Goal: Task Accomplishment & Management: Complete application form

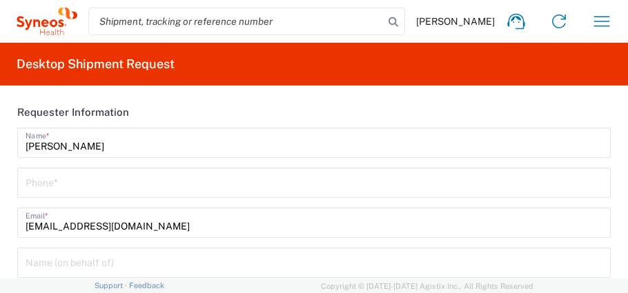
type input "[GEOGRAPHIC_DATA]"
type input "Taiwan Syneos Health Company L"
type input "3226"
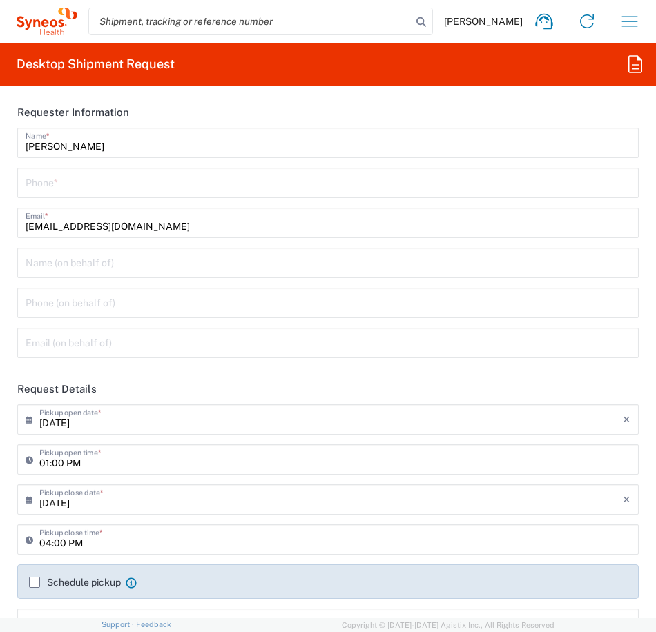
click at [85, 185] on input "tel" at bounding box center [328, 182] width 605 height 24
type input "0235185879"
type input "Queen Mary Hospital,102Pokfulam Rd."
type input "0235185879"
type input "HKU CLINICAL TRIALS CENTRE"
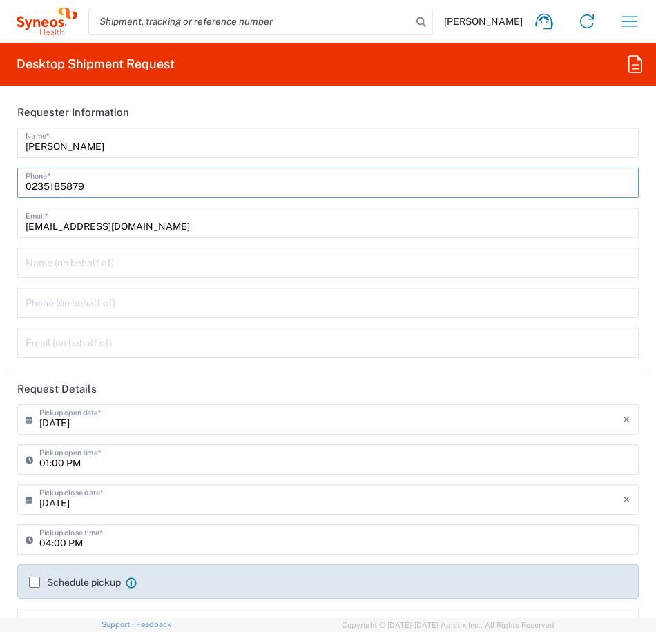
type input "Flat B, 2/F, 23 Belchers Street,"
type input "Kennedy Town,"
type input "[GEOGRAPHIC_DATA]"
type input "Hong Kong SAR China"
type input "85239103064"
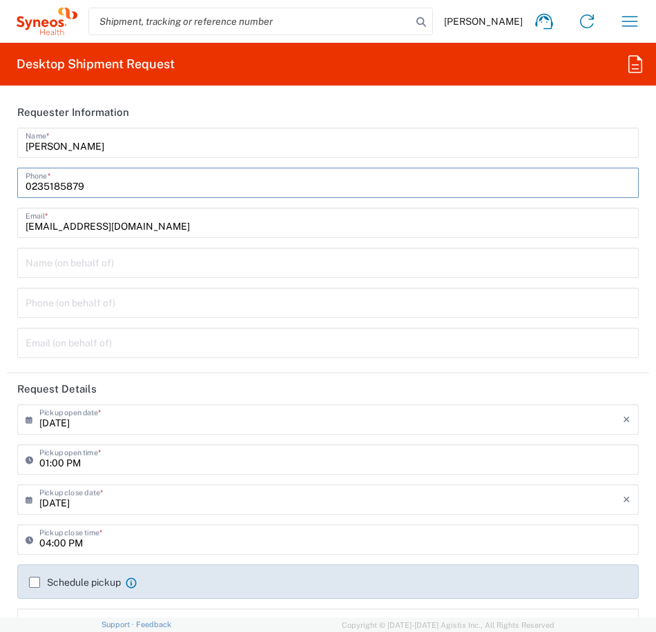
type input "[PERSON_NAME] WY [PERSON_NAME]"
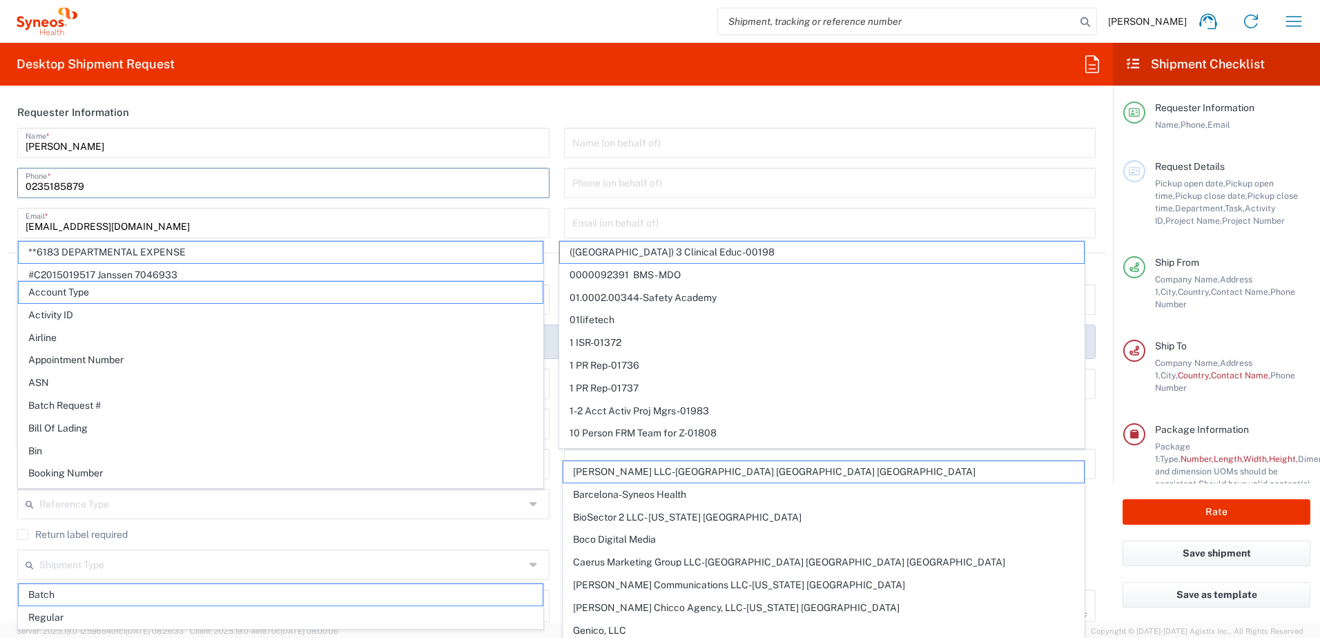
drag, startPoint x: 95, startPoint y: 183, endPoint x: -3, endPoint y: 186, distance: 98.1
click at [0, 186] on html "Linda Lin Home Shipment estimator Shipment tracking Desktop shipment request My…" at bounding box center [660, 319] width 1320 height 638
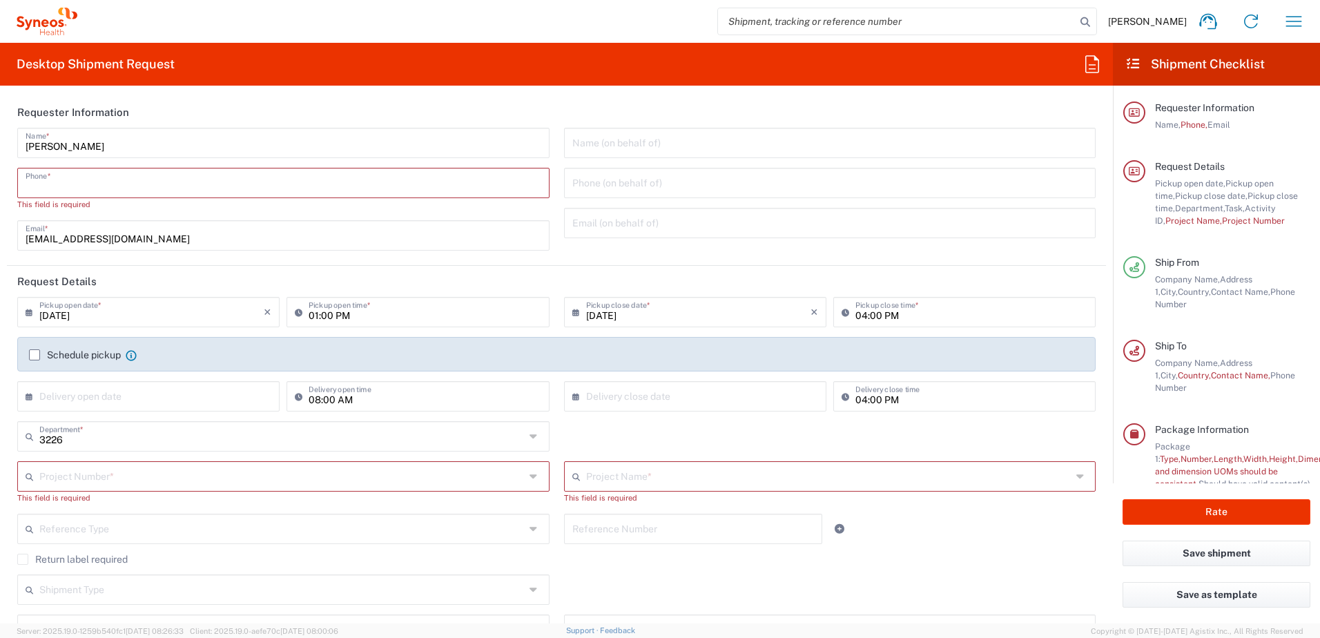
click at [77, 186] on input "tel" at bounding box center [284, 182] width 516 height 24
type input "0235185879"
type input "dairung.Lin@syneoshealth.com"
type input "台北市"
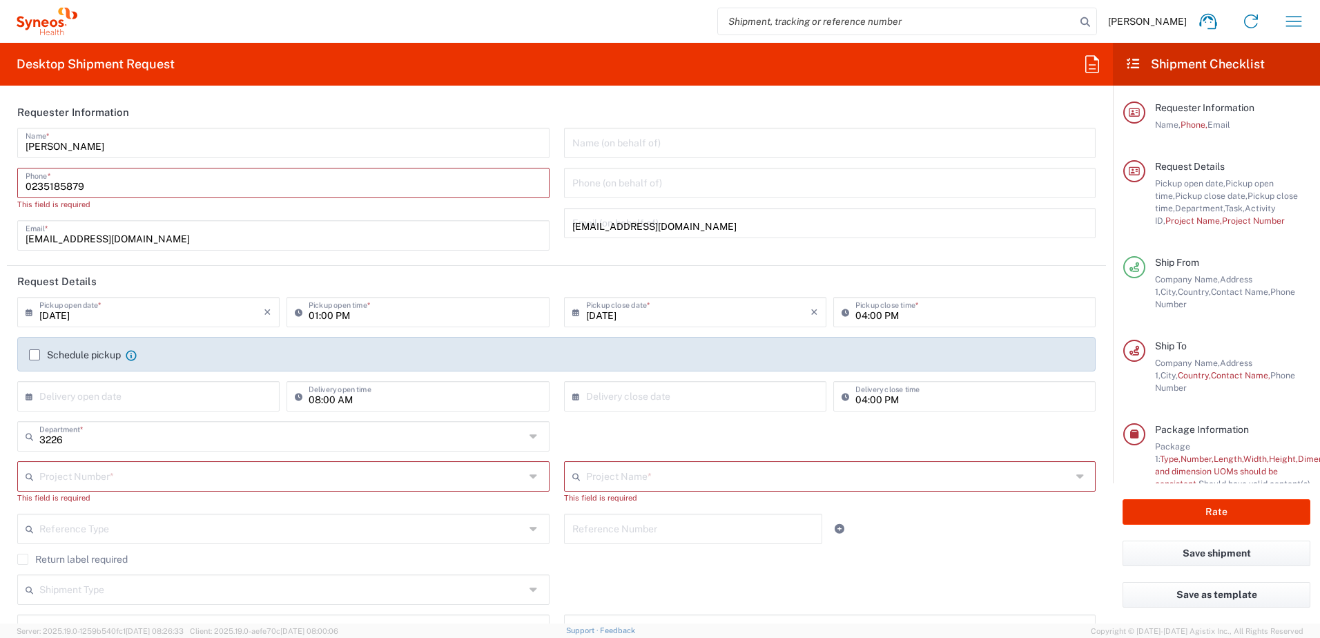
type input "[GEOGRAPHIC_DATA]"
type input "dairung.Lin@syneoshealth.com"
click at [427, 282] on header "Request Details" at bounding box center [556, 281] width 1099 height 31
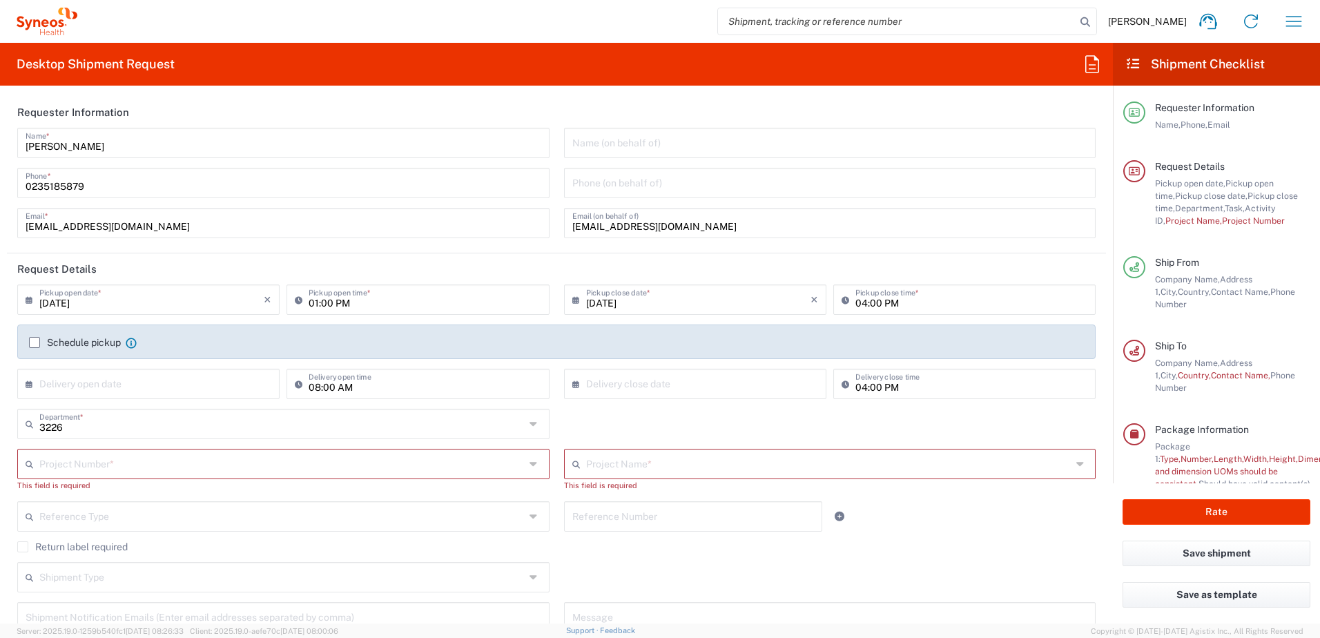
click at [341, 293] on input "01:00 PM" at bounding box center [425, 298] width 232 height 24
click at [627, 293] on input "04:00 PM" at bounding box center [971, 298] width 232 height 24
type input "05:00 PM"
click at [32, 293] on label "Schedule pickup" at bounding box center [75, 342] width 92 height 11
click at [35, 293] on input "Schedule pickup" at bounding box center [35, 342] width 0 height 0
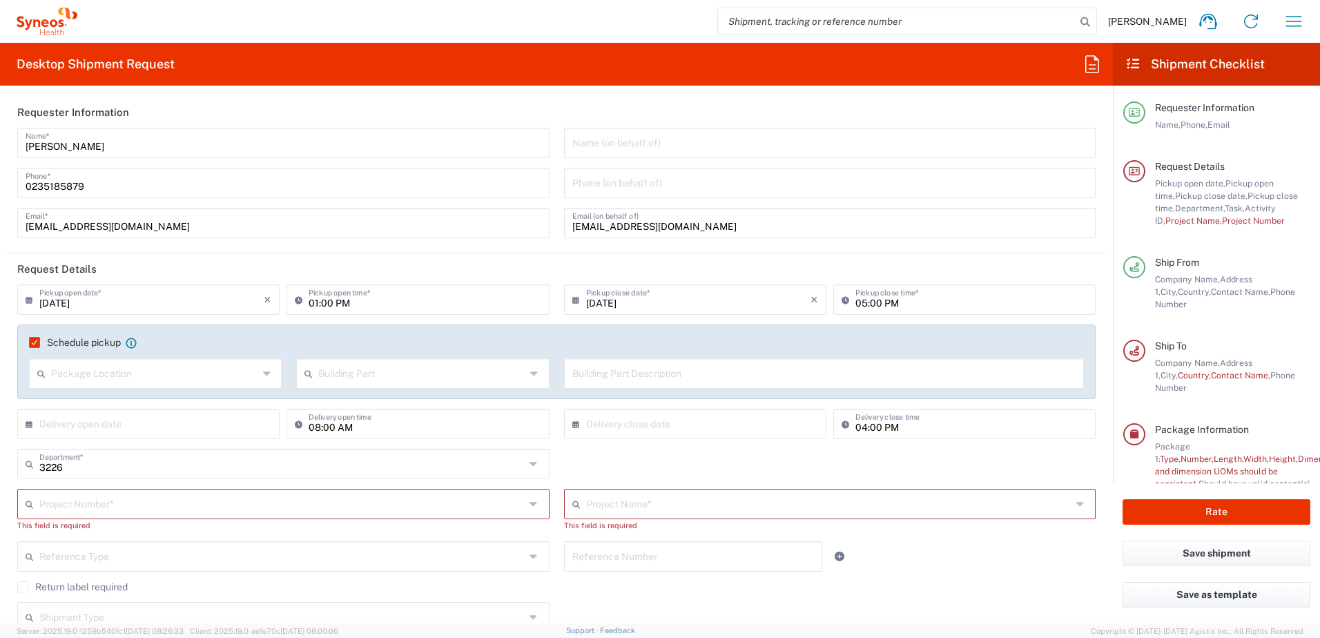
scroll to position [69, 0]
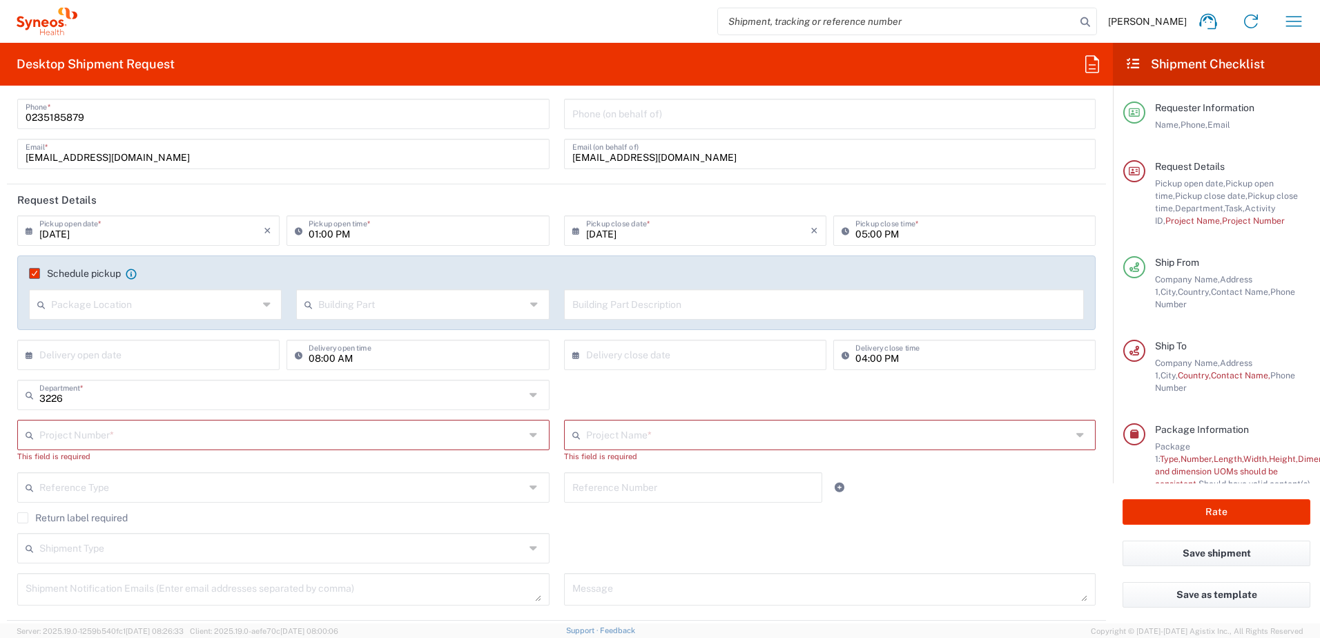
click at [114, 293] on input "text" at bounding box center [281, 434] width 485 height 24
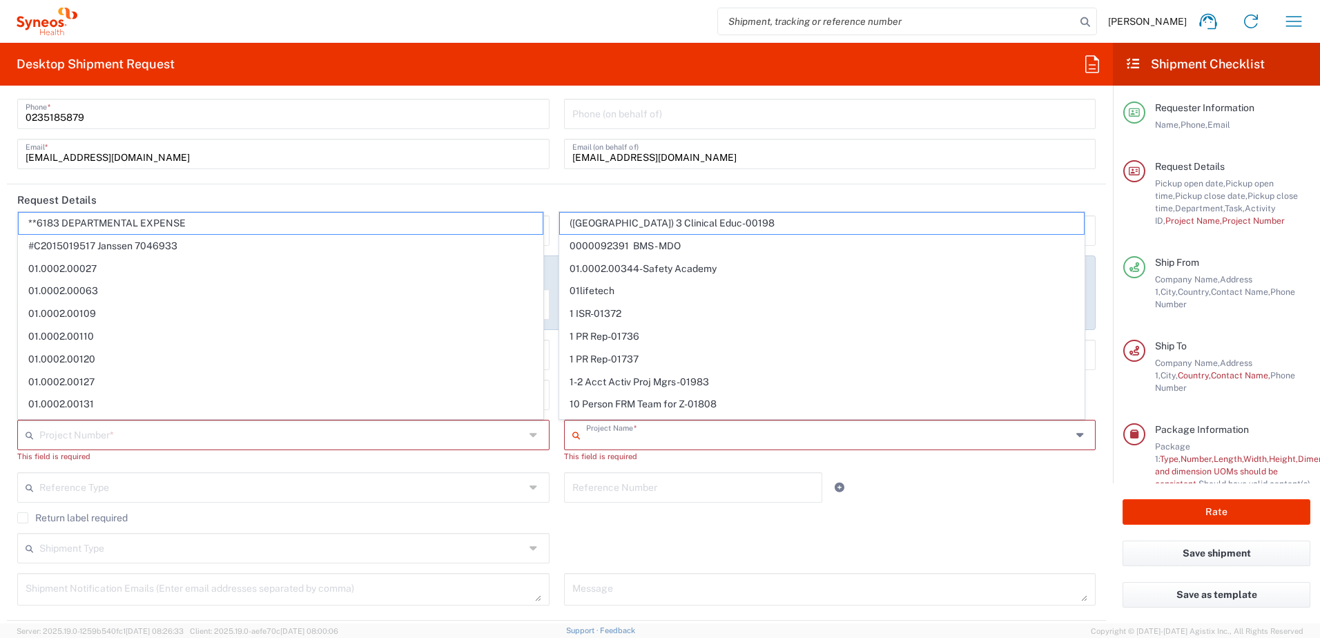
click at [625, 293] on input "text" at bounding box center [828, 434] width 485 height 24
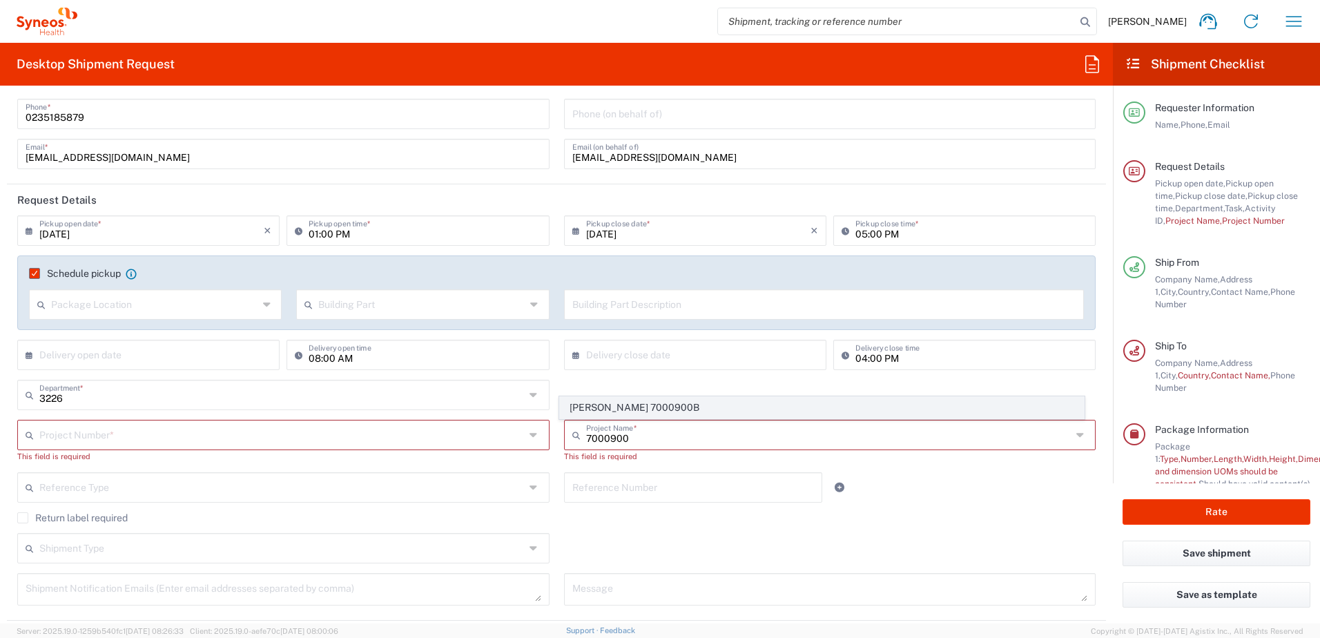
click at [627, 293] on span "Bristol-Myers 7000900B" at bounding box center [822, 407] width 524 height 21
type input "Bristol-Myers 7000900B"
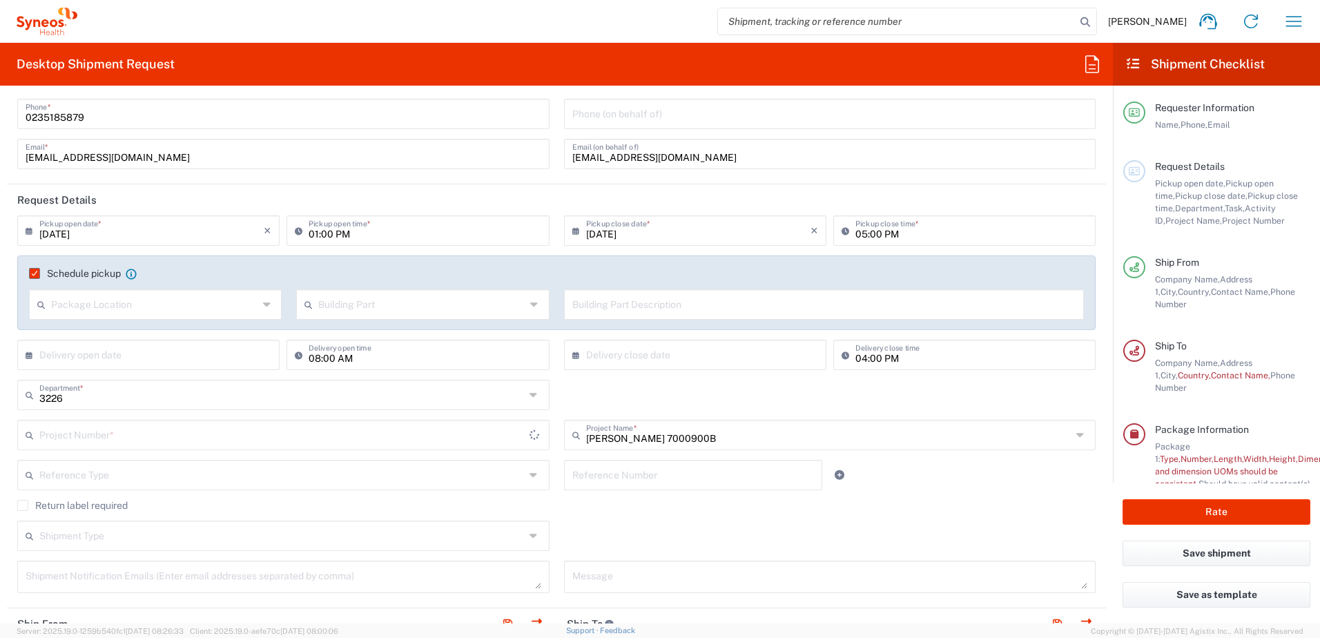
type input "7000900B"
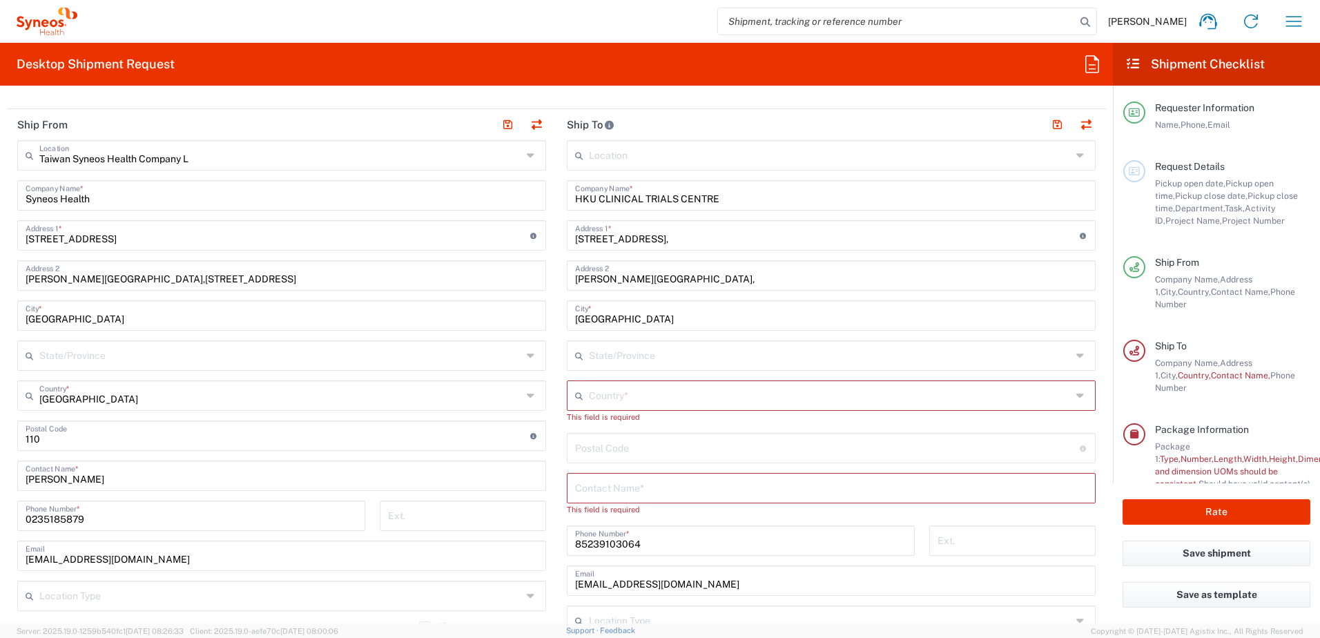
scroll to position [552, 0]
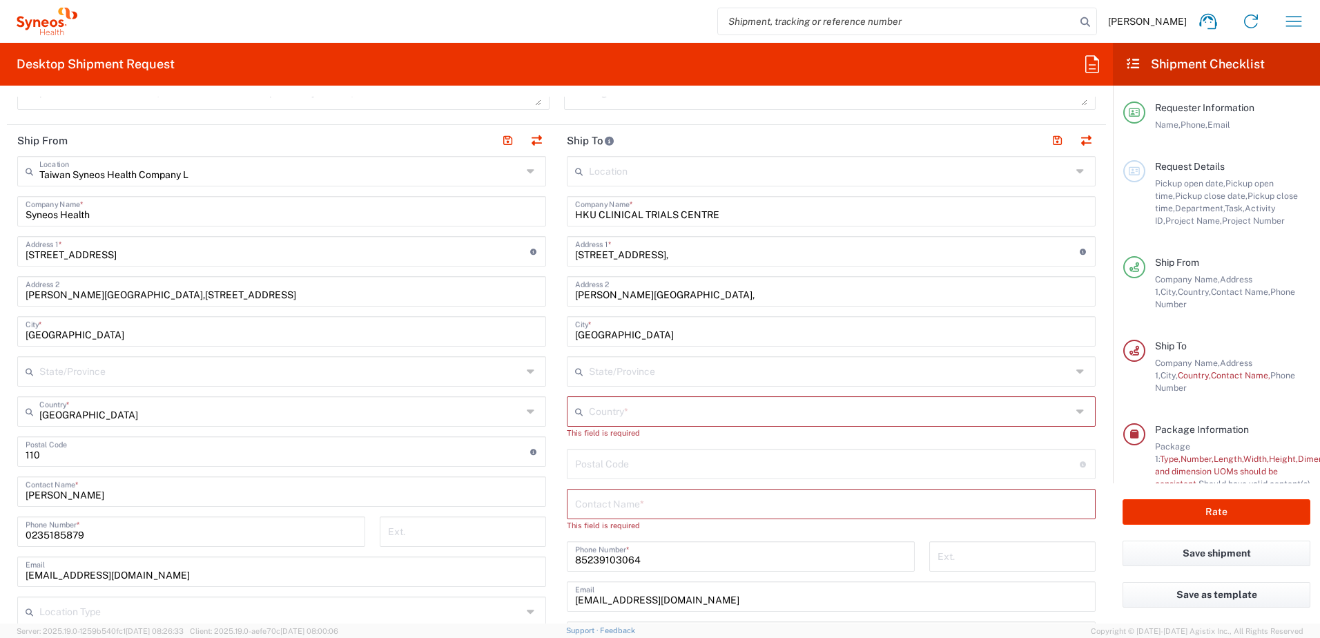
click at [600, 293] on input "text" at bounding box center [830, 410] width 483 height 24
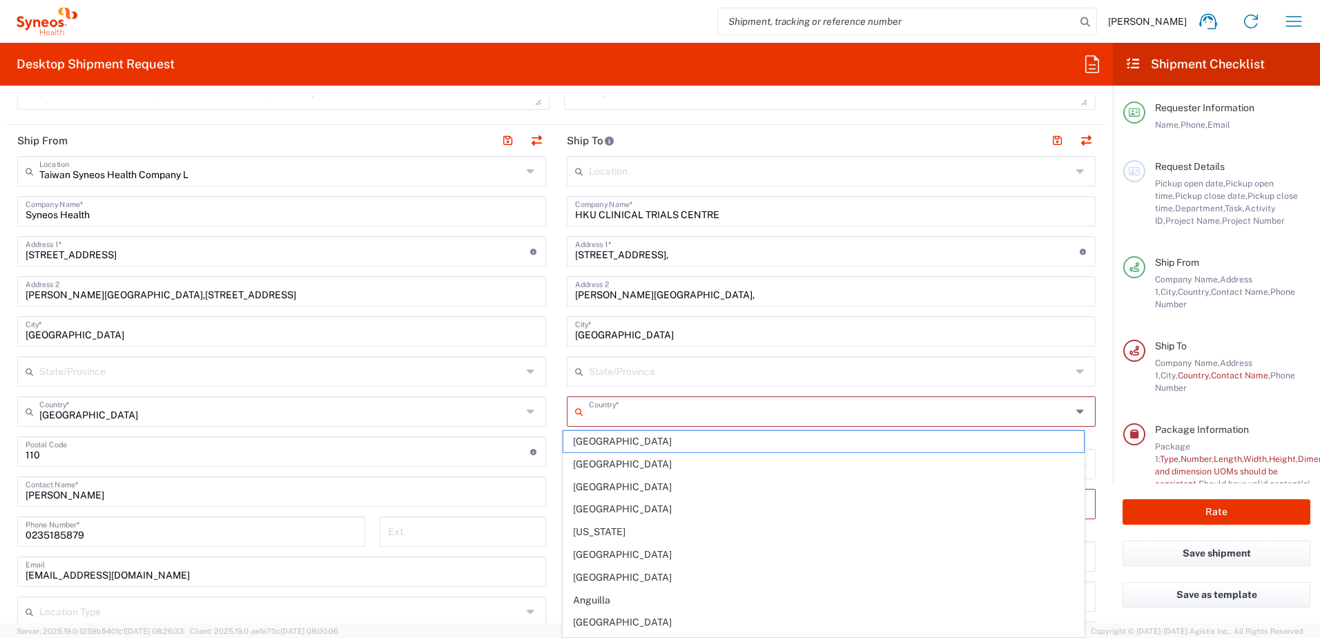
click at [627, 293] on input "text" at bounding box center [830, 410] width 483 height 24
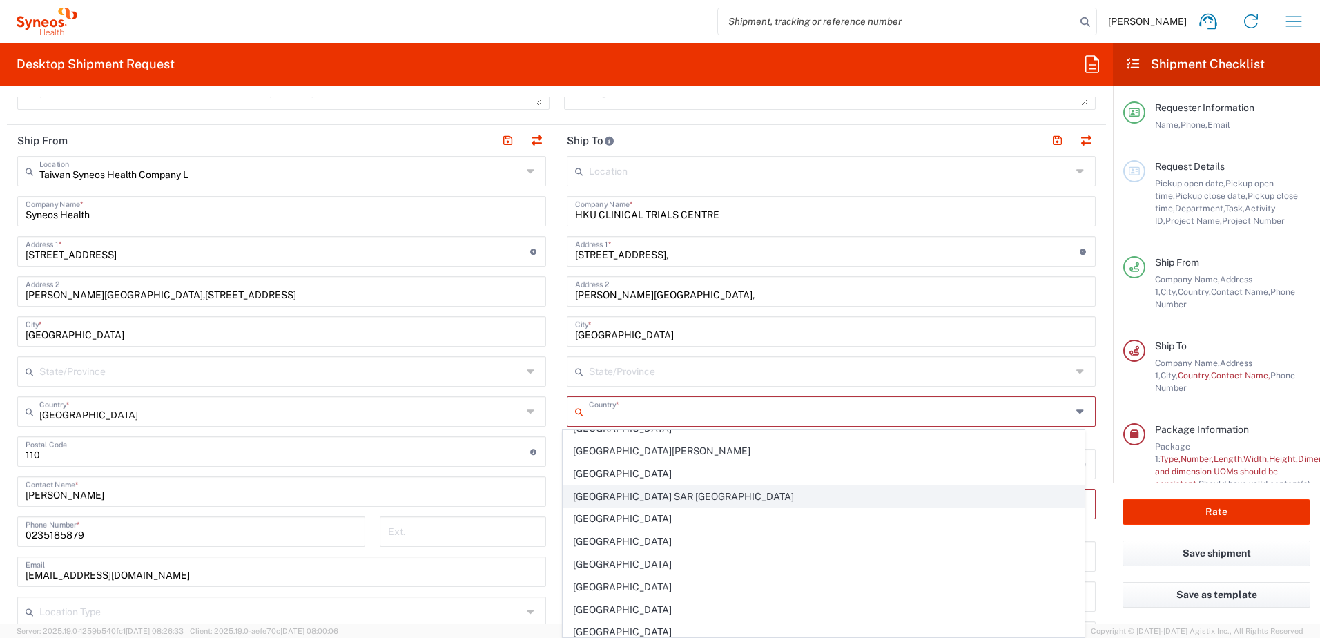
click at [627, 293] on span "Hong Kong SAR China" at bounding box center [823, 496] width 521 height 21
type input "Hong Kong SAR China"
type input "Sender/Shipper"
type input "Delivery Duty Paid"
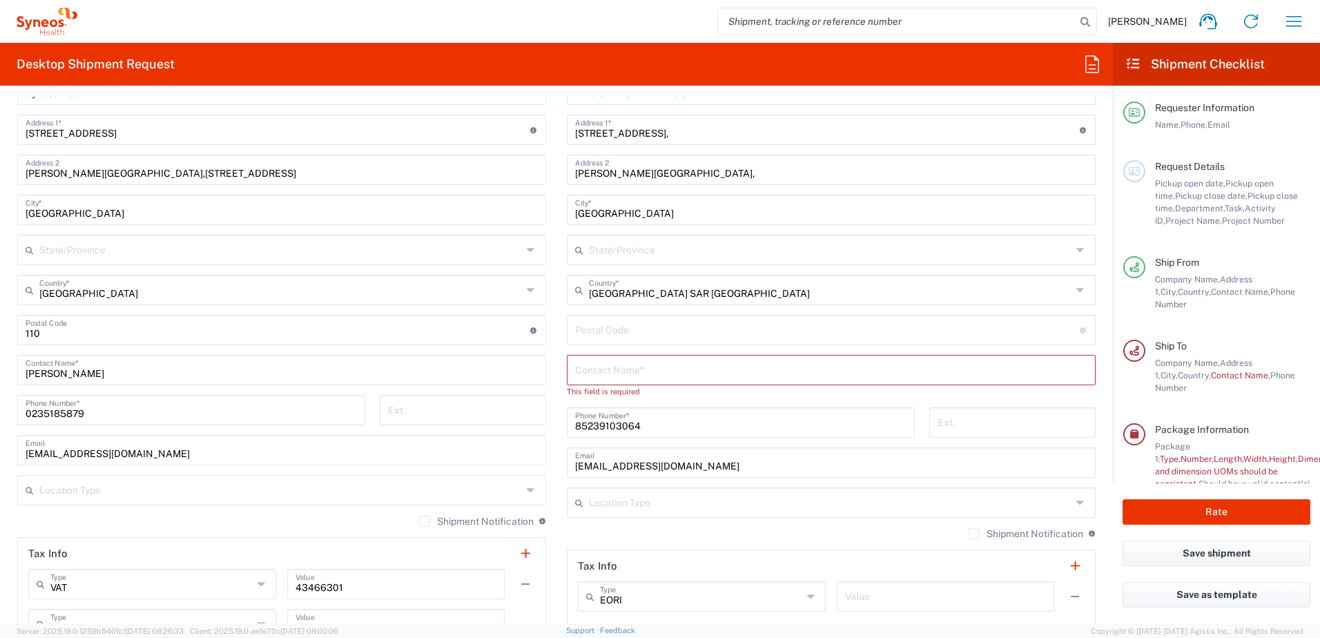
scroll to position [690, 0]
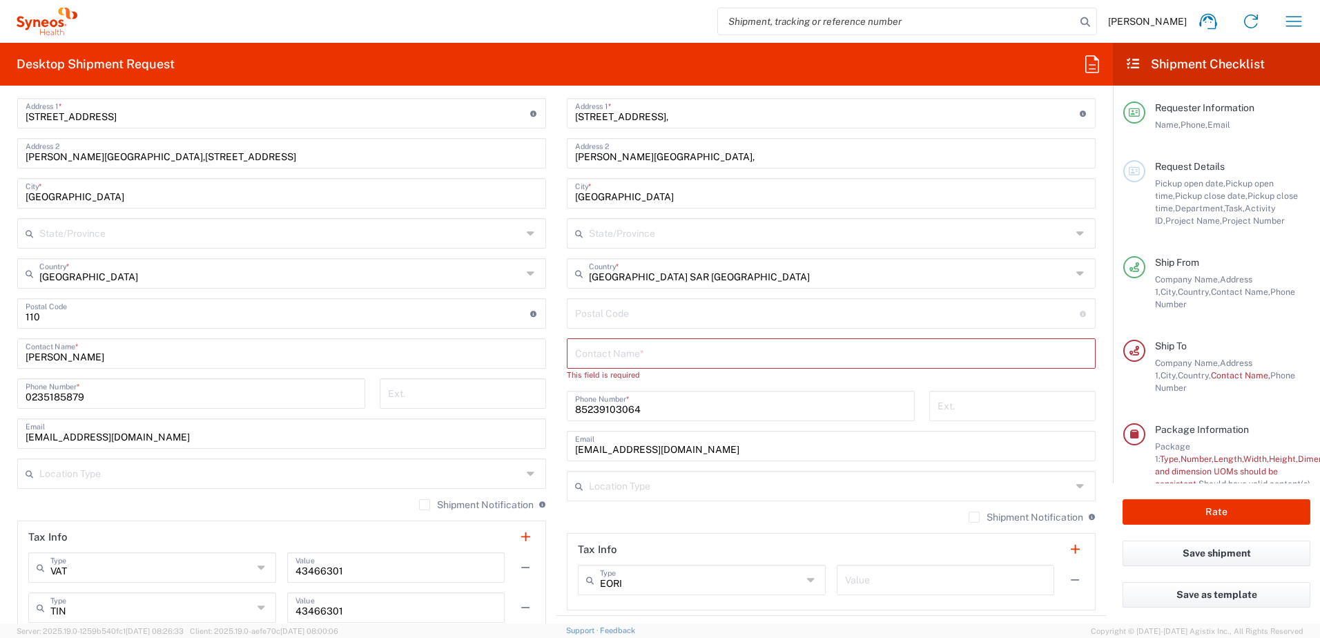
drag, startPoint x: 517, startPoint y: 269, endPoint x: 562, endPoint y: 231, distance: 58.8
click at [517, 269] on div "Taiwan Country *" at bounding box center [281, 273] width 529 height 30
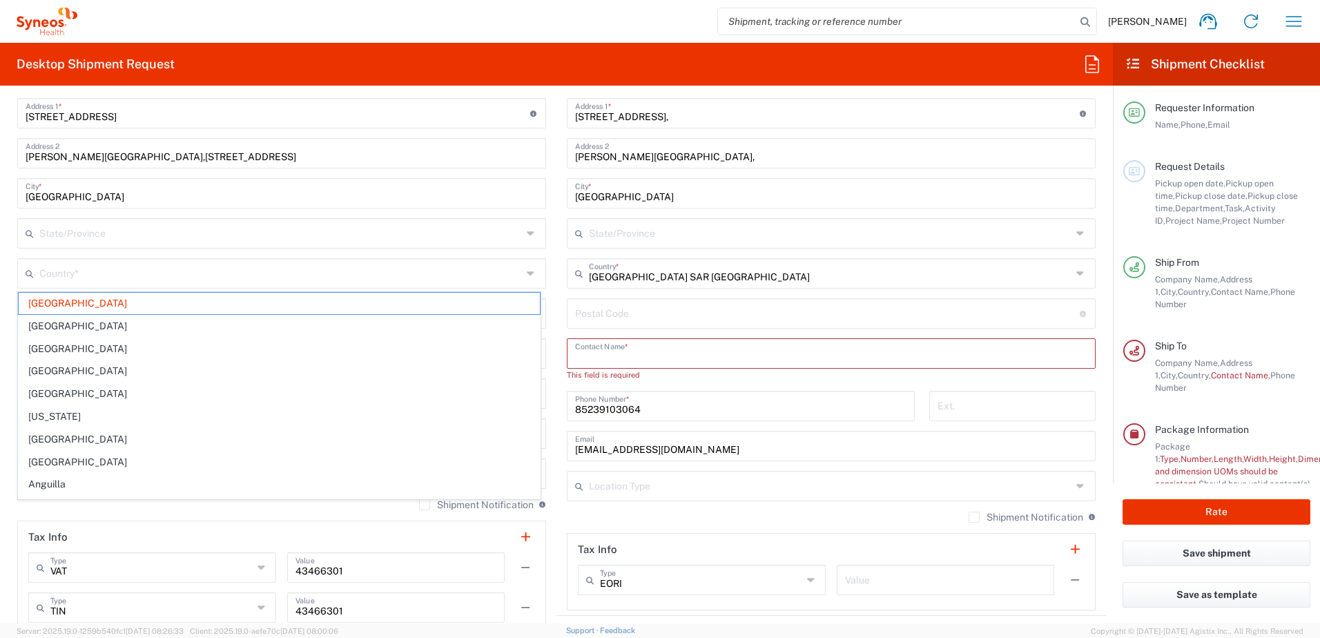
click at [607, 293] on input "text" at bounding box center [831, 352] width 512 height 24
paste input "Bobo Lau & Andy Au Yeung"
type input "Bobo Lau & Andy Au Yeung"
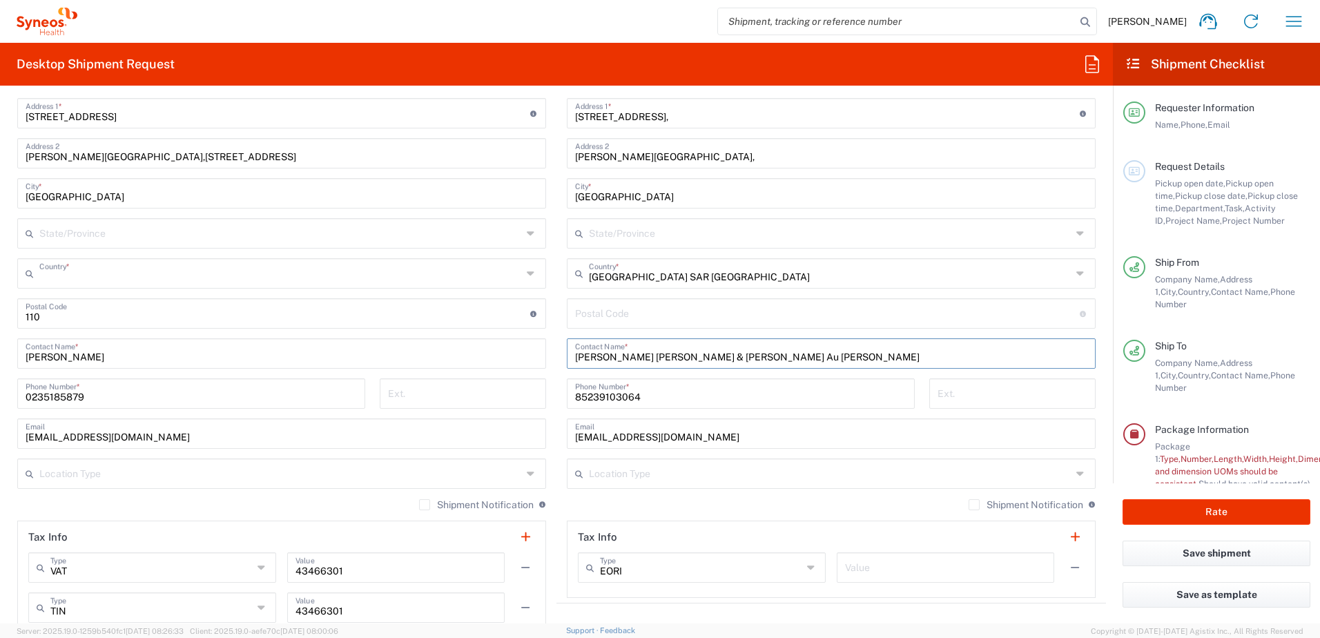
type input "Taiwan"
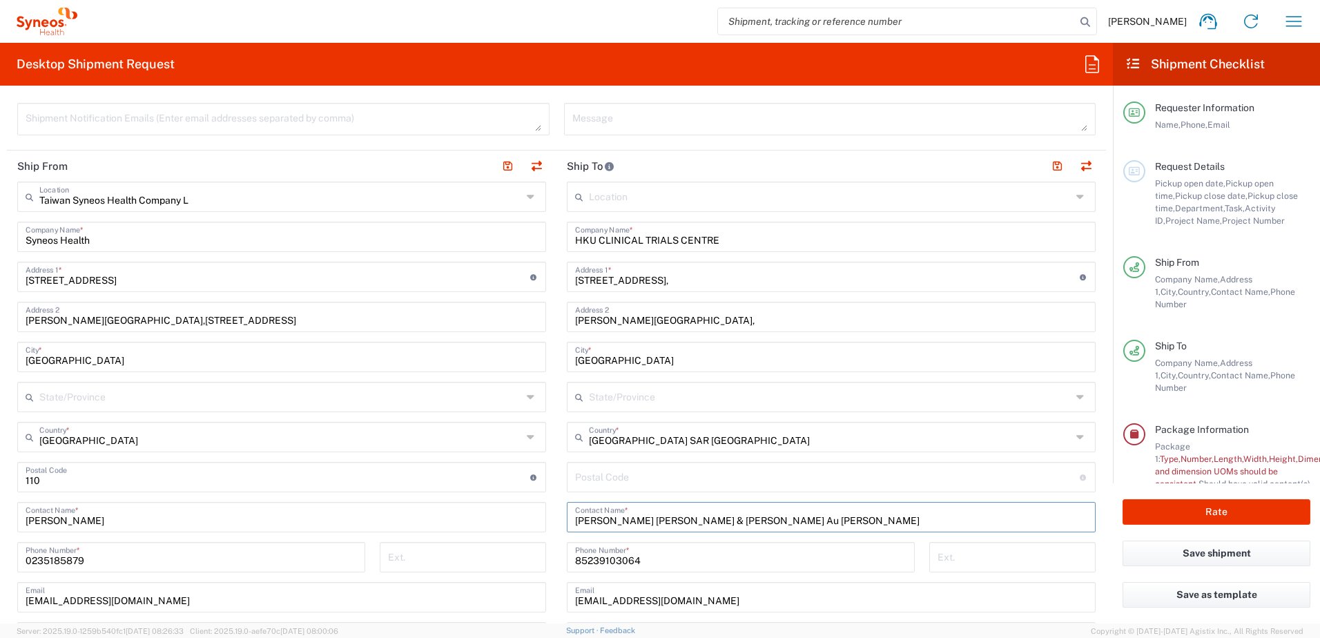
scroll to position [483, 0]
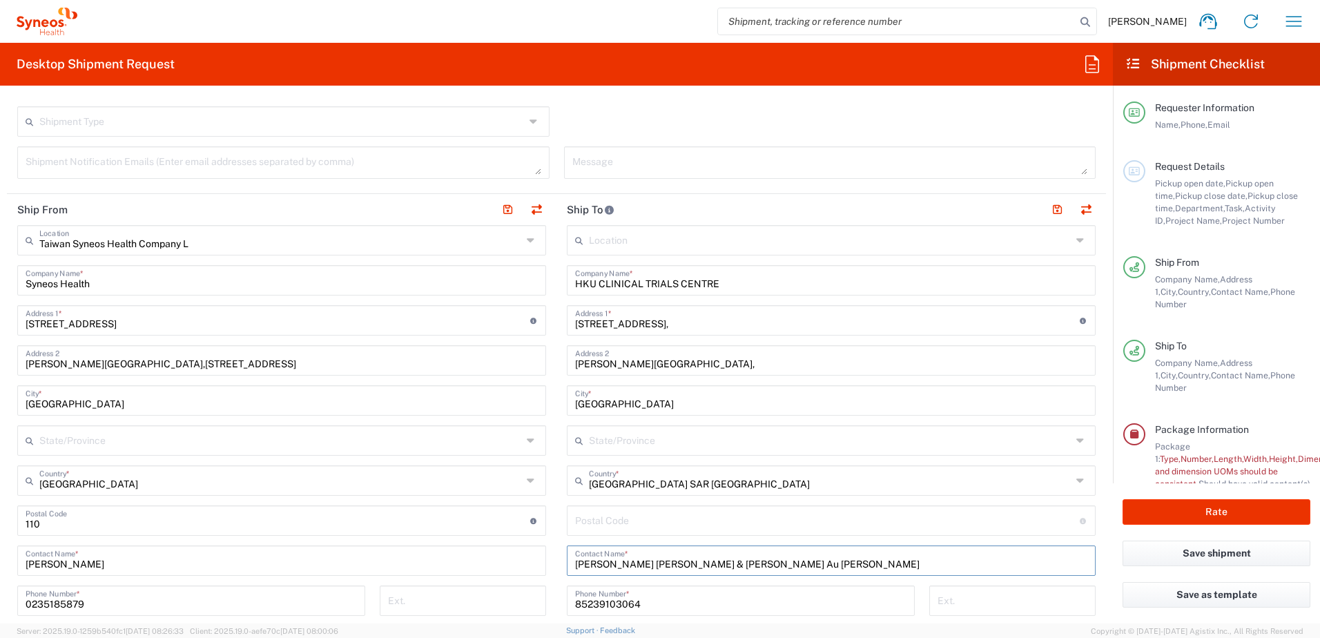
type input "[PERSON_NAME] [PERSON_NAME] & [PERSON_NAME] Au [PERSON_NAME]"
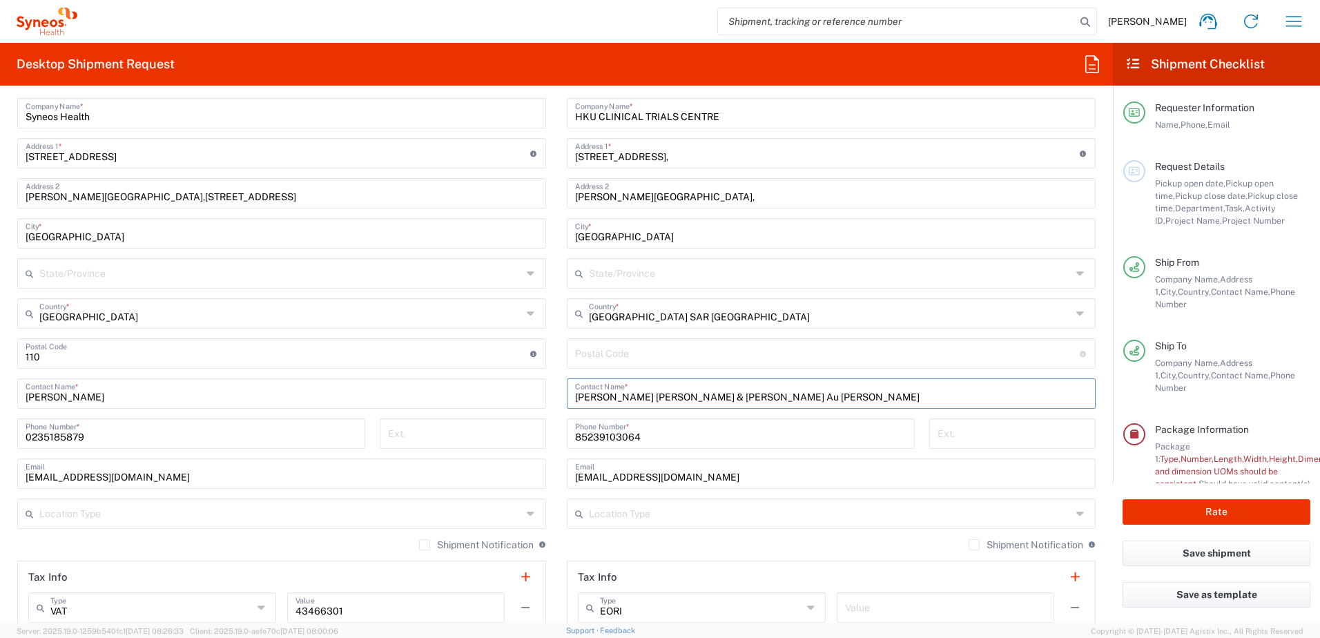
scroll to position [690, 0]
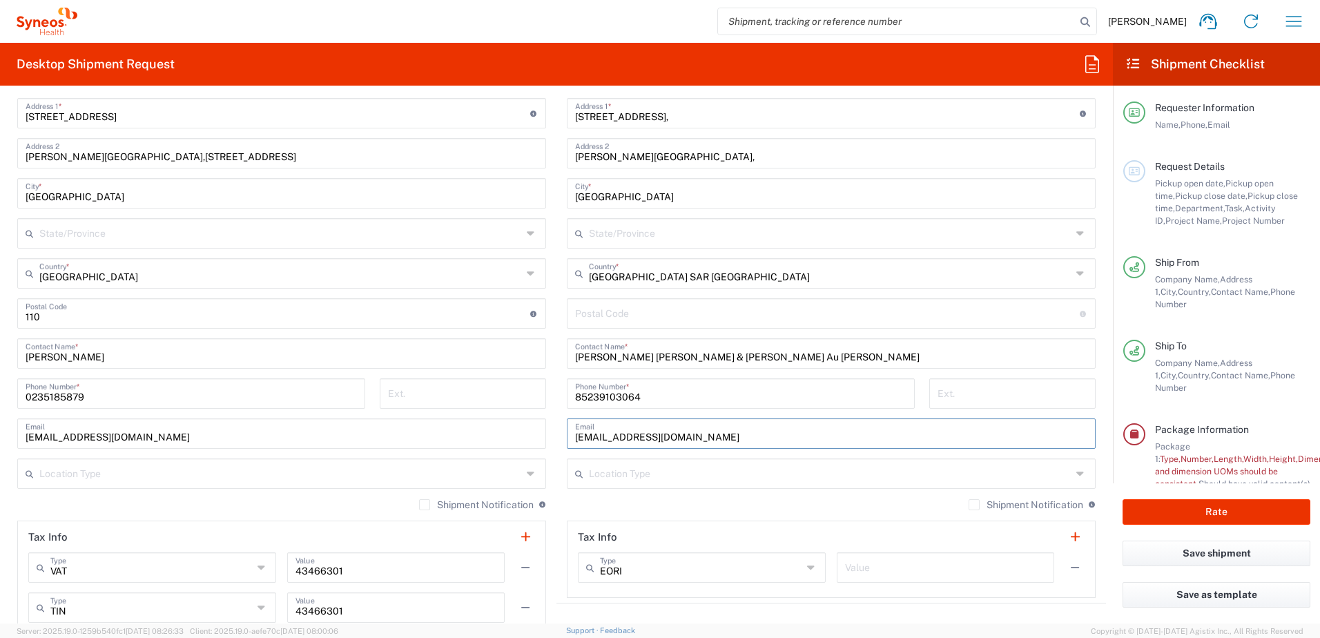
drag, startPoint x: 733, startPoint y: 438, endPoint x: 539, endPoint y: 438, distance: 194.0
click at [539, 293] on div "Ship From Taiwan Syneos Health Company L Location Taiwan Syneos Health Company …" at bounding box center [556, 315] width 1099 height 656
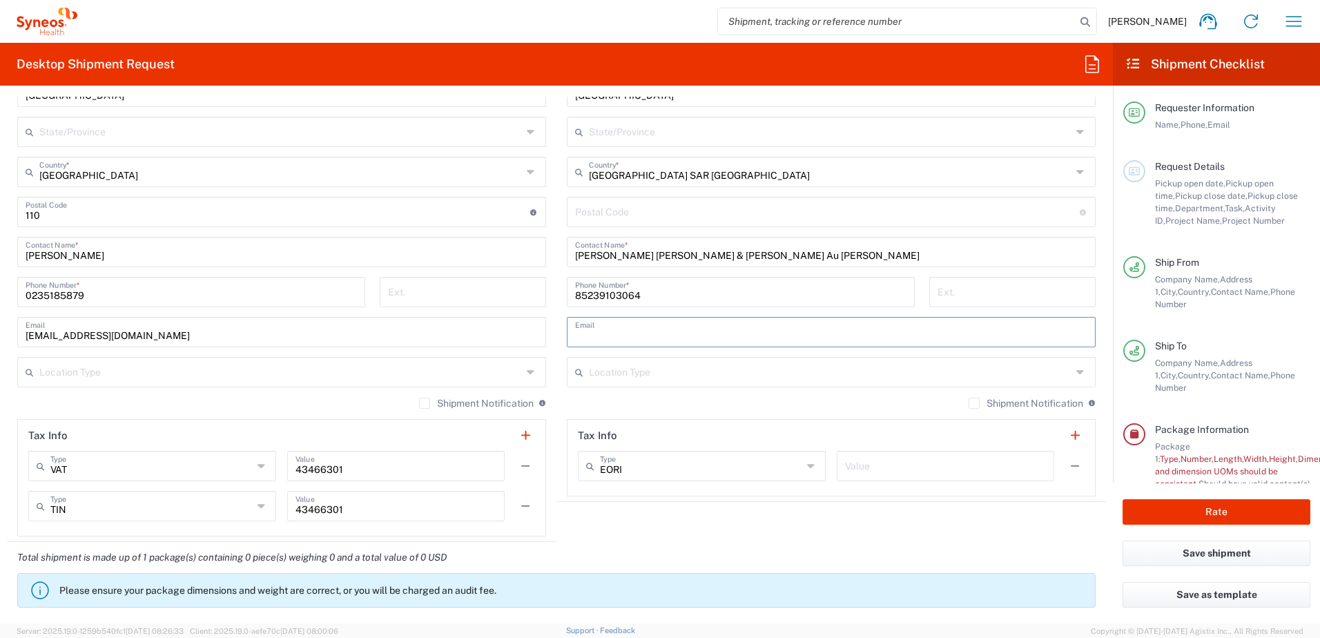
scroll to position [828, 0]
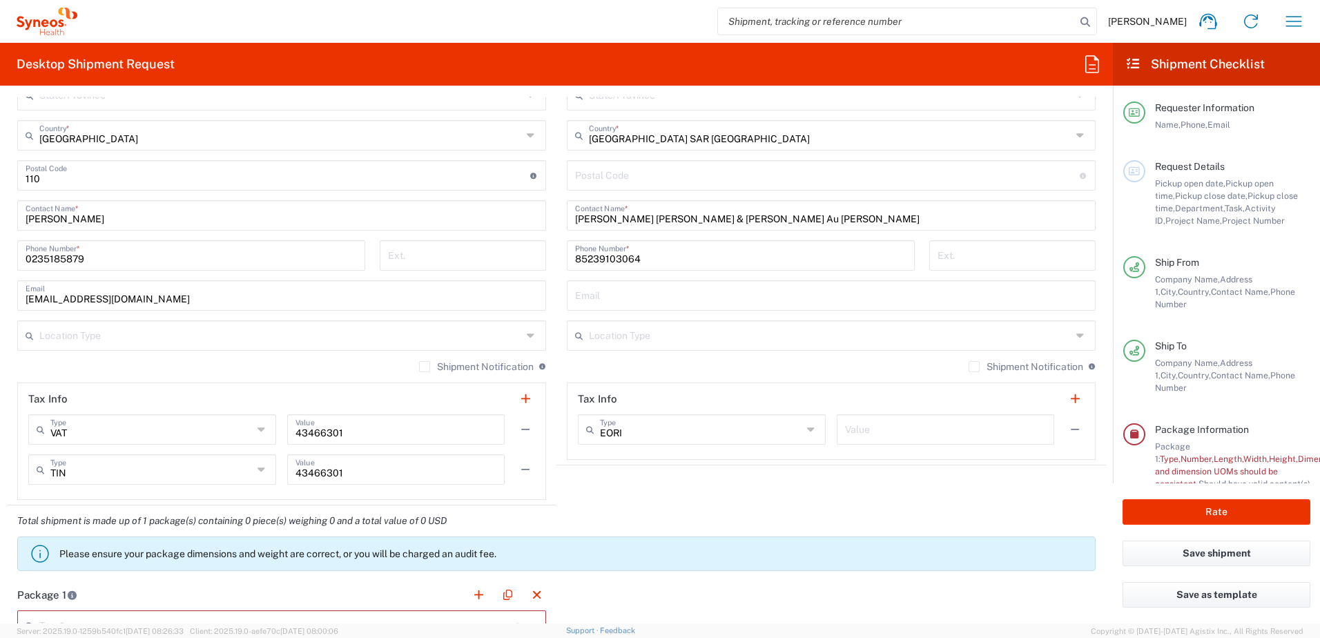
click at [419, 293] on label "Shipment Notification" at bounding box center [476, 366] width 115 height 11
click at [425, 293] on input "Shipment Notification" at bounding box center [425, 367] width 0 height 0
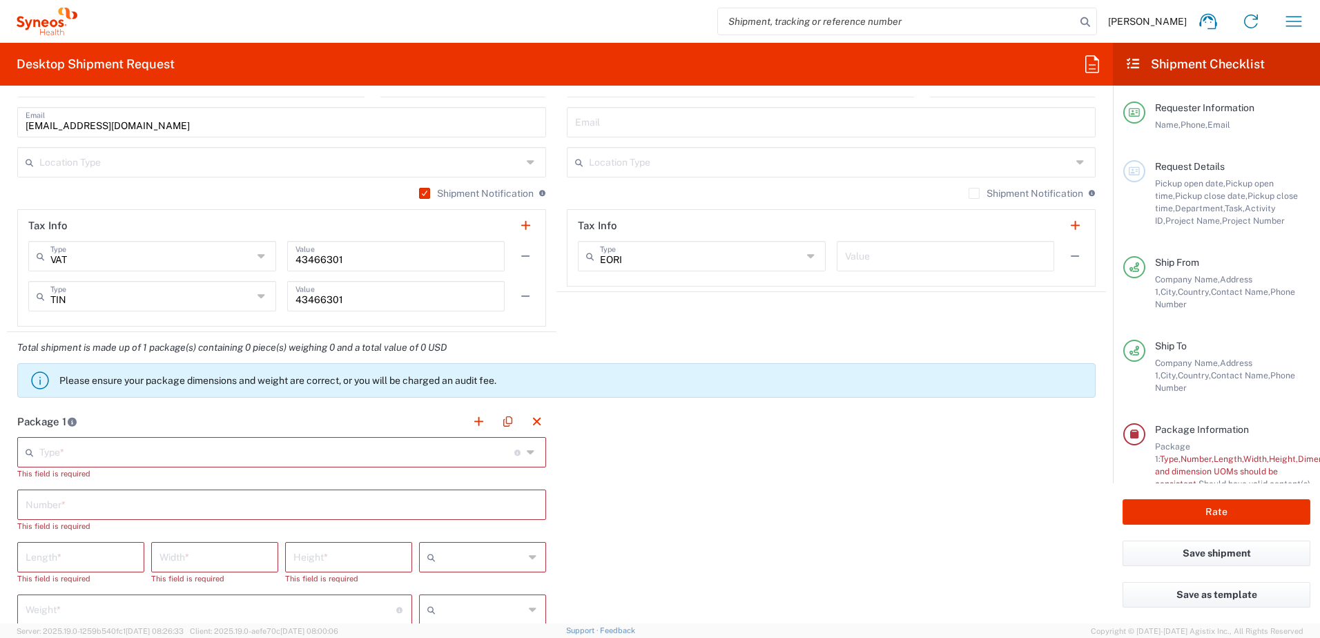
scroll to position [1035, 0]
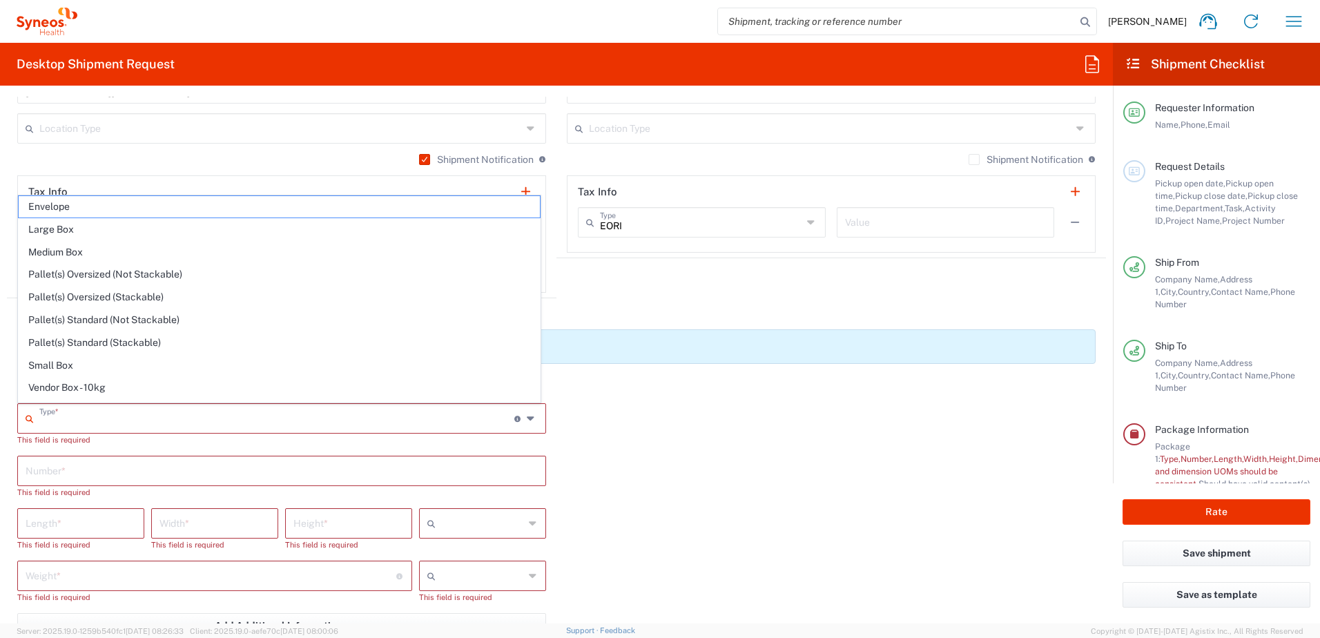
click at [170, 293] on input "text" at bounding box center [276, 417] width 475 height 24
click at [72, 293] on span "Small Box" at bounding box center [279, 365] width 521 height 21
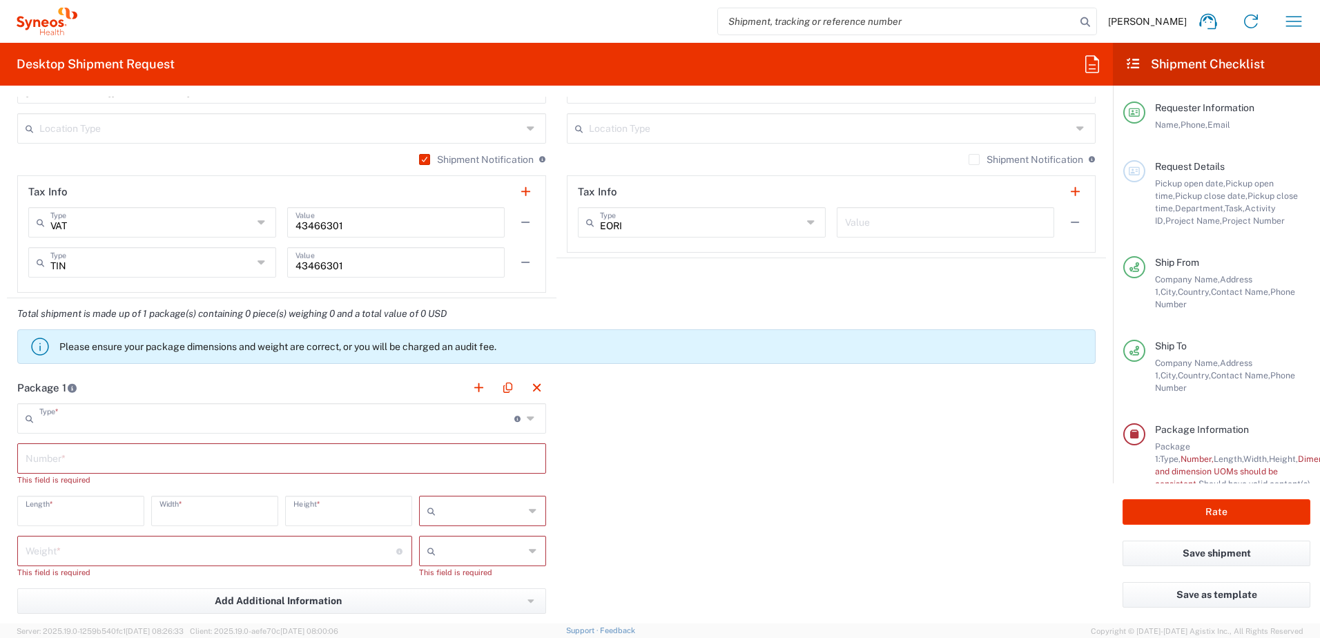
type input "Small Box"
type input "12.25"
type input "11"
type input "1.5"
type input "in"
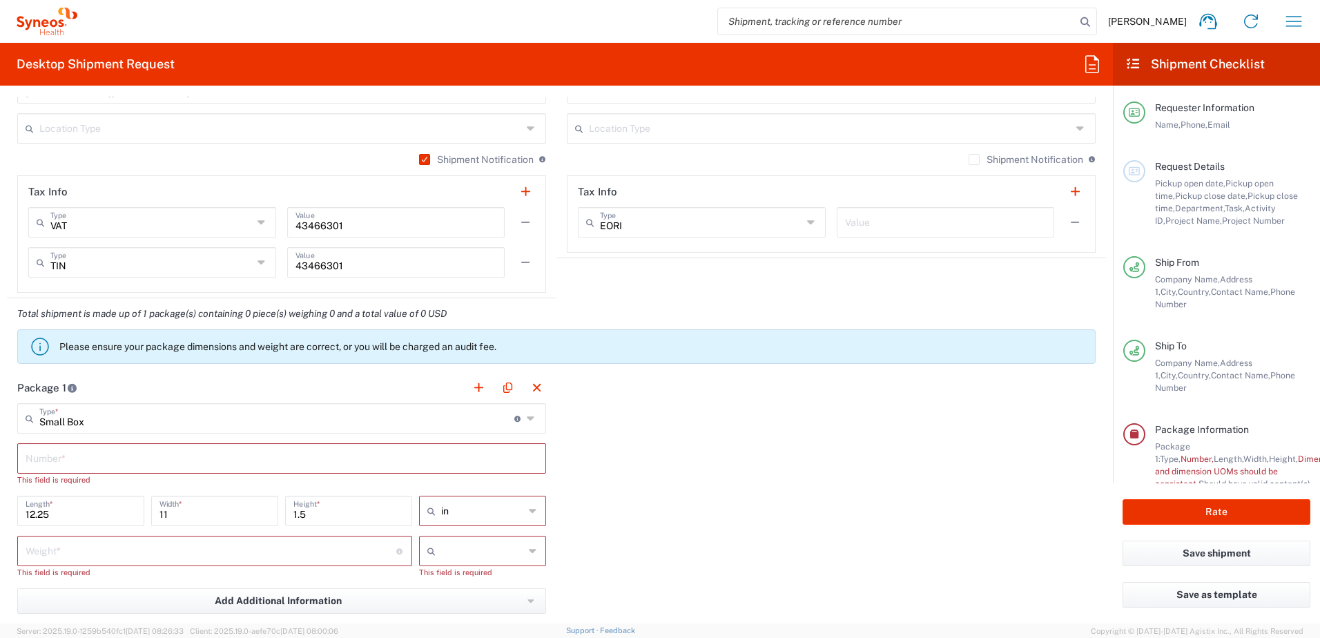
click at [94, 293] on input "text" at bounding box center [282, 457] width 512 height 24
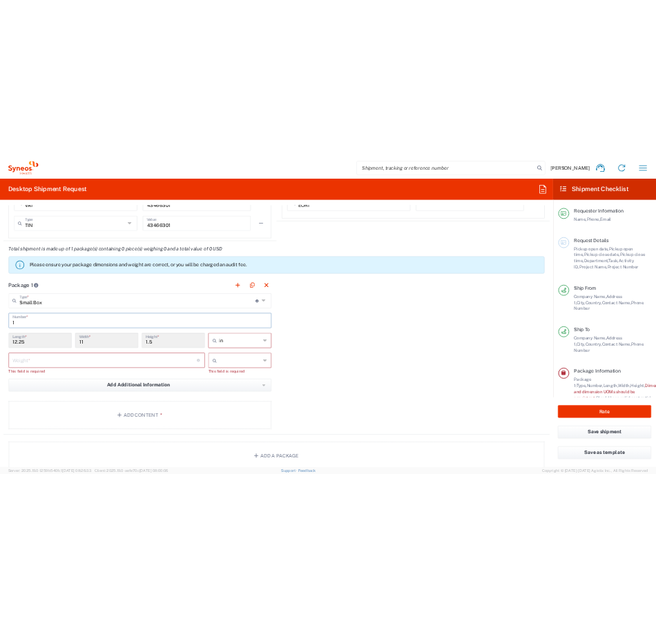
scroll to position [1173, 0]
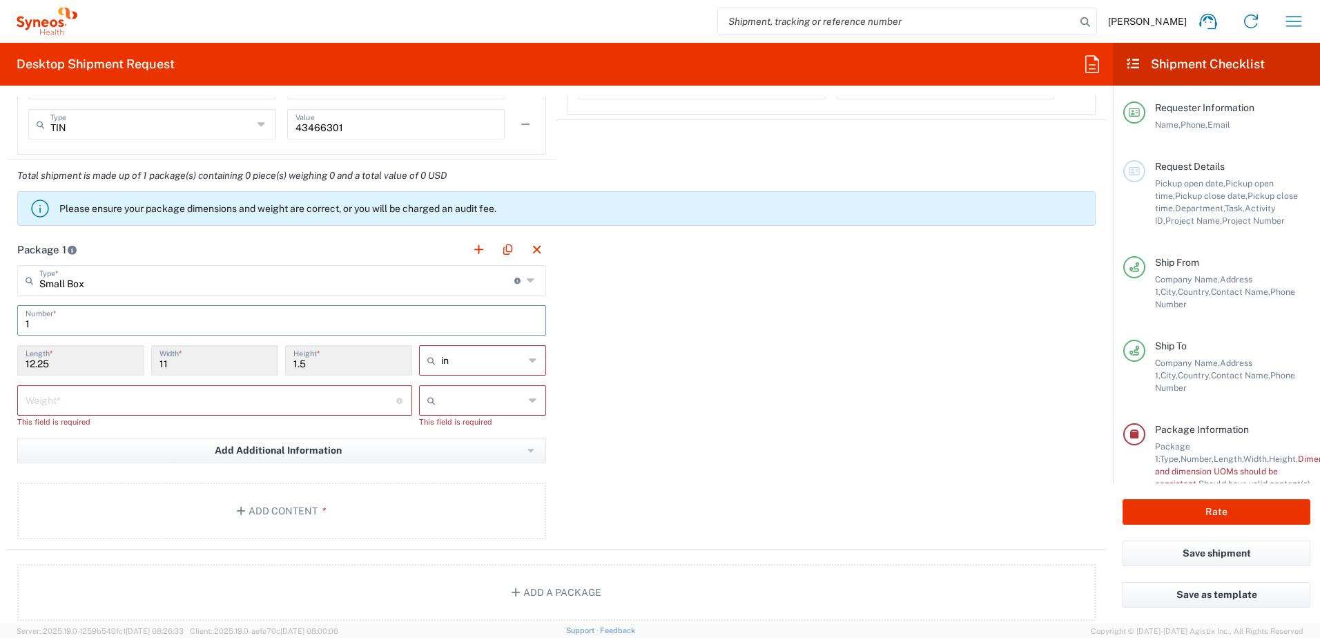
type input "1"
click at [529, 293] on icon at bounding box center [533, 360] width 9 height 22
click at [443, 293] on span "cm" at bounding box center [477, 412] width 123 height 21
type input "31.12"
type input "27.94"
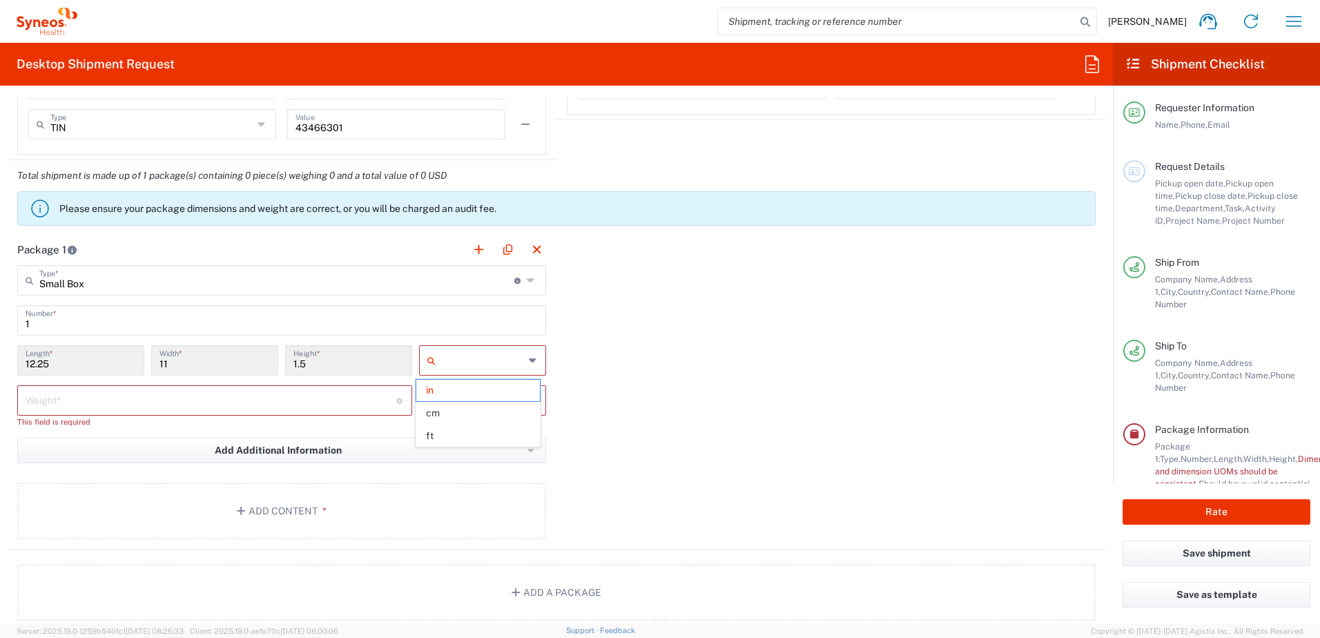
type input "3.81"
type input "cm"
click at [530, 293] on icon at bounding box center [533, 400] width 9 height 22
click at [529, 293] on icon at bounding box center [533, 400] width 9 height 22
click at [470, 293] on span "kgs" at bounding box center [477, 430] width 123 height 21
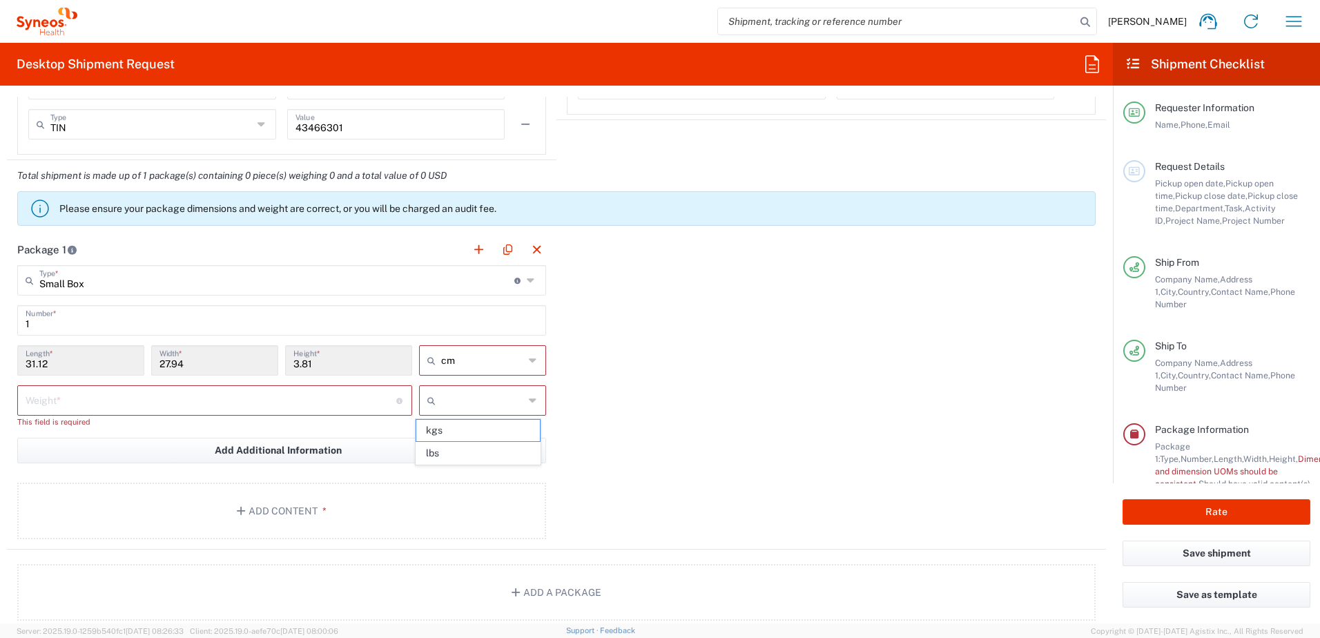
type input "kgs"
click at [88, 293] on input "number" at bounding box center [211, 399] width 371 height 24
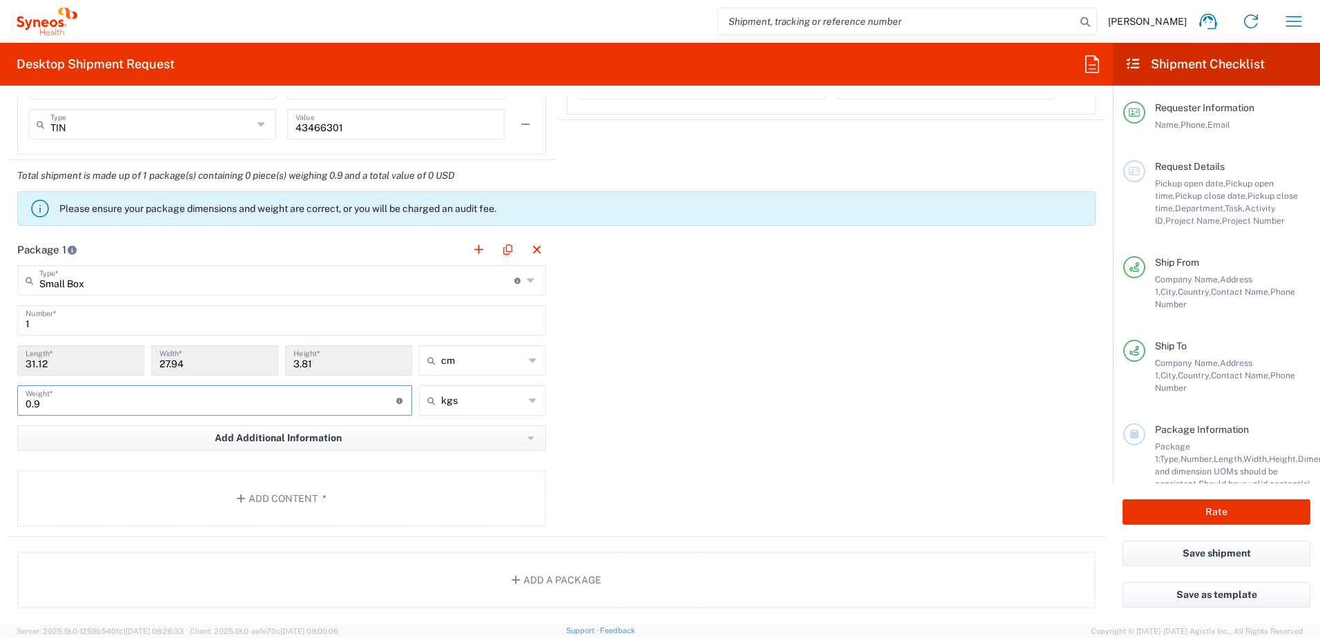
type input "0.9"
click at [627, 293] on div "Package 1 Small Box Type * Material used to package goods Envelope Large Box Me…" at bounding box center [556, 385] width 1099 height 303
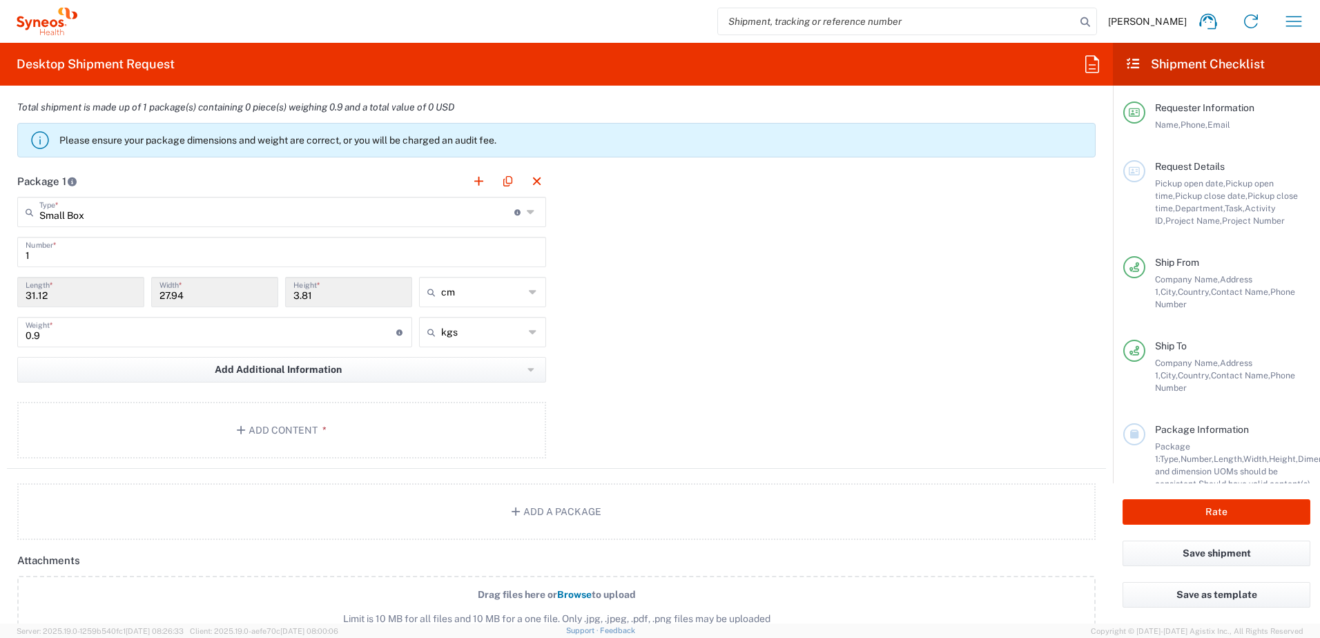
scroll to position [1242, 0]
click at [282, 293] on button "Add Content *" at bounding box center [281, 429] width 529 height 57
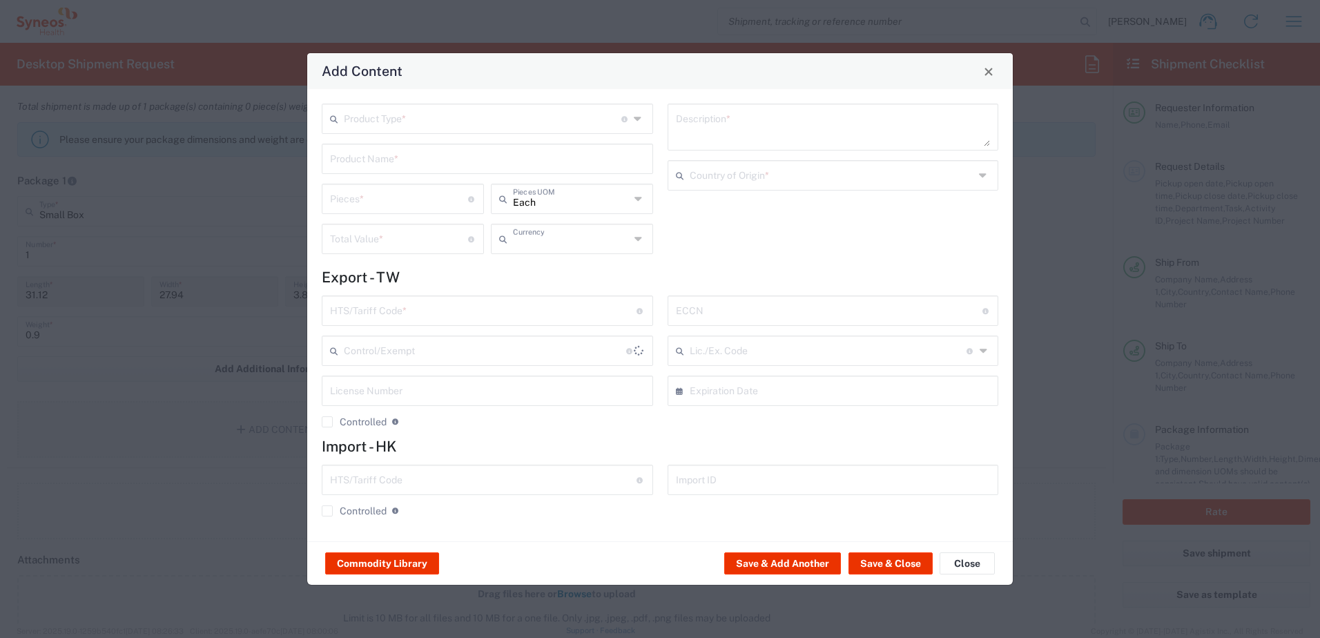
type input "US Dollar"
click at [346, 126] on input "text" at bounding box center [482, 118] width 277 height 24
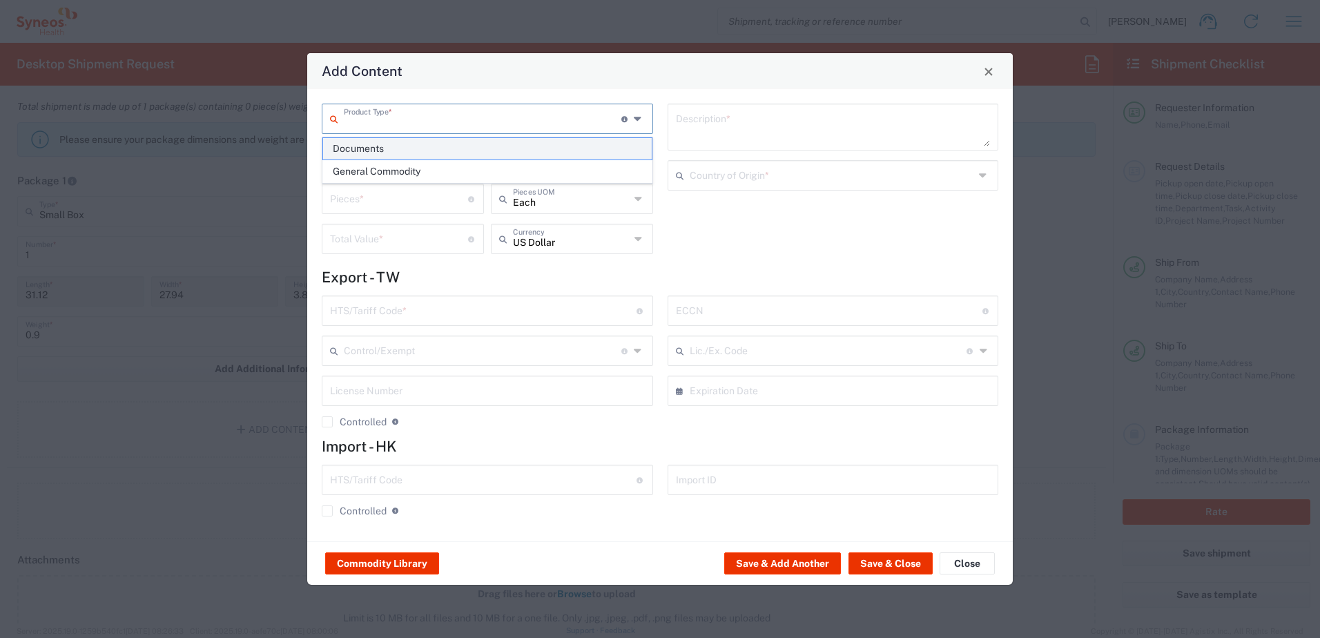
click at [362, 153] on span "Documents" at bounding box center [487, 148] width 329 height 21
type input "Documents"
type input "1"
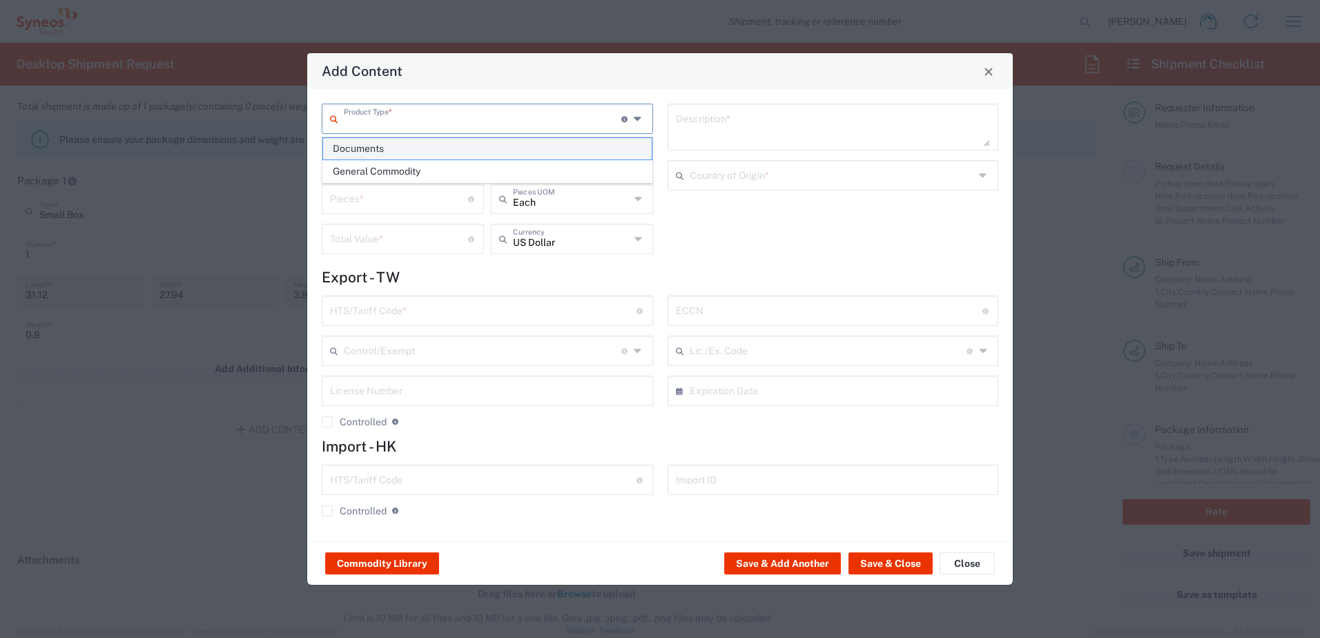
type textarea "Documents"
type input "[GEOGRAPHIC_DATA]"
type input "0000.00.0000"
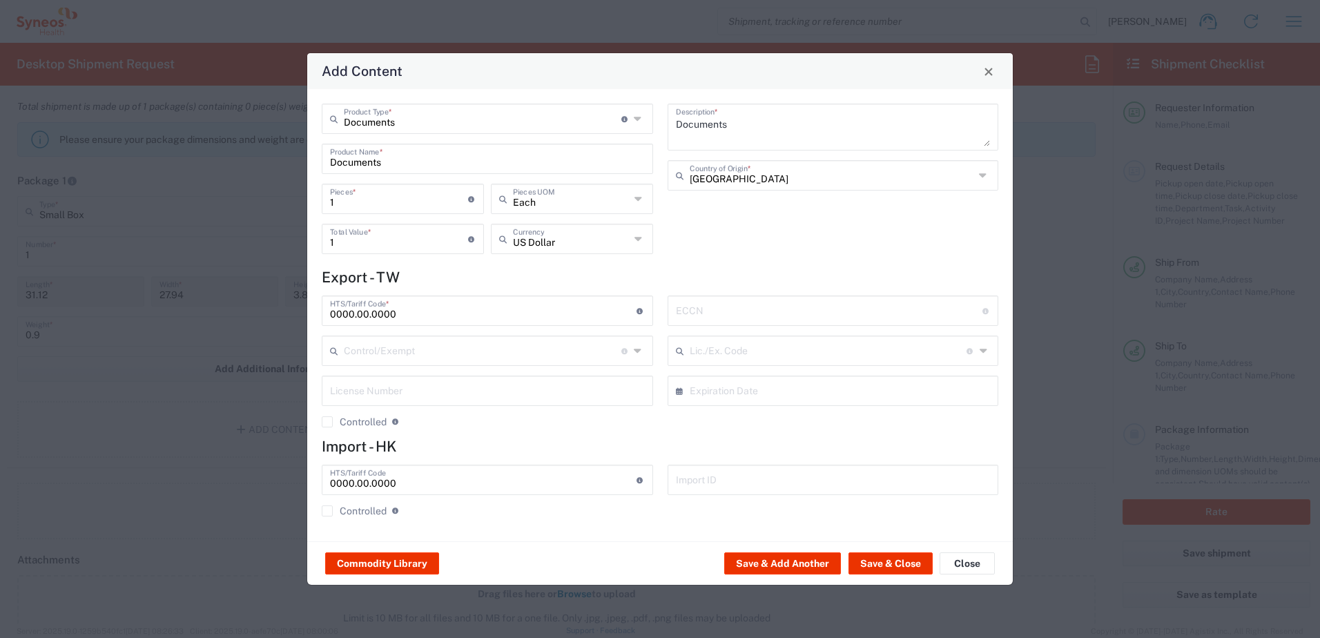
click at [627, 190] on icon at bounding box center [639, 199] width 10 height 22
click at [627, 196] on icon at bounding box center [639, 199] width 10 height 22
click at [627, 243] on div "Documents Description * Taiwan Country of Origin *" at bounding box center [833, 184] width 346 height 160
type input "Each"
click at [627, 240] on icon at bounding box center [639, 239] width 10 height 22
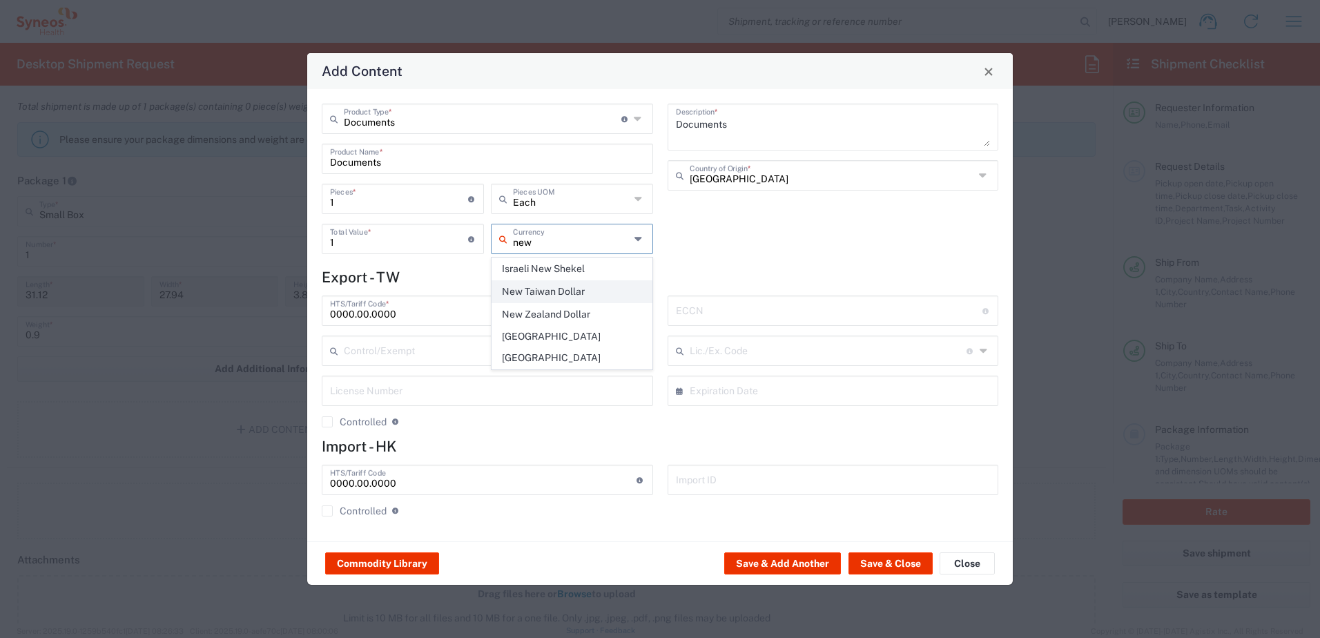
click at [575, 290] on span "New Taiwan Dollar" at bounding box center [571, 291] width 159 height 21
type input "New Taiwan Dollar"
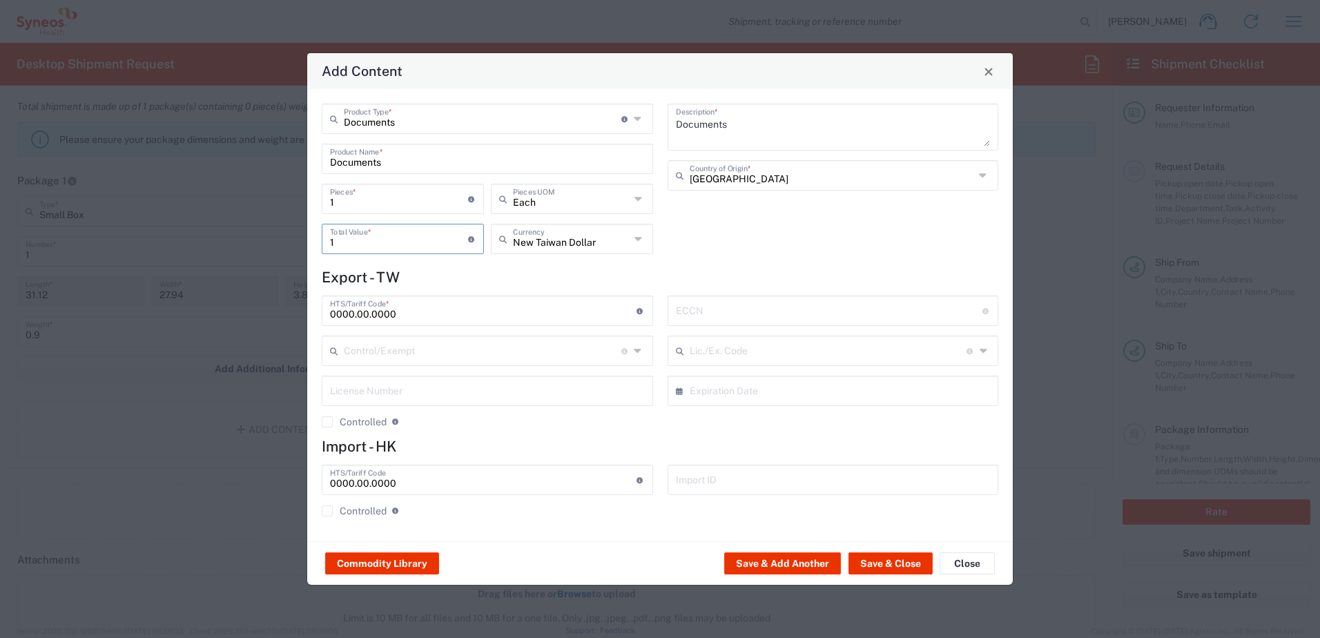
drag, startPoint x: 343, startPoint y: 243, endPoint x: 309, endPoint y: 244, distance: 33.9
click at [309, 244] on div "Documents Product Type * Document: Paper document generated internally by Syneo…" at bounding box center [659, 315] width 705 height 452
type input "500"
click at [627, 235] on div "Documents Description * Taiwan Country of Origin *" at bounding box center [833, 184] width 346 height 160
click at [627, 293] on button "Save & Close" at bounding box center [890, 563] width 84 height 22
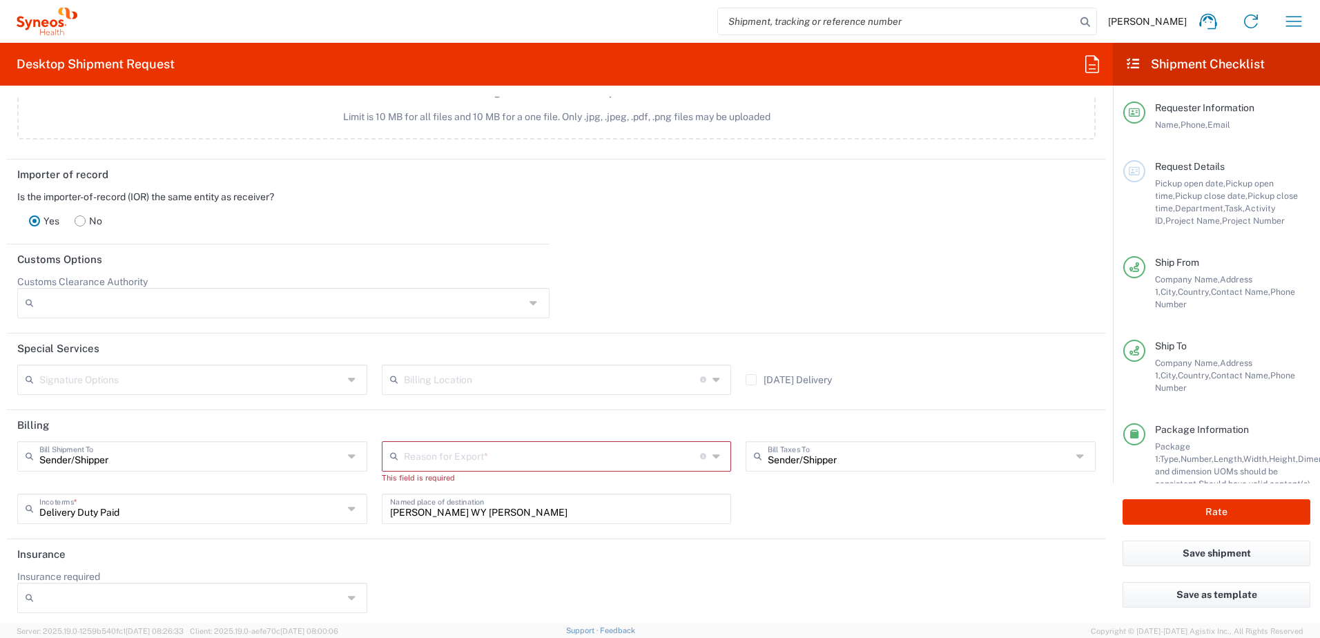
scroll to position [1830, 0]
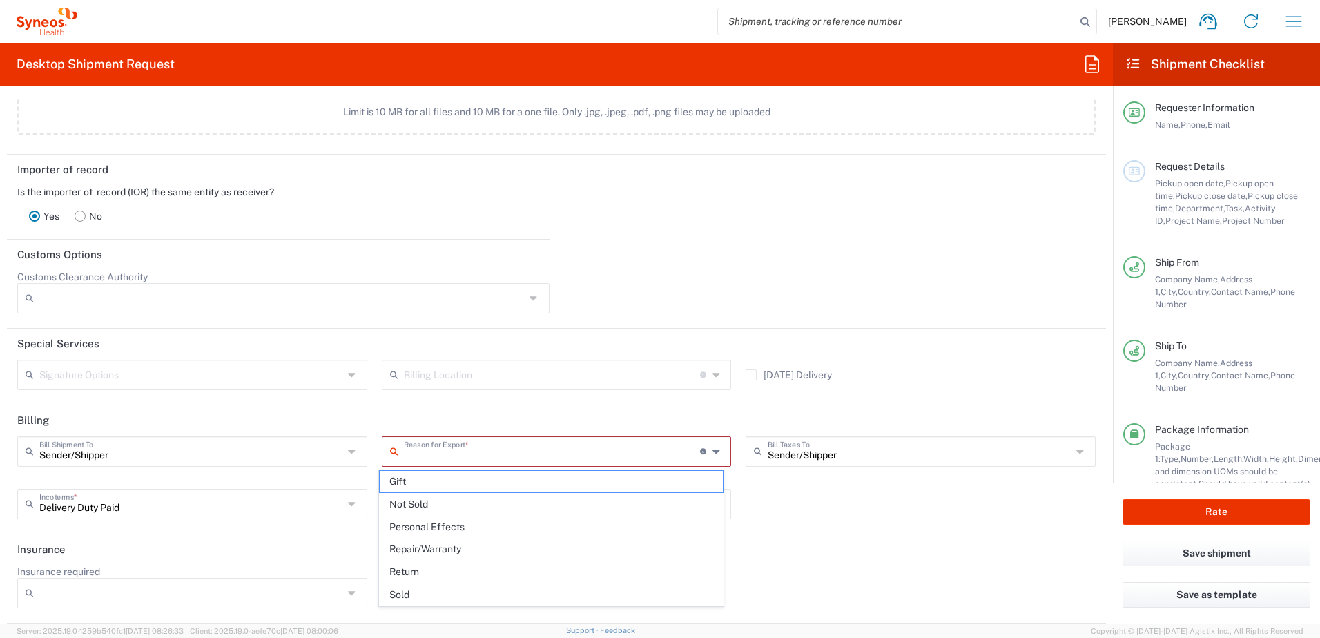
click at [427, 293] on input "text" at bounding box center [552, 450] width 296 height 24
click at [419, 293] on span "Not Sold" at bounding box center [552, 504] width 344 height 21
type input "Not Sold"
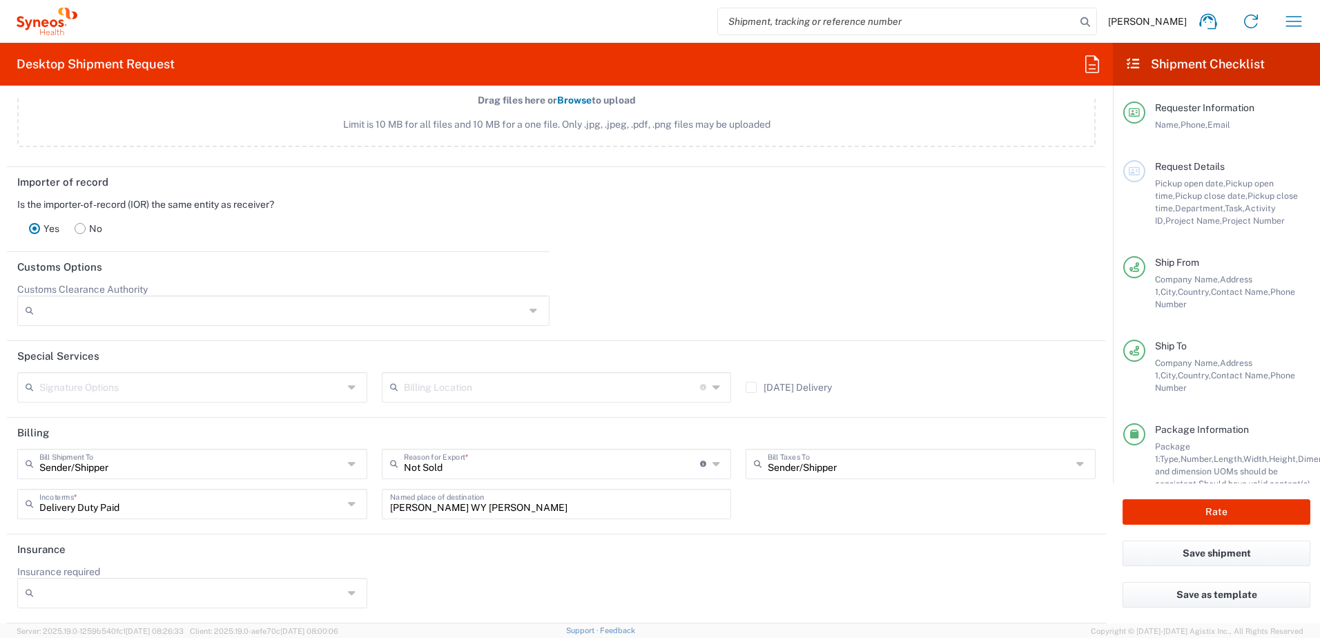
scroll to position [1817, 0]
drag, startPoint x: 467, startPoint y: 509, endPoint x: 358, endPoint y: 511, distance: 109.1
click at [358, 293] on div "Sender/Shipper Bill Shipment To Sender/Shipper Recipient Account Third Party Ac…" at bounding box center [556, 489] width 1093 height 80
click at [627, 293] on div "Insurance required No Yes" at bounding box center [556, 591] width 1093 height 52
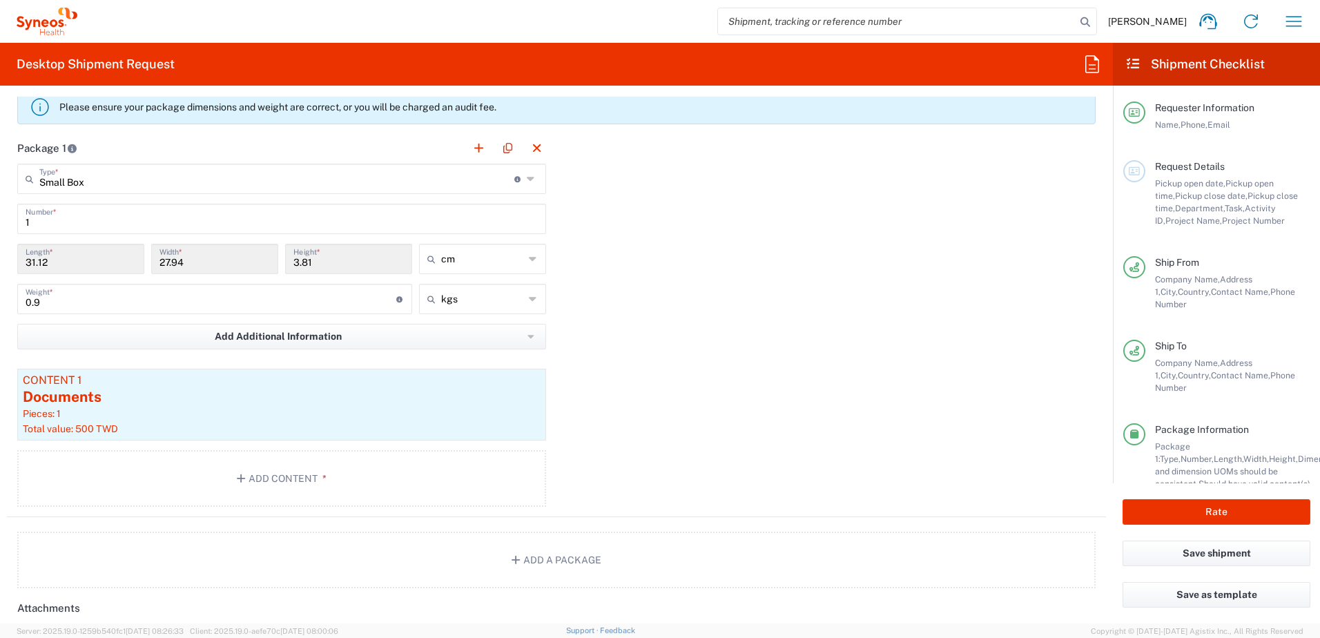
scroll to position [1265, 0]
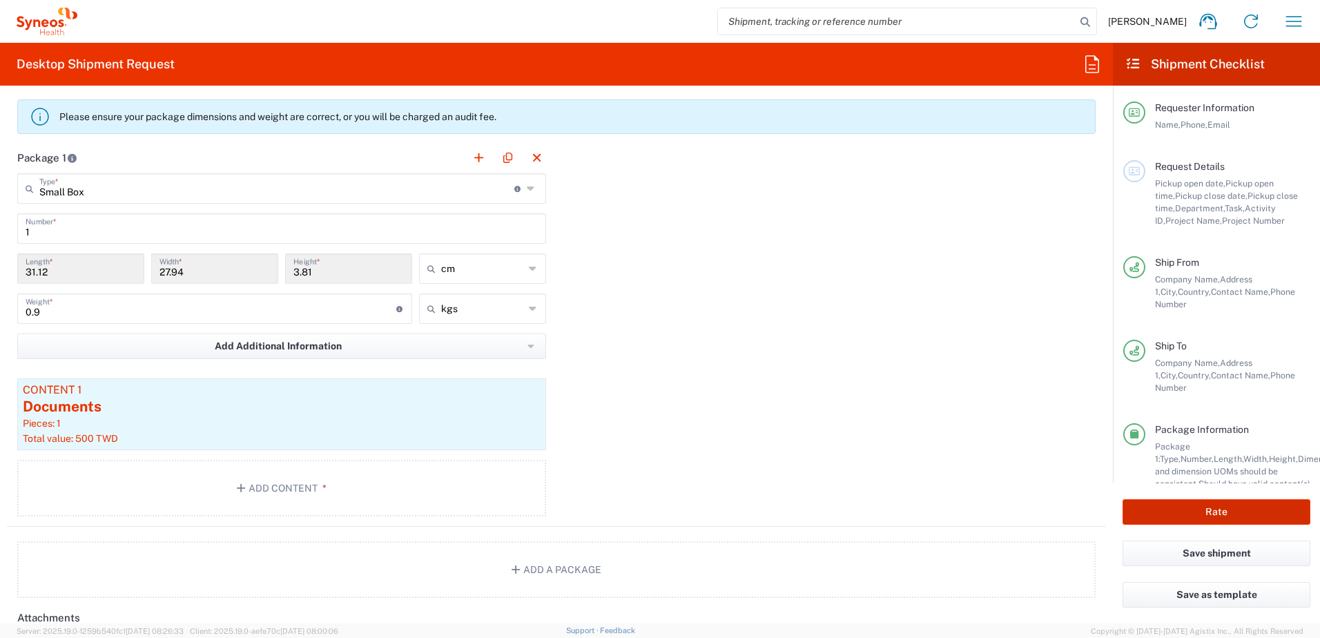
click at [627, 293] on button "Rate" at bounding box center [1216, 512] width 188 height 26
type input "[PERSON_NAME] 7000900B"
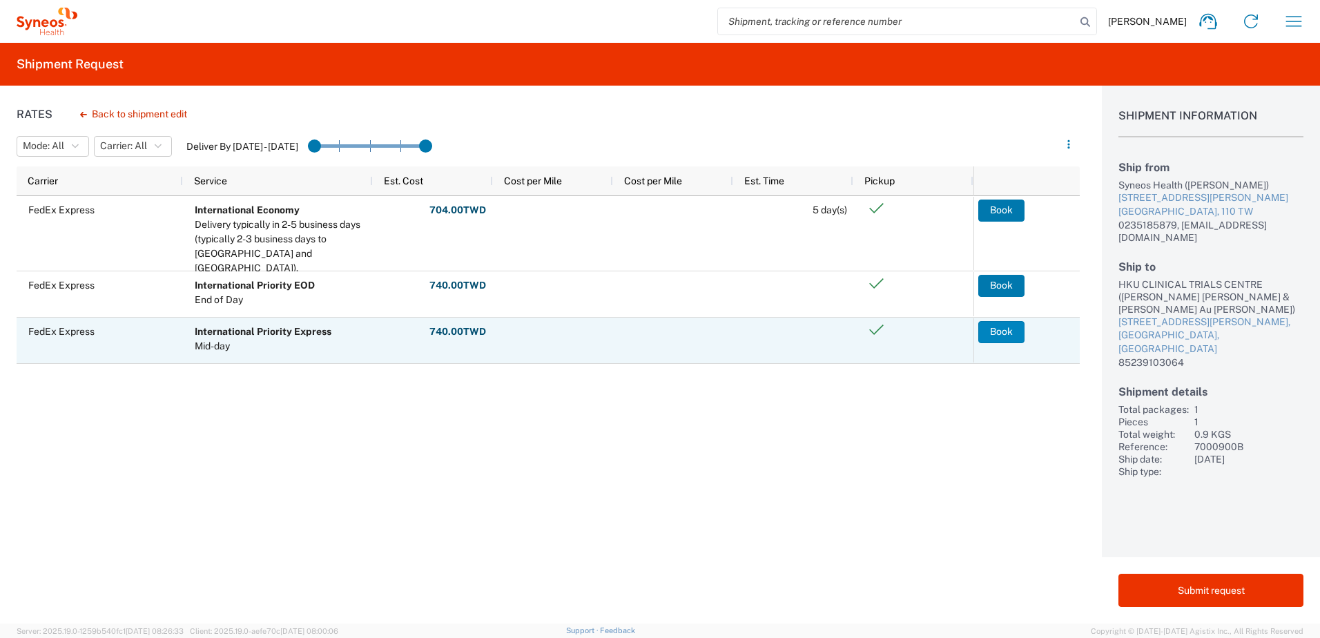
click at [627, 293] on button "Book" at bounding box center [1001, 332] width 46 height 22
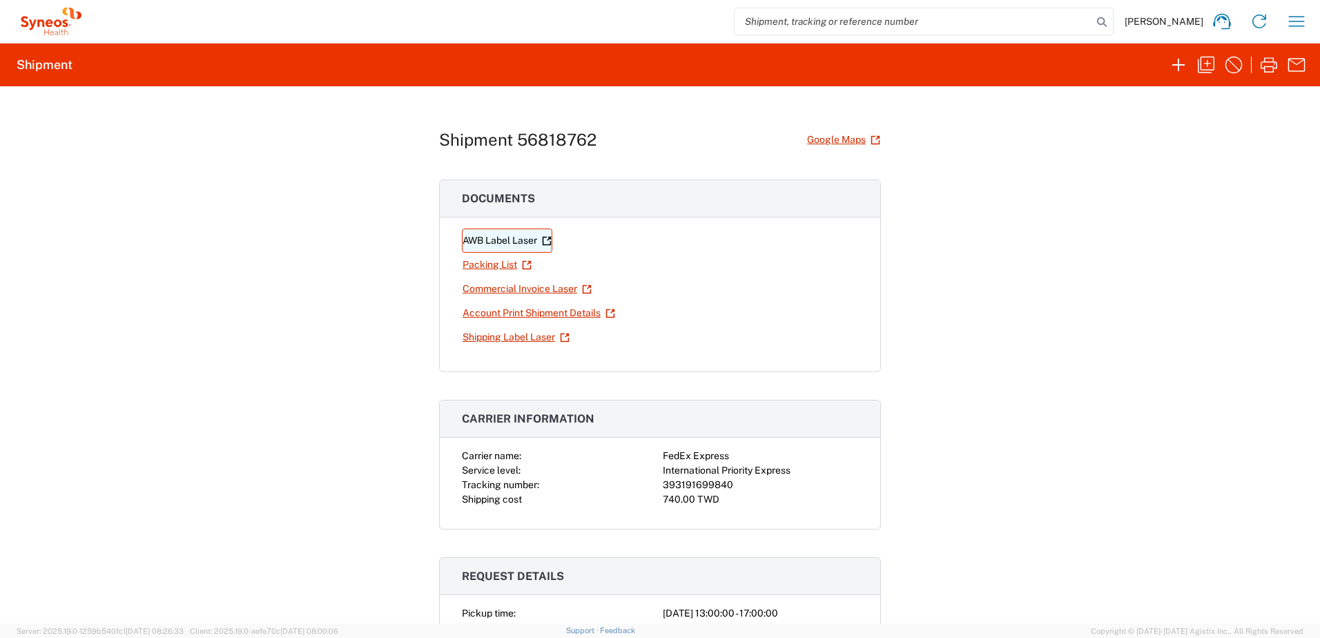
click at [490, 238] on link "AWB Label Laser" at bounding box center [507, 240] width 90 height 24
click at [495, 293] on link "Shipping Label Laser" at bounding box center [516, 337] width 108 height 24
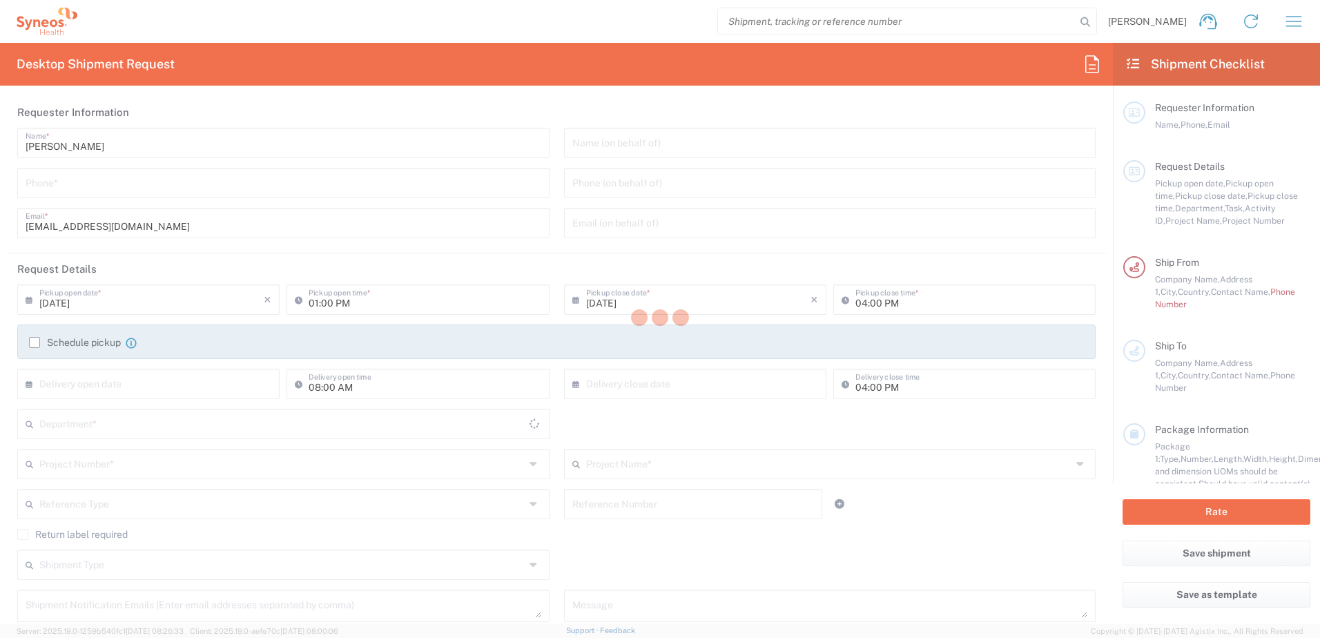
type input "3226"
type input "Taiwan"
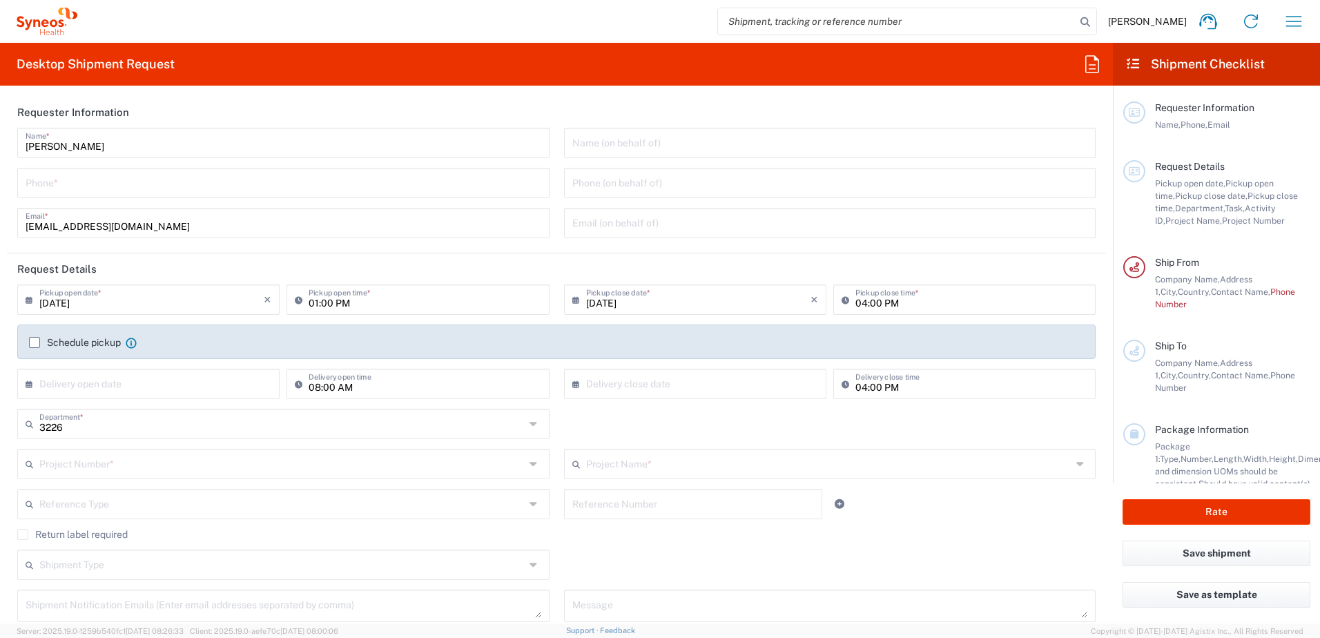
type input "Taiwan Syneos Health Company L"
click at [64, 181] on input "tel" at bounding box center [284, 182] width 516 height 24
type input "0235185879"
type input "dairung.Lin@syneoshealth.com"
type input "台北市"
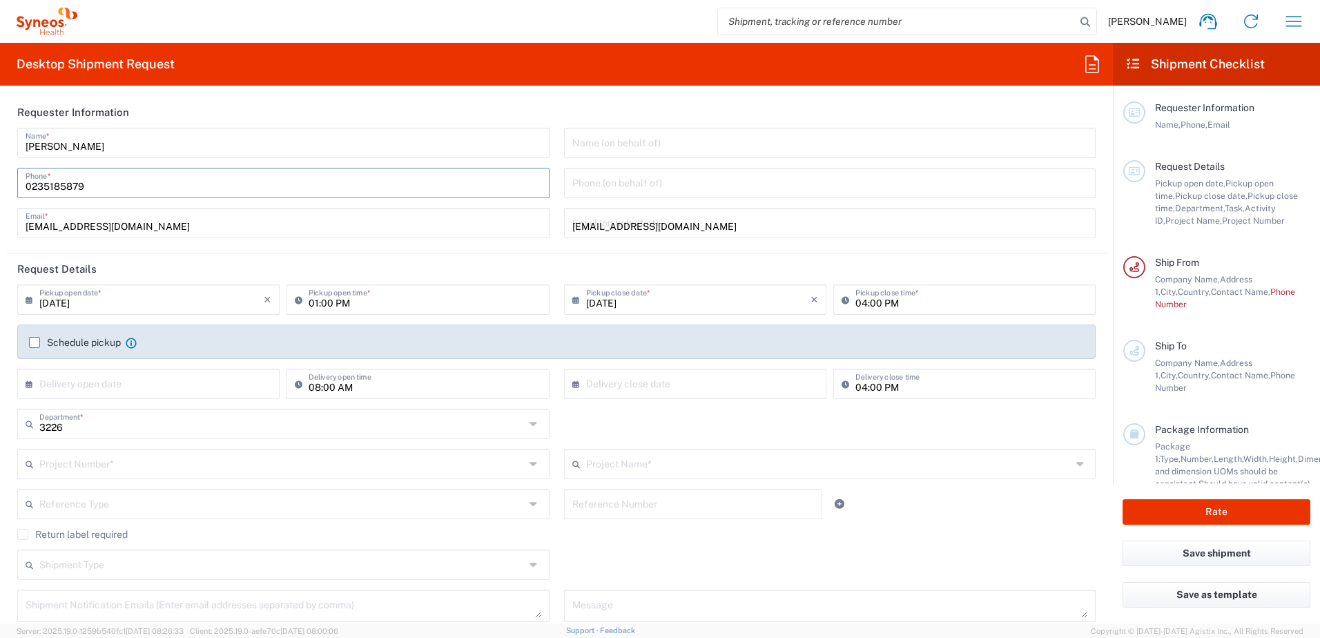
type input "0235185879"
type input "住家(賽紐仕員工)"
type input "松山區南京東路3段303巷14弄4號6樓"
type input "北市"
type input "台北市"
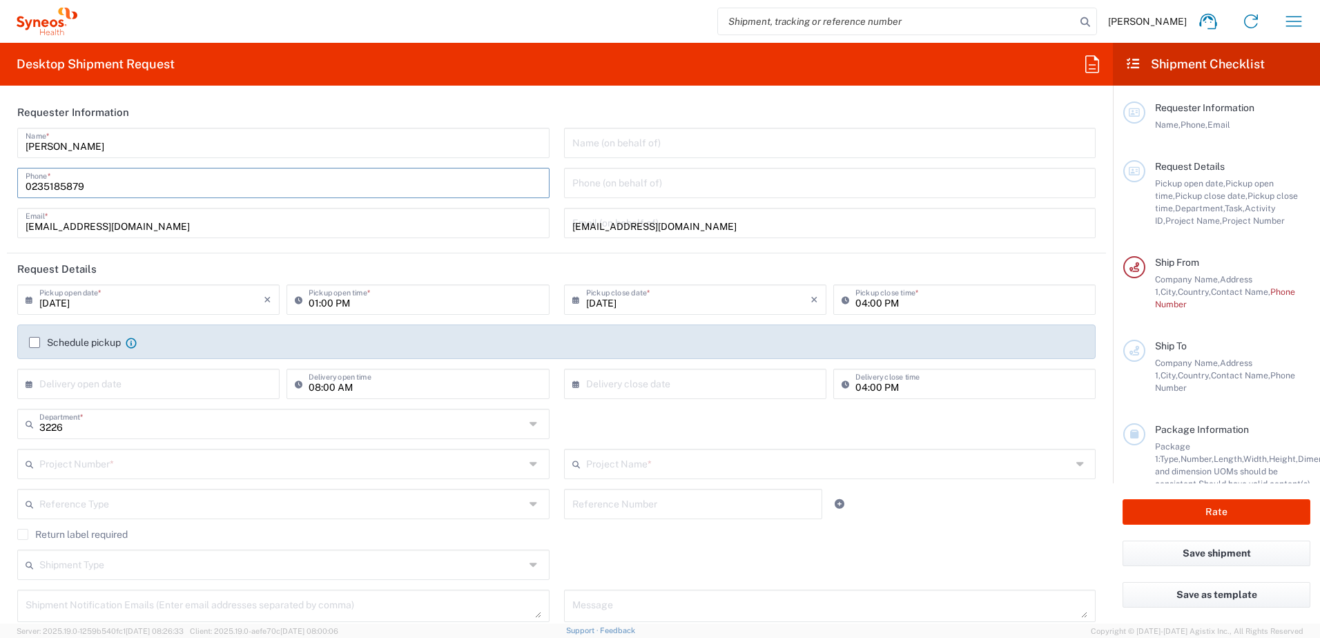
type input "Taiwan"
type input "0235185879"
type input "dairung.Lin@syneoshealth.com"
type input "林岱蓉 Linda Lin"
click at [868, 304] on input "04:00 PM" at bounding box center [971, 298] width 232 height 24
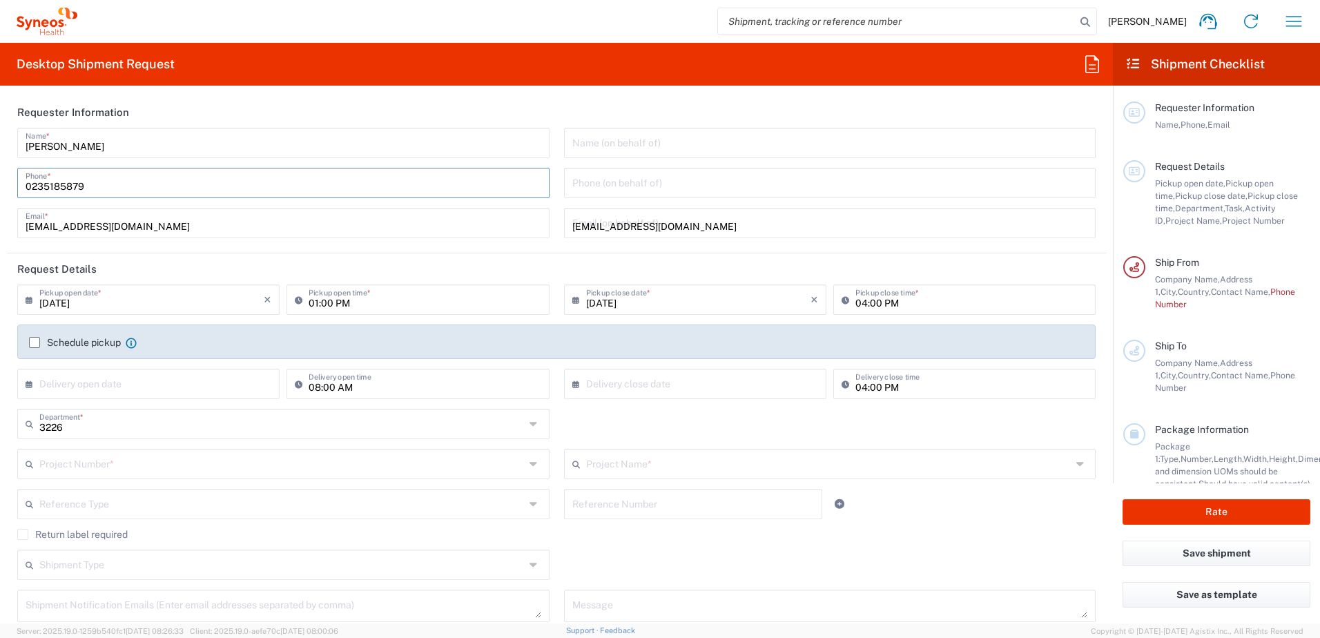
click at [857, 302] on input "04:00 PM" at bounding box center [971, 298] width 232 height 24
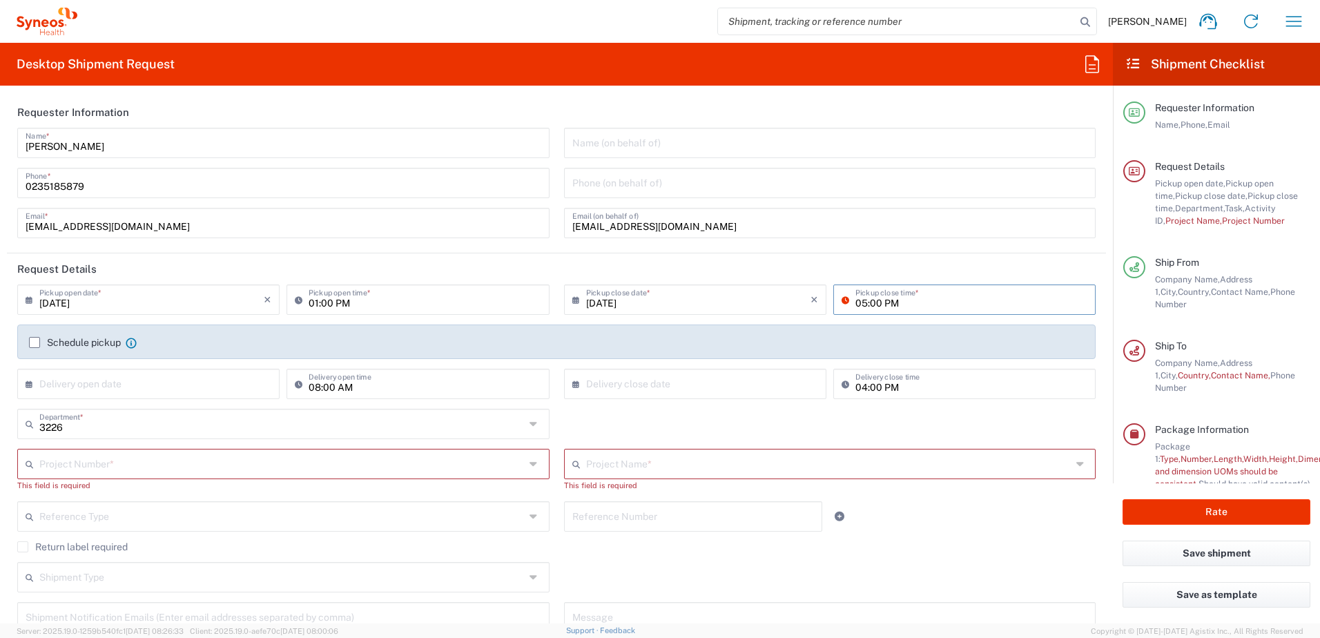
type input "05:00 PM"
click at [28, 340] on div "Schedule pickup When scheduling a pickup please be sure to meet the following c…" at bounding box center [556, 347] width 1069 height 22
click at [35, 342] on label "Schedule pickup" at bounding box center [75, 342] width 92 height 11
click at [35, 342] on input "Schedule pickup" at bounding box center [35, 342] width 0 height 0
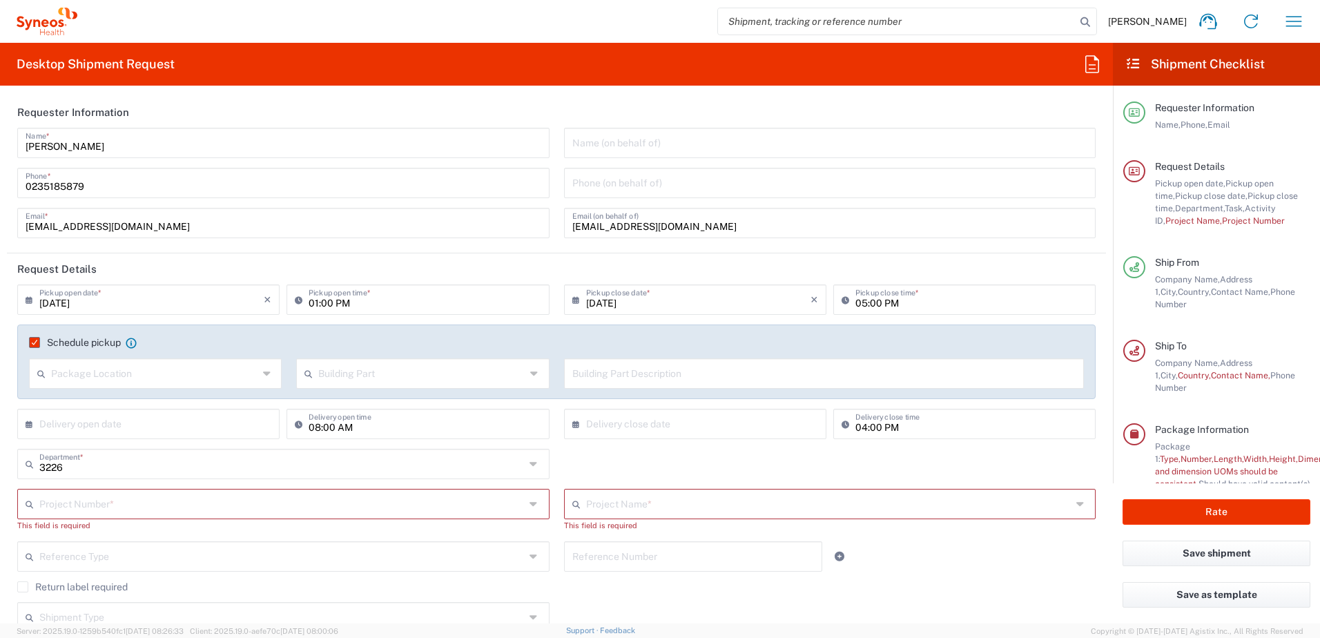
click at [35, 342] on label "Schedule pickup" at bounding box center [75, 342] width 92 height 11
click at [30, 342] on input "Schedule pickup" at bounding box center [30, 342] width 0 height 0
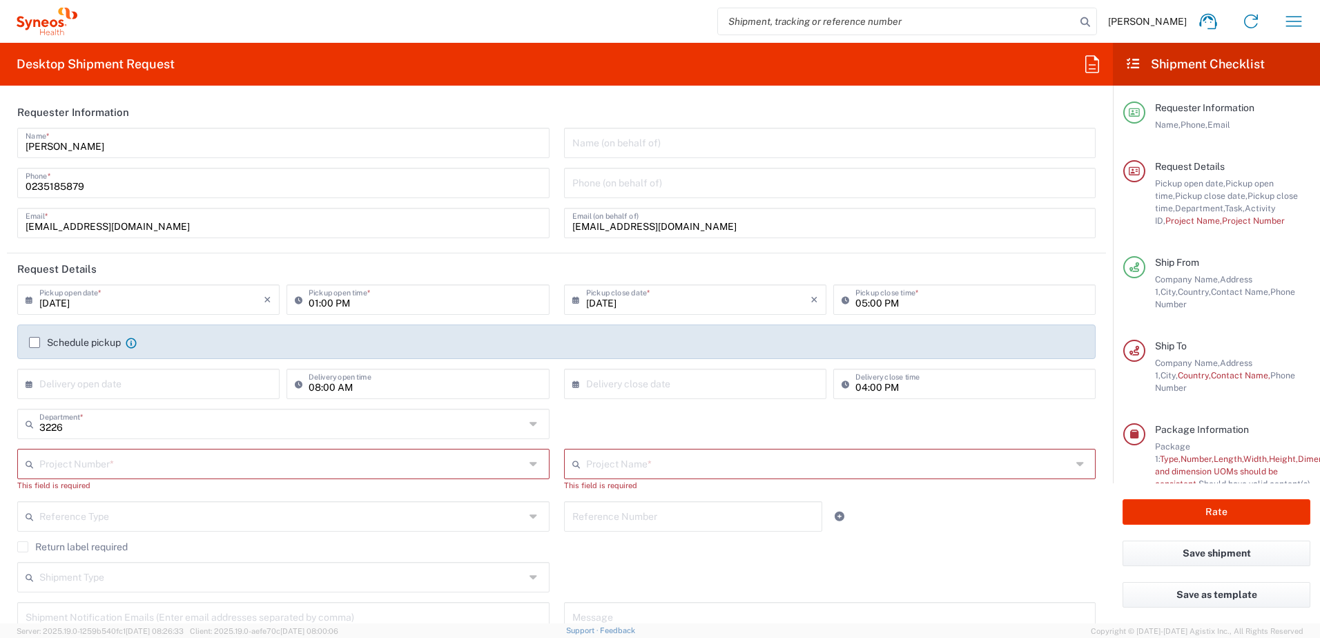
click at [31, 342] on label "Schedule pickup" at bounding box center [75, 342] width 92 height 11
click at [35, 342] on input "Schedule pickup" at bounding box center [35, 342] width 0 height 0
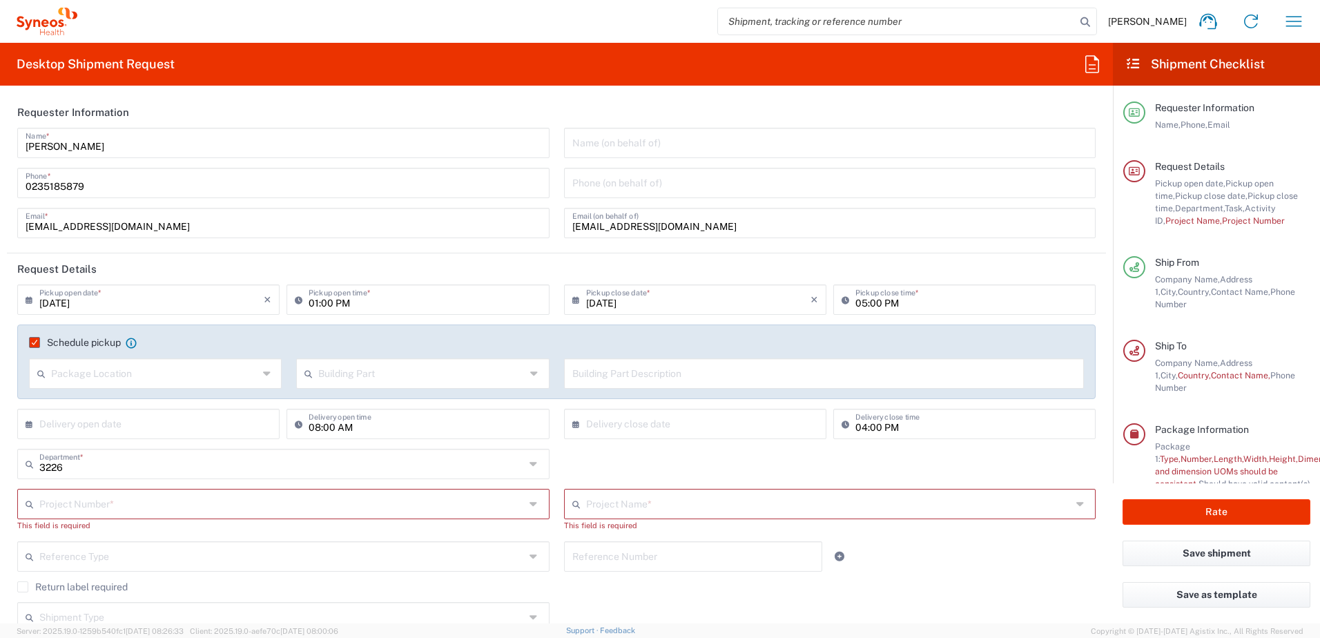
click at [628, 508] on agx-dropdown-input "Project Name * (Canada) 3 Clinical Educ-00198 0000092391 BMS - MDO 01.0002.0034…" at bounding box center [830, 504] width 532 height 30
click at [652, 477] on span "[PERSON_NAME] 7000900B" at bounding box center [822, 476] width 524 height 21
type input "[PERSON_NAME] 7000900B"
type input "7000900B"
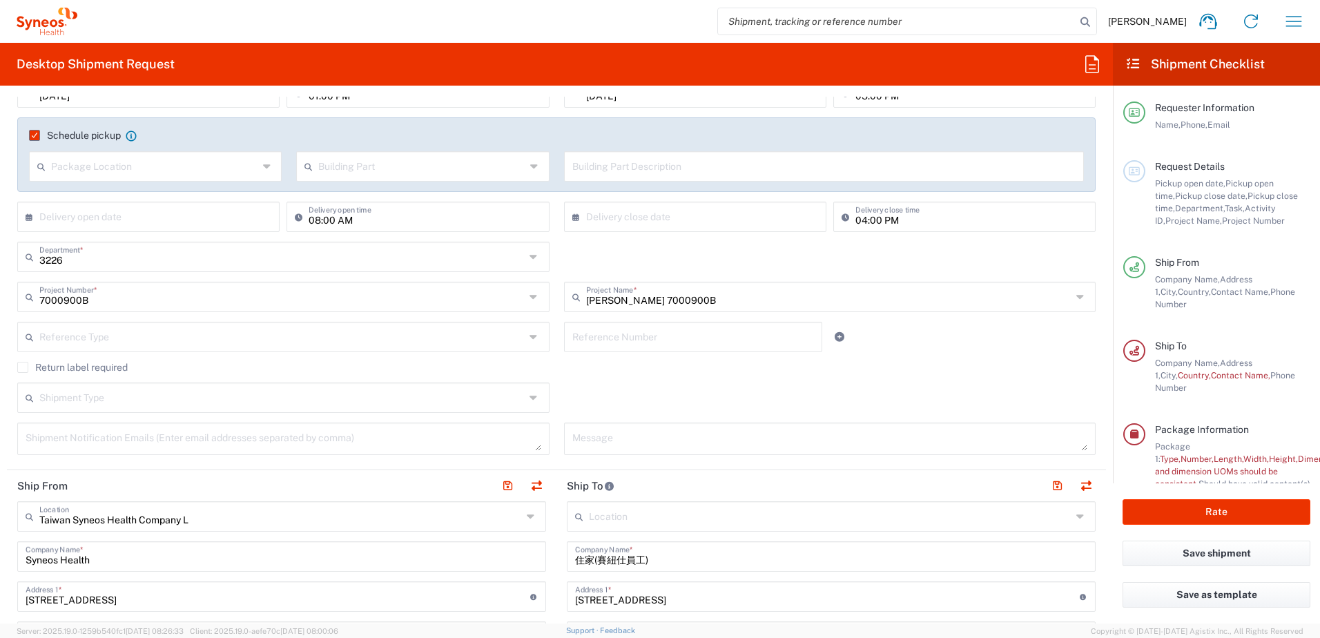
scroll to position [483, 0]
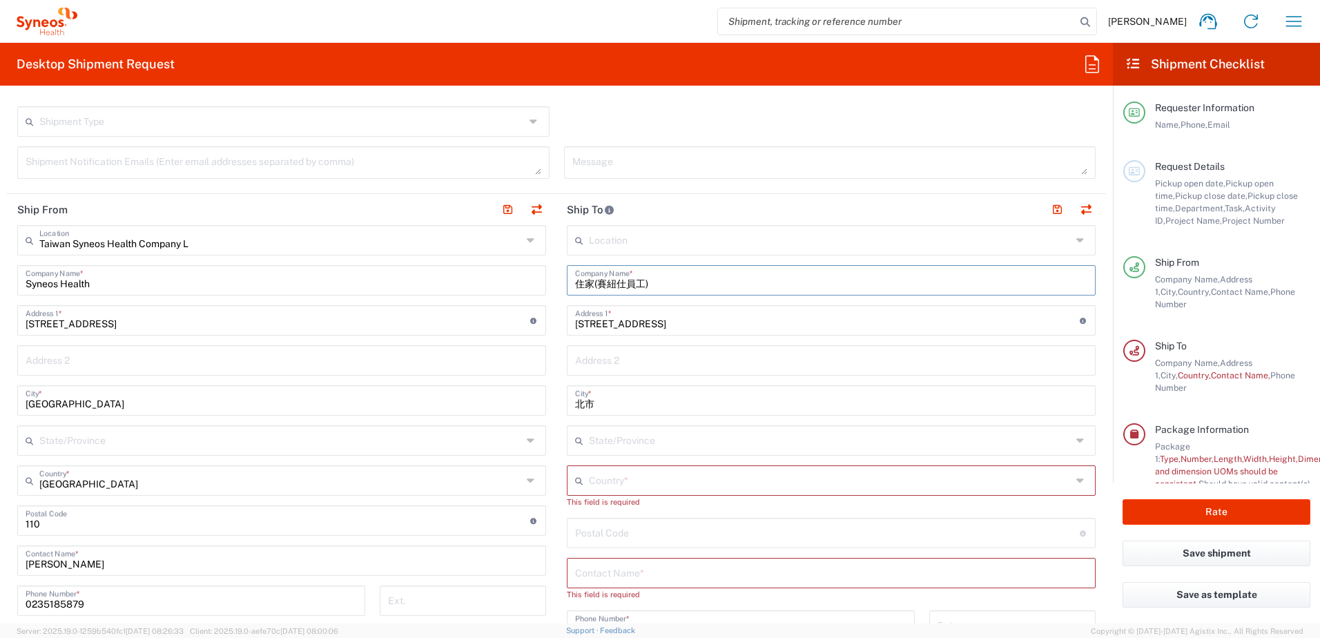
drag, startPoint x: 654, startPoint y: 284, endPoint x: 575, endPoint y: 273, distance: 79.4
click at [530, 282] on div "Ship From Taiwan Syneos Health Company L Location Taiwan Syneos Health Company …" at bounding box center [556, 522] width 1099 height 656
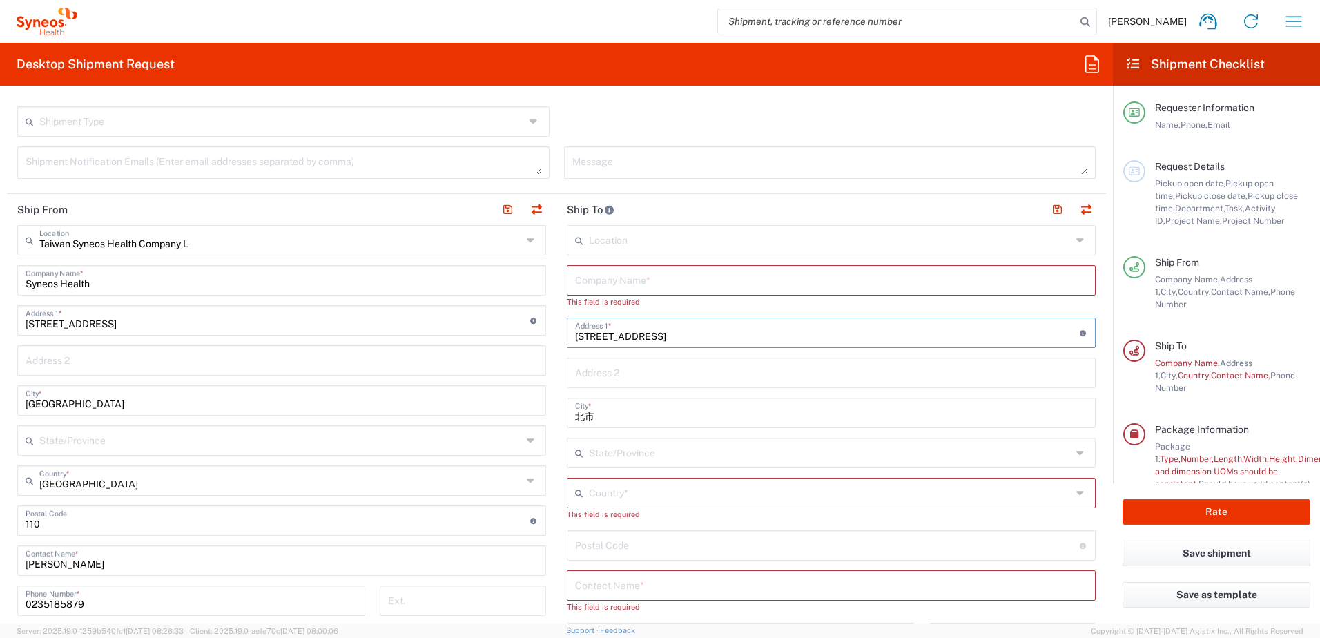
drag, startPoint x: 746, startPoint y: 335, endPoint x: 522, endPoint y: 332, distance: 224.4
click at [522, 332] on div "Ship From Taiwan Syneos Health Company L Location Taiwan Syneos Health Company …" at bounding box center [556, 522] width 1099 height 656
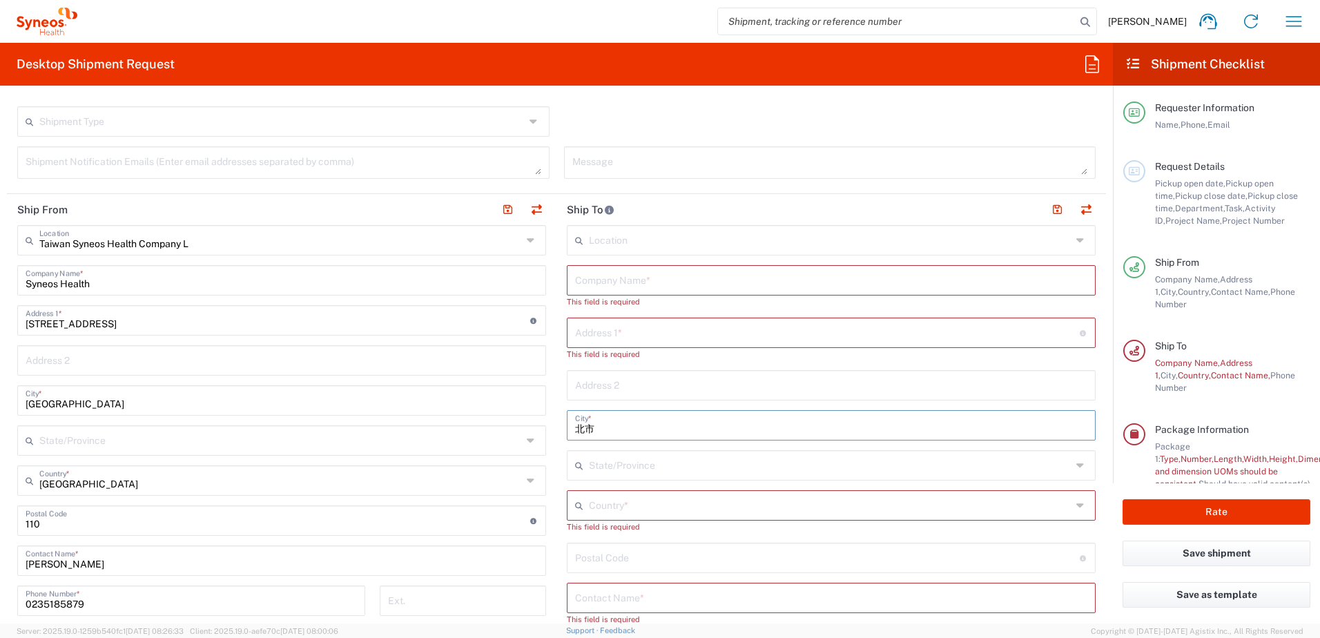
drag, startPoint x: 596, startPoint y: 422, endPoint x: 555, endPoint y: 428, distance: 41.1
click at [556, 428] on main "Location Addison Whitney LLC-Morrisvile NC US Barcelona-Syneos Health BioSector…" at bounding box center [830, 540] width 549 height 630
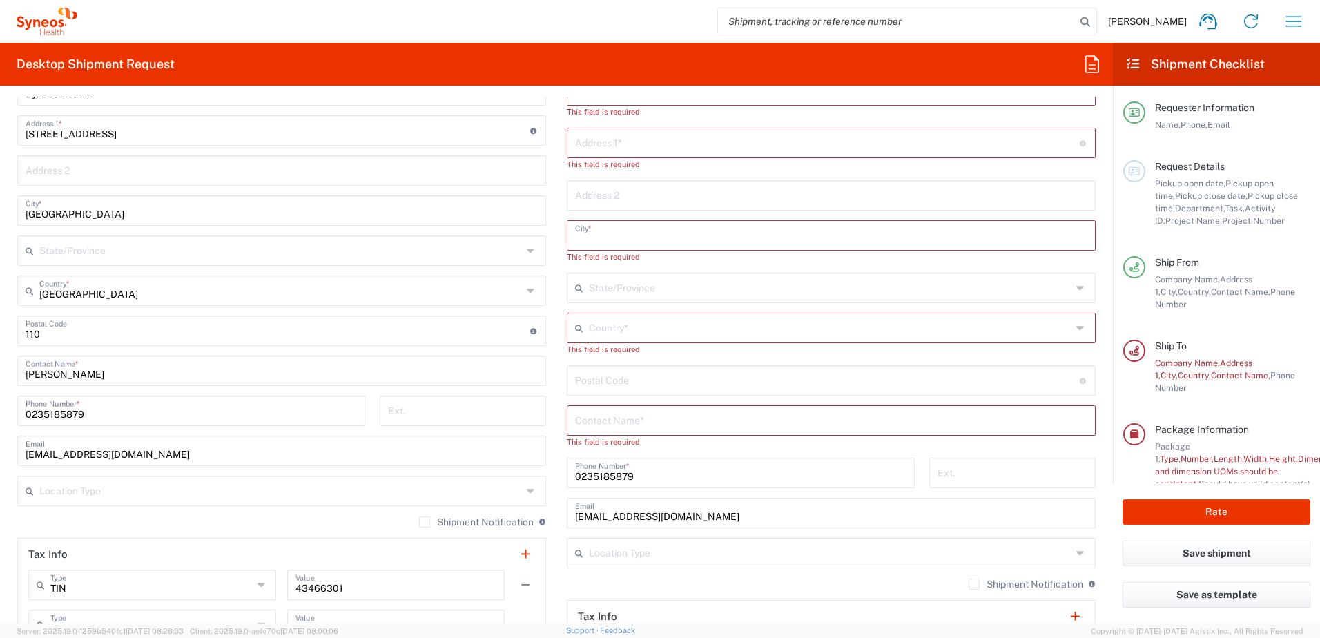
scroll to position [690, 0]
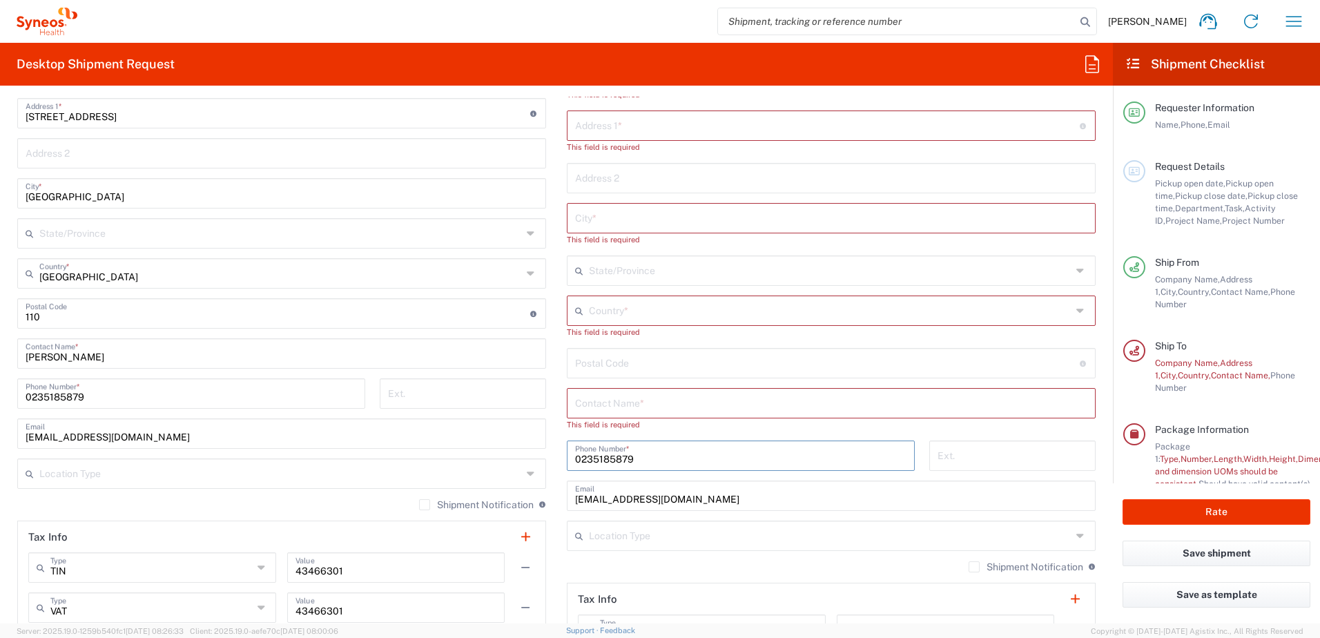
drag, startPoint x: 641, startPoint y: 460, endPoint x: 538, endPoint y: 456, distance: 103.7
click at [538, 456] on div "Ship From Taiwan Syneos Health Company L Location Taiwan Syneos Health Company …" at bounding box center [556, 326] width 1099 height 679
drag, startPoint x: 728, startPoint y: 503, endPoint x: 540, endPoint y: 508, distance: 187.8
click at [540, 508] on div "Ship From Taiwan Syneos Health Company L Location Taiwan Syneos Health Company …" at bounding box center [556, 332] width 1099 height 691
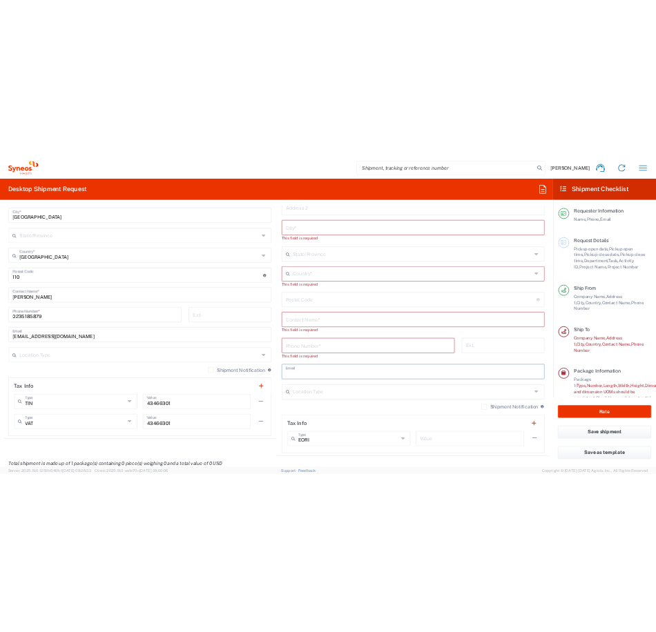
scroll to position [897, 0]
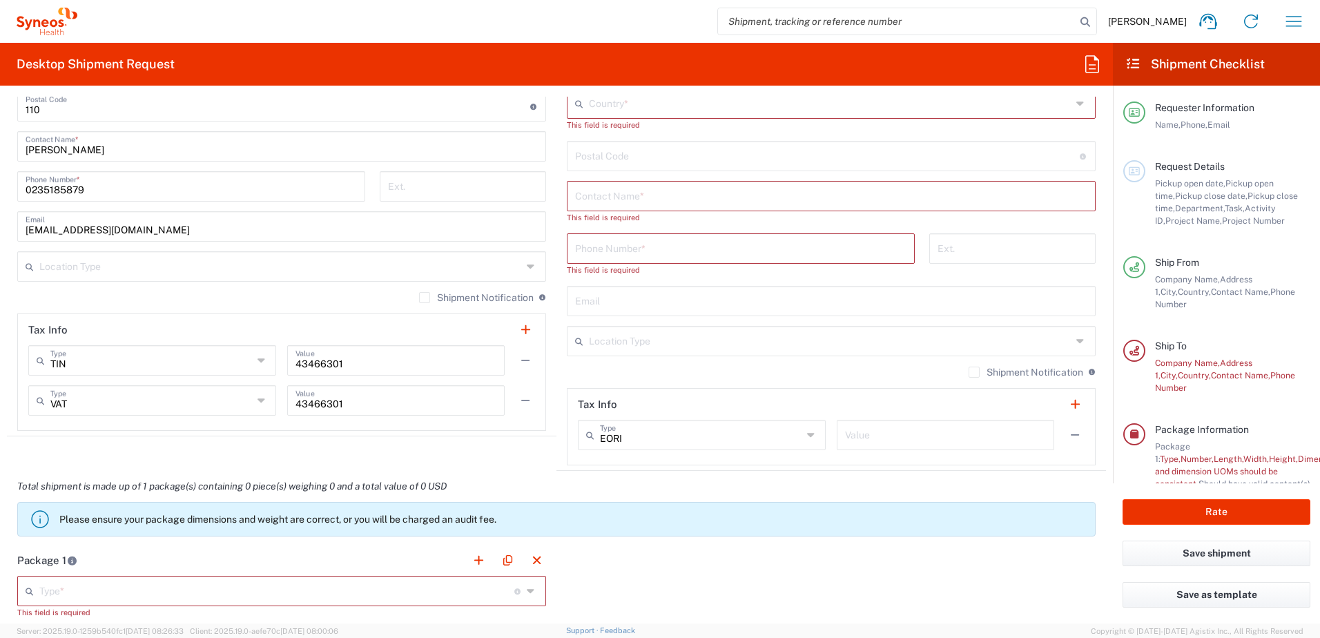
click at [420, 295] on label "Shipment Notification" at bounding box center [476, 297] width 115 height 11
click at [425, 298] on input "Shipment Notification" at bounding box center [425, 298] width 0 height 0
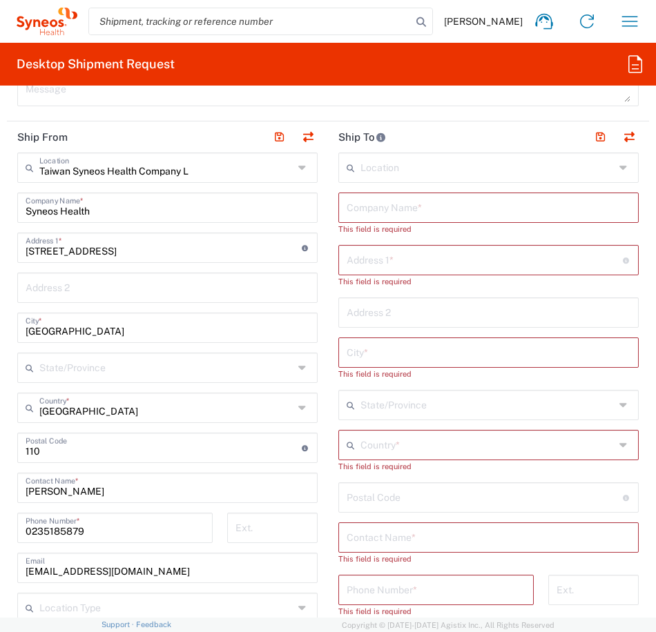
scroll to position [966, 0]
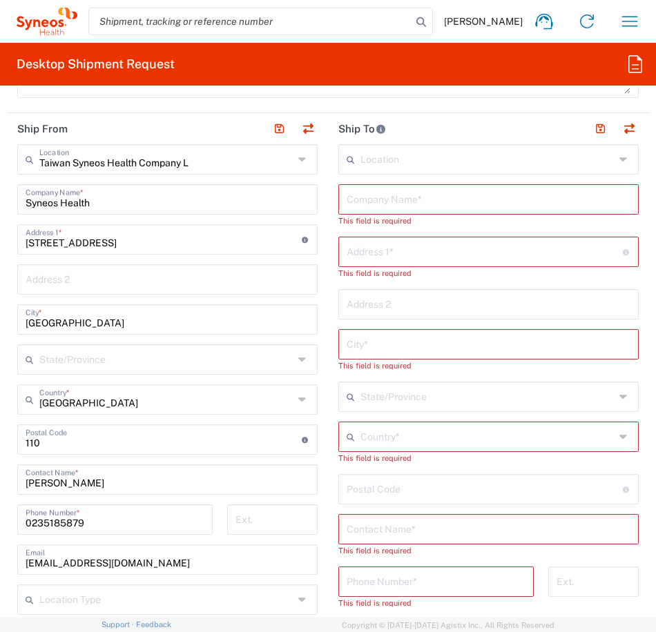
click at [376, 532] on input "text" at bounding box center [489, 528] width 284 height 24
paste input "Kit Shing"
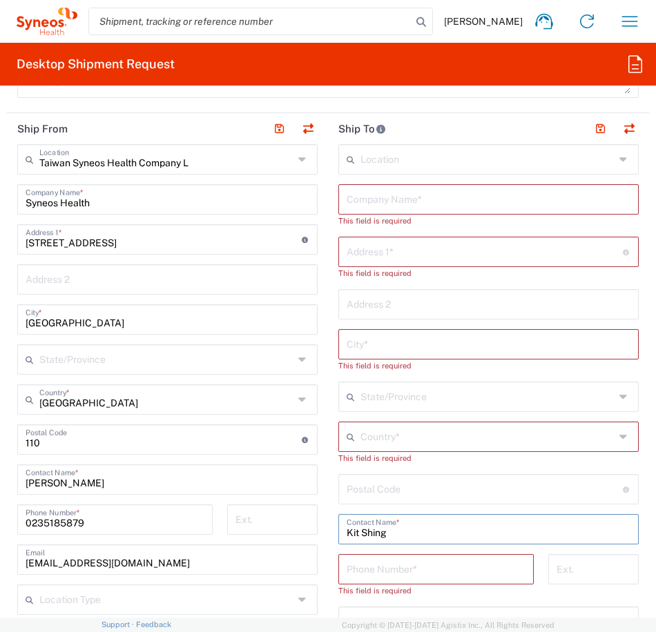
type input "Kit Shing"
click at [365, 565] on input "tel" at bounding box center [436, 568] width 179 height 24
paste input "85252610964"
type input "85252610964"
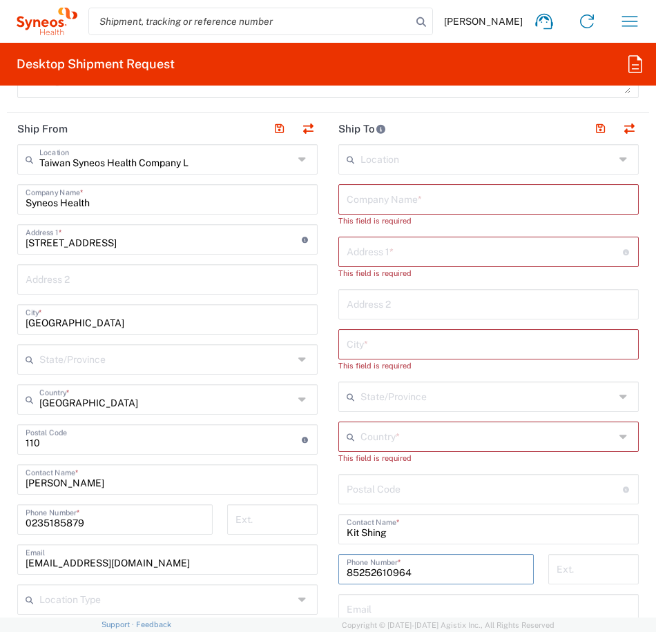
type input "[PERSON_NAME][GEOGRAPHIC_DATA],[STREET_ADDRESS]"
type input "[PERSON_NAME][GEOGRAPHIC_DATA]"
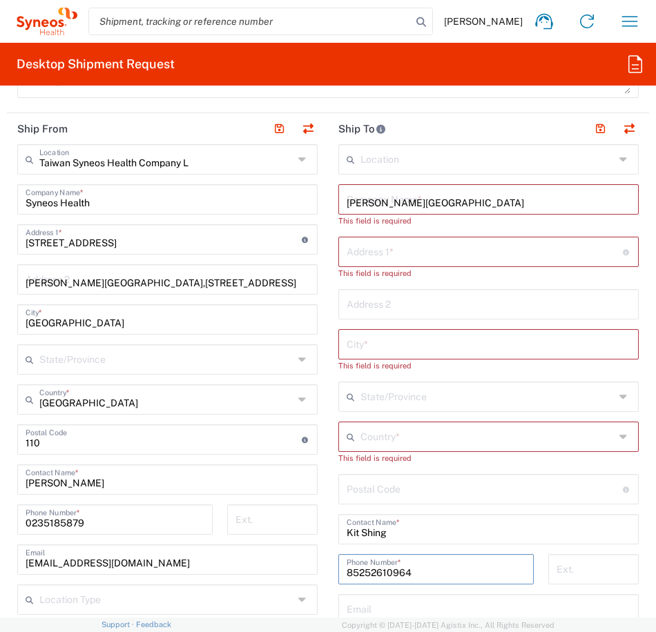
type input "Room K4S,4/F, Block K, Department of Medicine"
type input "[PERSON_NAME][GEOGRAPHIC_DATA],[STREET_ADDRESS]"
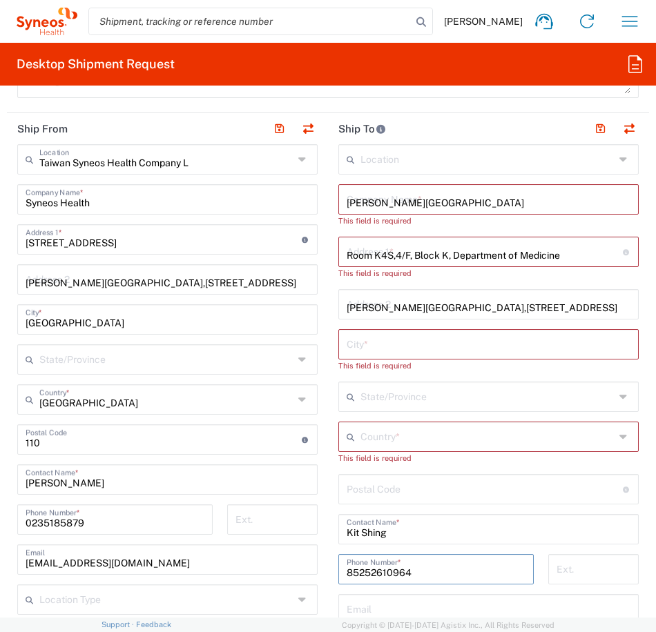
type input "[GEOGRAPHIC_DATA]"
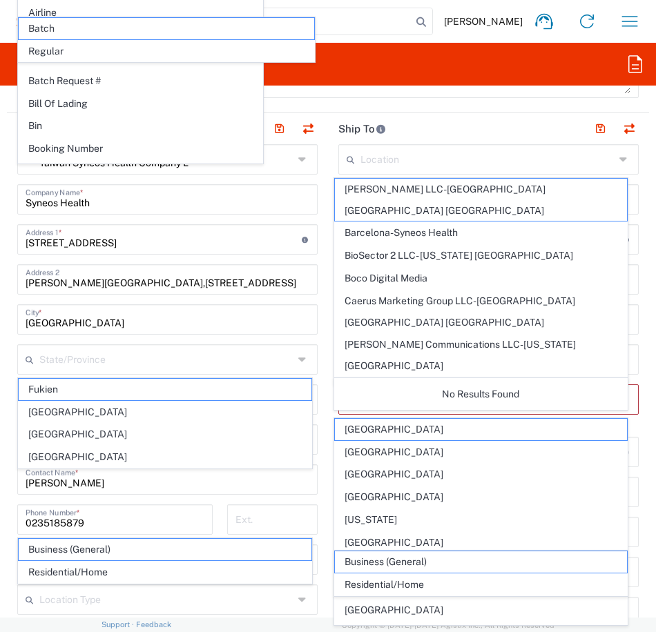
scroll to position [1107, 0]
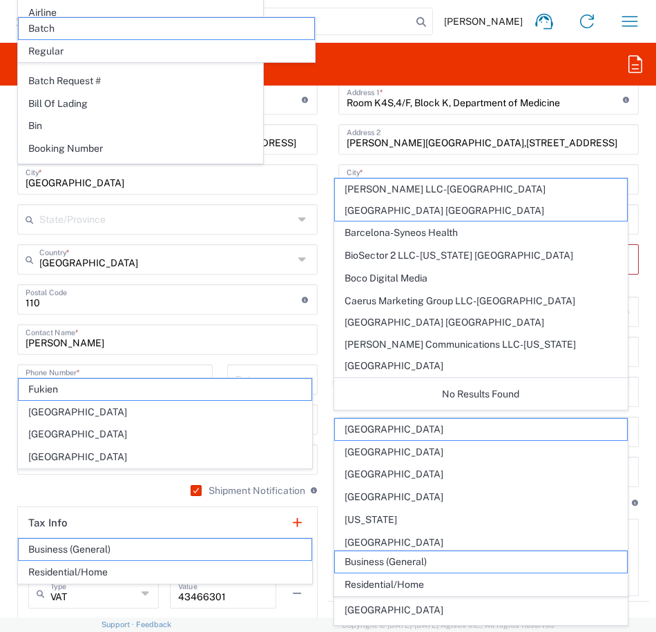
type input "85252610964"
click at [637, 549] on main "Location Addison Whitney LLC-Morrisvile NC US Barcelona-Syneos Health BioSector…" at bounding box center [488, 300] width 321 height 592
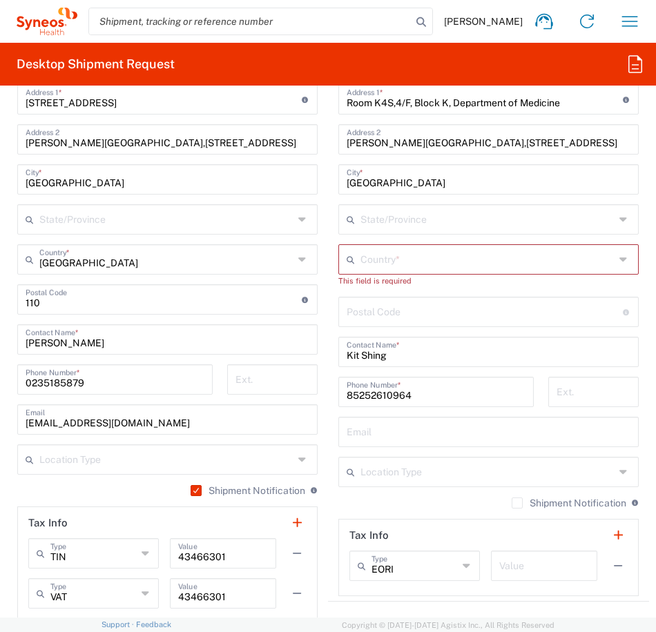
click at [360, 260] on input "text" at bounding box center [487, 258] width 254 height 24
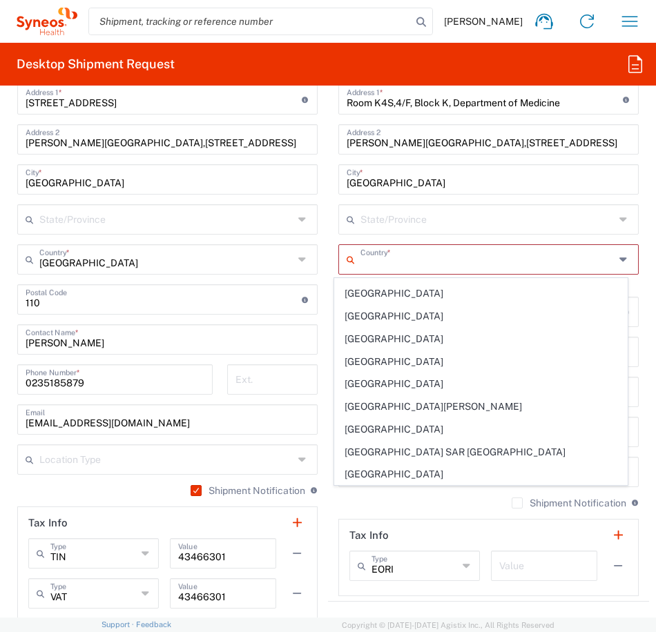
scroll to position [2209, 0]
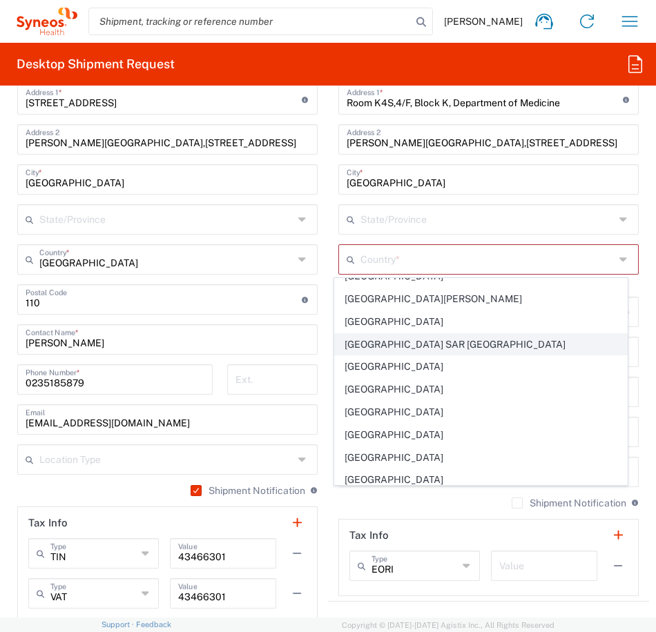
click at [413, 343] on span "[GEOGRAPHIC_DATA] SAR [GEOGRAPHIC_DATA]" at bounding box center [481, 344] width 293 height 21
type input "[GEOGRAPHIC_DATA] SAR [GEOGRAPHIC_DATA]"
type input "Sender/Shipper"
type input "Delivery Duty Paid"
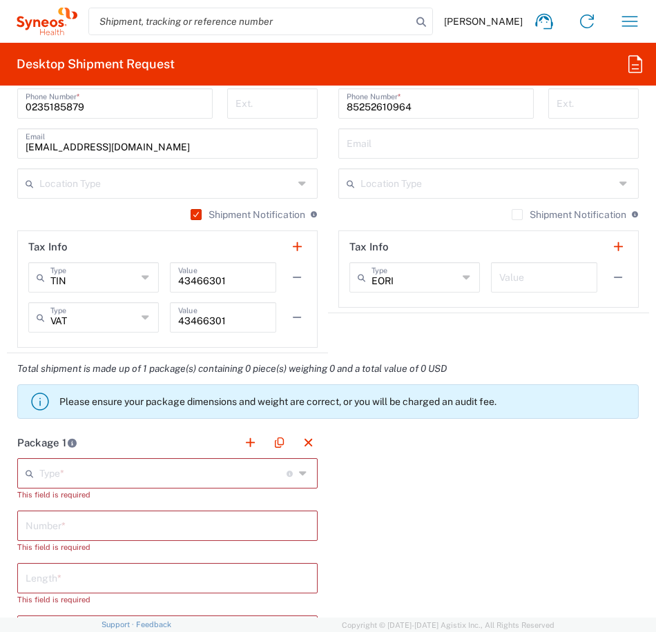
scroll to position [1452, 0]
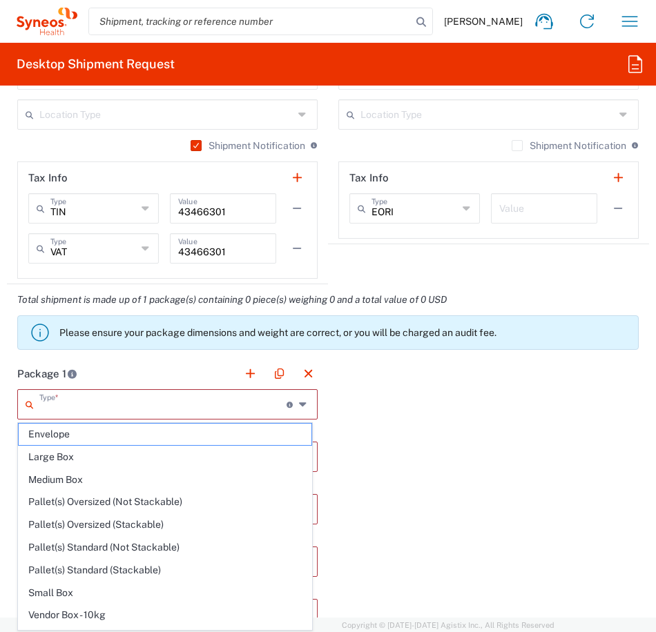
click at [72, 408] on input "text" at bounding box center [162, 403] width 247 height 24
click at [57, 440] on span "Envelope" at bounding box center [165, 434] width 293 height 21
type input "Envelope"
type input "1"
type input "9.5"
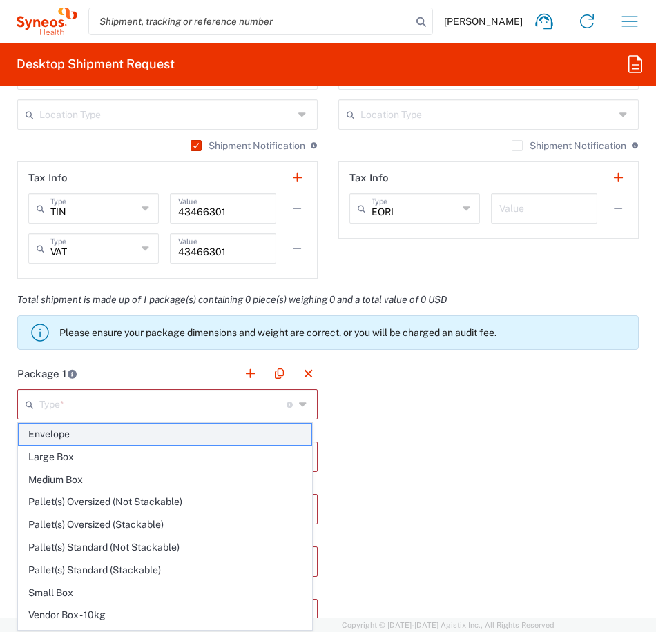
type input "12.5"
type input "0.25"
type input "in"
type input "0.45"
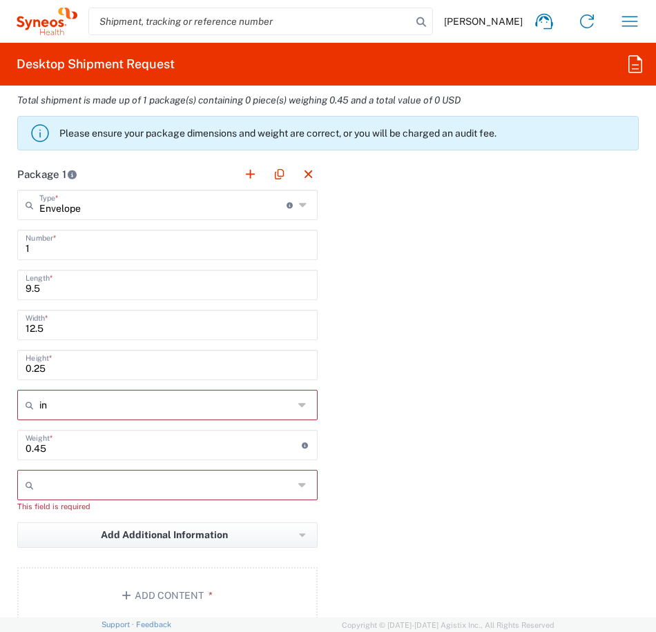
scroll to position [1659, 0]
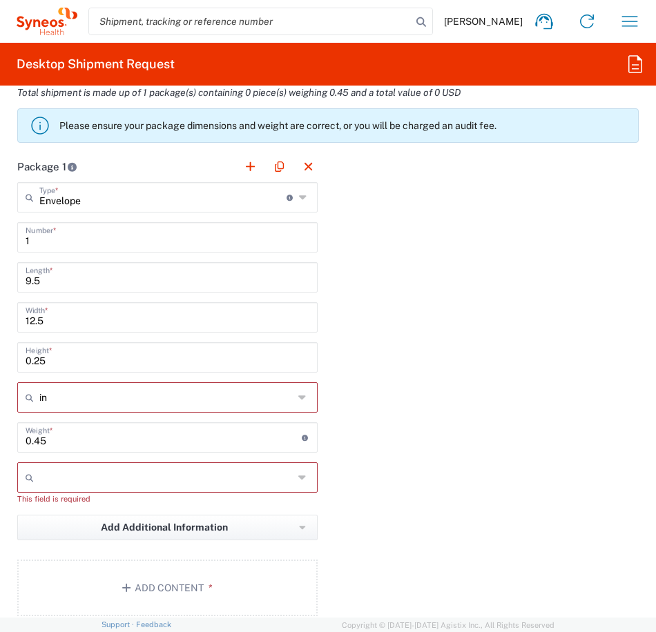
click at [298, 400] on icon at bounding box center [303, 398] width 11 height 22
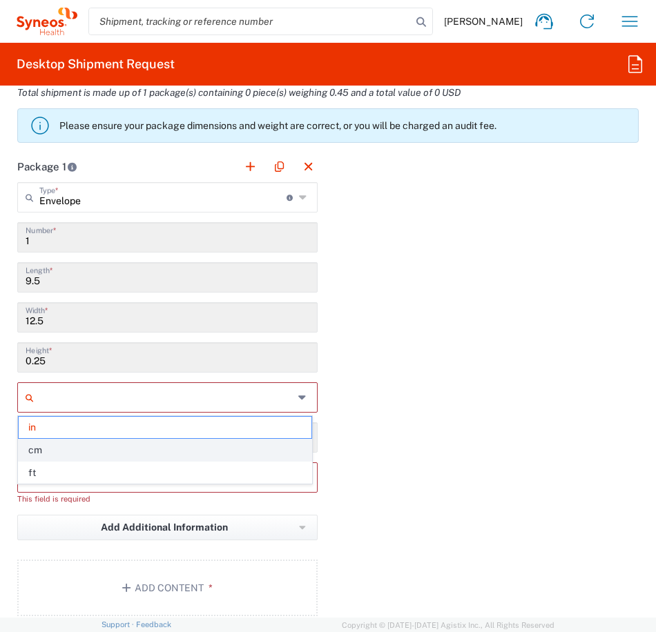
click at [41, 450] on span "cm" at bounding box center [165, 450] width 293 height 21
type input "24.13"
type input "31.75"
type input "0.64"
type input "cm"
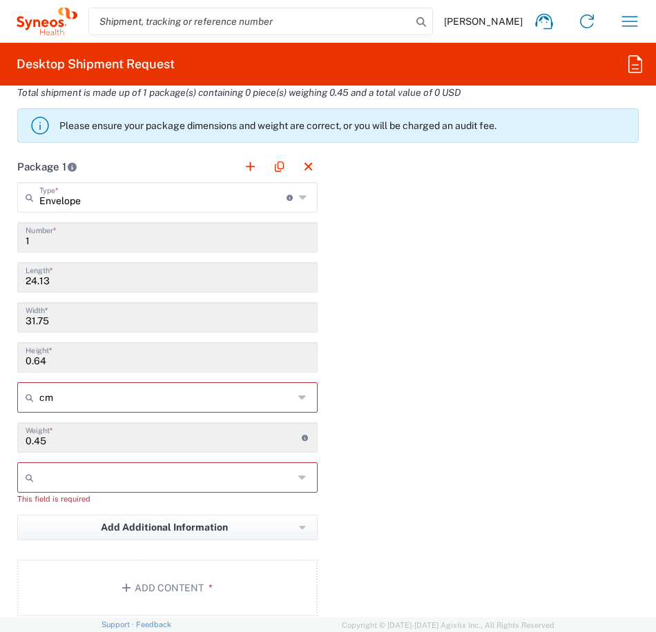
click at [298, 476] on icon at bounding box center [303, 478] width 11 height 22
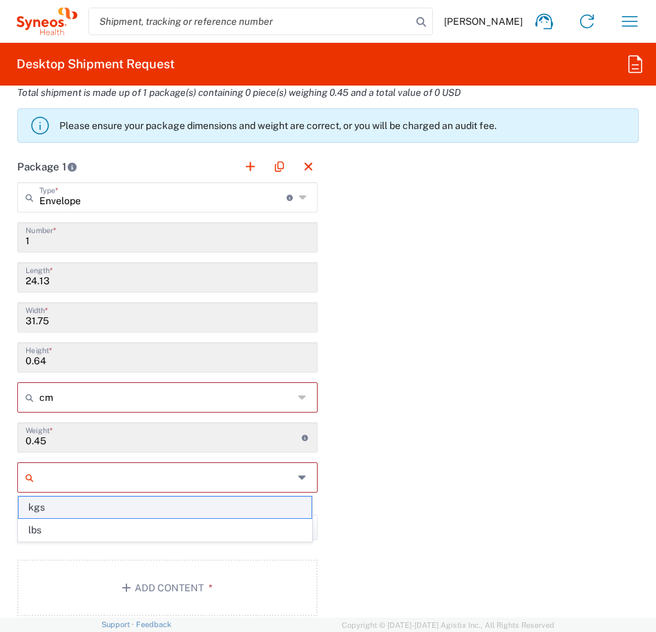
click at [100, 511] on span "kgs" at bounding box center [165, 507] width 293 height 21
type input "kgs"
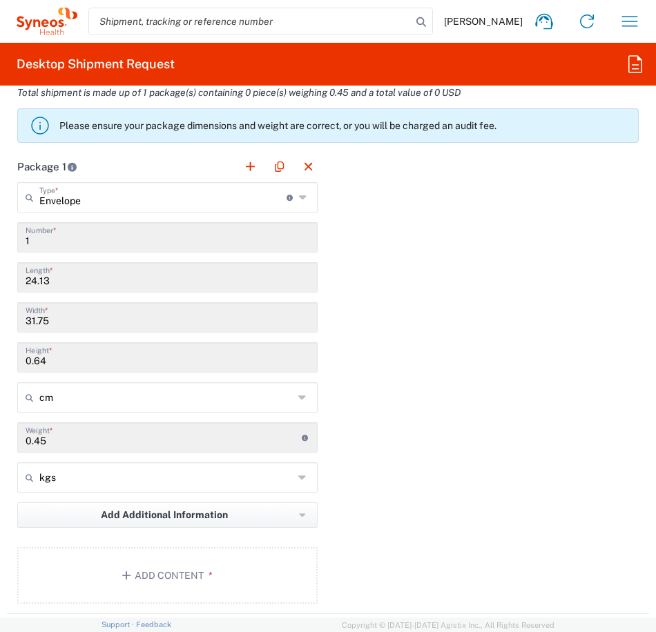
click at [439, 420] on div "Package 1 Envelope Type * Material used to package goods Envelope Large Box Med…" at bounding box center [328, 382] width 642 height 463
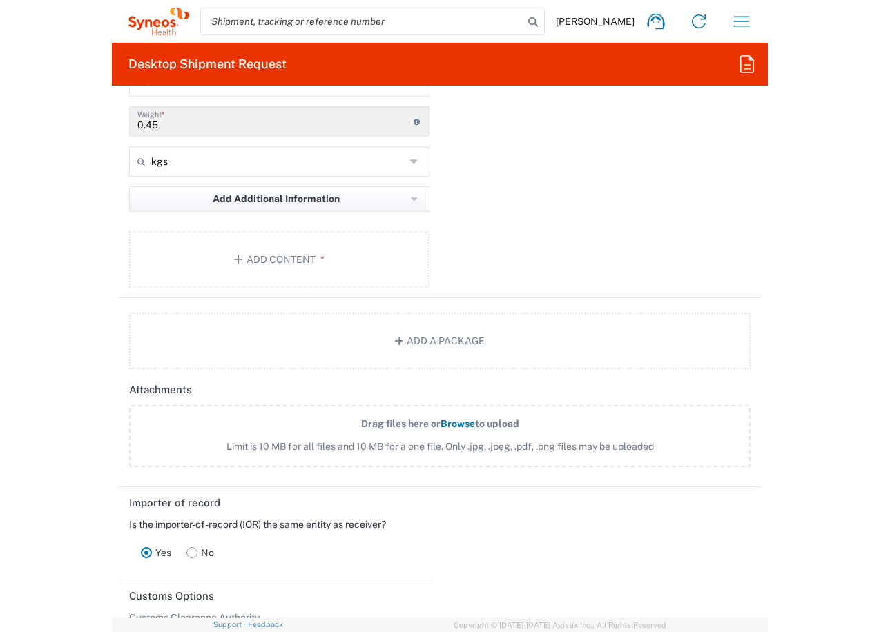
scroll to position [2004, 0]
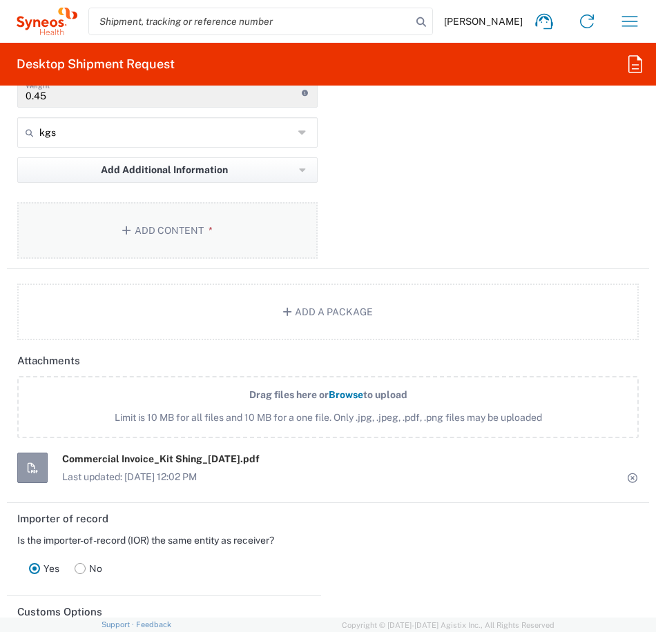
click at [190, 229] on button "Add Content *" at bounding box center [167, 230] width 300 height 57
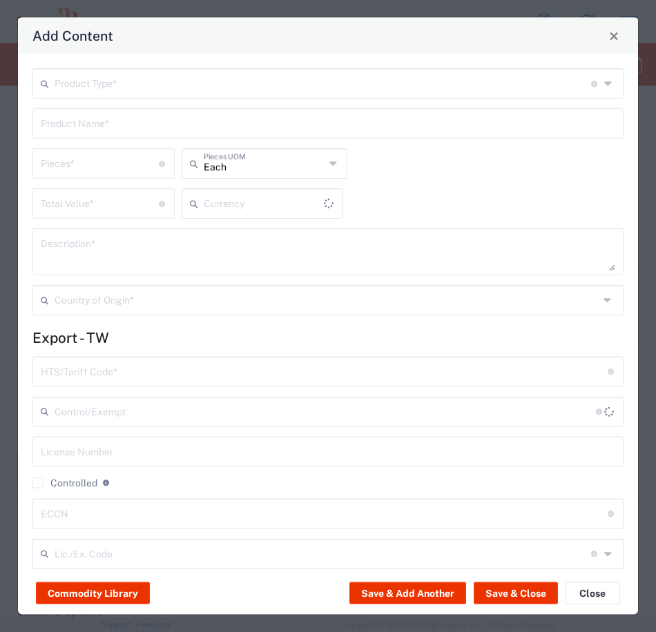
type input "US Dollar"
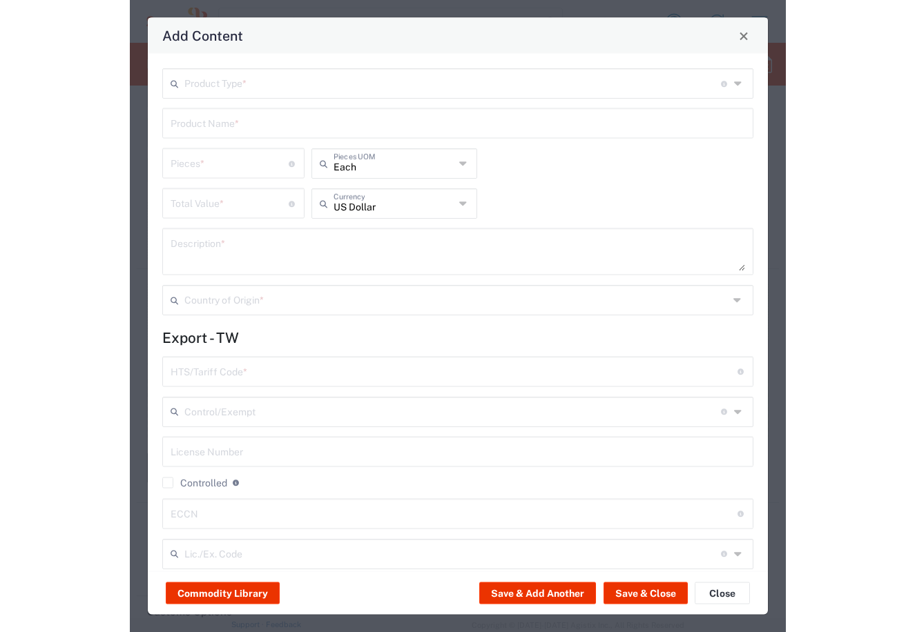
scroll to position [0, 0]
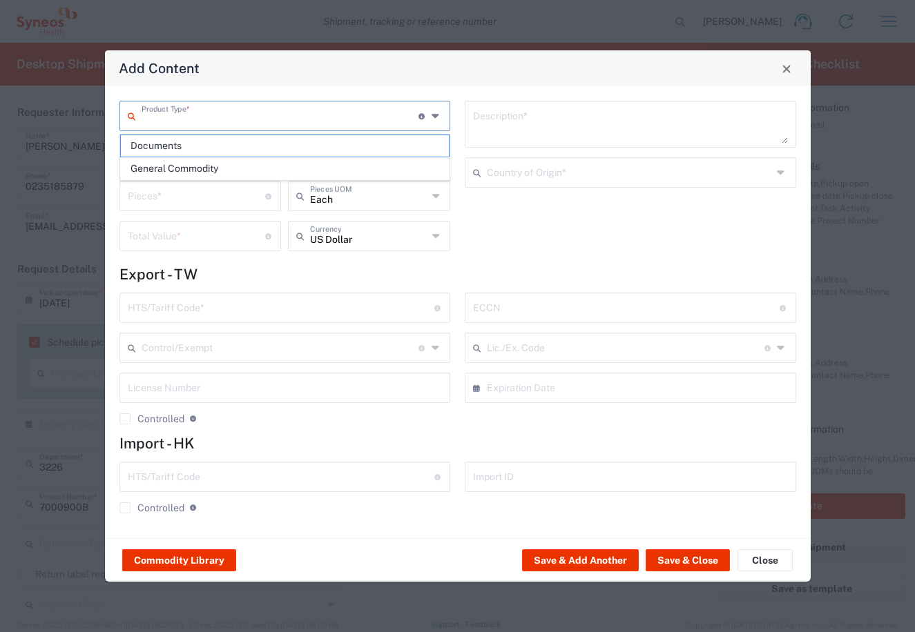
click at [224, 120] on input "text" at bounding box center [280, 115] width 277 height 24
click at [187, 145] on span "Documents" at bounding box center [285, 145] width 329 height 21
type input "Documents"
type input "1"
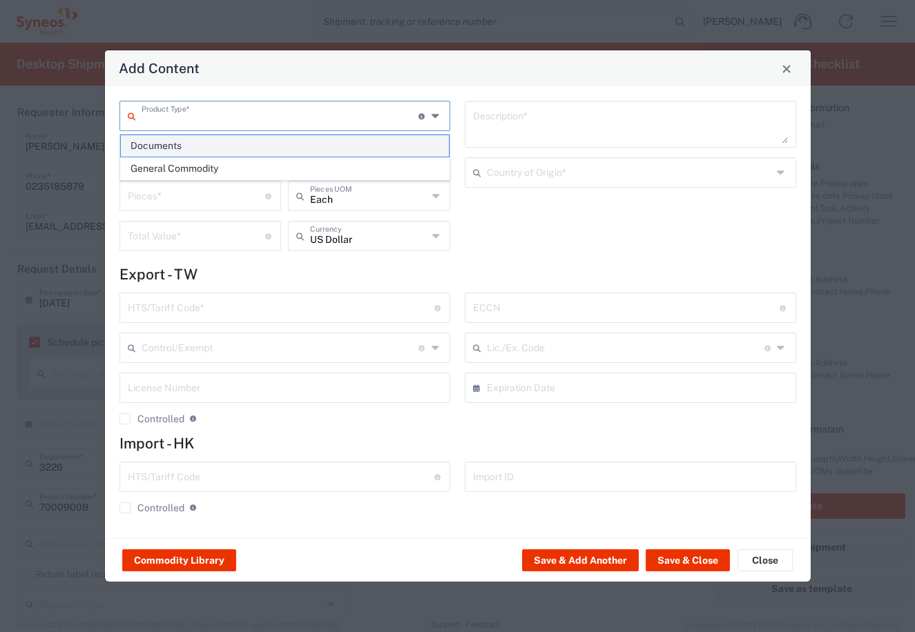
type input "1"
type textarea "Documents"
type input "[GEOGRAPHIC_DATA]"
type input "0000.00.0000"
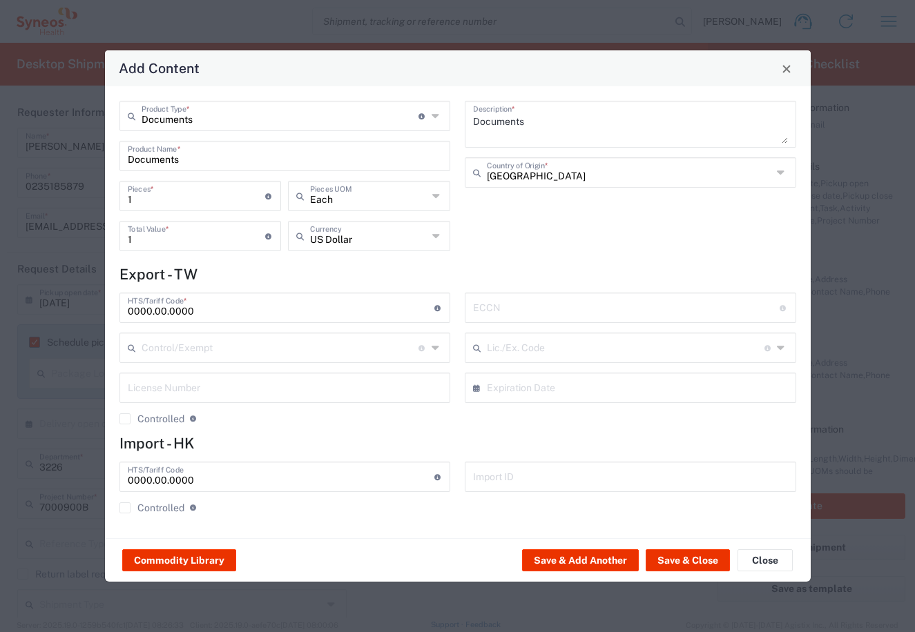
click at [438, 233] on icon at bounding box center [437, 236] width 10 height 22
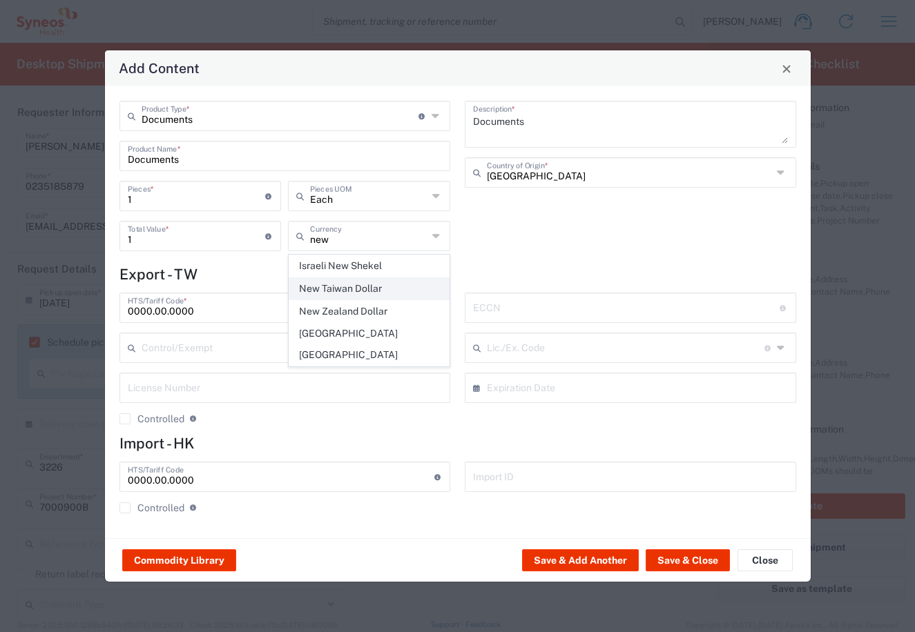
click at [371, 286] on span "New Taiwan Dollar" at bounding box center [368, 288] width 159 height 21
type input "New Taiwan Dollar"
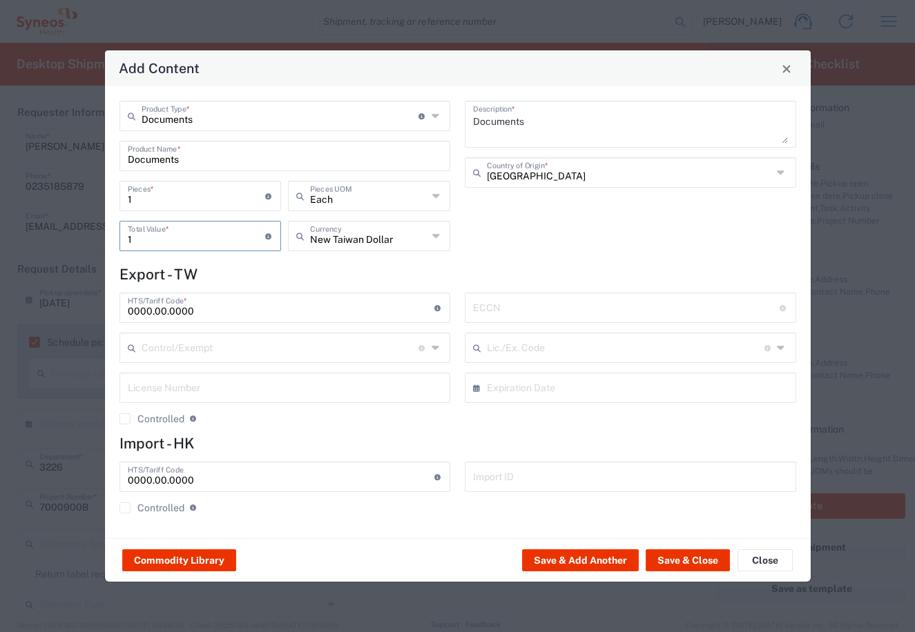
click at [173, 244] on input "1" at bounding box center [197, 235] width 138 height 24
type input "200"
click at [605, 561] on button "Save & Add Another" at bounding box center [580, 560] width 117 height 22
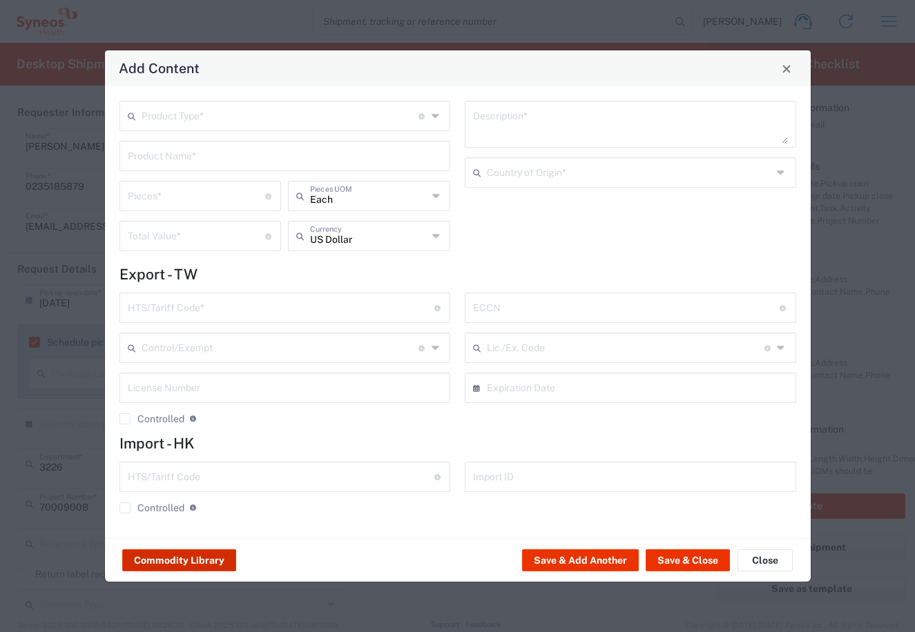
click at [192, 557] on button "Commodity Library" at bounding box center [179, 560] width 114 height 22
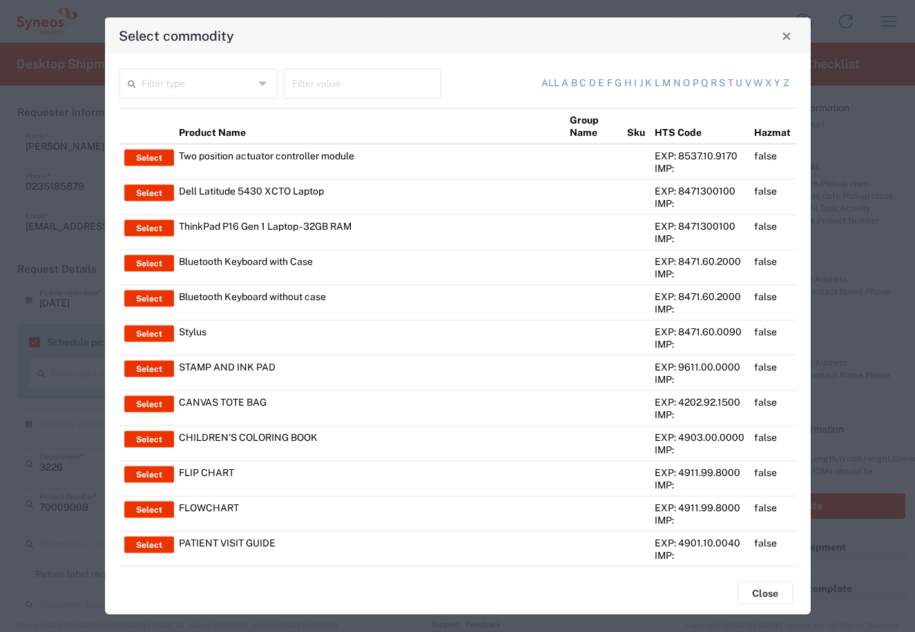
click at [197, 81] on input "text" at bounding box center [198, 82] width 113 height 24
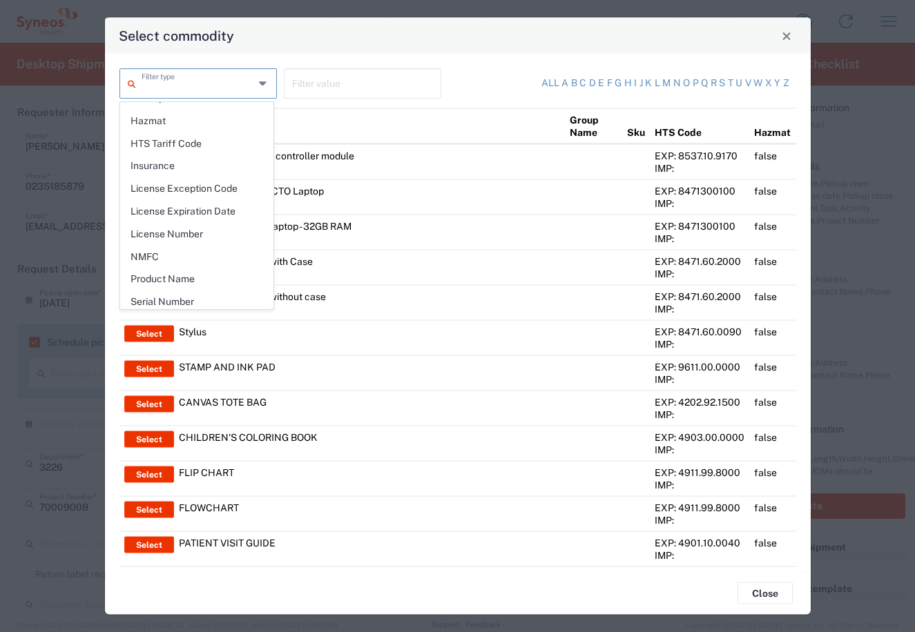
scroll to position [195, 0]
click at [187, 260] on span "Product Name" at bounding box center [197, 256] width 152 height 21
type input "Product Name"
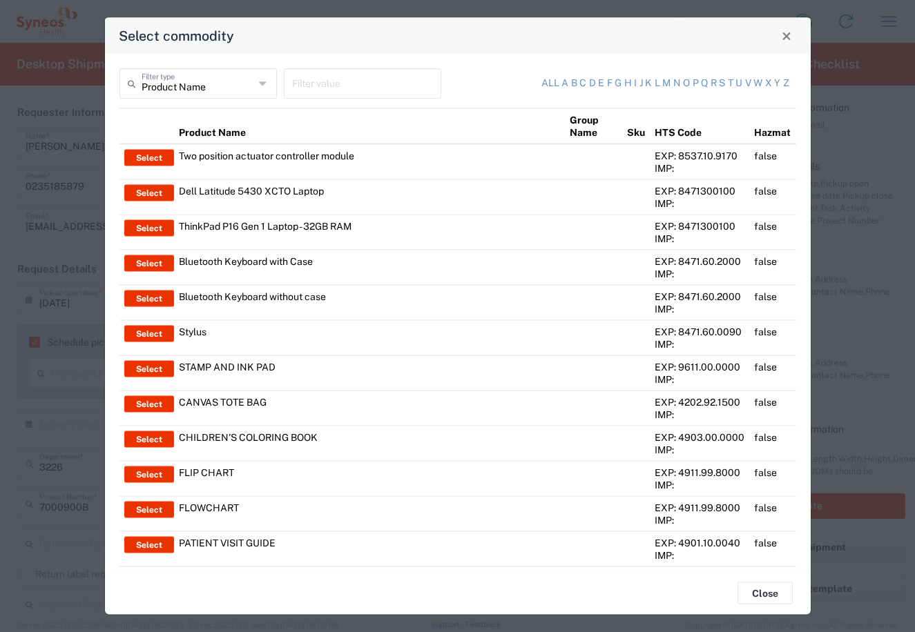
click at [304, 84] on input "text" at bounding box center [362, 82] width 141 height 24
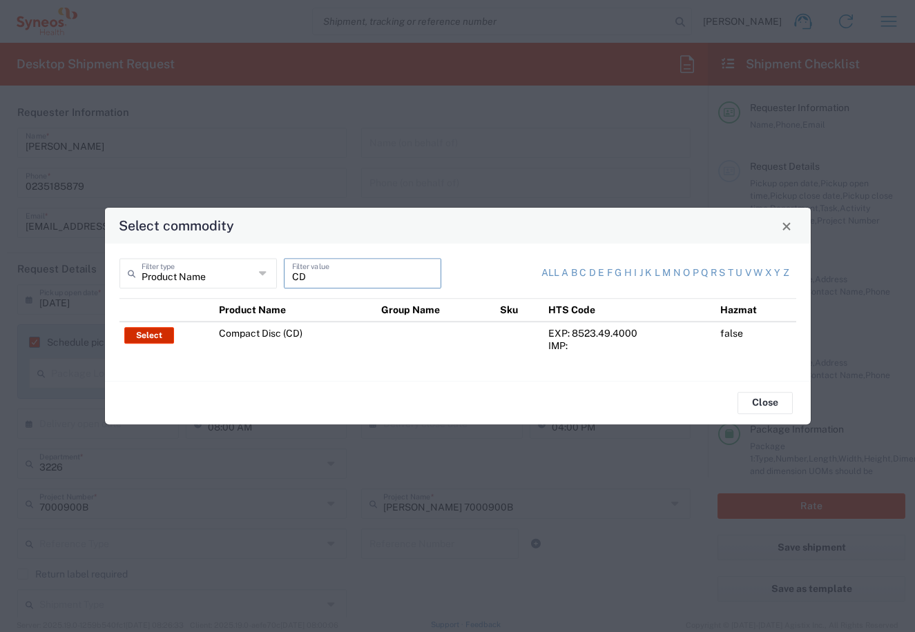
type input "CD"
click at [152, 333] on button "Select" at bounding box center [149, 335] width 50 height 17
type input "Compact Disc (CD)"
type input "1"
type input "2"
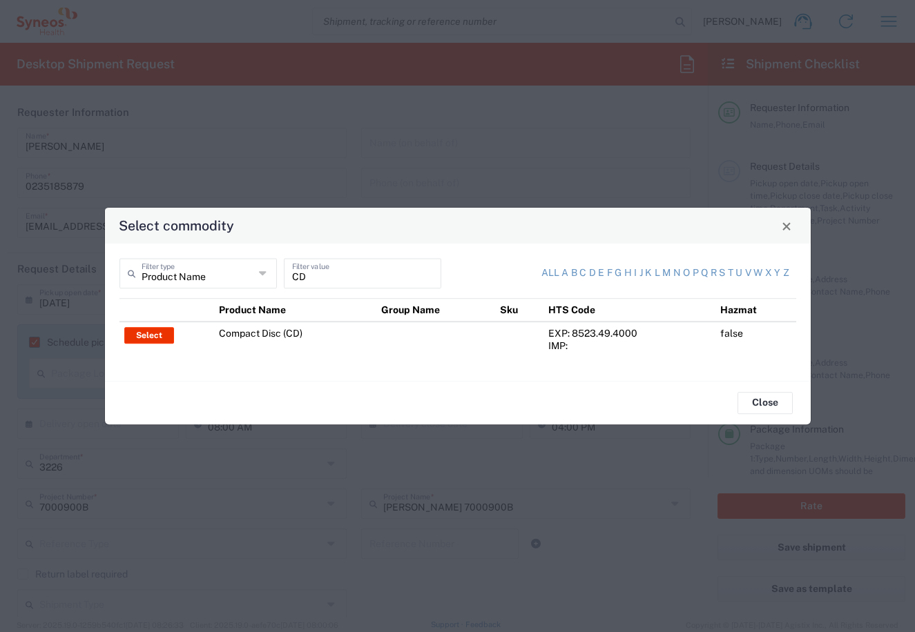
type textarea "Business correspondence on a compact disc"
type input "[GEOGRAPHIC_DATA]"
type input "8523.49.4000"
type input "BIS"
type input "EAR99"
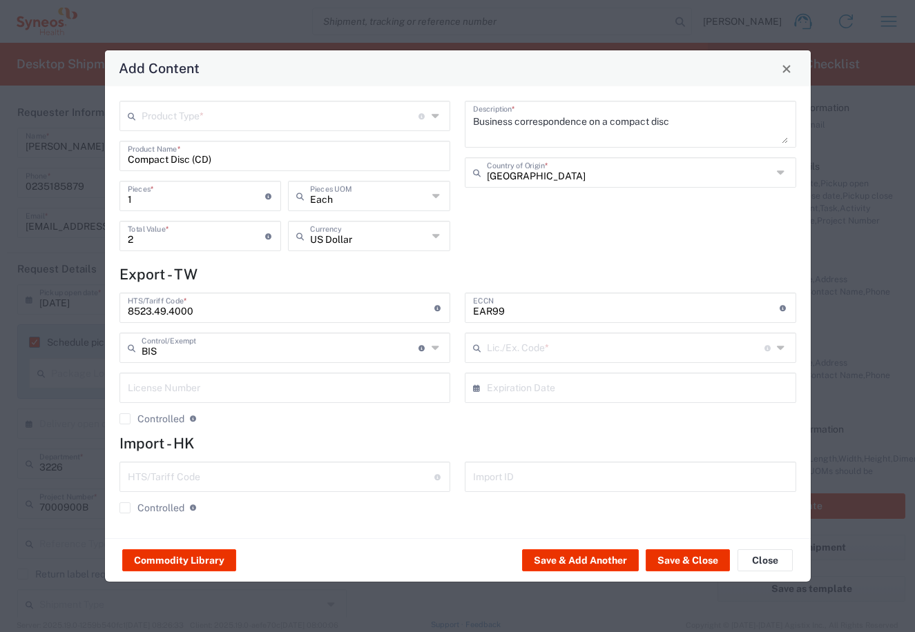
type input "NLR - No License Required"
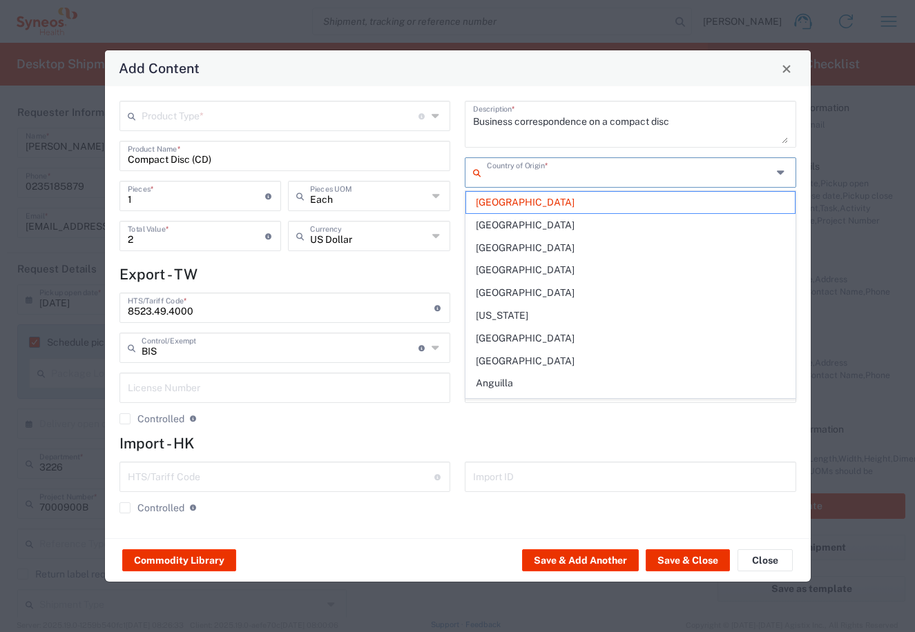
click at [514, 177] on input "text" at bounding box center [629, 171] width 285 height 24
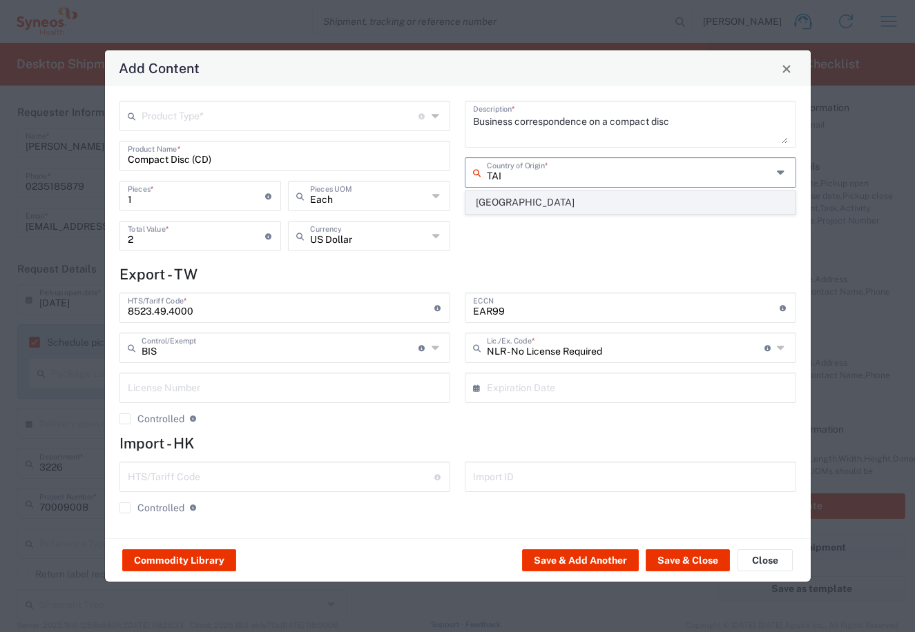
click at [486, 208] on span "[GEOGRAPHIC_DATA]" at bounding box center [630, 202] width 329 height 21
type input "[GEOGRAPHIC_DATA]"
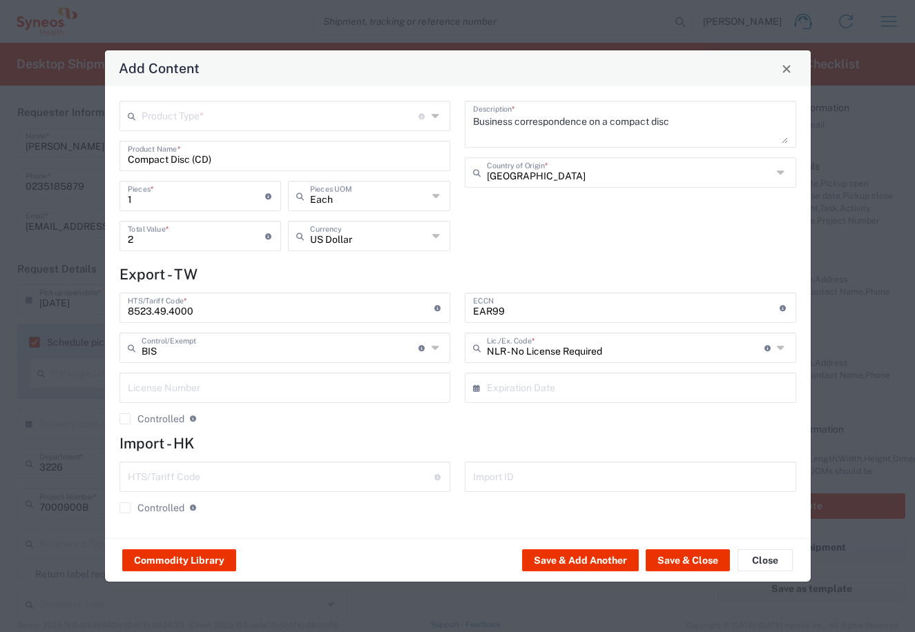
click at [435, 235] on icon at bounding box center [437, 236] width 10 height 22
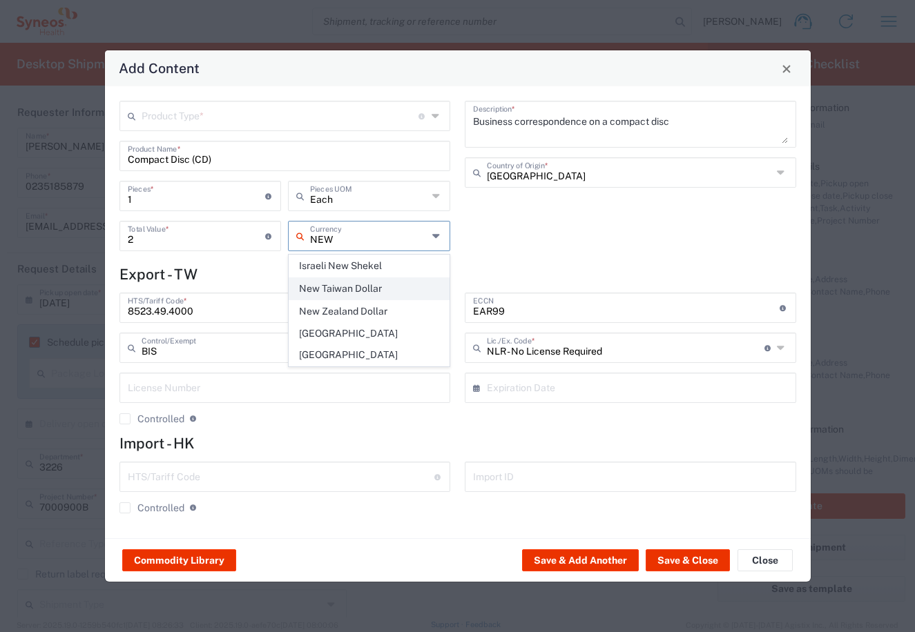
click at [352, 284] on span "New Taiwan Dollar" at bounding box center [368, 288] width 159 height 21
type input "New Taiwan Dollar"
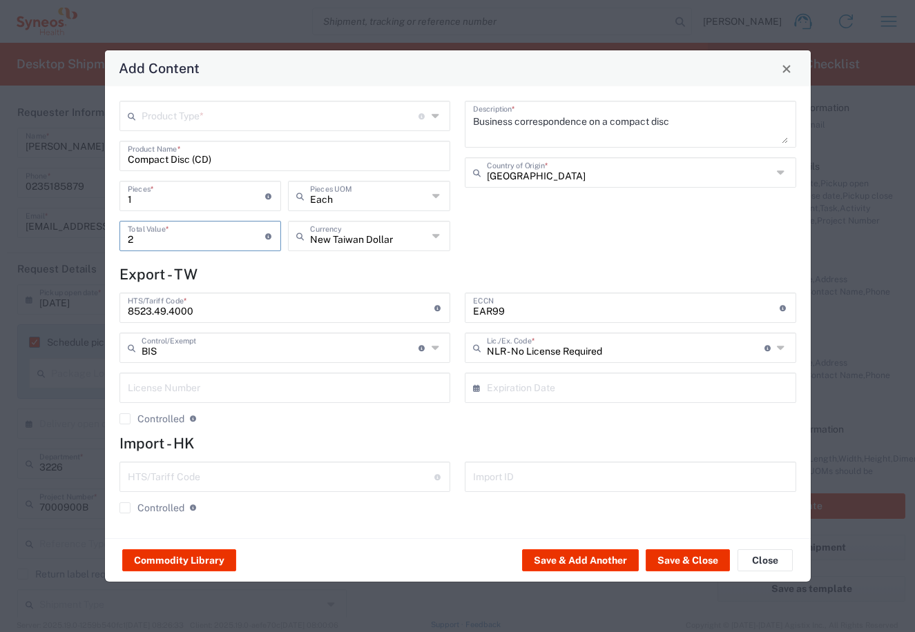
click at [168, 246] on input "2" at bounding box center [197, 235] width 138 height 24
type input "100"
click at [681, 562] on button "Save & Close" at bounding box center [687, 560] width 84 height 22
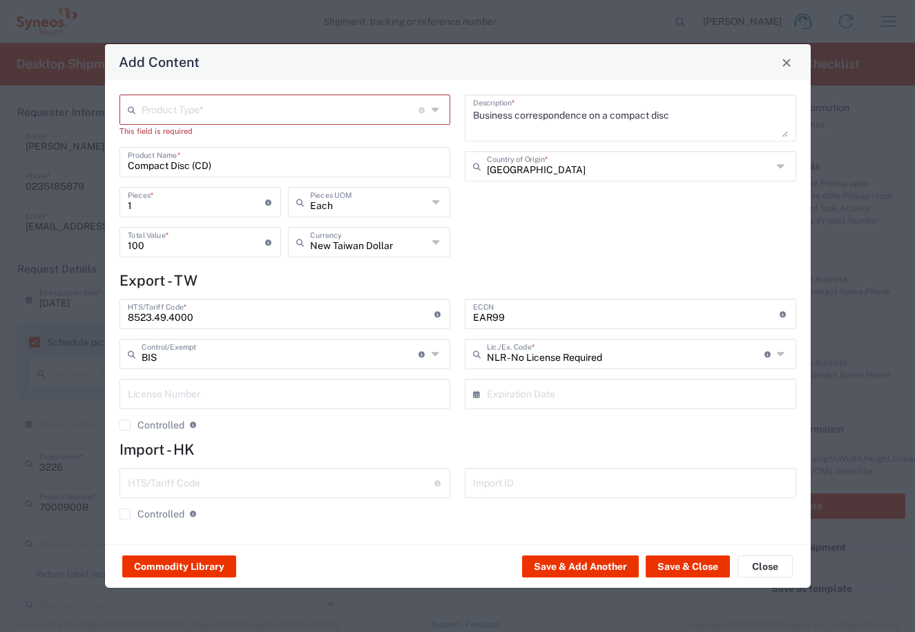
click at [208, 102] on input "text" at bounding box center [280, 109] width 277 height 24
click at [433, 108] on icon at bounding box center [436, 110] width 10 height 22
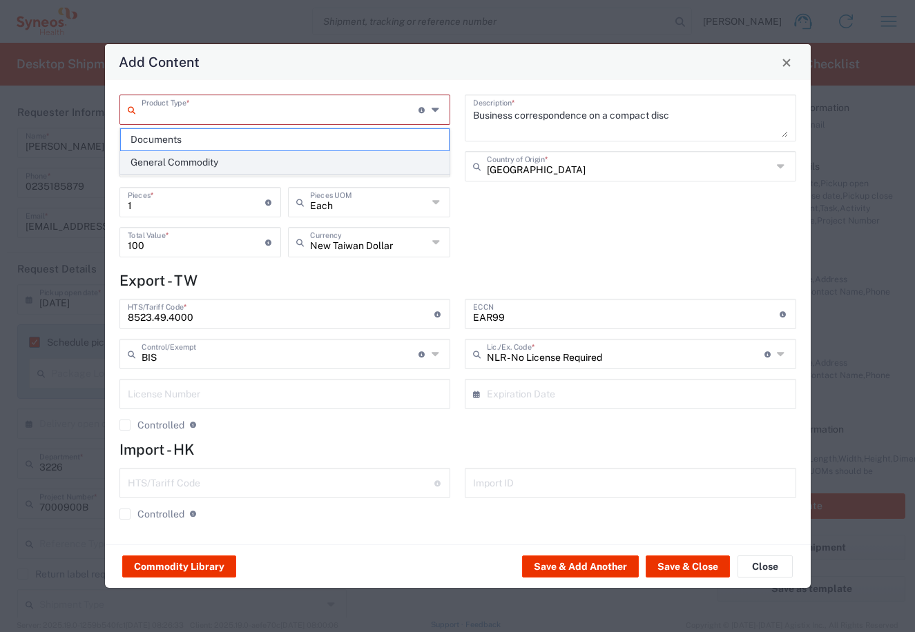
click at [158, 166] on span "General Commodity" at bounding box center [285, 162] width 329 height 21
type input "General Commodity"
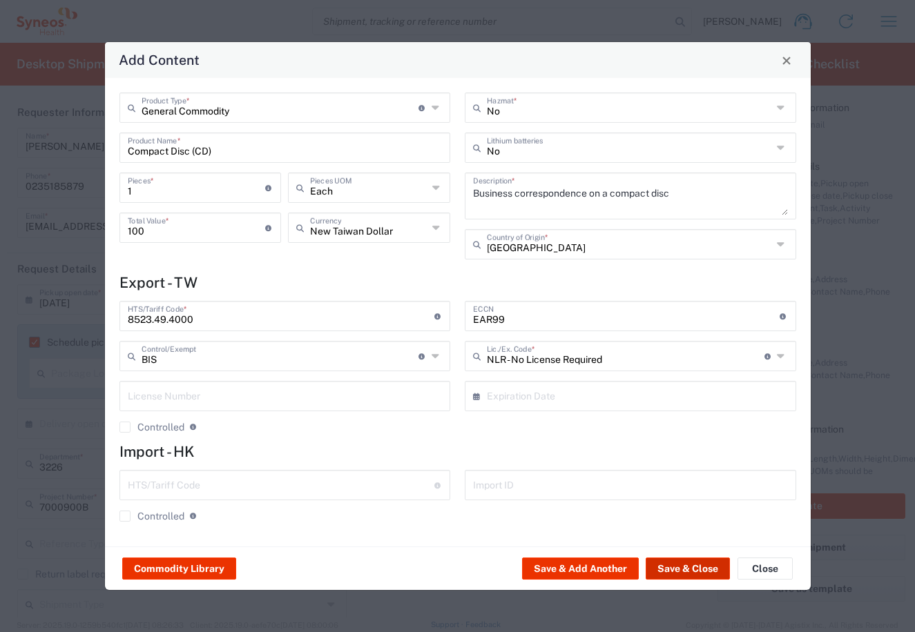
click at [680, 571] on button "Save & Close" at bounding box center [687, 569] width 84 height 22
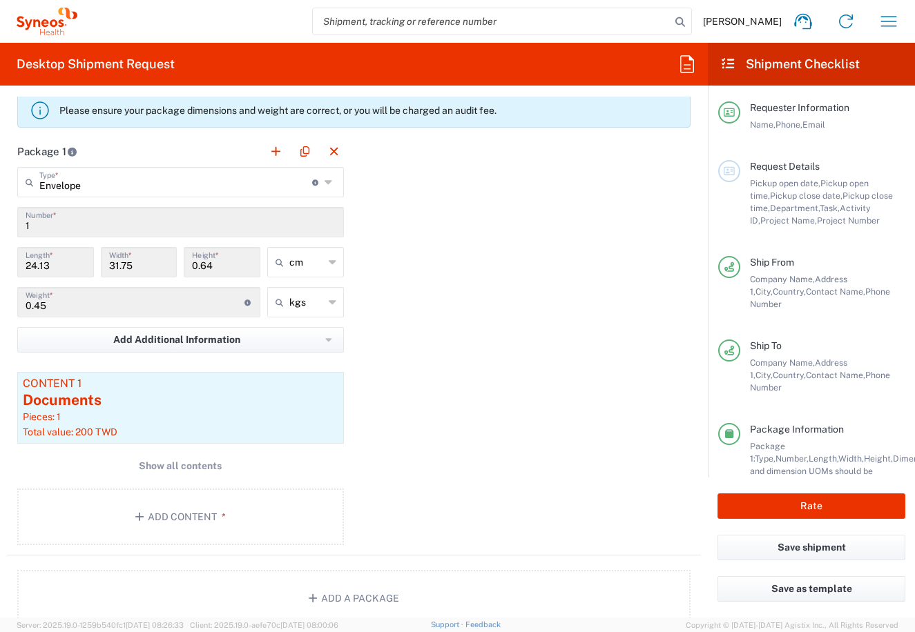
scroll to position [1312, 0]
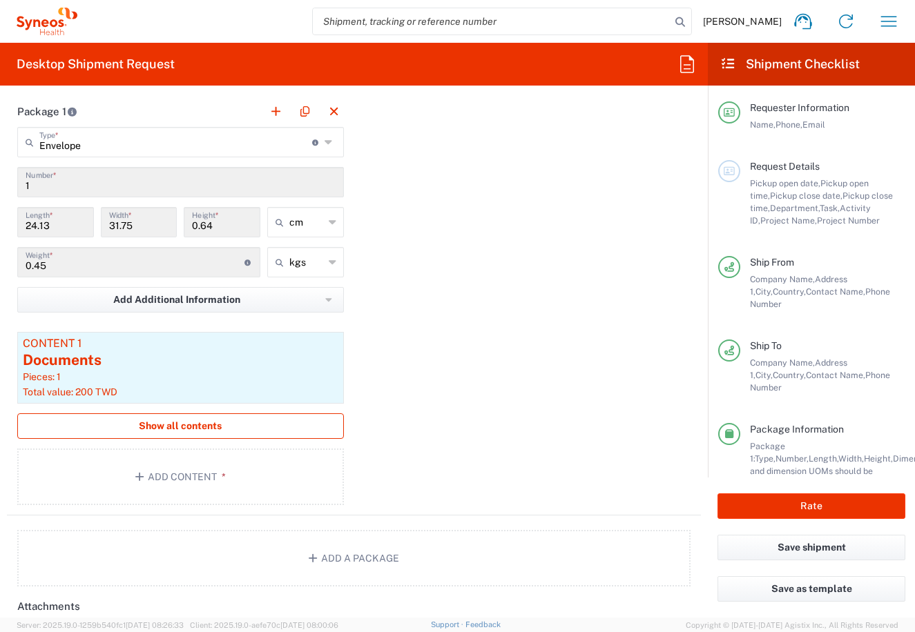
click at [179, 429] on span "Show all contents" at bounding box center [180, 426] width 83 height 13
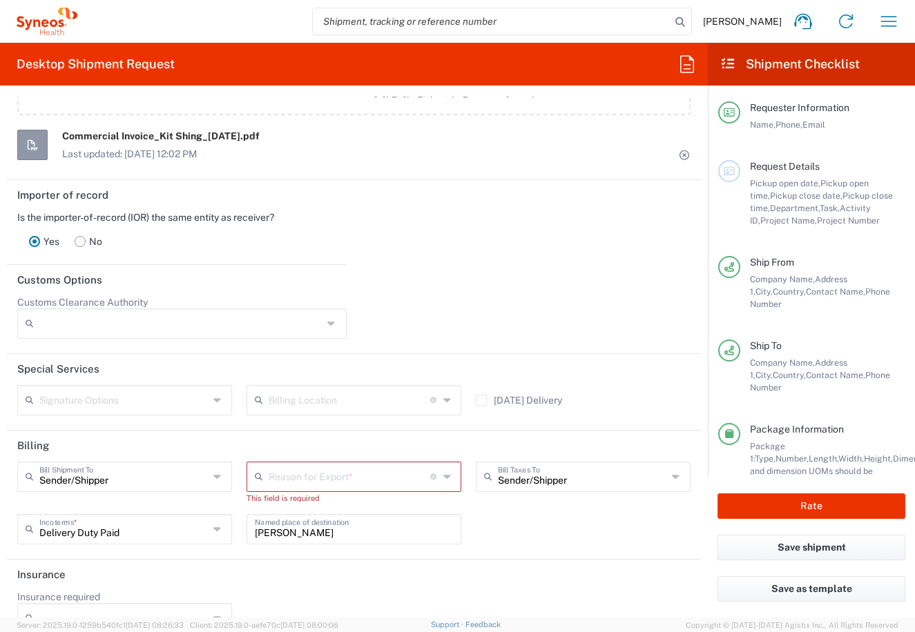
scroll to position [1997, 0]
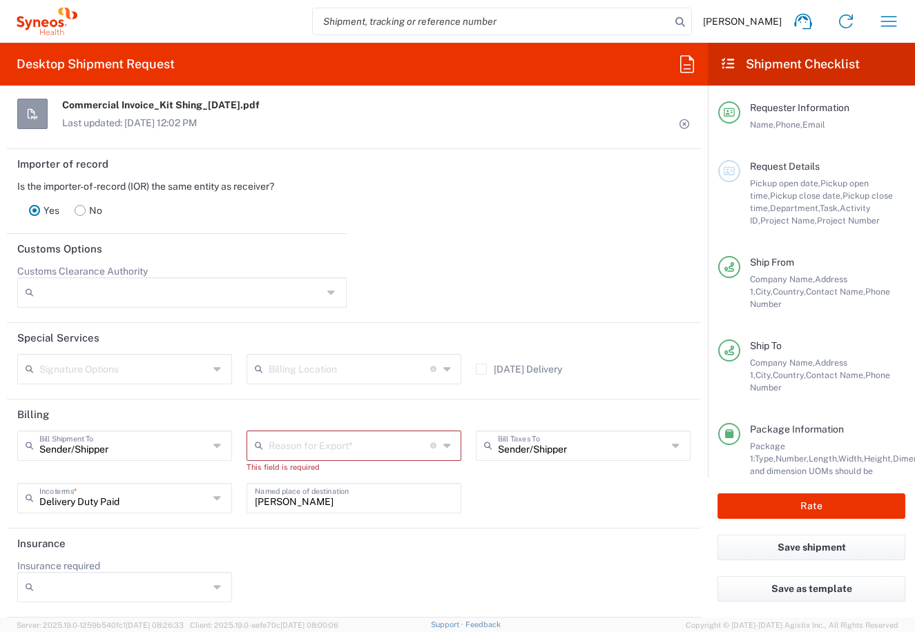
click at [322, 441] on input "text" at bounding box center [350, 445] width 162 height 24
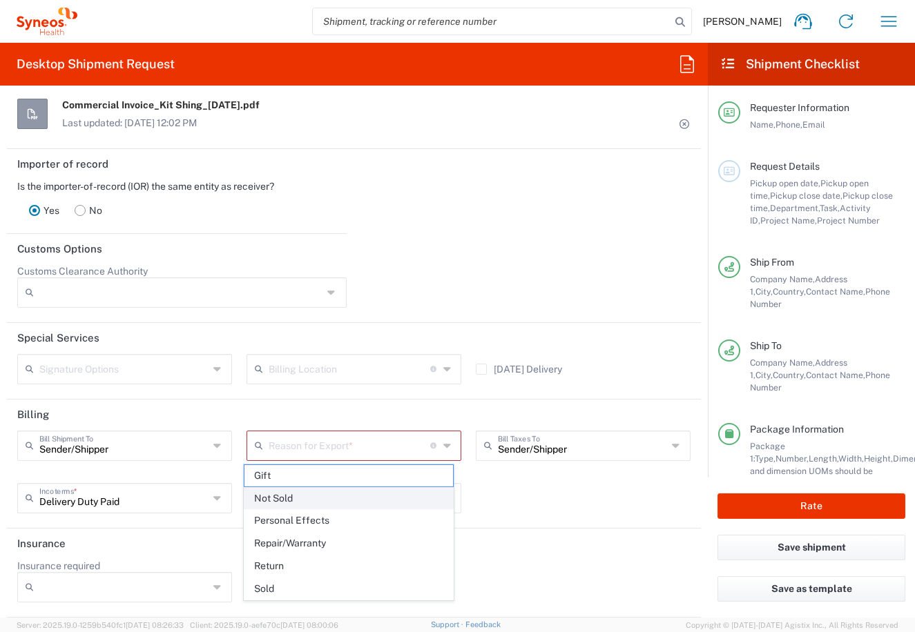
click at [275, 501] on span "Not Sold" at bounding box center [348, 498] width 208 height 21
type input "Not Sold"
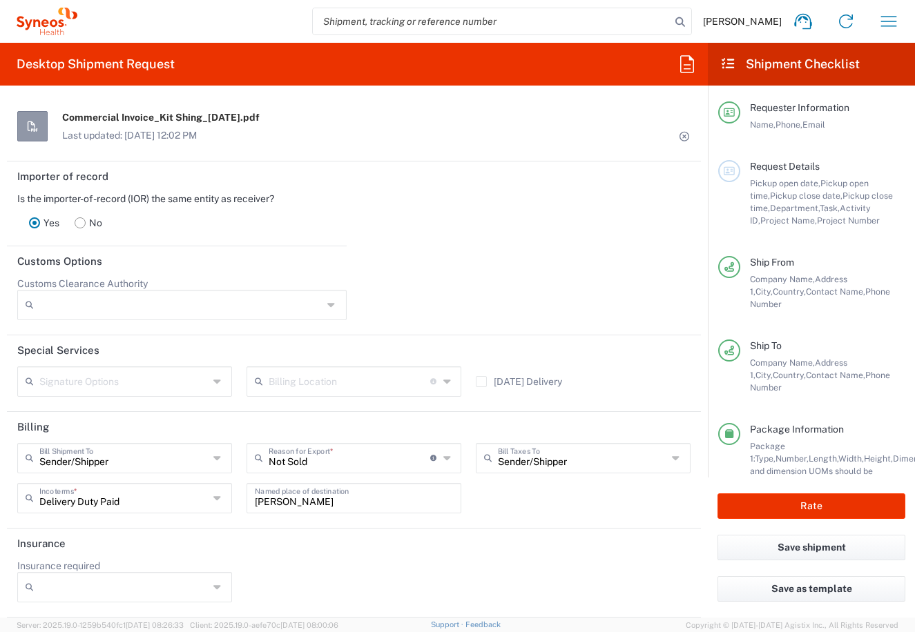
scroll to position [1985, 0]
drag, startPoint x: 330, startPoint y: 499, endPoint x: 241, endPoint y: 499, distance: 89.0
click at [241, 499] on div "林岱蓉 Linda Lin Named place of destination" at bounding box center [354, 503] width 229 height 40
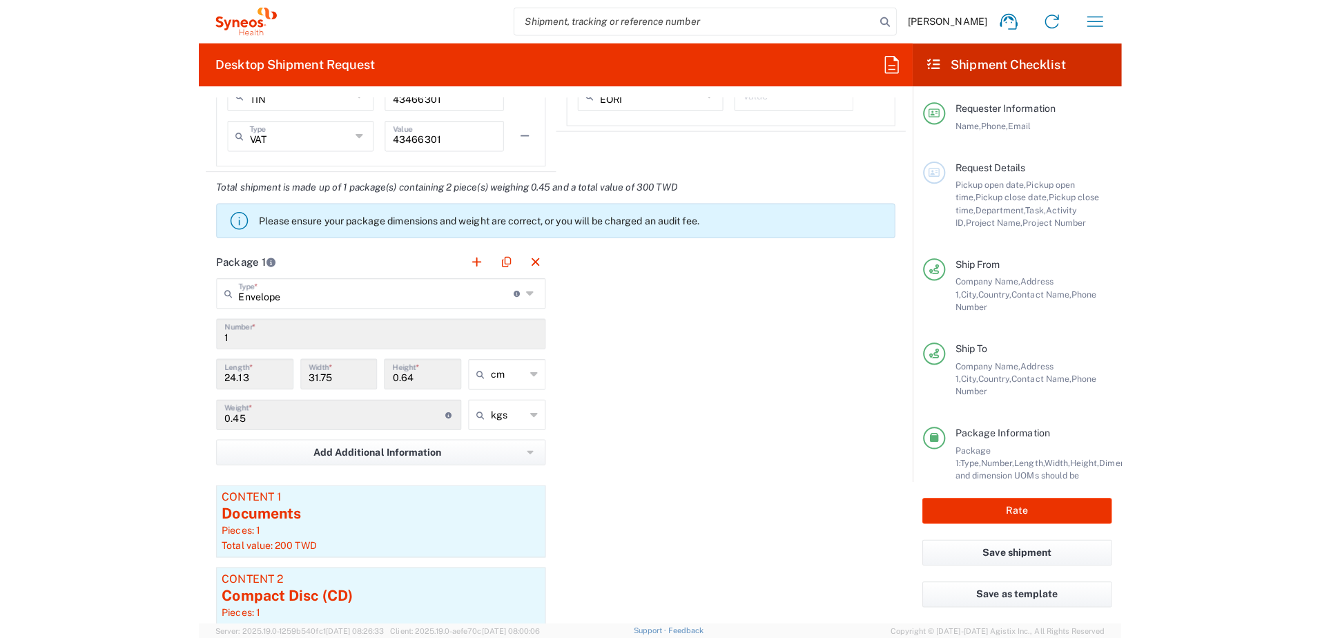
scroll to position [1156, 0]
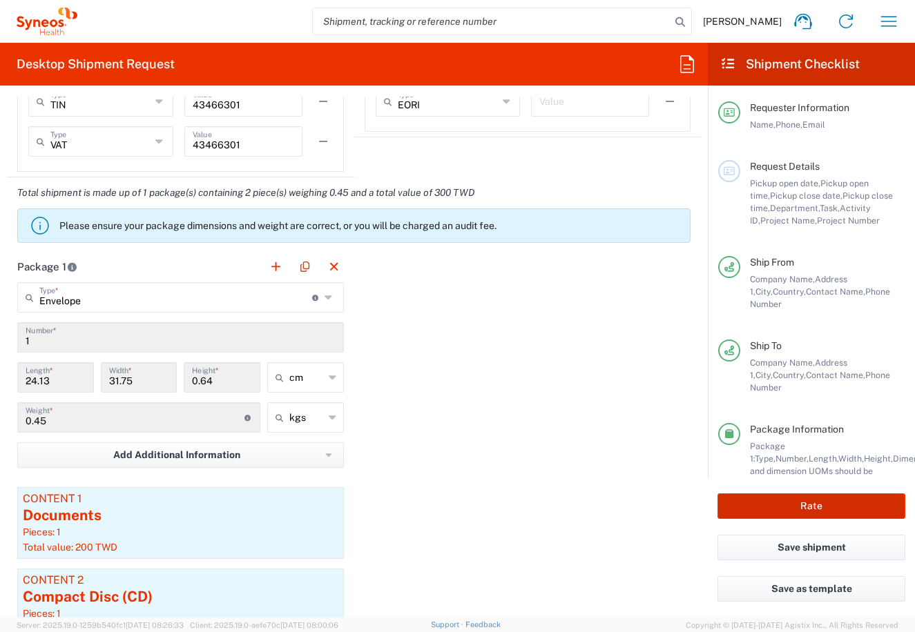
click at [844, 500] on button "Rate" at bounding box center [811, 507] width 188 height 26
type input "[PERSON_NAME] 7000900B"
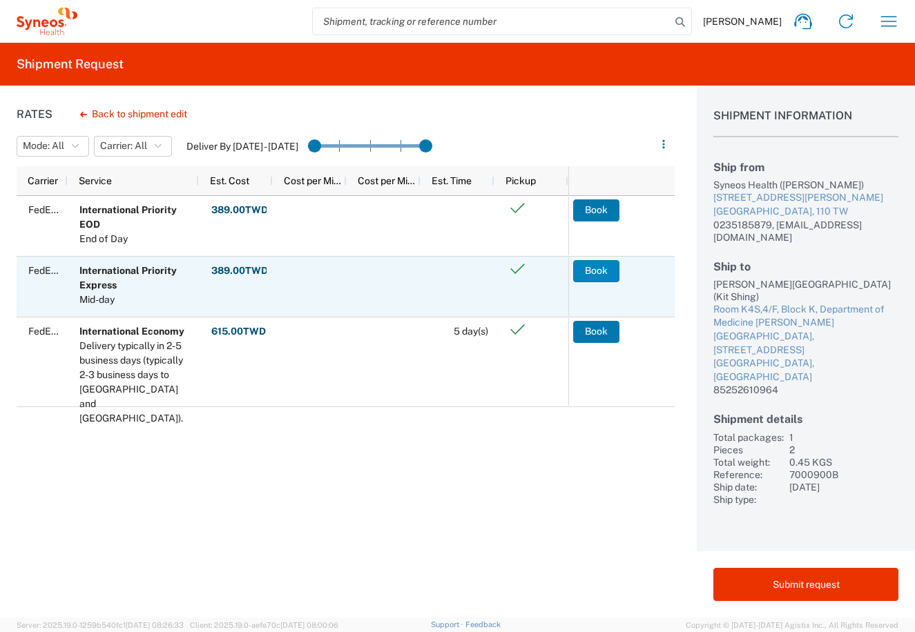
click at [602, 272] on button "Book" at bounding box center [596, 271] width 46 height 22
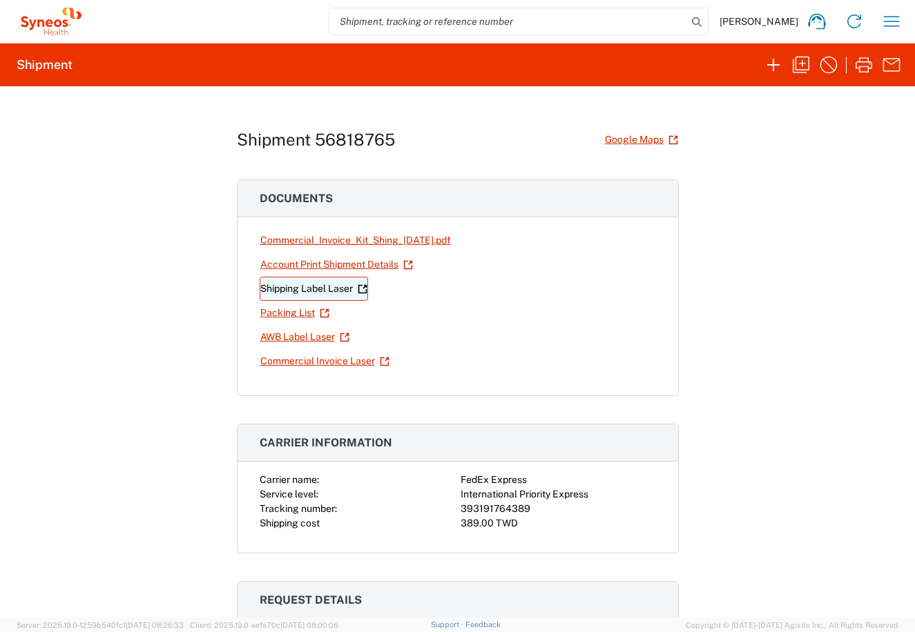
click at [286, 291] on link "Shipping Label Laser" at bounding box center [314, 289] width 108 height 24
click at [305, 341] on link "AWB Label Laser" at bounding box center [305, 337] width 90 height 24
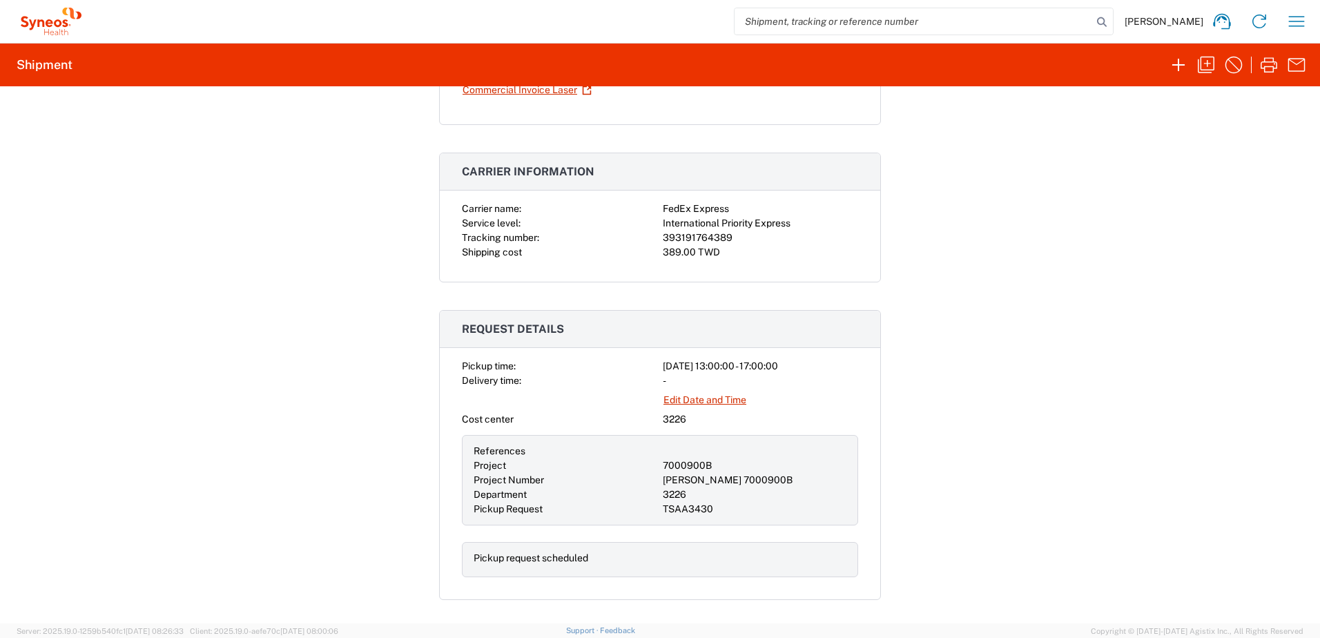
scroll to position [276, 0]
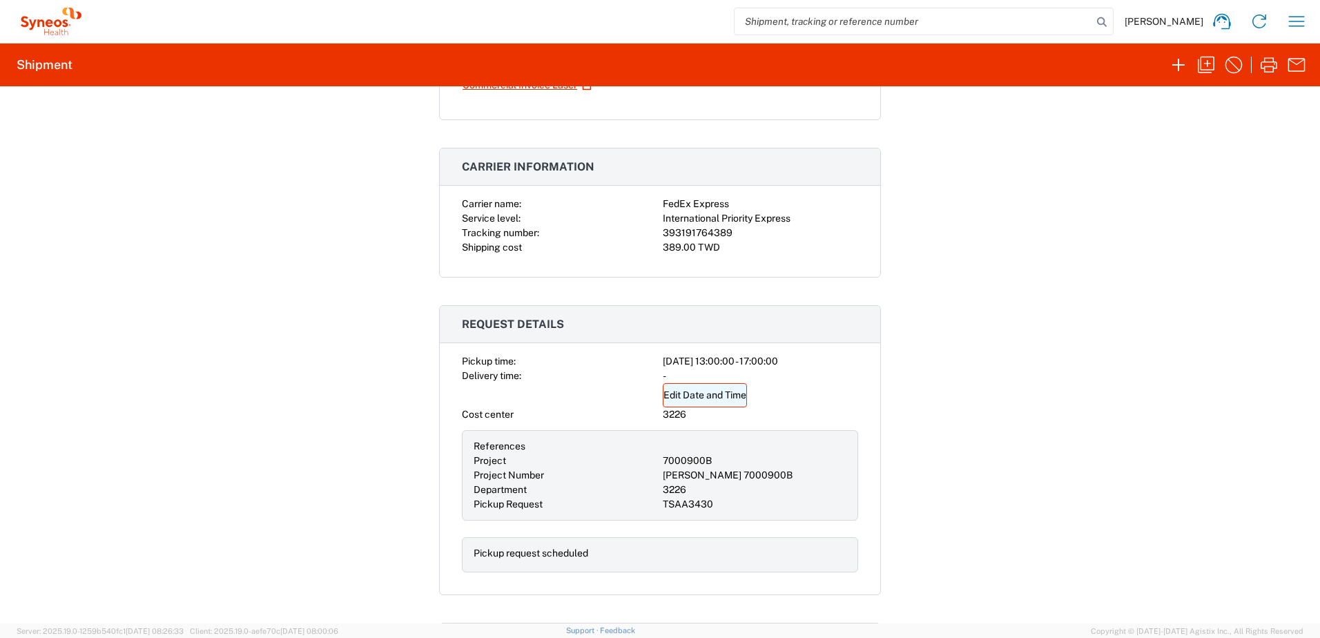
click at [715, 398] on link "Edit Date and Time" at bounding box center [705, 395] width 84 height 24
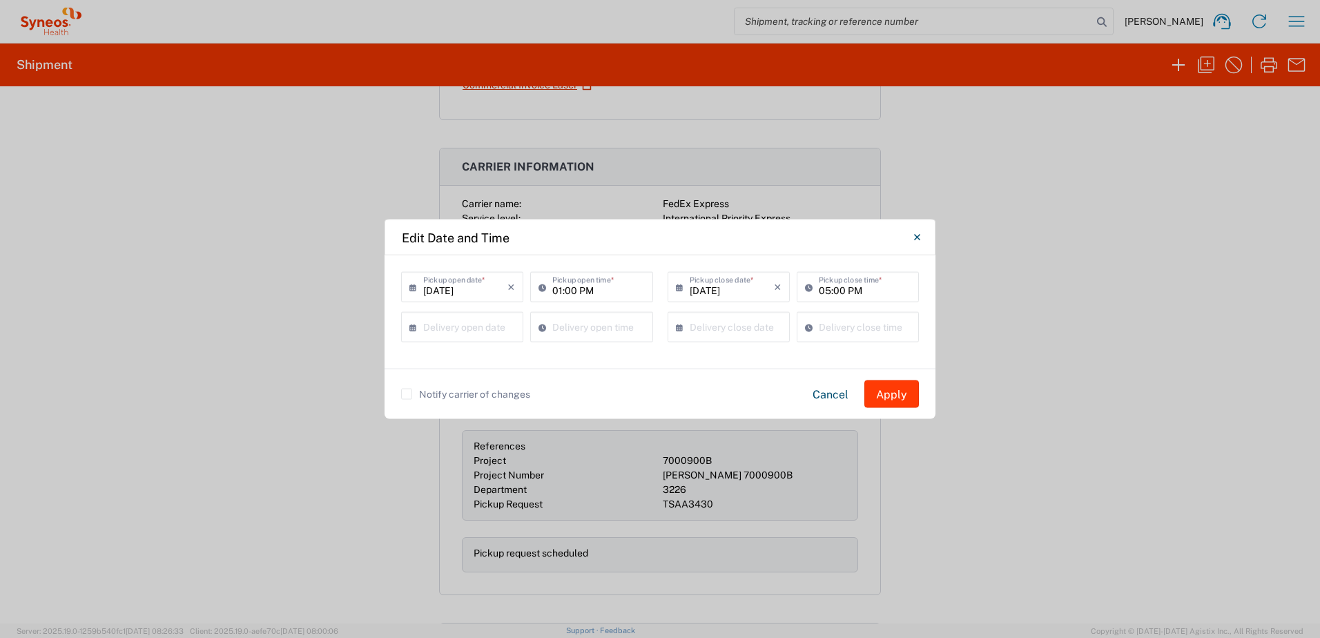
click at [879, 393] on button "Apply" at bounding box center [891, 394] width 55 height 28
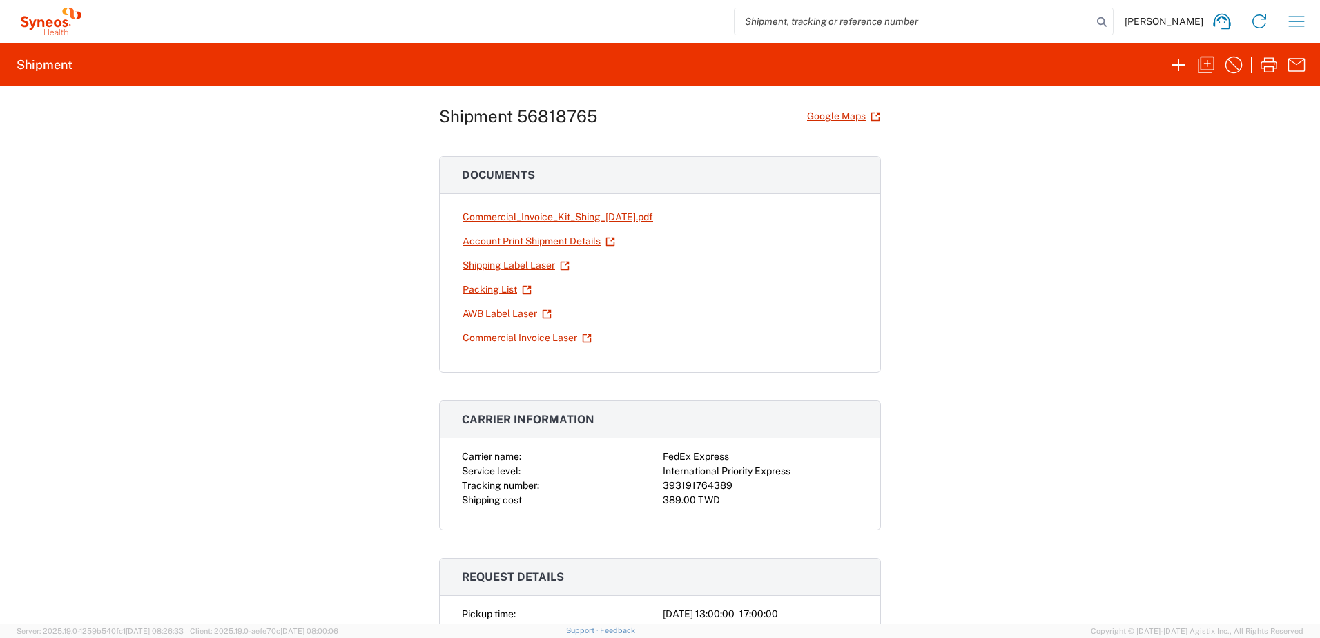
scroll to position [0, 0]
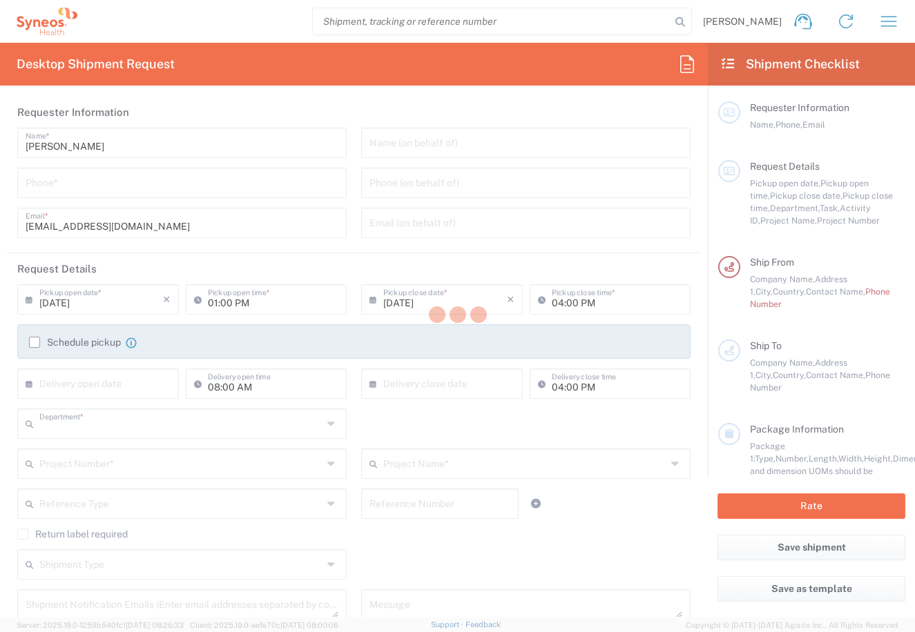
type input "3226"
type input "Taiwan"
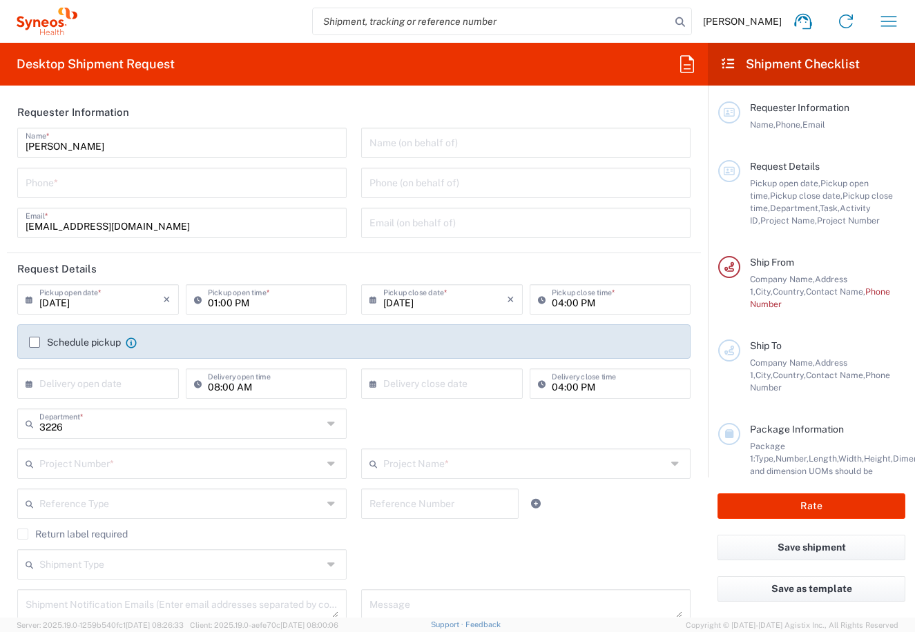
click at [150, 190] on input "tel" at bounding box center [182, 182] width 313 height 24
type input "Taiwan Syneos Health Company L"
type input "0235185879"
type input "dairung.Lin@syneoshealth.com"
type input "台北市"
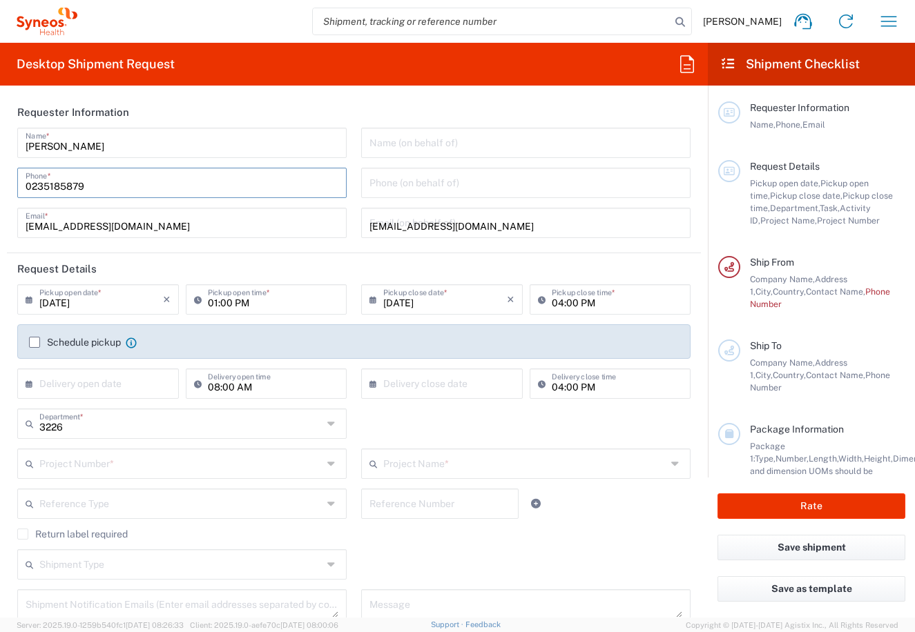
type input "0235185879"
type input "住家(賽紐仕員工)"
type input "松山區南京東路3段303巷14弄4號6樓"
type input "北市"
type input "台北市"
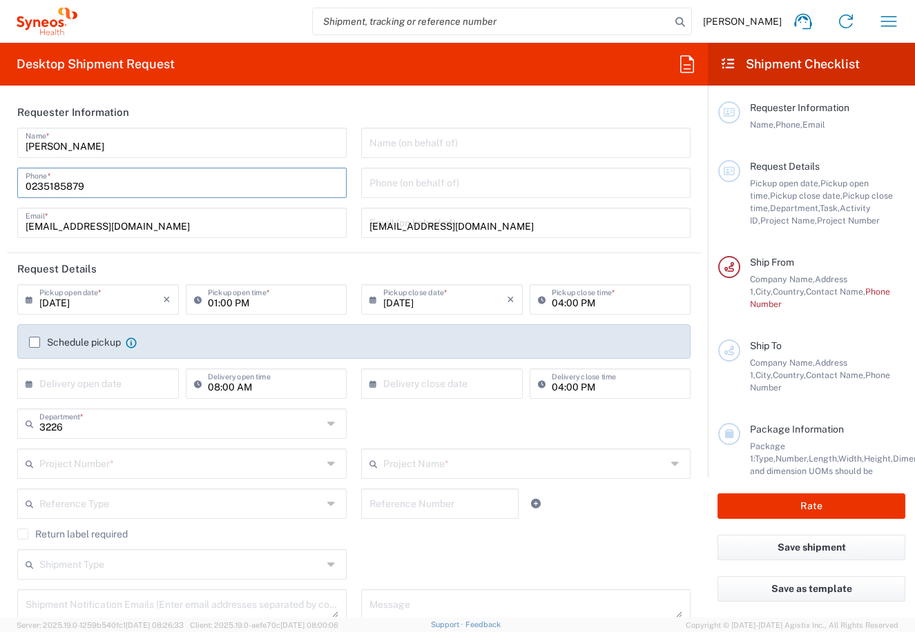
type input "[GEOGRAPHIC_DATA]"
type input "0235185879"
type input "dairung.Lin@syneoshealth.com"
type input "林岱蓉 Linda Lin"
click at [79, 188] on input "0235185879" at bounding box center [182, 182] width 313 height 24
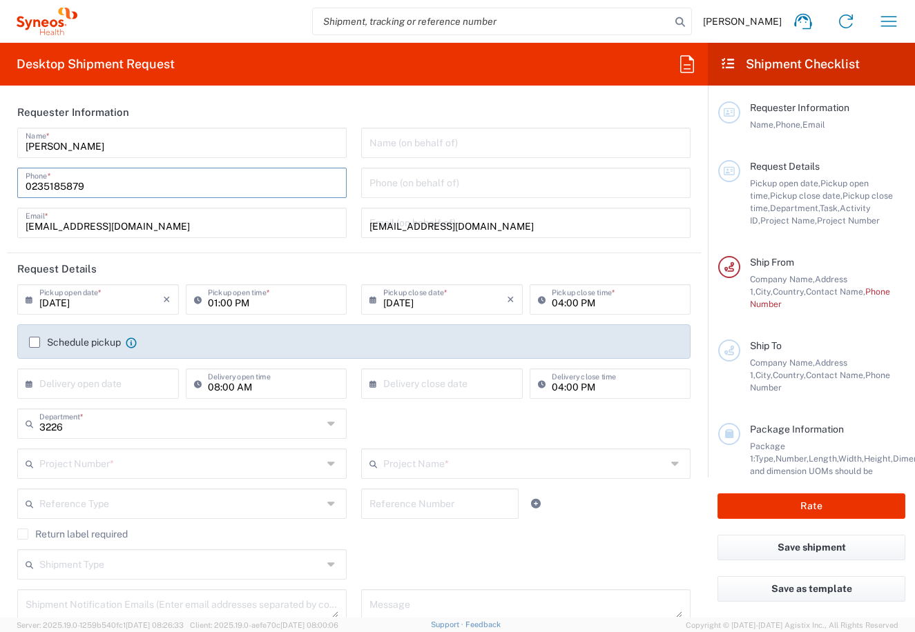
click at [558, 297] on input "04:00 PM" at bounding box center [617, 298] width 131 height 24
click at [554, 300] on input "04:00 PM" at bounding box center [617, 298] width 131 height 24
type input "Taiwan Syneos Health Company L"
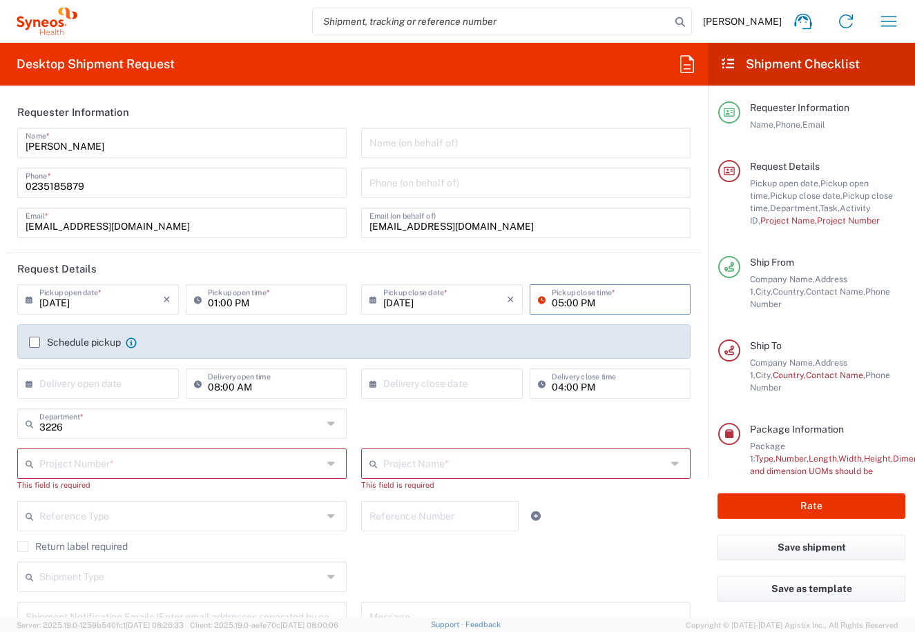
type input "05:00 PM"
click at [33, 342] on label "Schedule pickup" at bounding box center [75, 342] width 92 height 11
click at [35, 342] on input "Schedule pickup" at bounding box center [35, 342] width 0 height 0
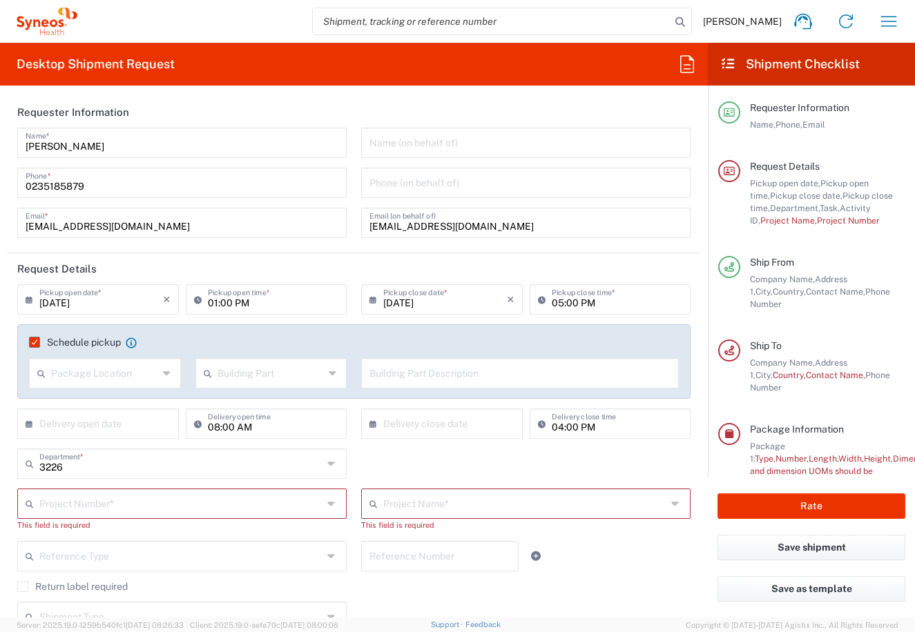
scroll to position [69, 0]
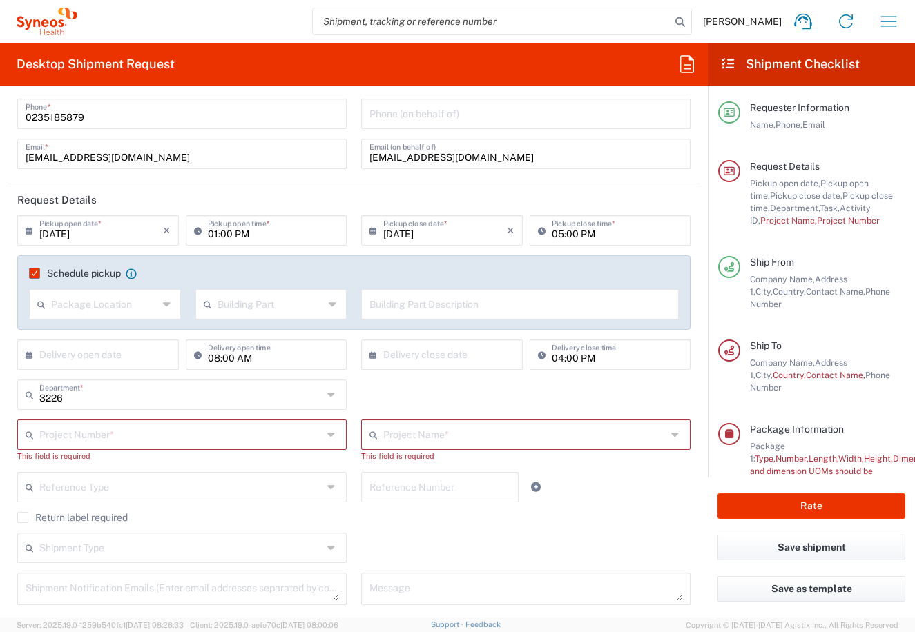
click at [399, 438] on input "text" at bounding box center [524, 434] width 283 height 24
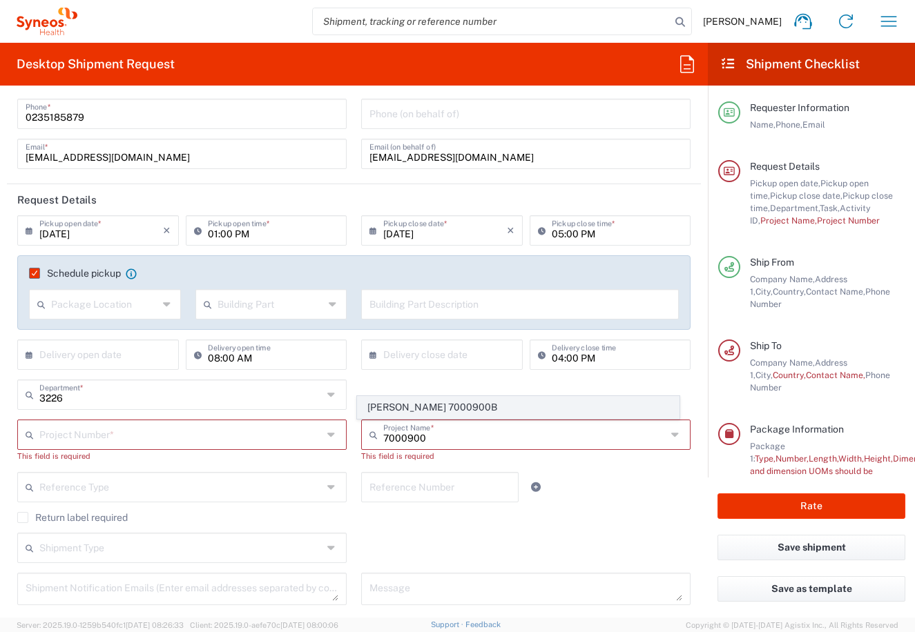
click at [460, 406] on span "[PERSON_NAME] 7000900B" at bounding box center [519, 407] width 322 height 21
type input "[PERSON_NAME] 7000900B"
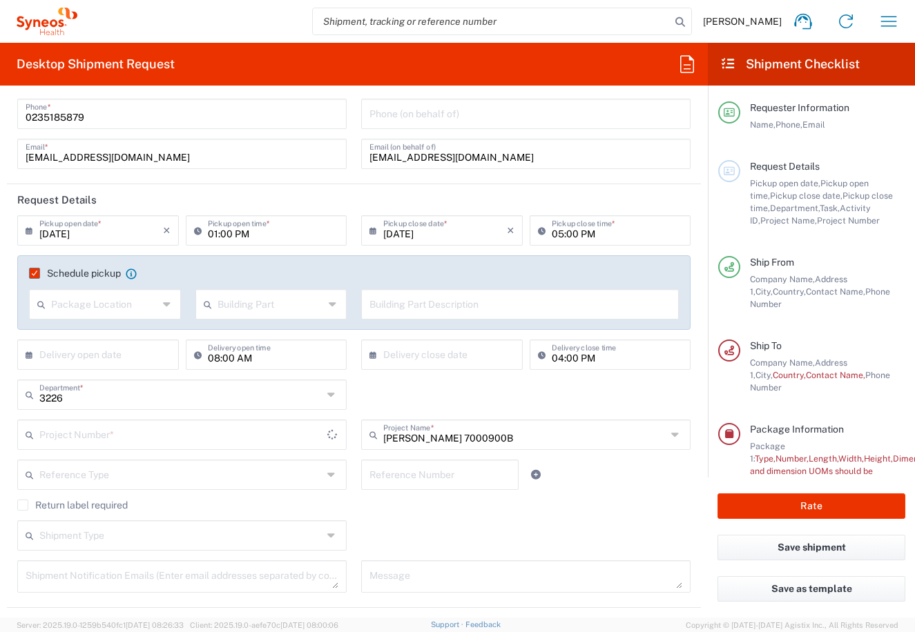
type input "7000900B"
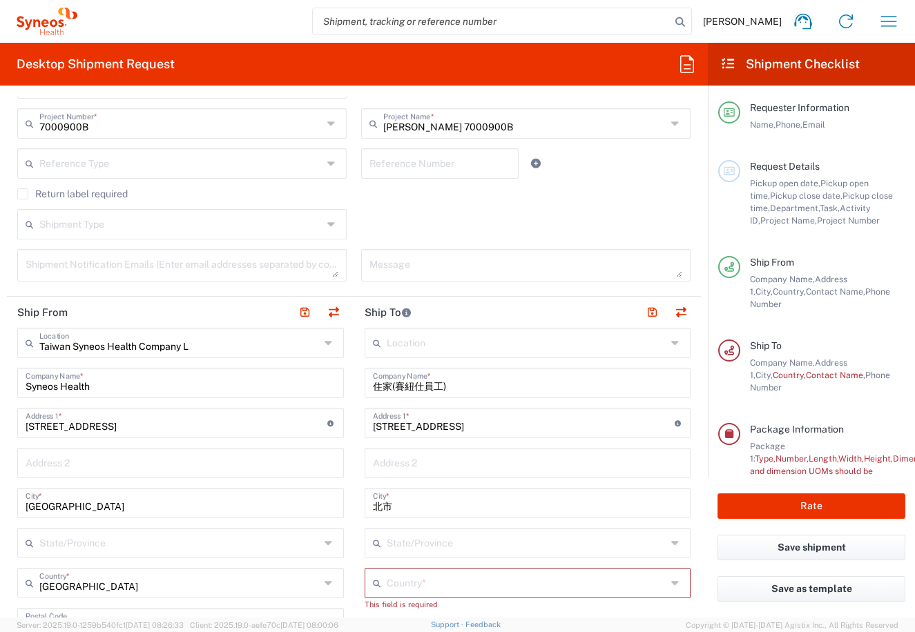
scroll to position [414, 0]
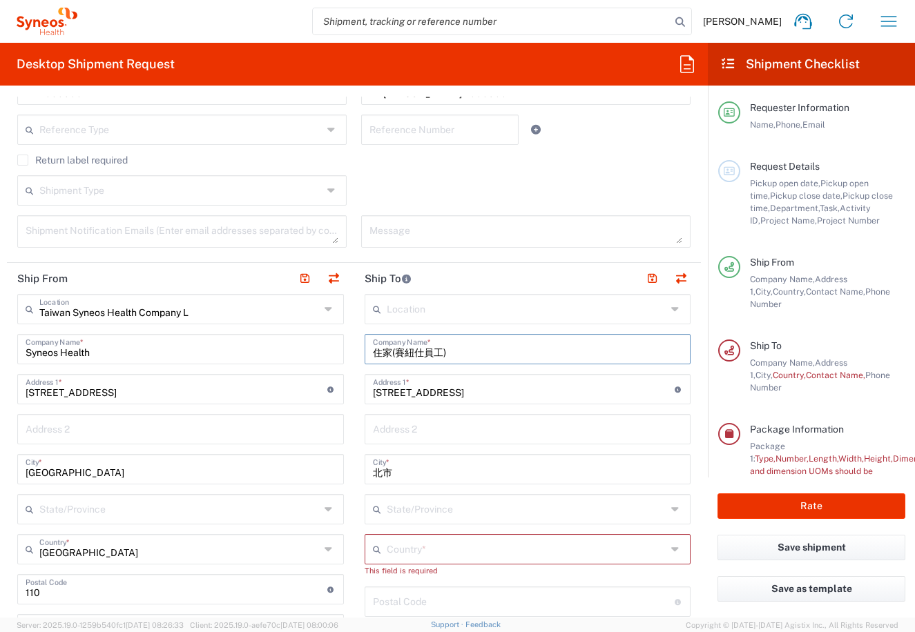
drag, startPoint x: 453, startPoint y: 349, endPoint x: 417, endPoint y: 340, distance: 37.2
click at [289, 353] on div "Ship From Taiwan Syneos Health Company L Location Taiwan Syneos Health Company …" at bounding box center [354, 591] width 694 height 656
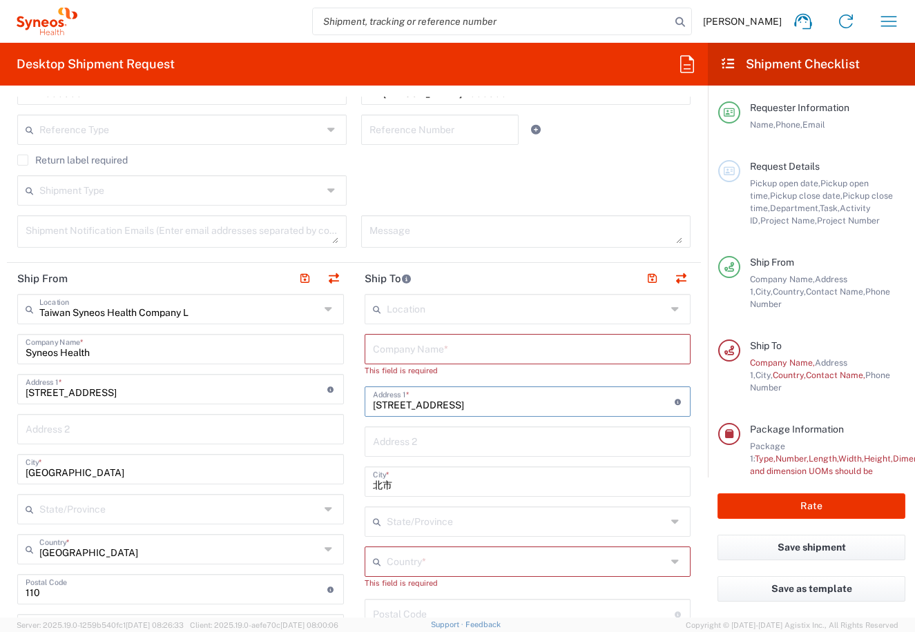
drag, startPoint x: 541, startPoint y: 407, endPoint x: 405, endPoint y: 407, distance: 136.0
click at [313, 411] on div "Ship From Taiwan Syneos Health Company L Location Taiwan Syneos Health Company …" at bounding box center [354, 591] width 694 height 656
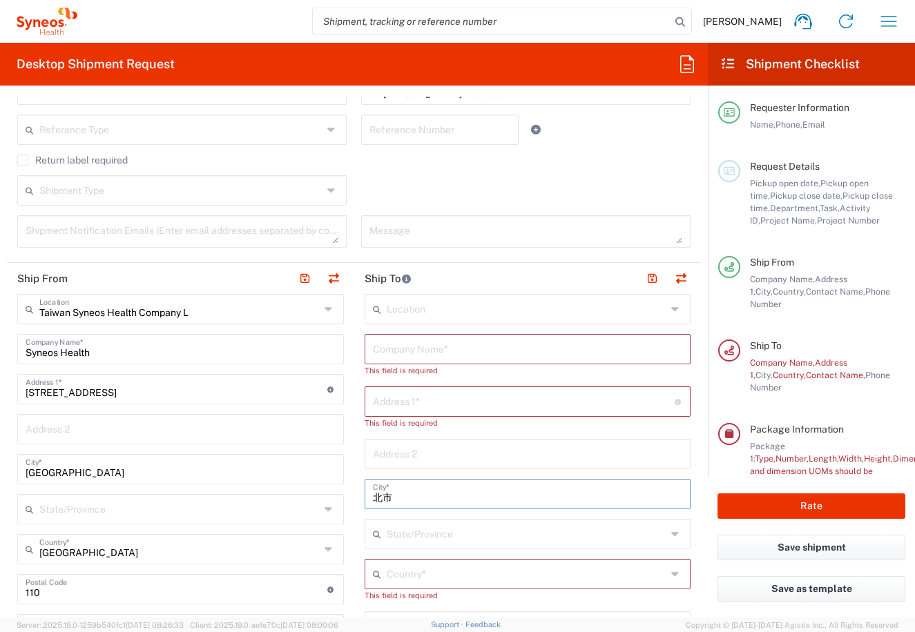
click at [346, 500] on div "Ship From Taiwan Syneos Health Company L Location Taiwan Syneos Health Company …" at bounding box center [354, 596] width 694 height 666
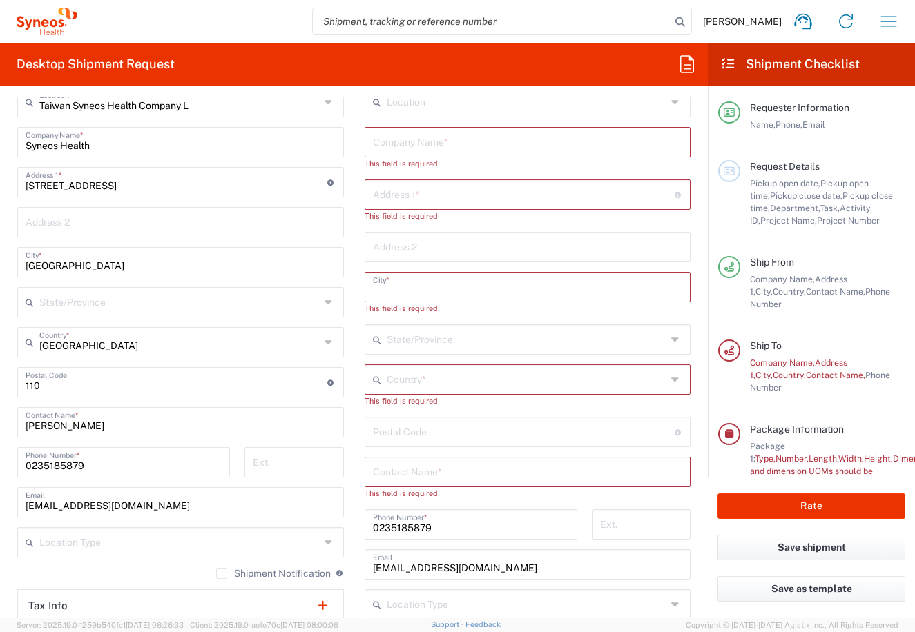
scroll to position [690, 0]
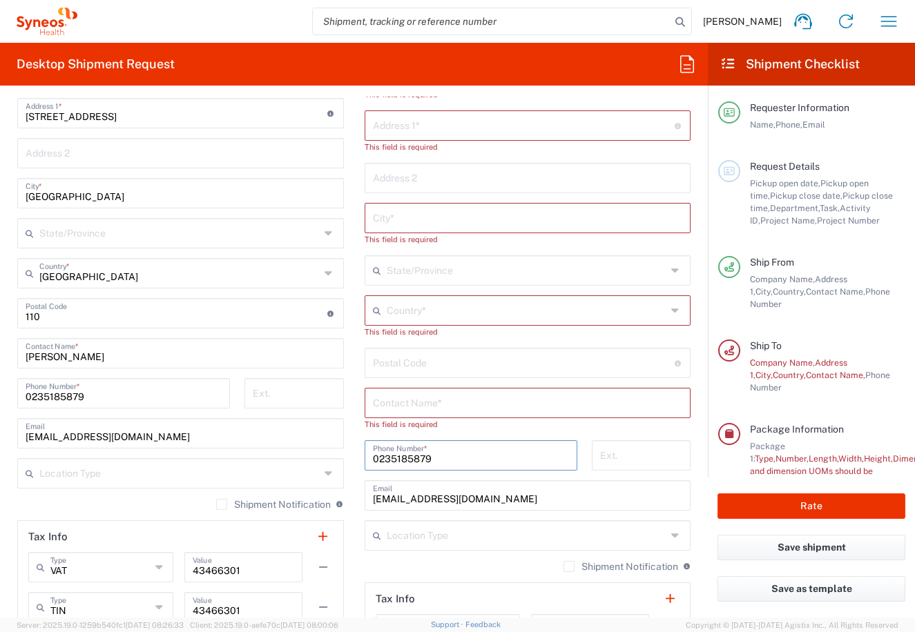
drag, startPoint x: 437, startPoint y: 458, endPoint x: 332, endPoint y: 456, distance: 104.9
click at [332, 456] on div "Ship From Taiwan Syneos Health Company L Location Taiwan Syneos Health Company …" at bounding box center [354, 326] width 694 height 679
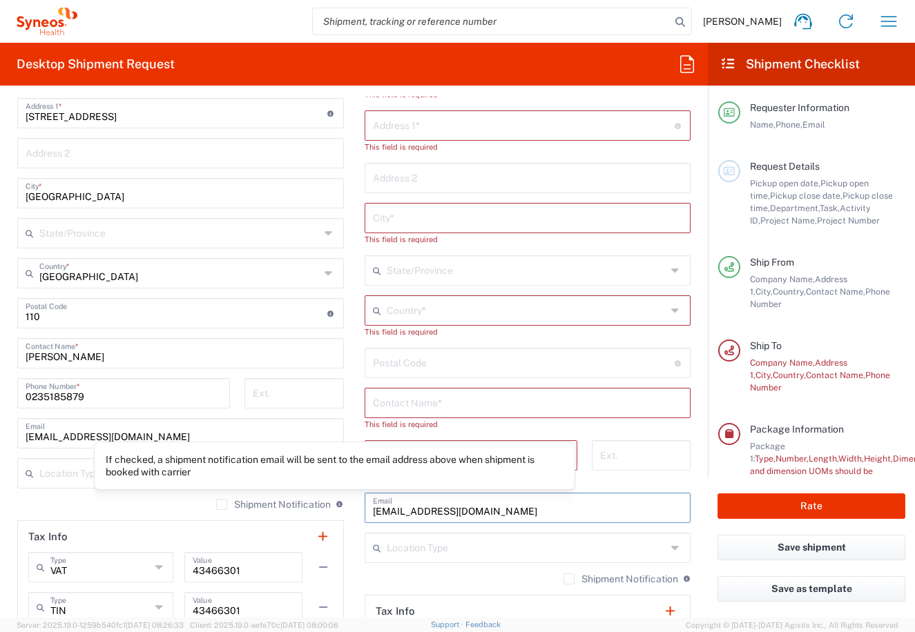
drag, startPoint x: 539, startPoint y: 505, endPoint x: 327, endPoint y: 507, distance: 211.9
click at [327, 507] on div "Ship From [GEOGRAPHIC_DATA] Syneos Health Company L Location [GEOGRAPHIC_DATA] …" at bounding box center [354, 332] width 694 height 691
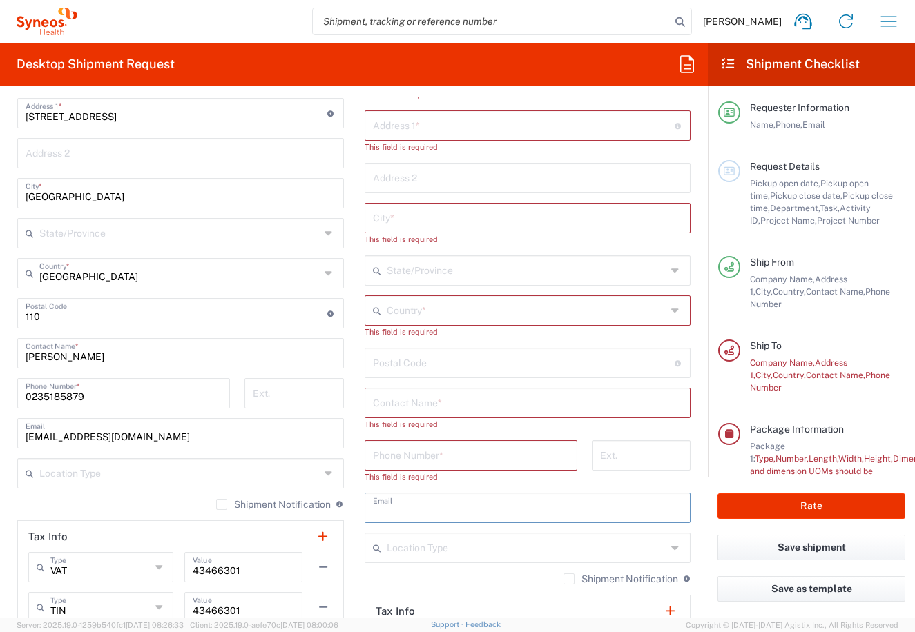
click at [218, 504] on label "Shipment Notification" at bounding box center [273, 504] width 115 height 11
click at [222, 505] on input "Shipment Notification" at bounding box center [222, 505] width 0 height 0
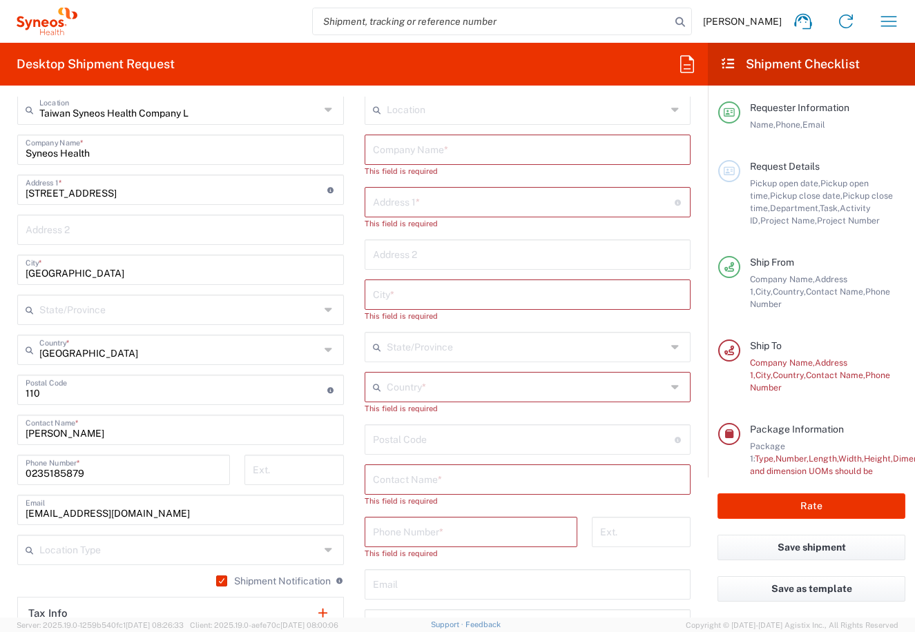
scroll to position [552, 0]
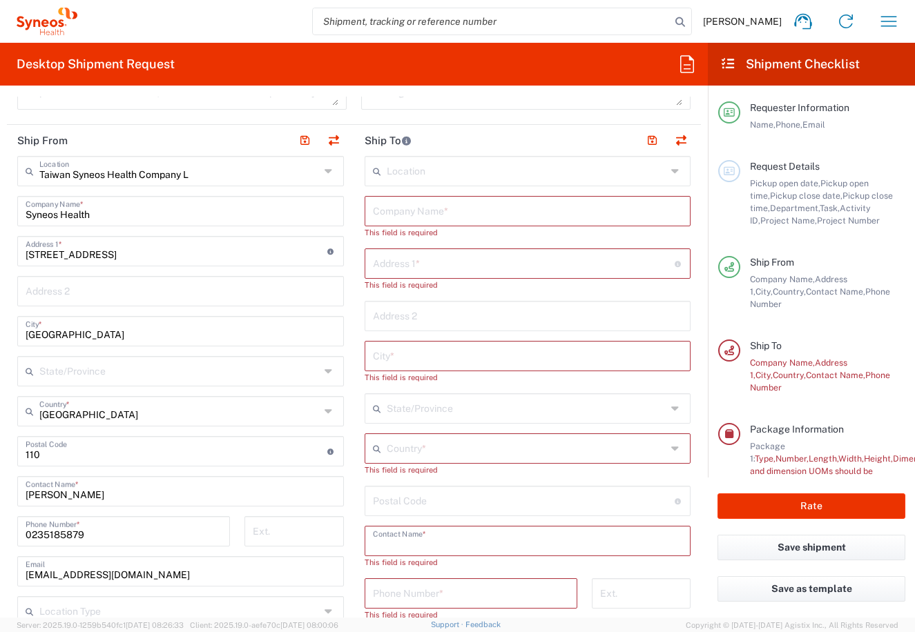
click at [417, 546] on input "text" at bounding box center [528, 540] width 310 height 24
paste input "[PERSON_NAME] WY [PERSON_NAME]"
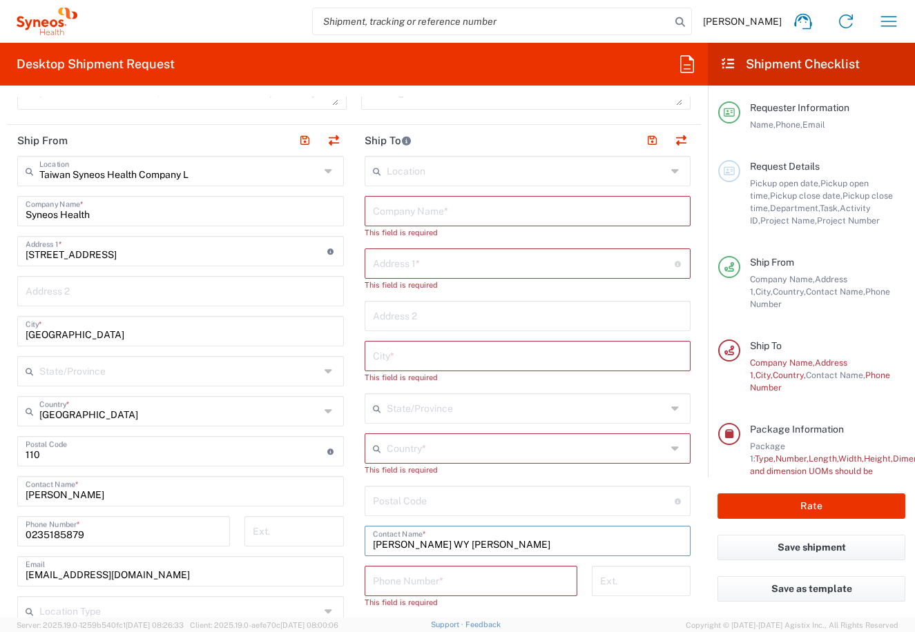
type input "[PERSON_NAME] WY [PERSON_NAME]"
click at [393, 587] on input "tel" at bounding box center [471, 580] width 196 height 24
paste input "85235051169"
type input "85235051169"
type input "Comprehensive [MEDICAL_DATA] Trials Unit"
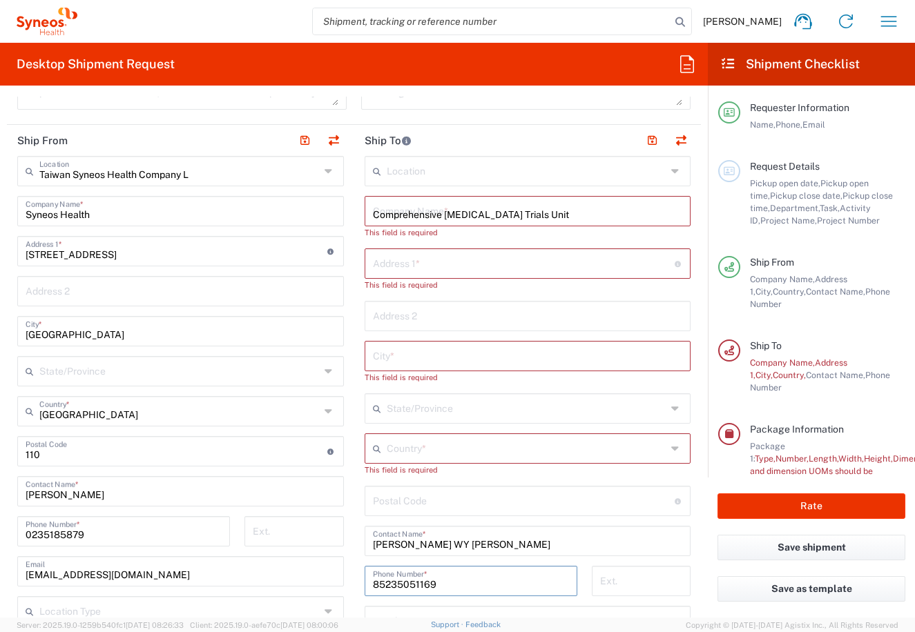
type input "Room G05,[PERSON_NAME][GEOGRAPHIC_DATA]"
type input "for [MEDICAL_DATA], Prince of Wales Hosp. [GEOGRAPHIC_DATA]"
type input "[GEOGRAPHIC_DATA]"
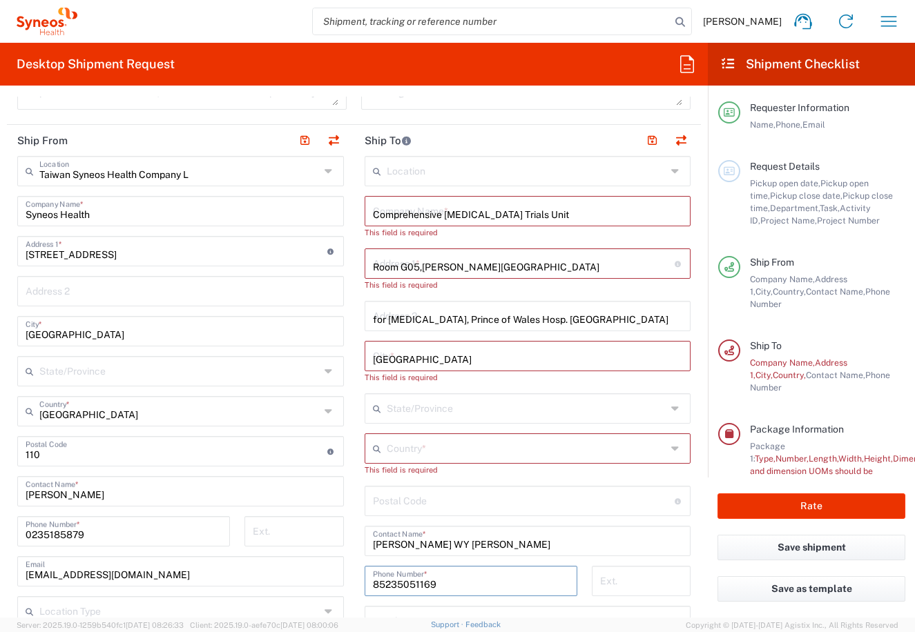
type input "[GEOGRAPHIC_DATA]"
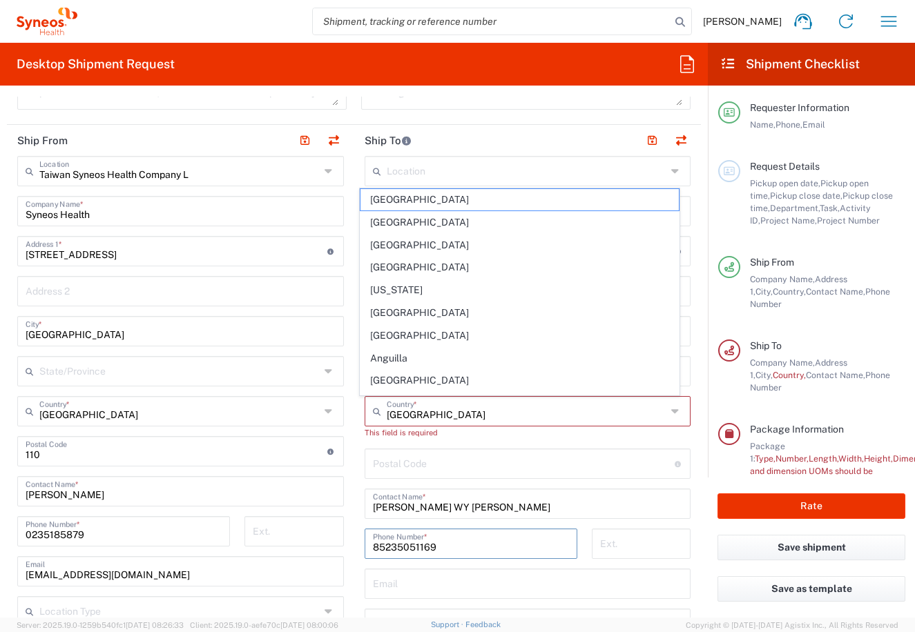
type input "85235051169"
click at [690, 508] on form "Requester Information Linda Lin Name * 0235185879 Phone * dairung.lin@syneoshea…" at bounding box center [354, 357] width 708 height 521
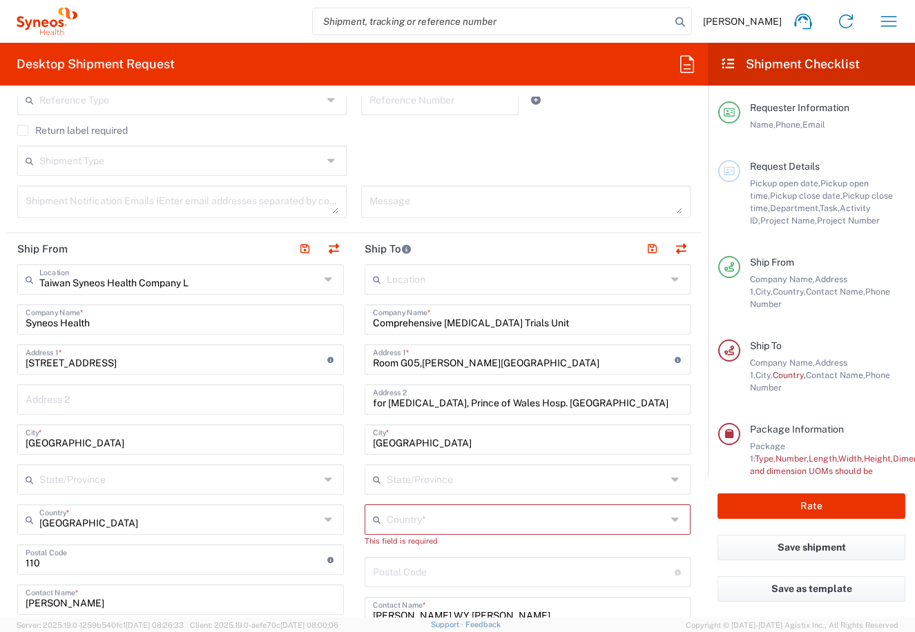
scroll to position [447, 0]
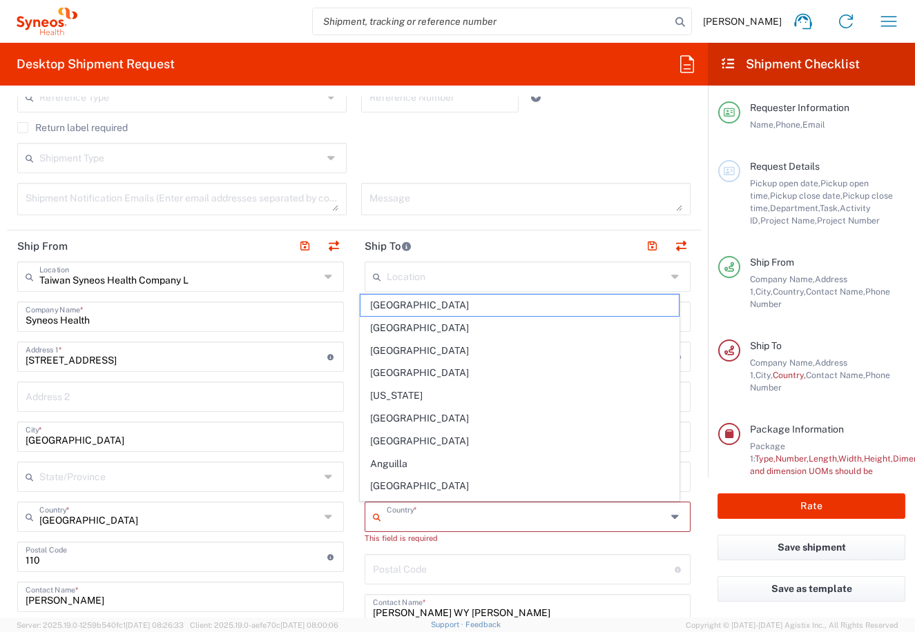
click at [402, 518] on input "text" at bounding box center [527, 516] width 280 height 24
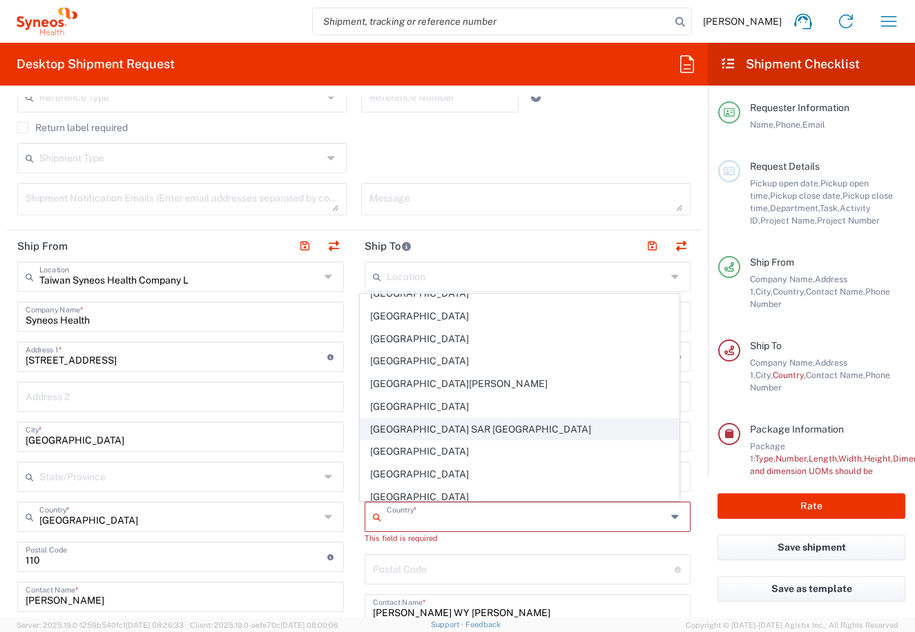
click at [436, 425] on span "[GEOGRAPHIC_DATA] SAR [GEOGRAPHIC_DATA]" at bounding box center [519, 429] width 318 height 21
type input "[GEOGRAPHIC_DATA] SAR [GEOGRAPHIC_DATA]"
type input "Sender/Shipper"
type input "Delivery Duty Paid"
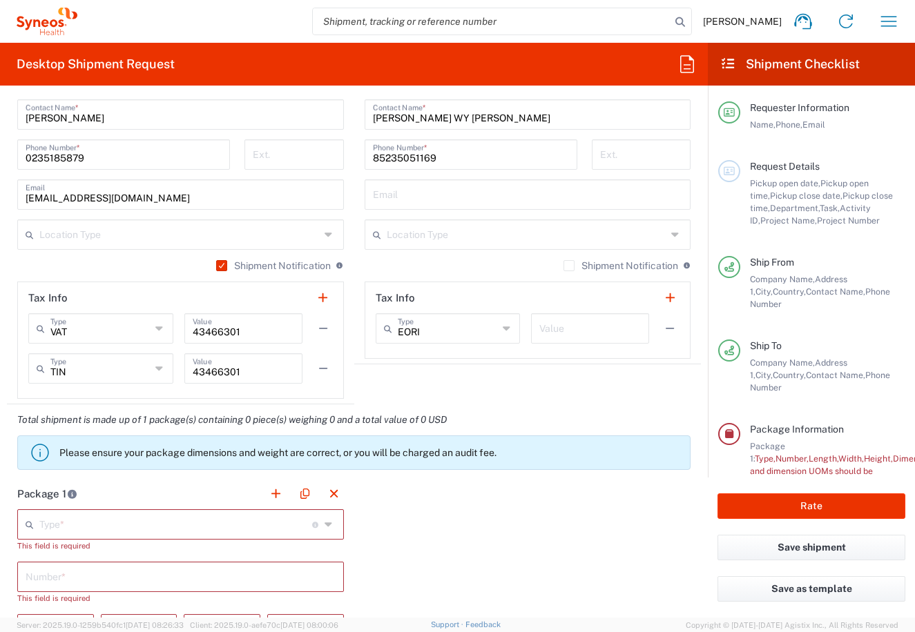
scroll to position [930, 0]
click at [155, 516] on input "text" at bounding box center [175, 523] width 273 height 24
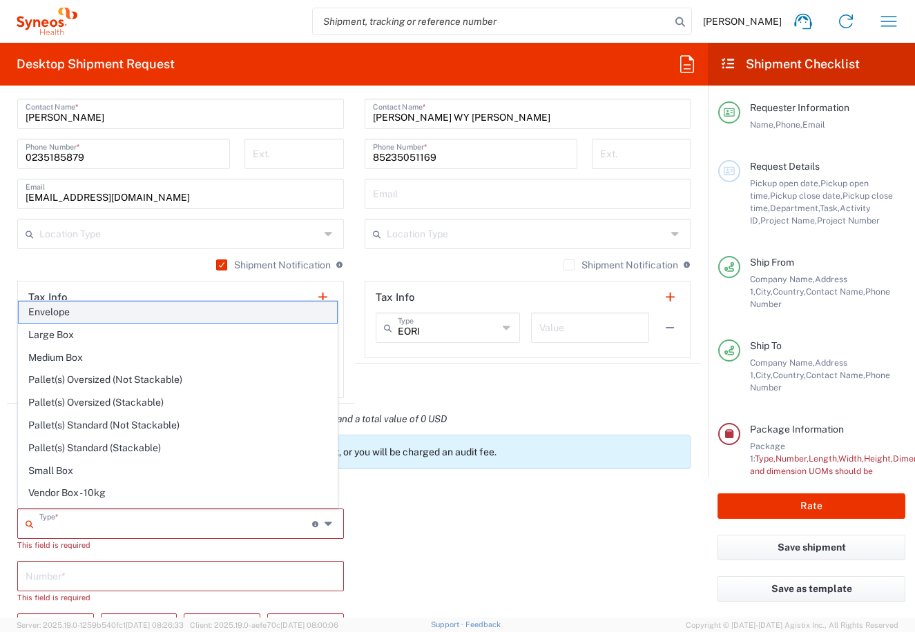
click at [93, 309] on span "Envelope" at bounding box center [178, 312] width 318 height 21
type input "Envelope"
type input "1"
type input "9.5"
type input "12.5"
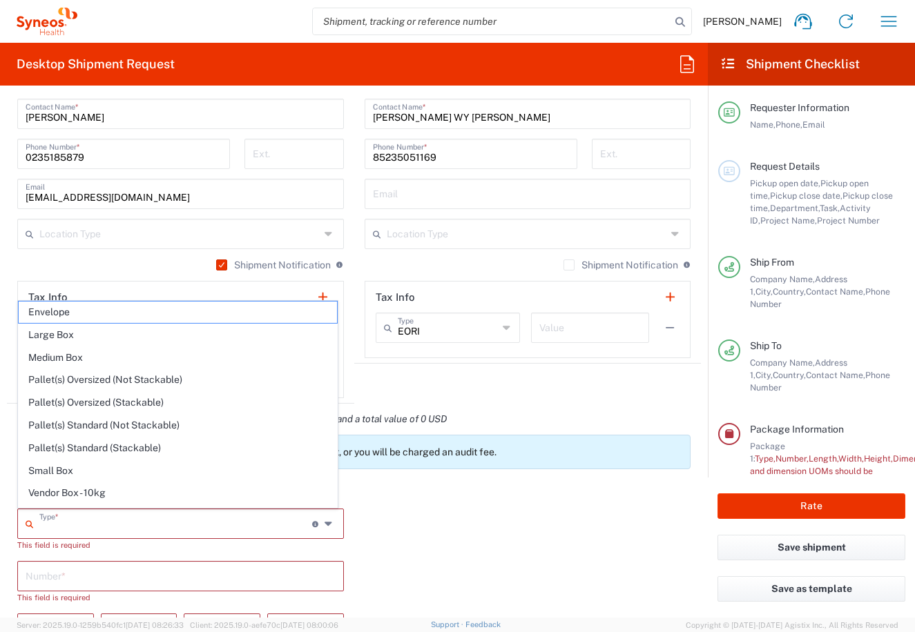
type input "0.25"
type input "in"
type input "0.45"
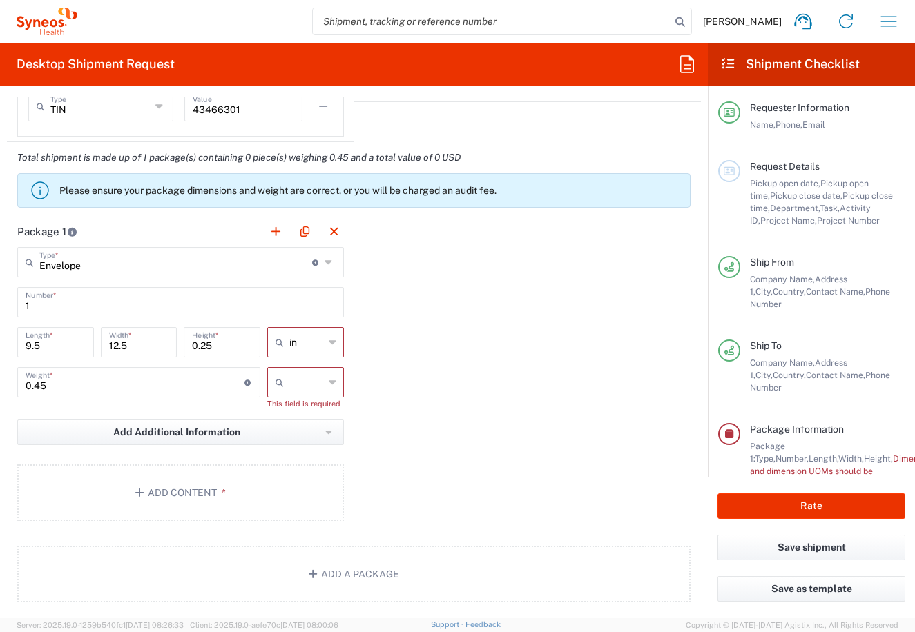
scroll to position [1206, 0]
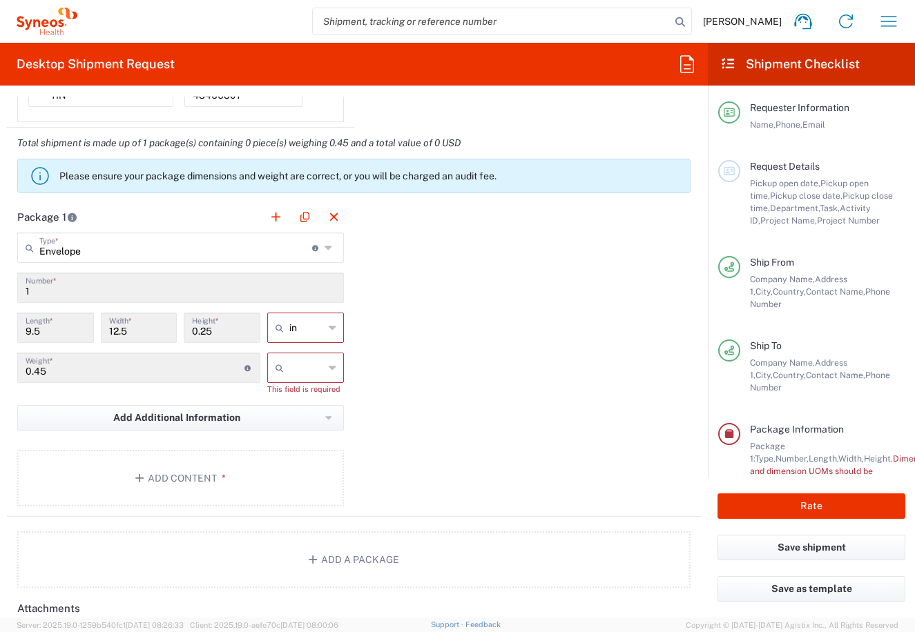
click at [330, 321] on icon at bounding box center [333, 328] width 8 height 22
click at [293, 381] on span "cm" at bounding box center [300, 380] width 72 height 21
type input "24.13"
type input "31.75"
type input "0.64"
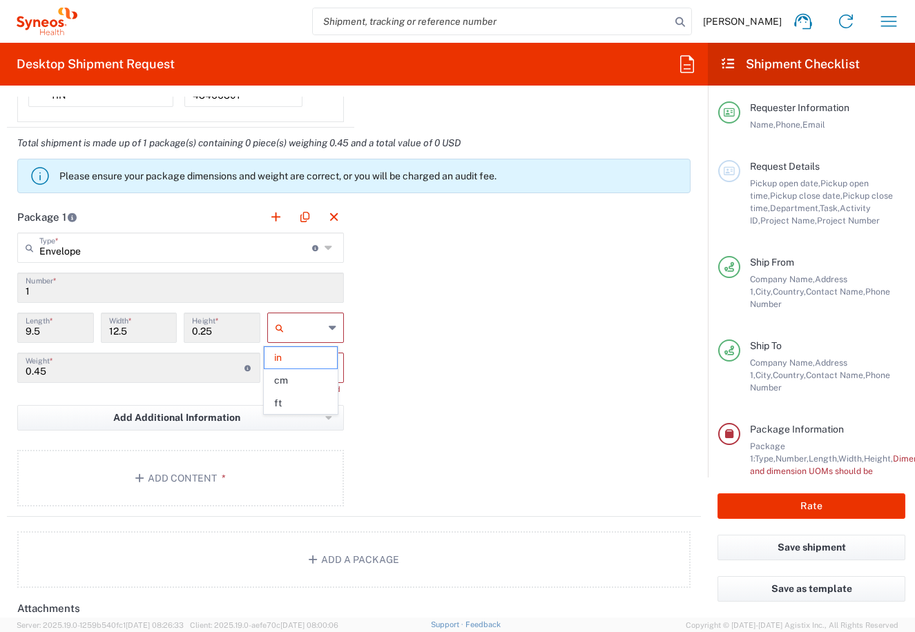
type input "cm"
click at [329, 369] on icon at bounding box center [333, 368] width 8 height 22
click at [294, 402] on span "kgs" at bounding box center [300, 397] width 72 height 21
type input "kgs"
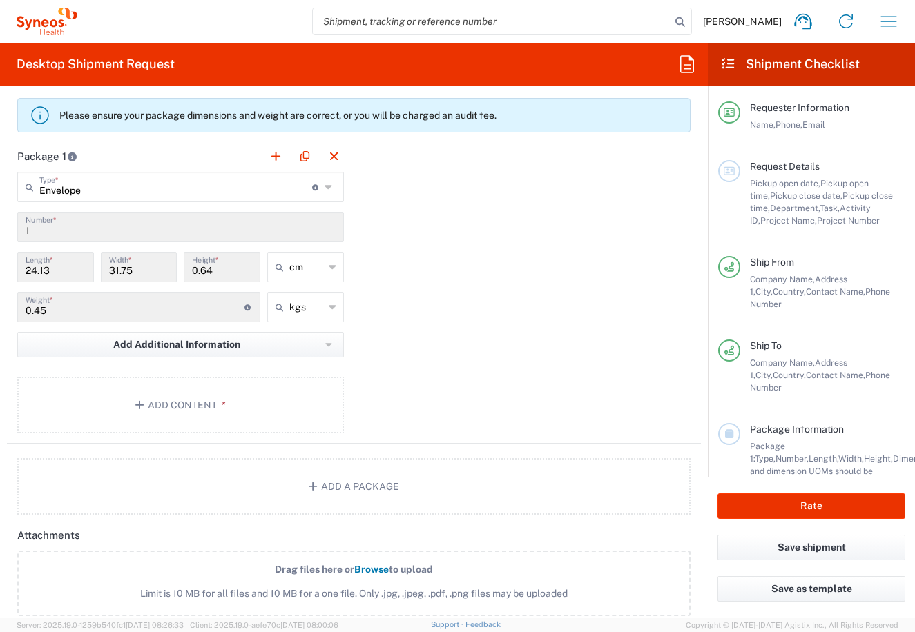
scroll to position [1344, 0]
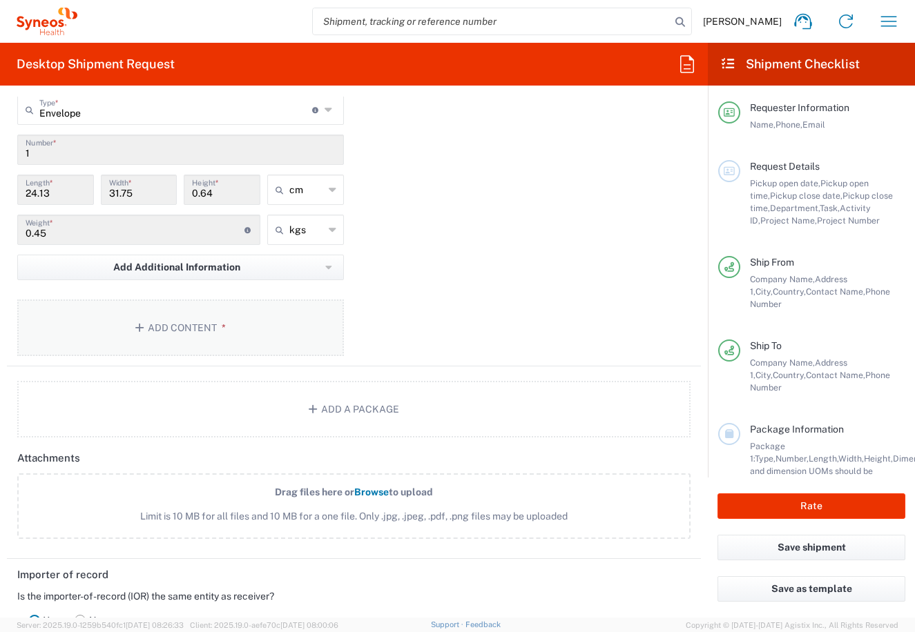
click at [143, 327] on icon "button" at bounding box center [141, 328] width 12 height 10
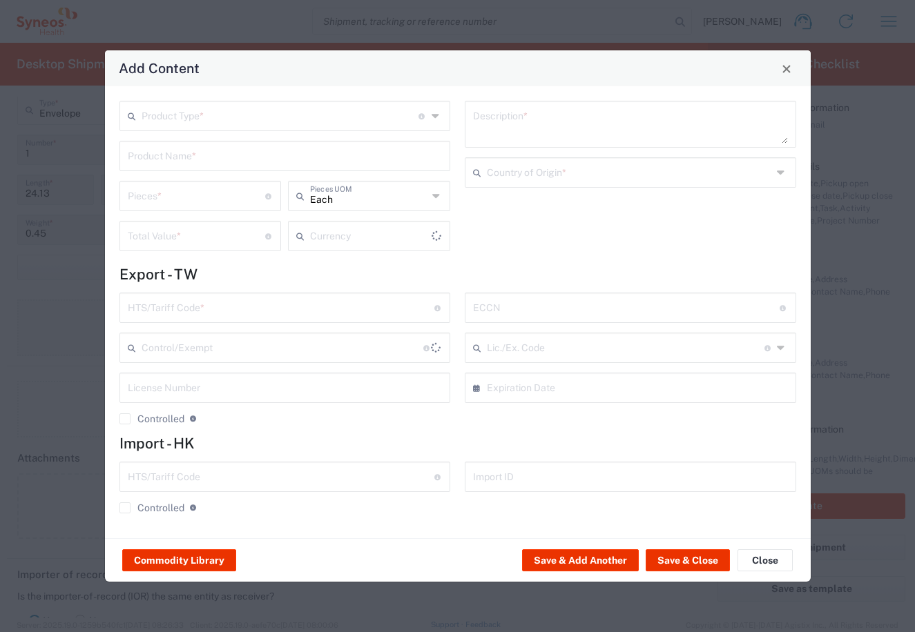
type input "US Dollar"
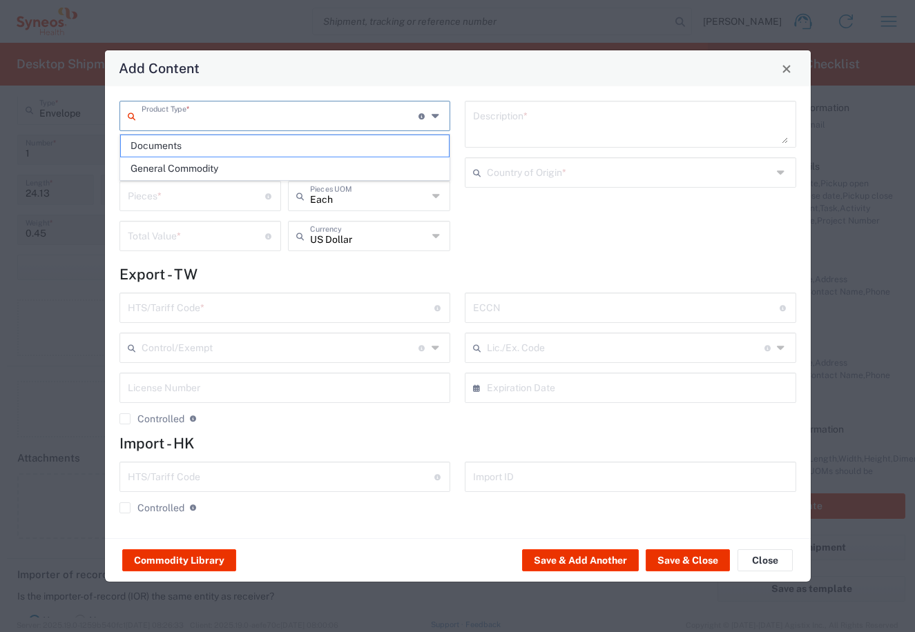
click at [178, 116] on input "text" at bounding box center [280, 115] width 277 height 24
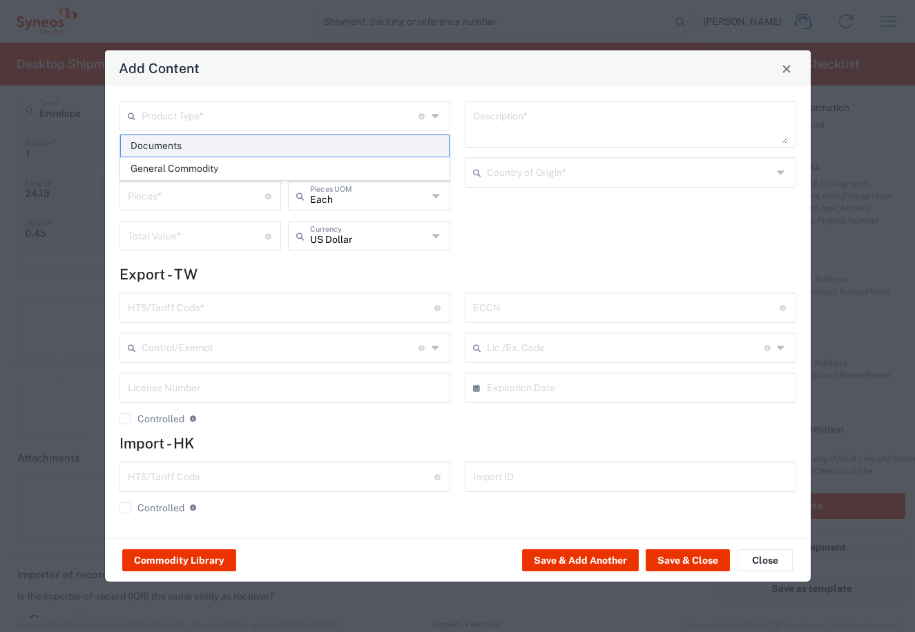
click at [168, 146] on span "Documents" at bounding box center [285, 145] width 329 height 21
type input "Documents"
type input "1"
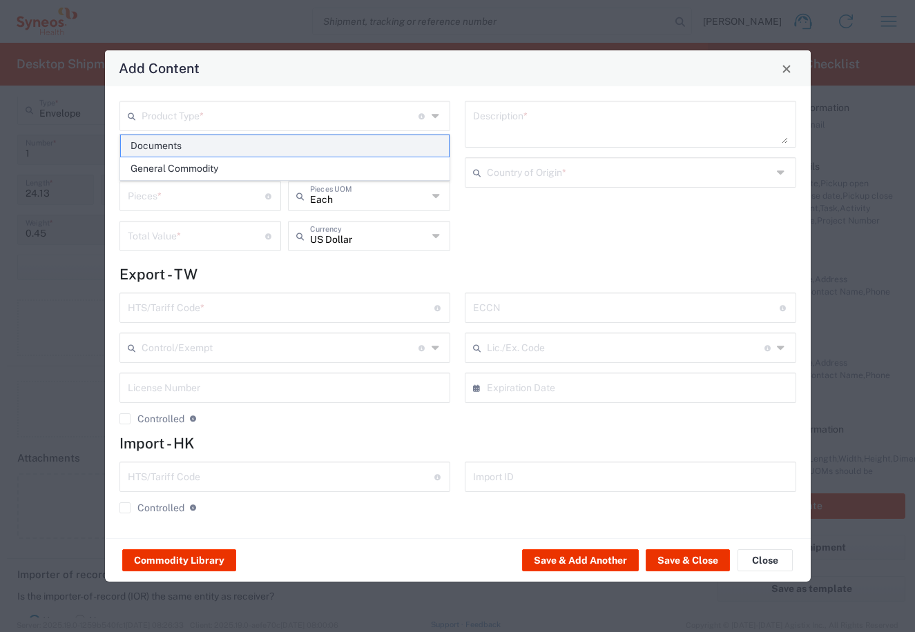
type textarea "Documents"
type input "[GEOGRAPHIC_DATA]"
type input "0000.00.0000"
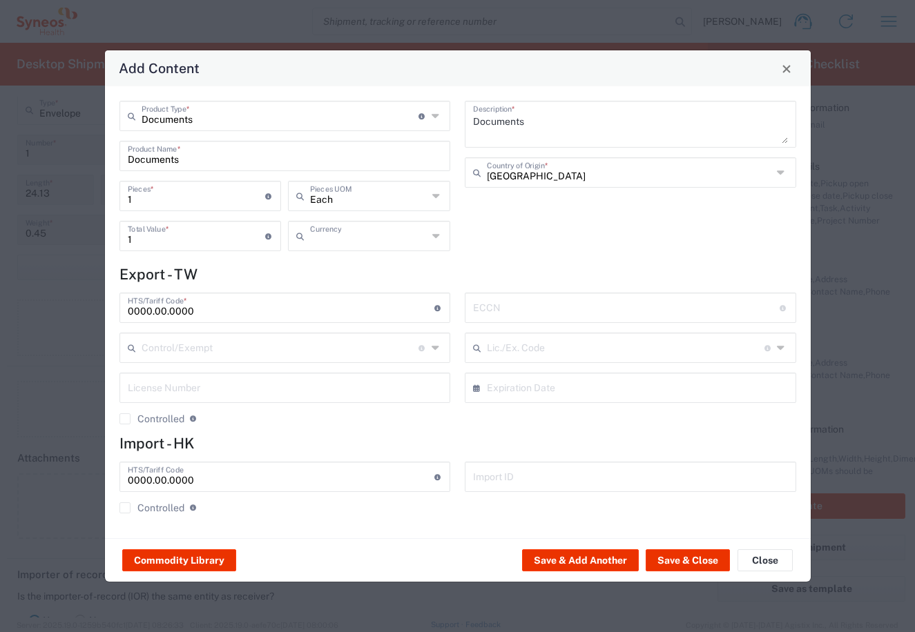
click at [371, 237] on input "text" at bounding box center [368, 235] width 117 height 24
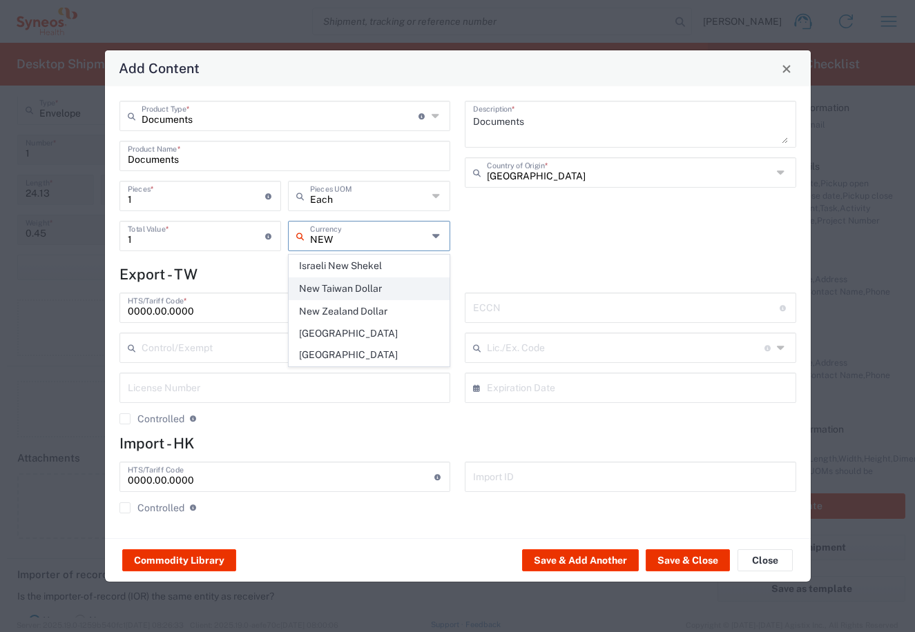
click at [350, 288] on span "New Taiwan Dollar" at bounding box center [368, 288] width 159 height 21
type input "New Taiwan Dollar"
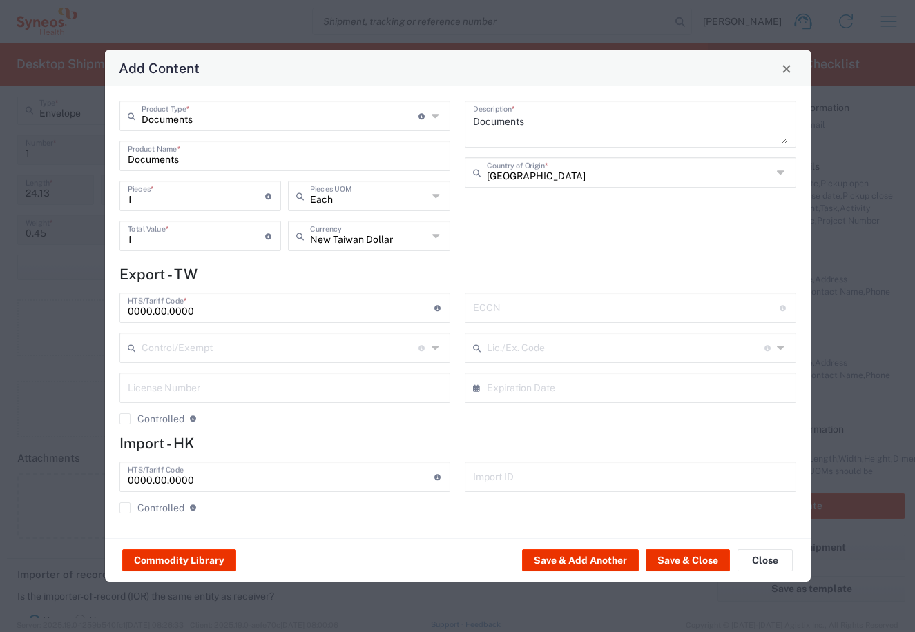
click at [148, 235] on input "1" at bounding box center [197, 235] width 138 height 24
type input "200"
click at [602, 561] on button "Save & Add Another" at bounding box center [580, 560] width 117 height 22
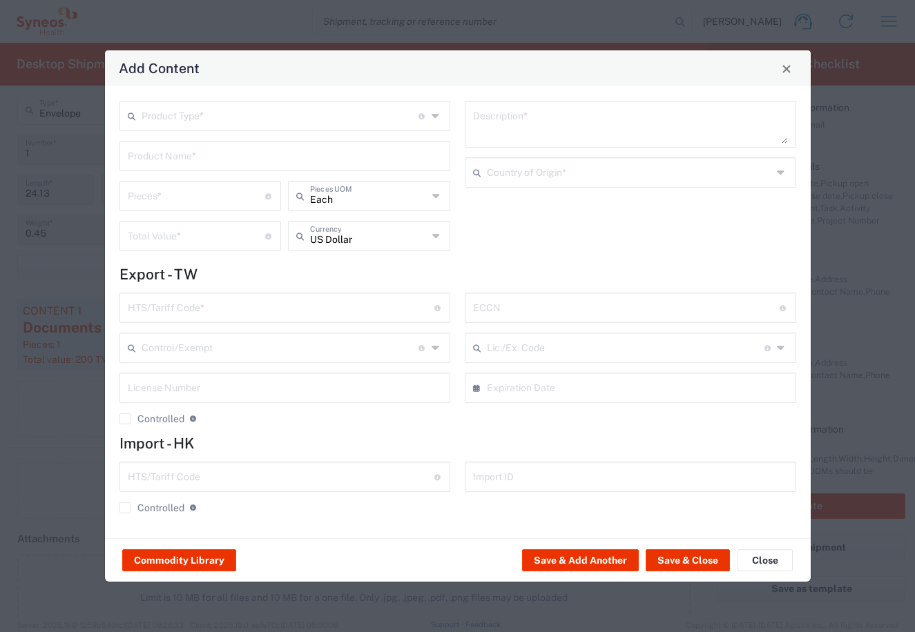
click at [202, 113] on input "text" at bounding box center [280, 115] width 277 height 24
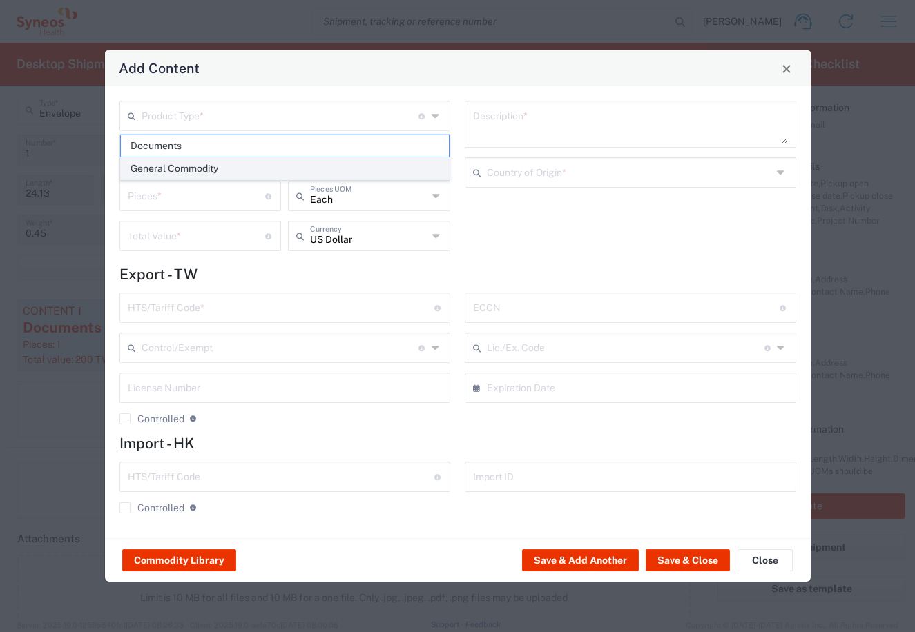
click at [173, 163] on span "General Commodity" at bounding box center [285, 168] width 329 height 21
type input "General Commodity"
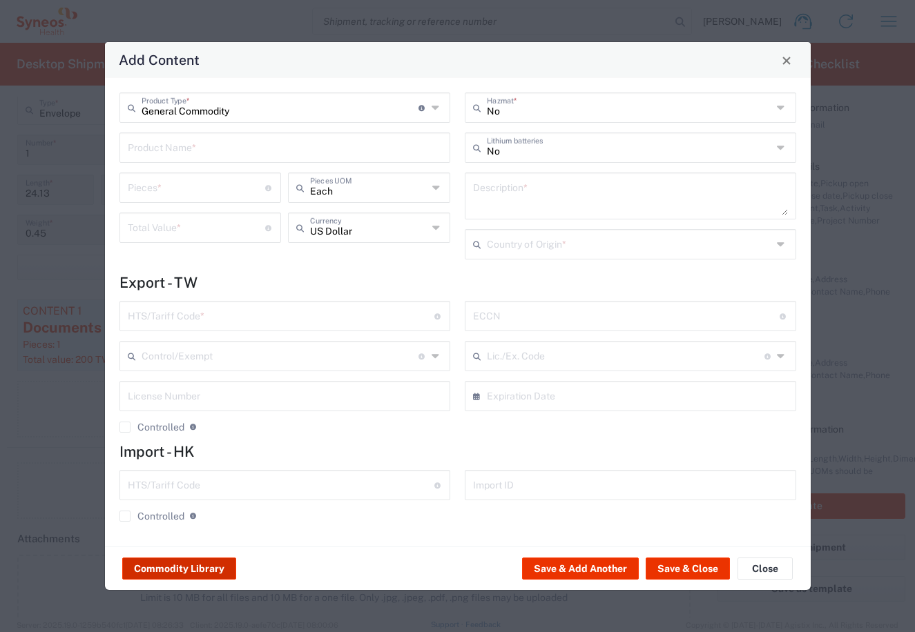
click at [170, 562] on button "Commodity Library" at bounding box center [179, 569] width 114 height 22
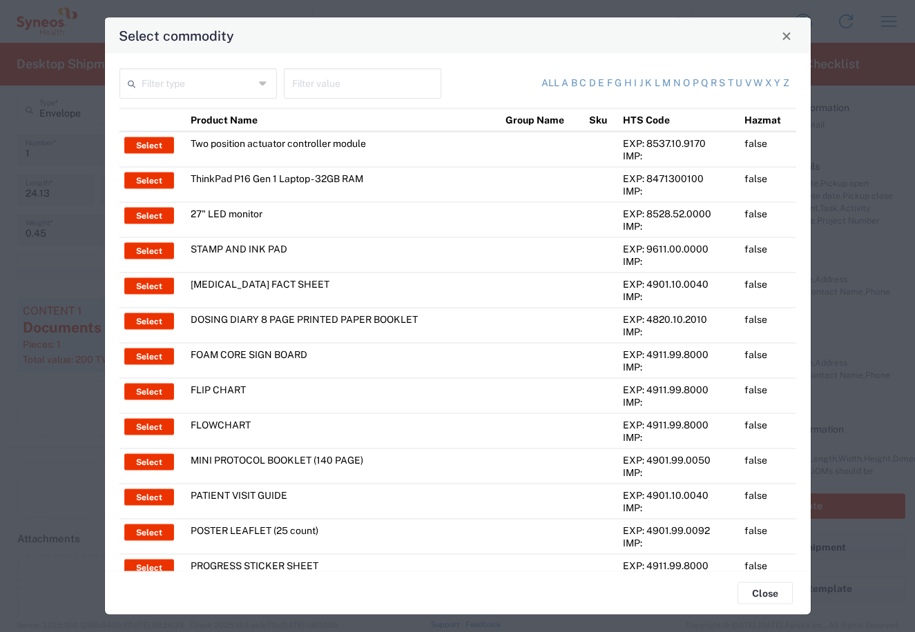
click at [260, 79] on icon at bounding box center [264, 83] width 10 height 22
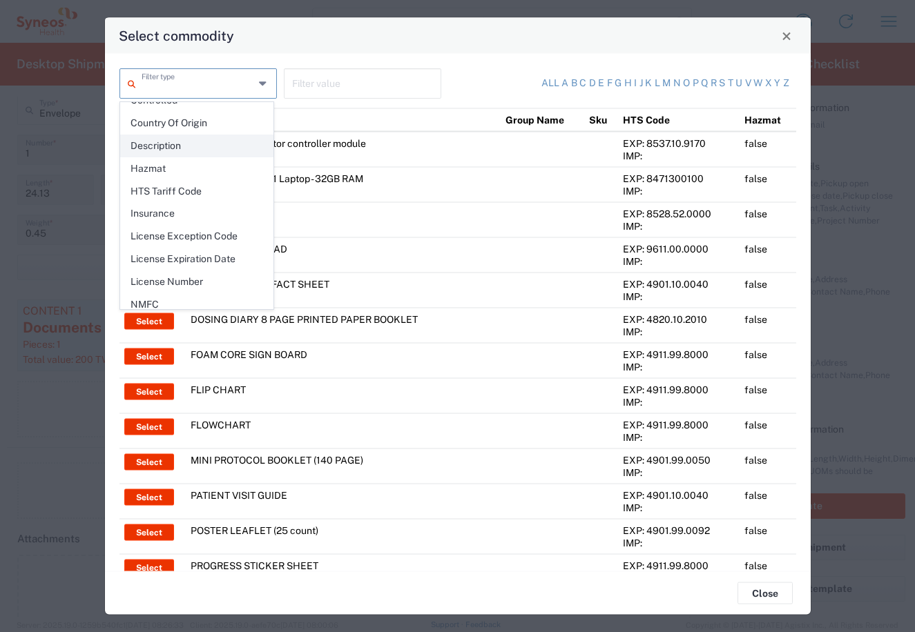
scroll to position [200, 0]
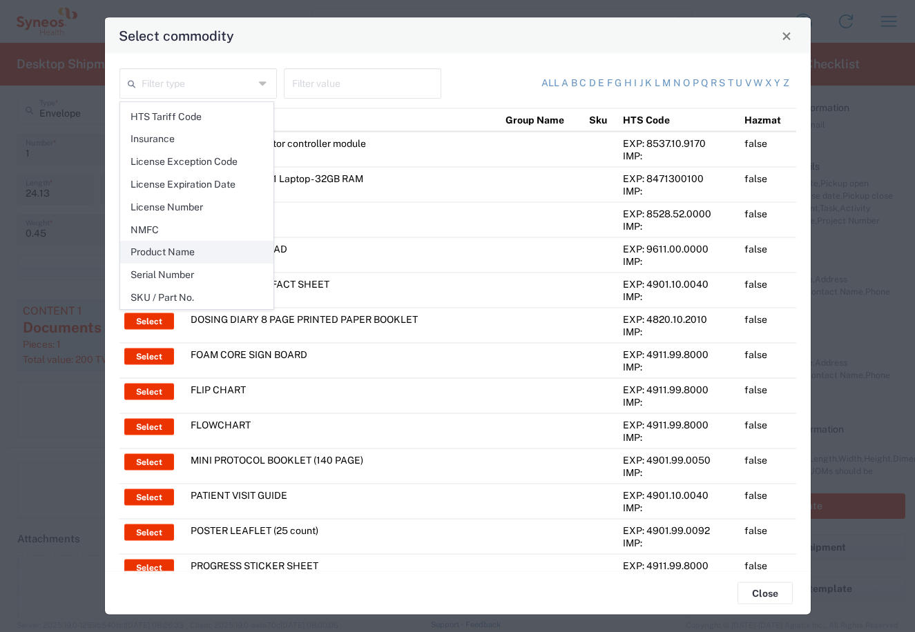
click at [201, 252] on span "Product Name" at bounding box center [197, 252] width 152 height 21
type input "Product Name"
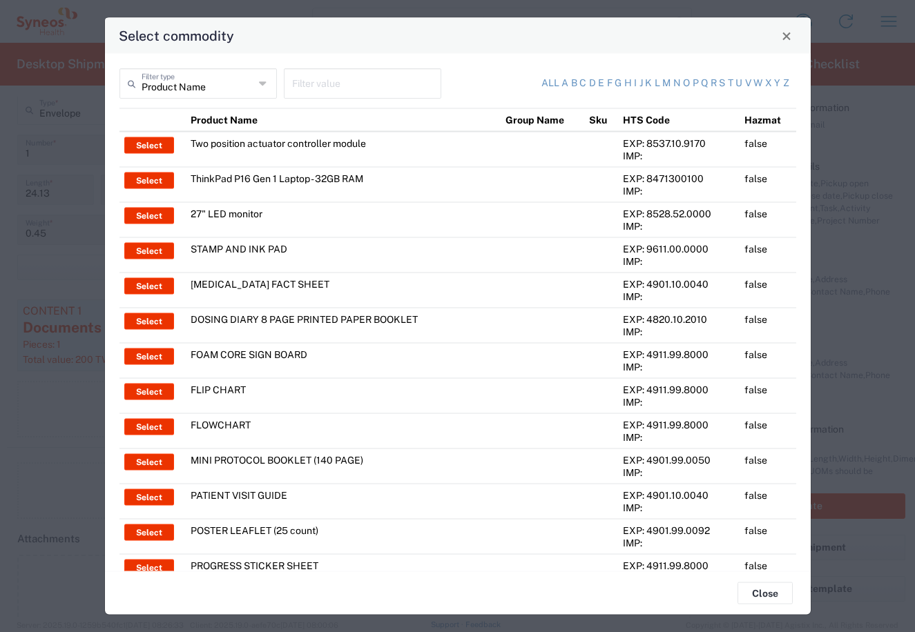
click at [315, 84] on input "text" at bounding box center [362, 82] width 141 height 24
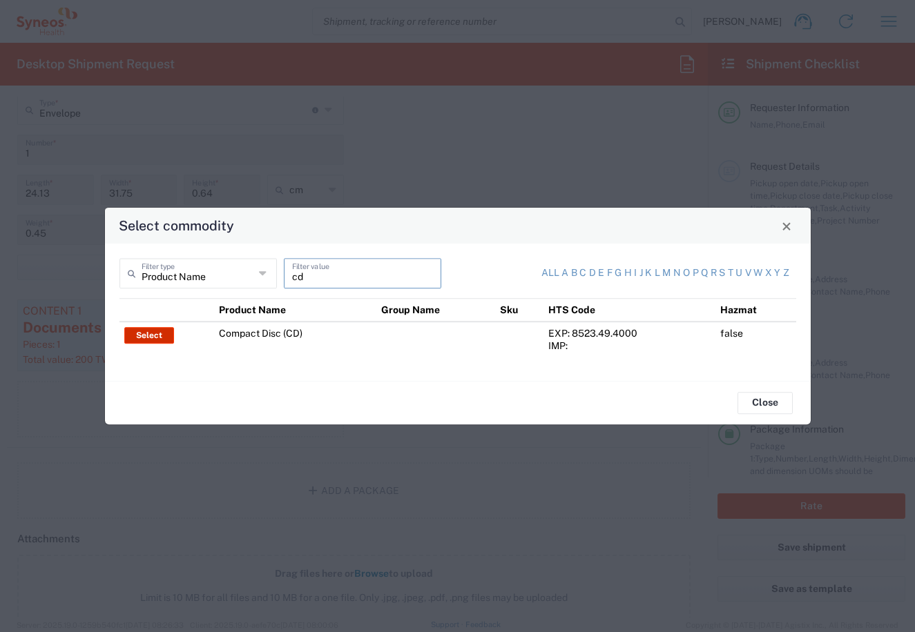
type input "cd"
click at [145, 333] on button "Select" at bounding box center [149, 335] width 50 height 17
type input "Compact Disc (CD)"
type input "1"
type input "2"
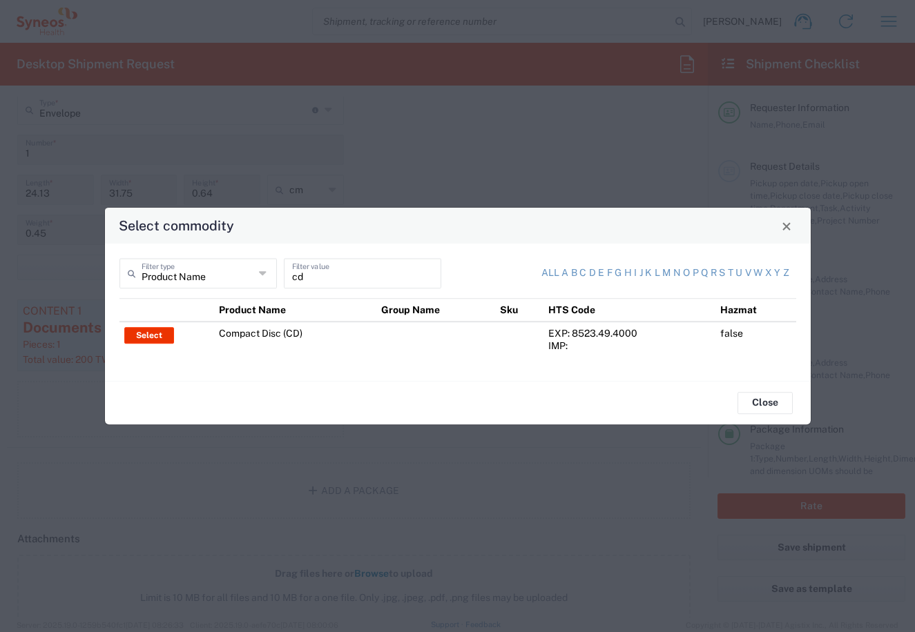
type textarea "Business correspondence on a compact disc"
type input "[GEOGRAPHIC_DATA]"
type input "8523.49.4000"
type input "BIS"
type input "EAR99"
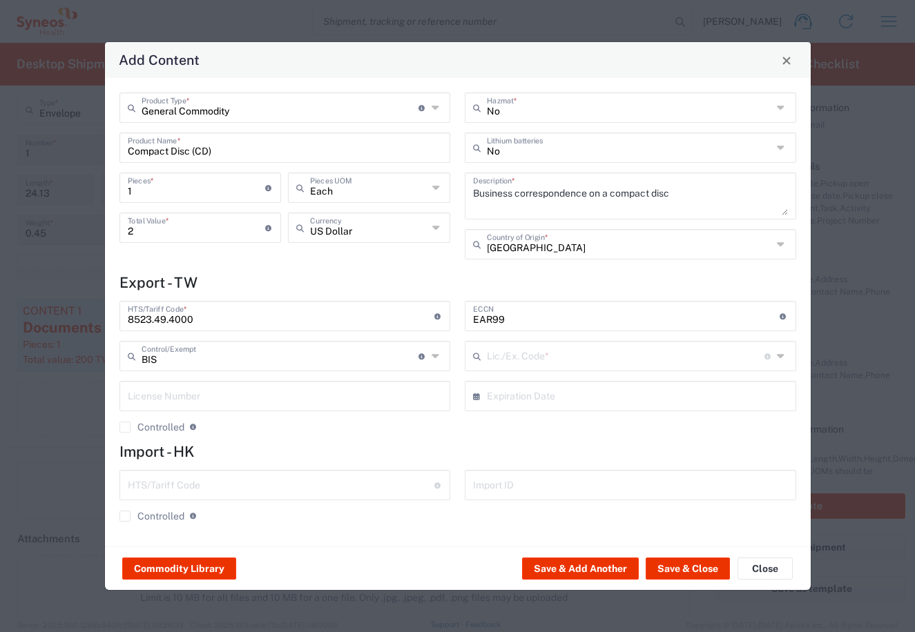
type input "NLR - No License Required"
click at [433, 228] on icon at bounding box center [437, 228] width 10 height 22
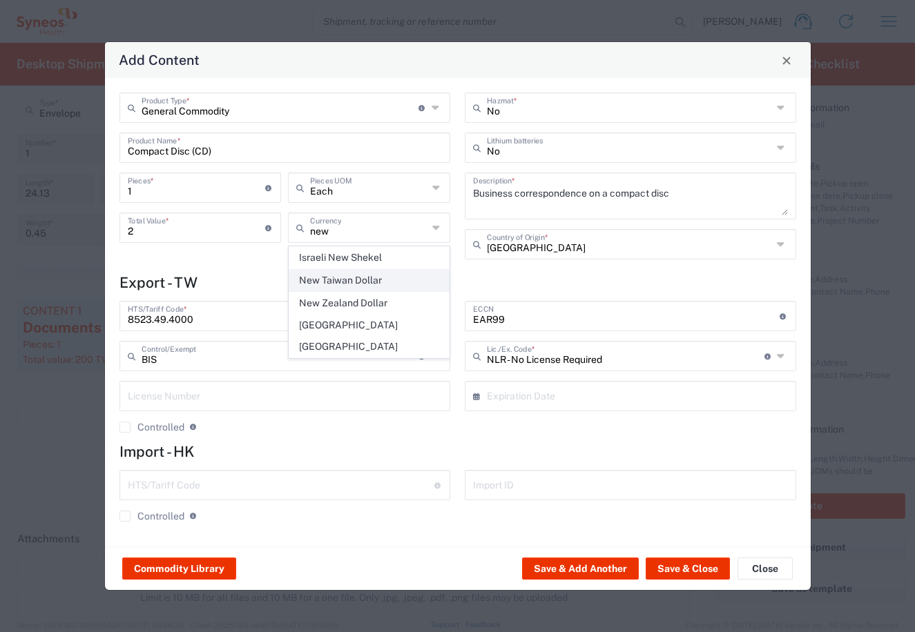
click at [360, 282] on span "New Taiwan Dollar" at bounding box center [368, 280] width 159 height 21
type input "New Taiwan Dollar"
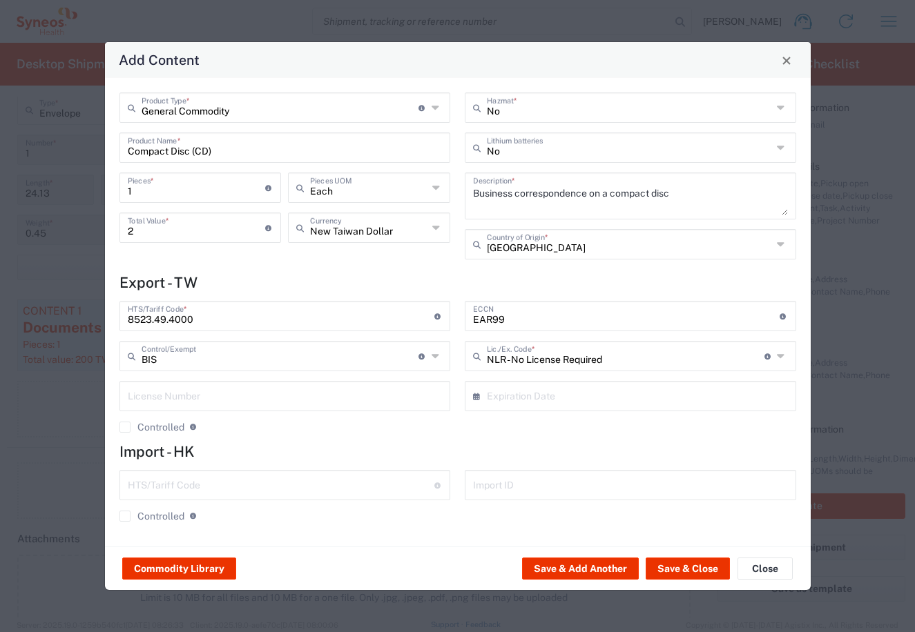
click at [150, 237] on input "2" at bounding box center [197, 227] width 138 height 24
type input "100"
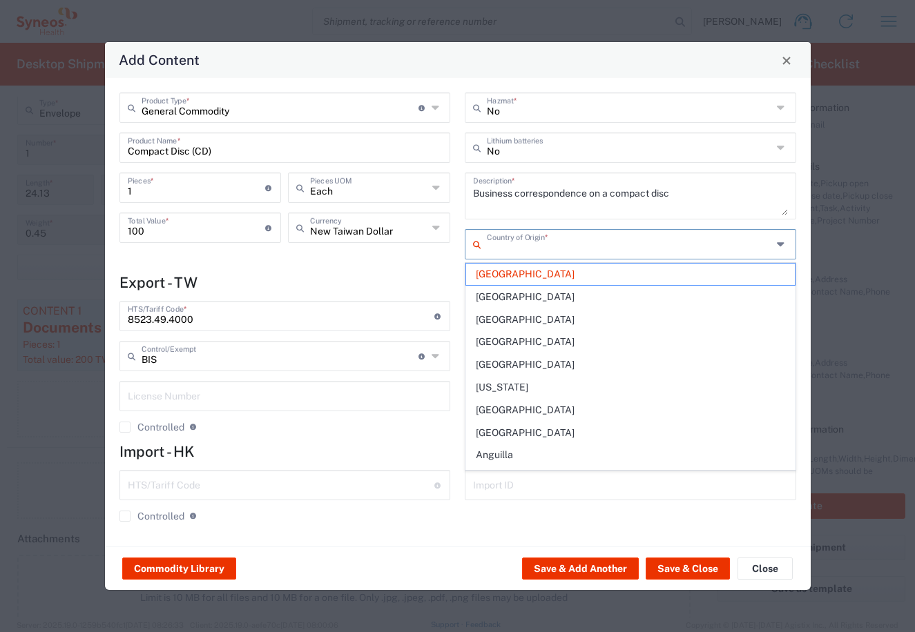
click at [532, 247] on input "text" at bounding box center [629, 243] width 285 height 24
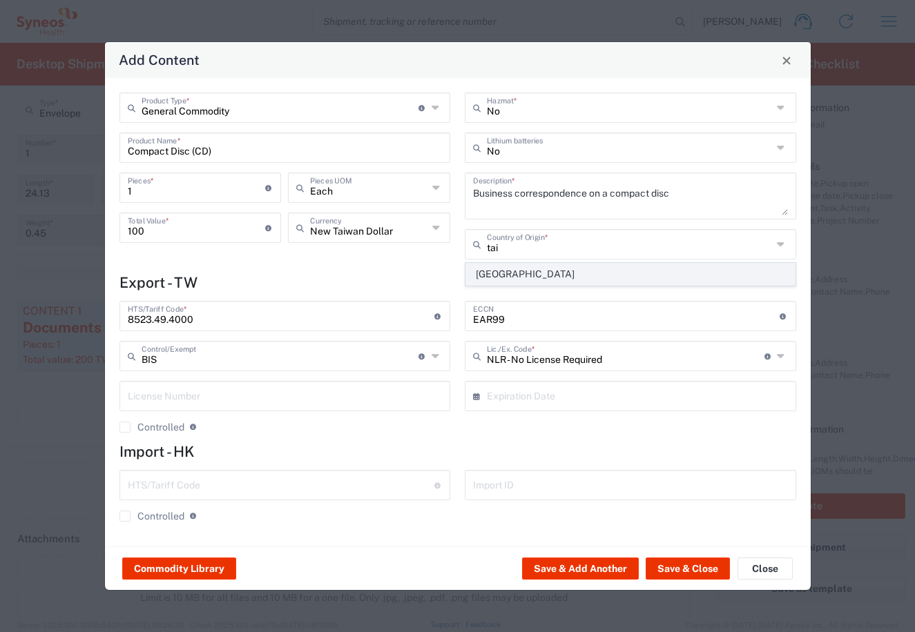
click at [519, 275] on span "[GEOGRAPHIC_DATA]" at bounding box center [630, 274] width 329 height 21
type input "[GEOGRAPHIC_DATA]"
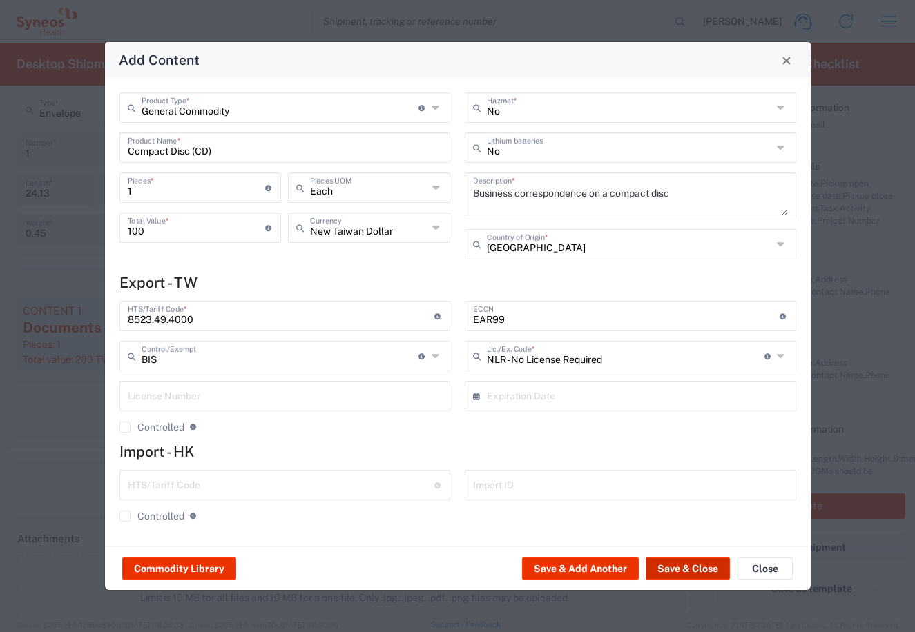
click at [694, 567] on button "Save & Close" at bounding box center [687, 569] width 84 height 22
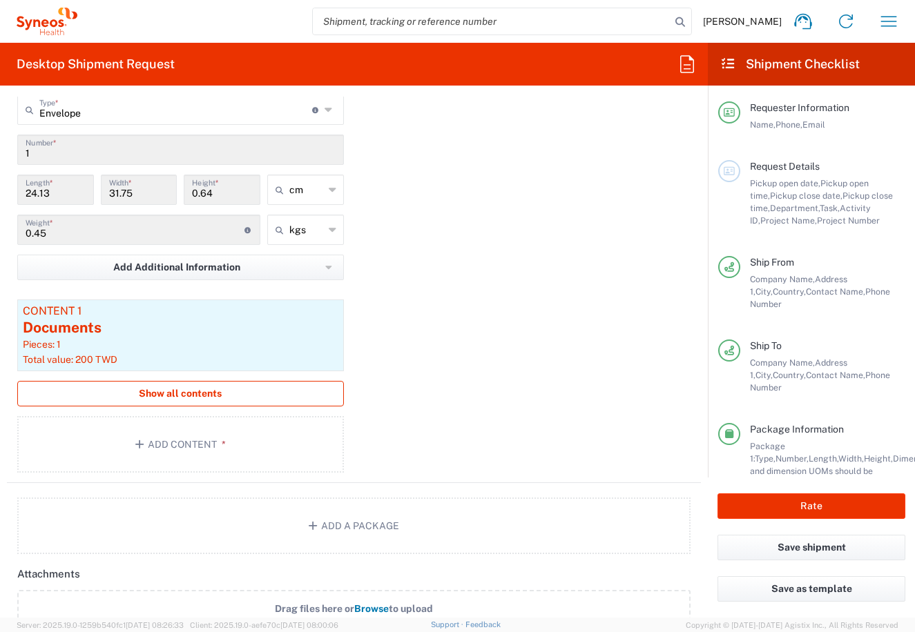
click at [195, 391] on span "Show all contents" at bounding box center [180, 393] width 83 height 13
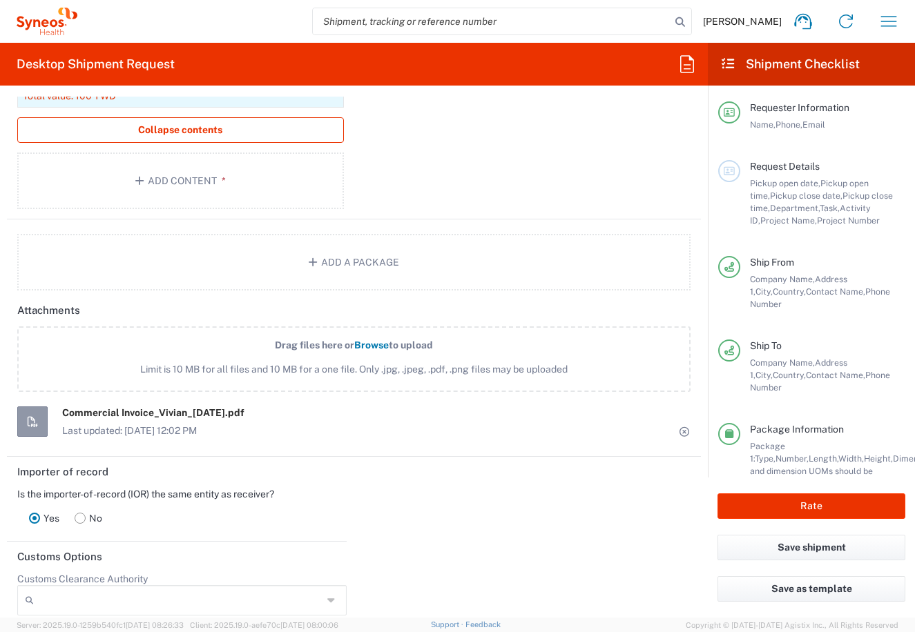
scroll to position [1896, 0]
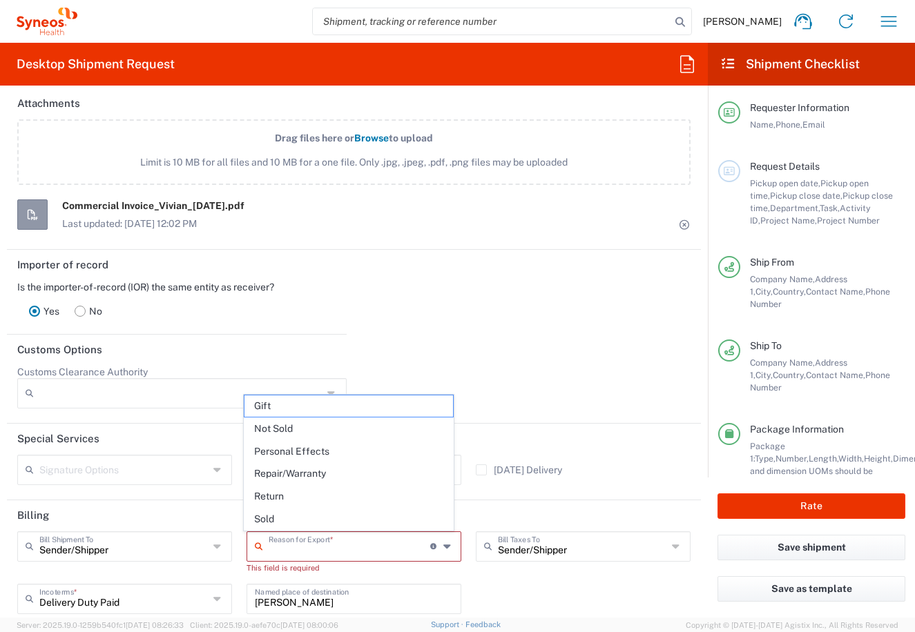
click at [318, 545] on input "text" at bounding box center [350, 546] width 162 height 24
click at [300, 429] on span "Not Sold" at bounding box center [348, 428] width 208 height 21
type input "Not Sold"
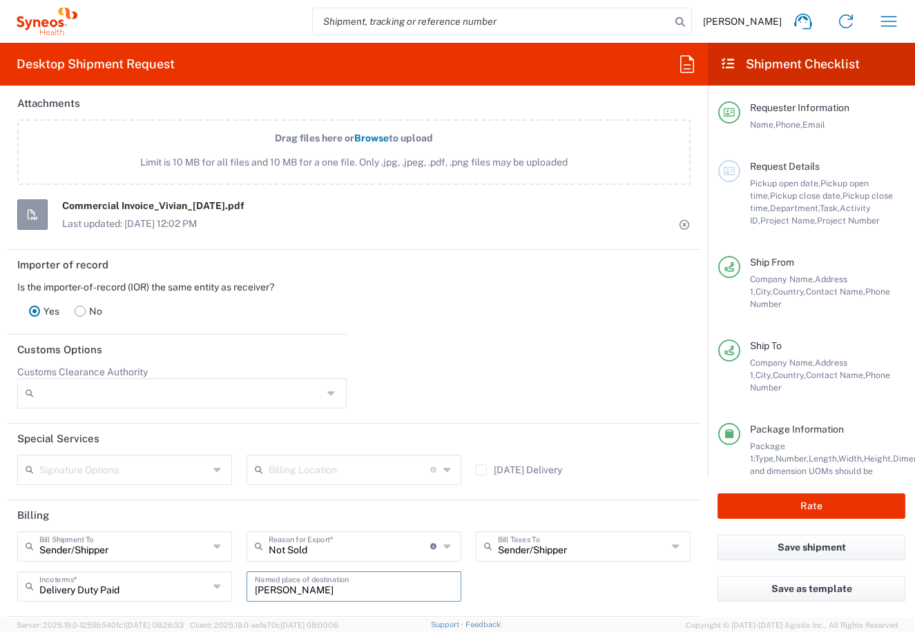
drag, startPoint x: 326, startPoint y: 589, endPoint x: 239, endPoint y: 590, distance: 87.0
click at [240, 590] on div "林岱蓉 Linda Lin Named place of destination" at bounding box center [354, 592] width 229 height 40
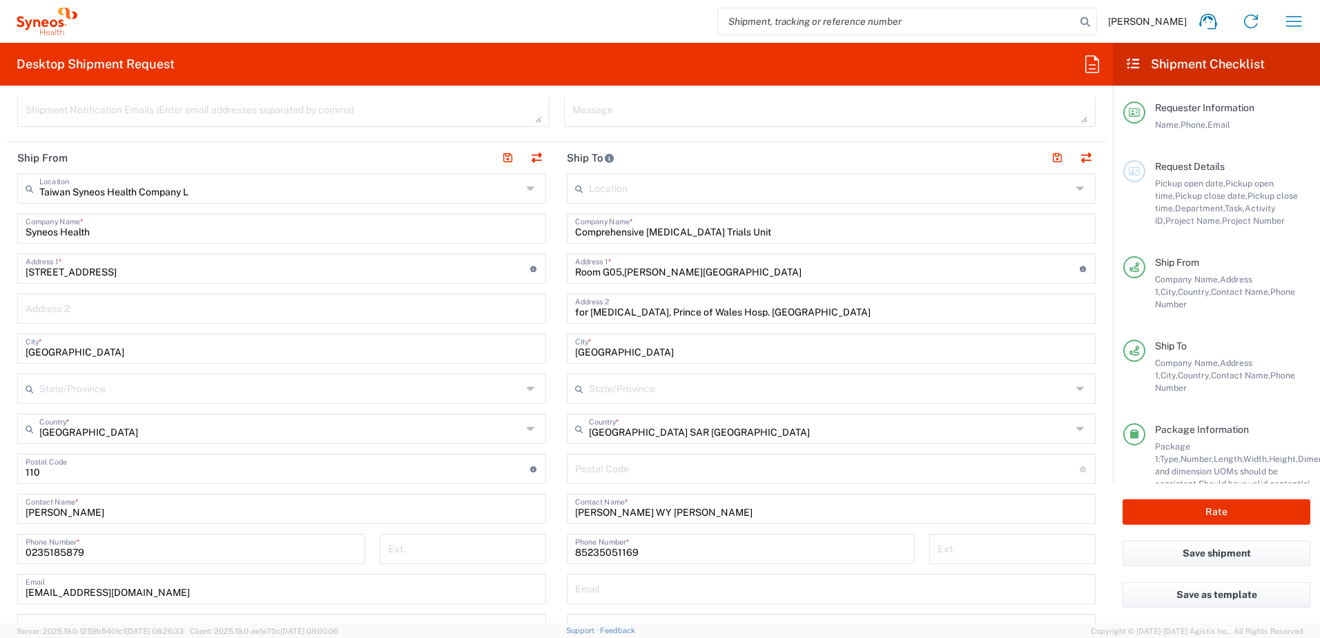
scroll to position [52, 0]
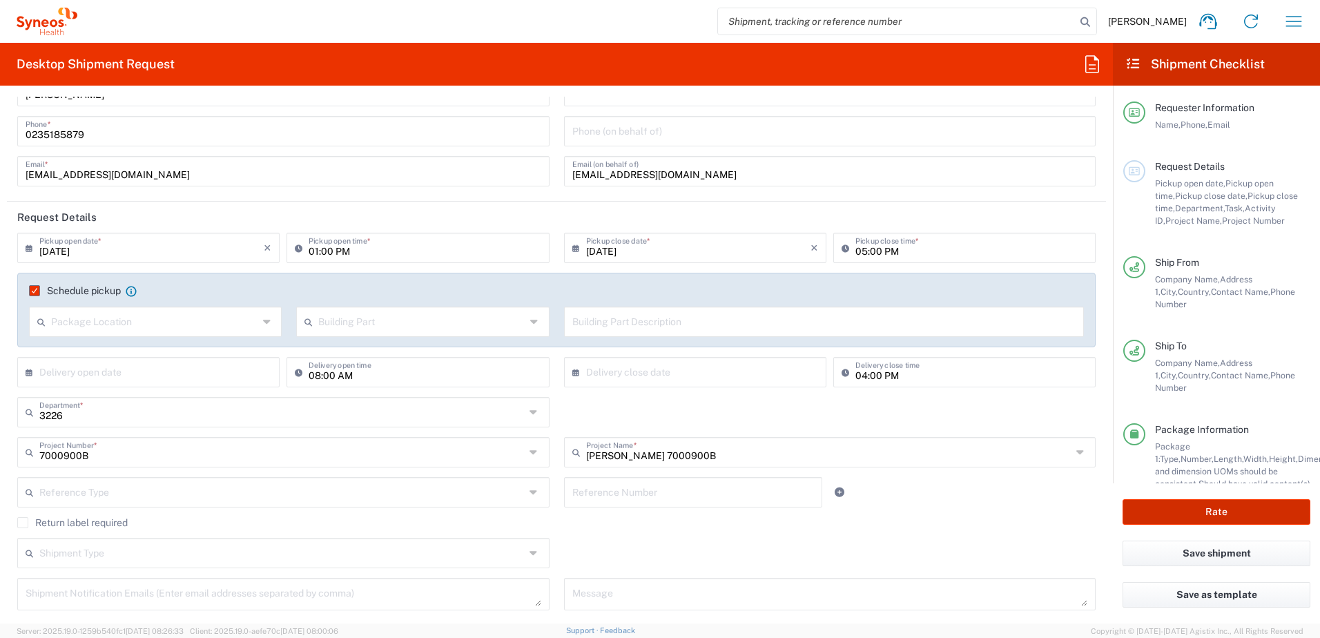
click at [914, 508] on button "Rate" at bounding box center [1216, 512] width 188 height 26
type input "[PERSON_NAME] 7000900B"
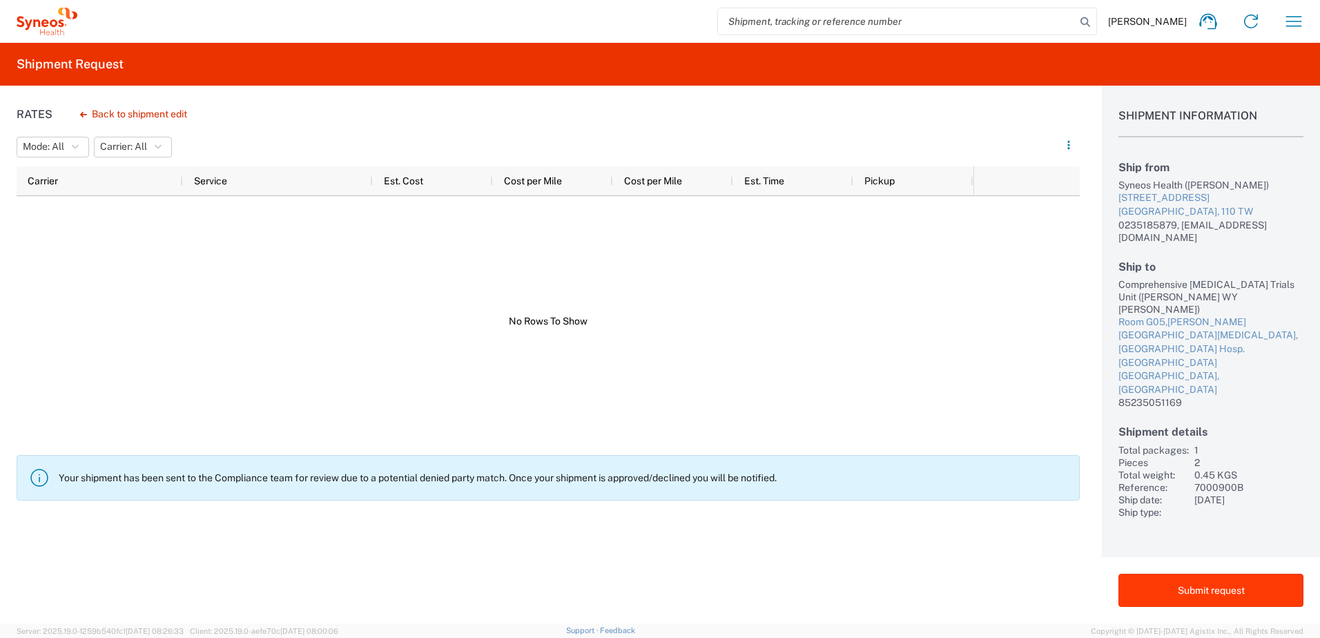
click at [914, 590] on button "Submit request" at bounding box center [1210, 590] width 185 height 33
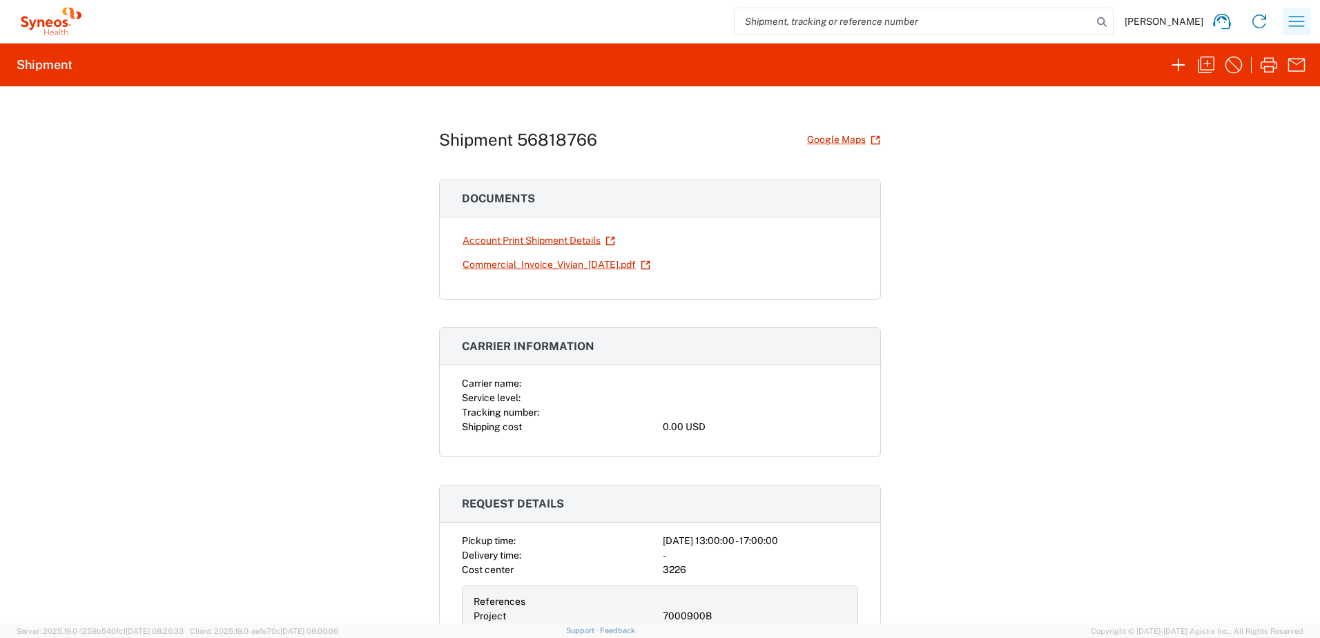
click at [1294, 20] on icon "button" at bounding box center [1296, 21] width 22 height 22
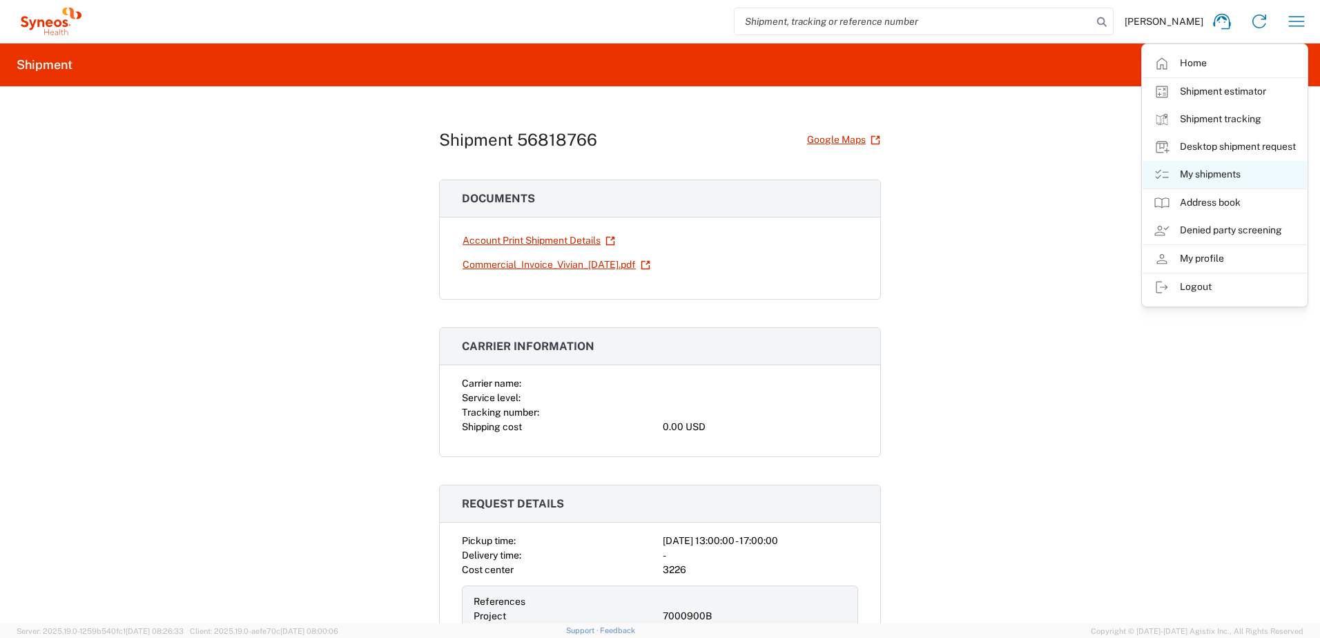
click at [1234, 170] on link "My shipments" at bounding box center [1224, 175] width 164 height 28
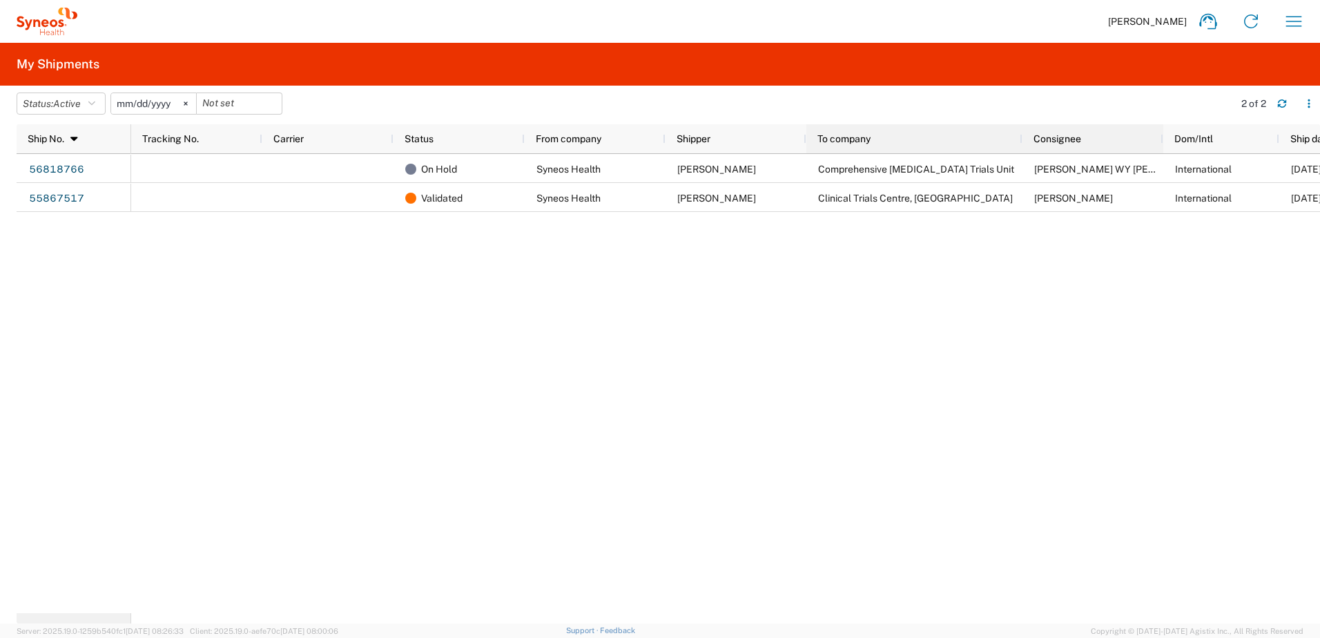
drag, startPoint x: 946, startPoint y: 129, endPoint x: 1021, endPoint y: 133, distance: 75.4
click at [1021, 133] on div at bounding box center [1022, 138] width 6 height 29
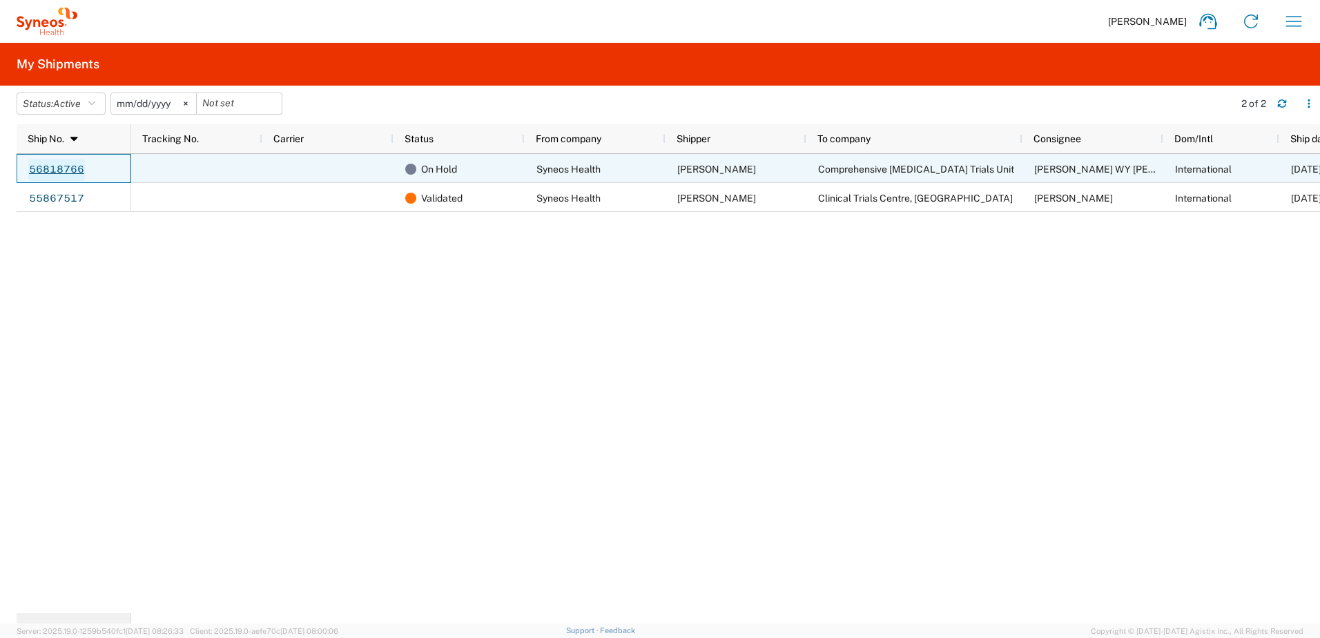
click at [67, 173] on link "56818766" at bounding box center [56, 170] width 57 height 22
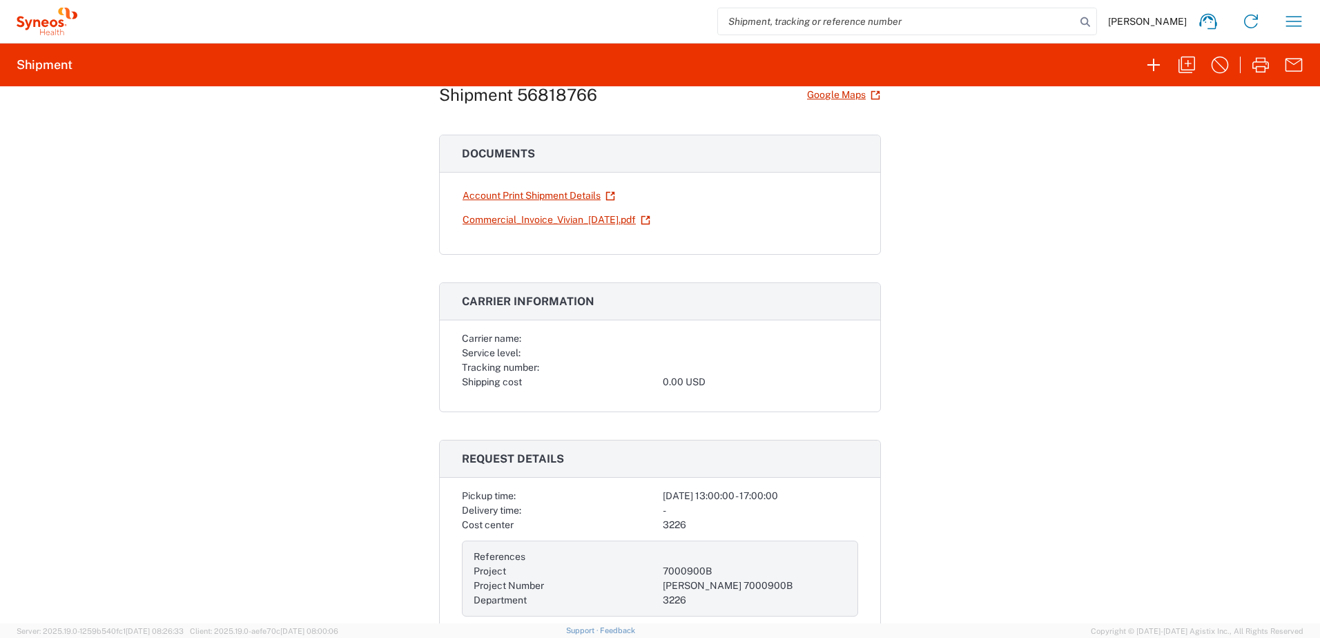
scroll to position [69, 0]
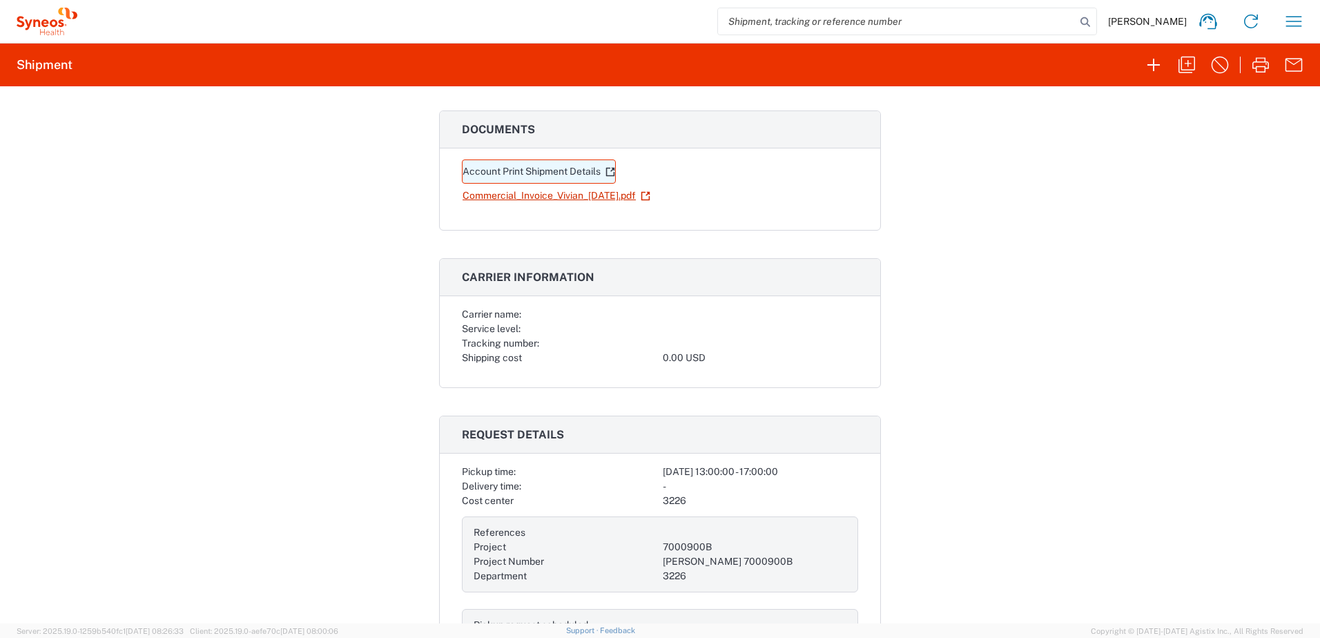
click at [587, 168] on link "Account Print Shipment Details" at bounding box center [539, 171] width 154 height 24
click at [1299, 18] on icon "button" at bounding box center [1294, 21] width 22 height 22
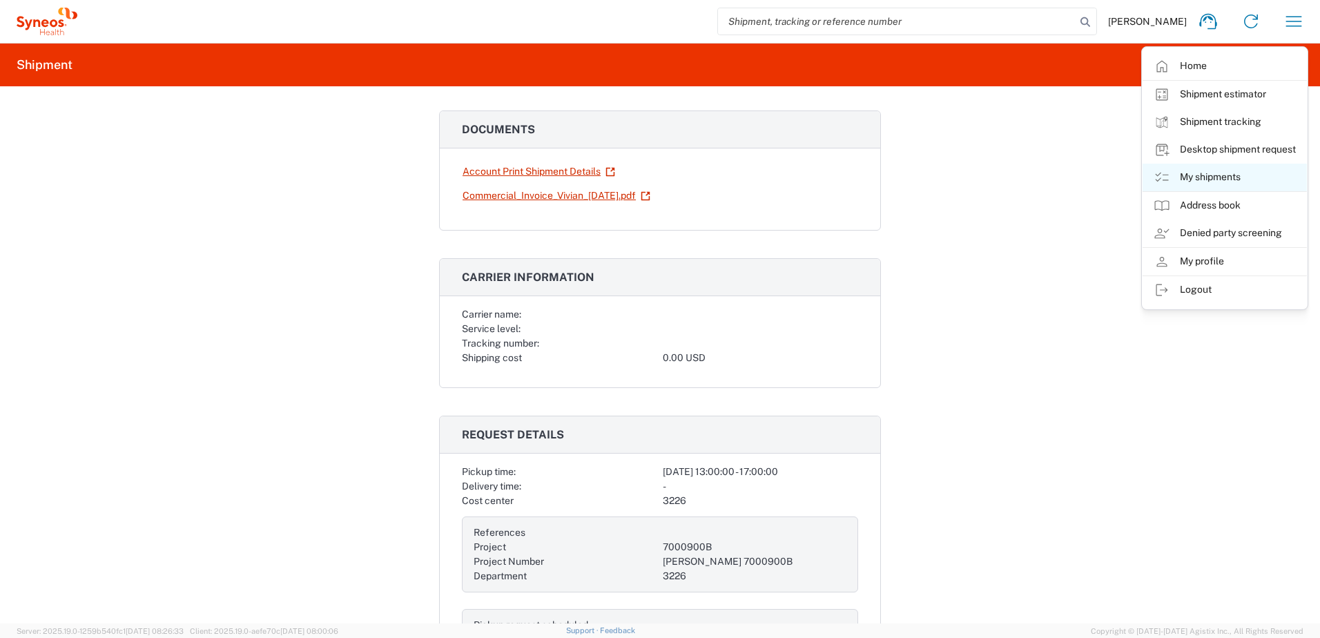
click at [1221, 178] on link "My shipments" at bounding box center [1224, 178] width 164 height 28
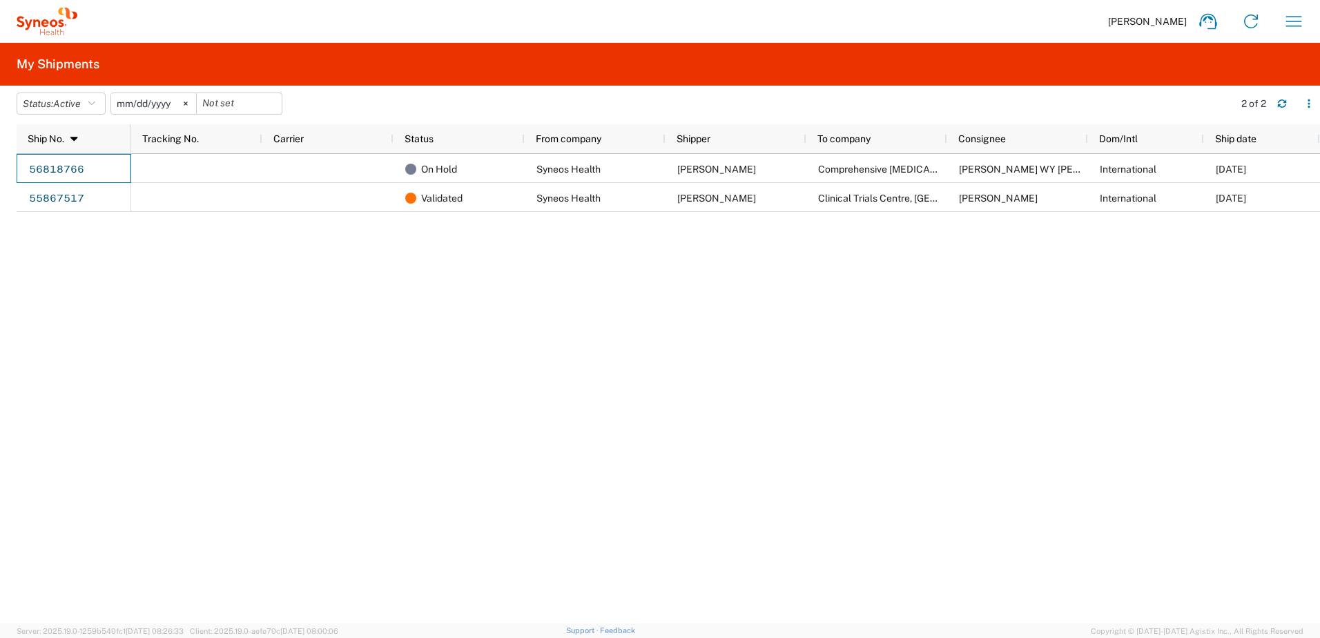
drag, startPoint x: 114, startPoint y: 162, endPoint x: 8, endPoint y: 166, distance: 106.4
click at [8, 166] on agx-table-manager "Status: Active Active All Approved Booked Canceled Delivered Denied New On Hold…" at bounding box center [660, 355] width 1320 height 538
click at [171, 261] on div "On Hold Syneos Health [PERSON_NAME] Comprehensive [MEDICAL_DATA] Trials Unit [P…" at bounding box center [725, 388] width 1189 height 469
click at [677, 407] on div "On Hold Syneos Health [PERSON_NAME] Comprehensive [MEDICAL_DATA] Trials Unit [P…" at bounding box center [725, 388] width 1189 height 469
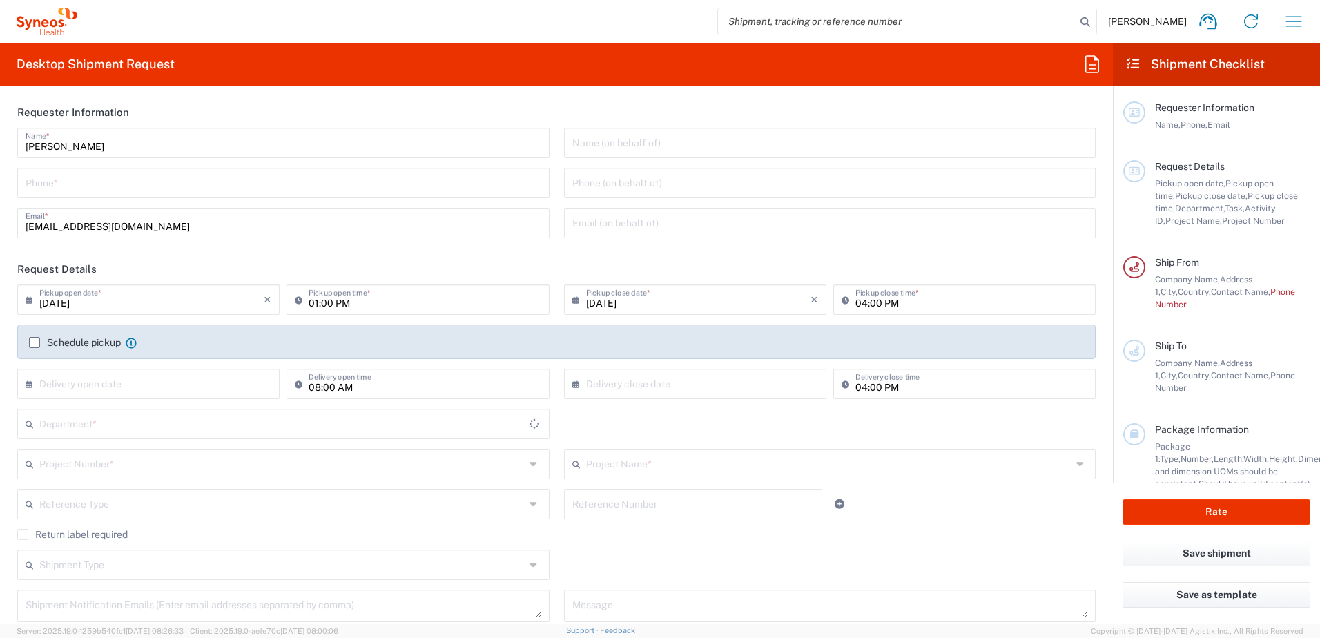
type input "3226"
type input "[GEOGRAPHIC_DATA]"
type input "Taiwan Syneos Health Company L"
click at [130, 192] on input "tel" at bounding box center [284, 182] width 516 height 24
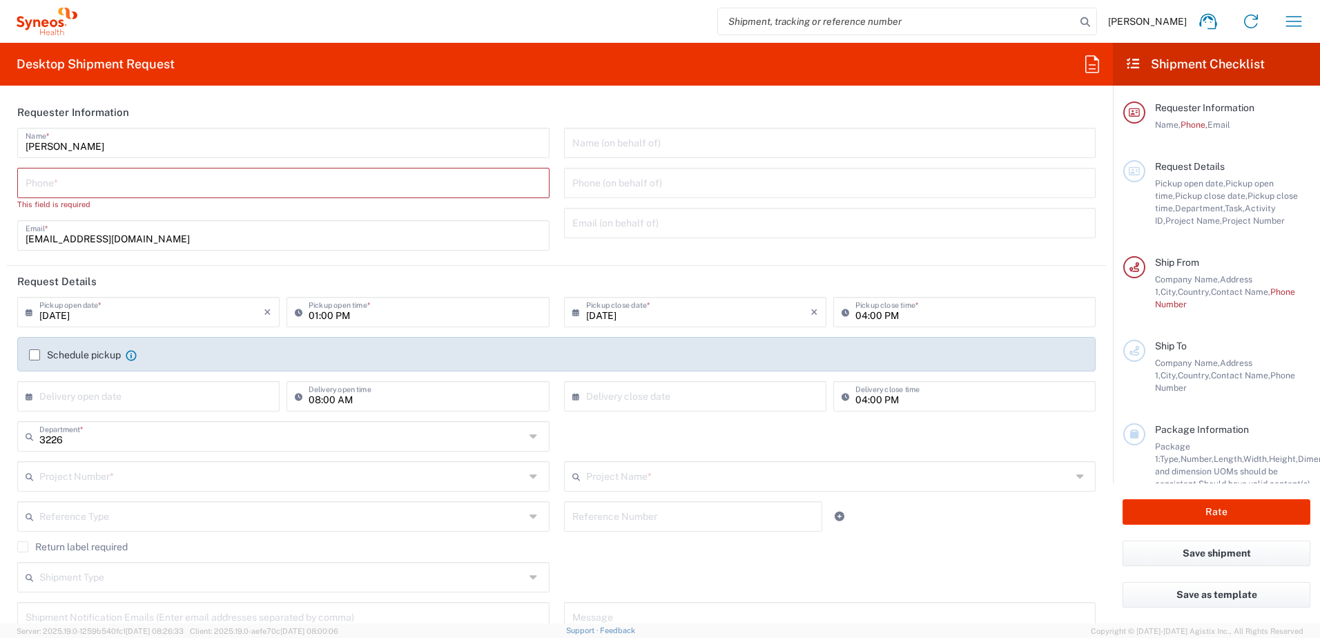
click at [523, 6] on div "[PERSON_NAME] Home Shipment estimator Shipment tracking Desktop shipment reques…" at bounding box center [696, 21] width 1238 height 33
click at [1302, 19] on icon "button" at bounding box center [1294, 21] width 22 height 22
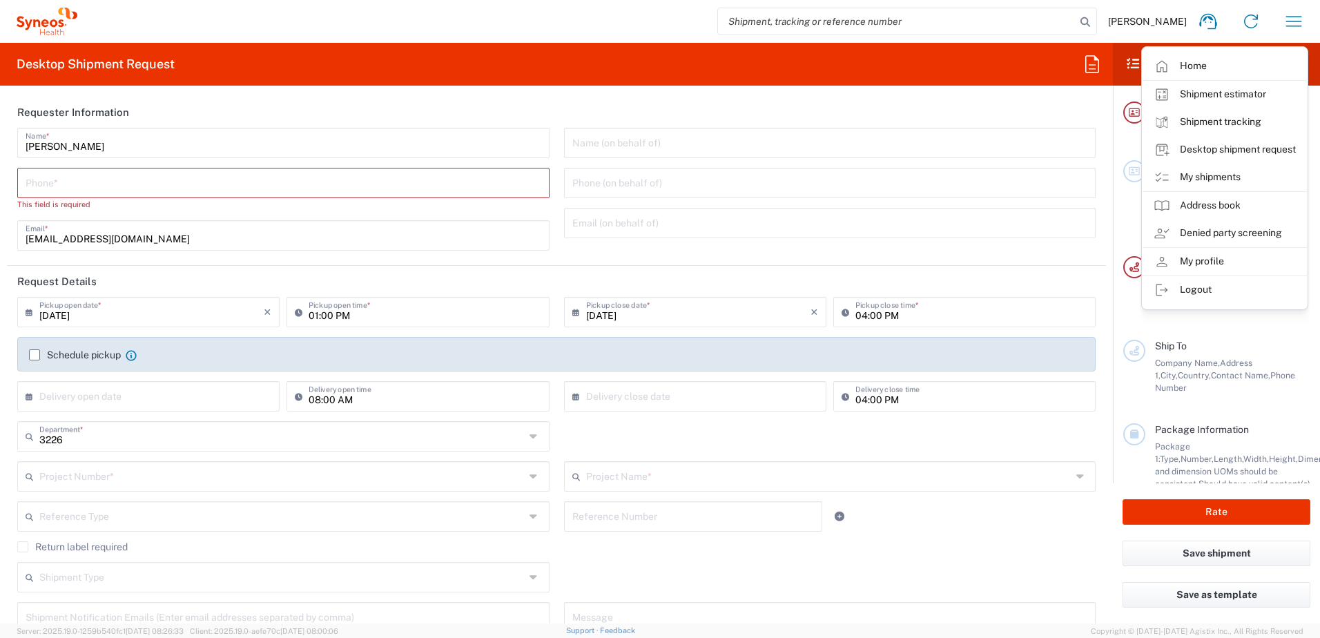
drag, startPoint x: 1207, startPoint y: 179, endPoint x: 1107, endPoint y: 182, distance: 100.8
click at [1207, 179] on link "My shipments" at bounding box center [1224, 178] width 164 height 28
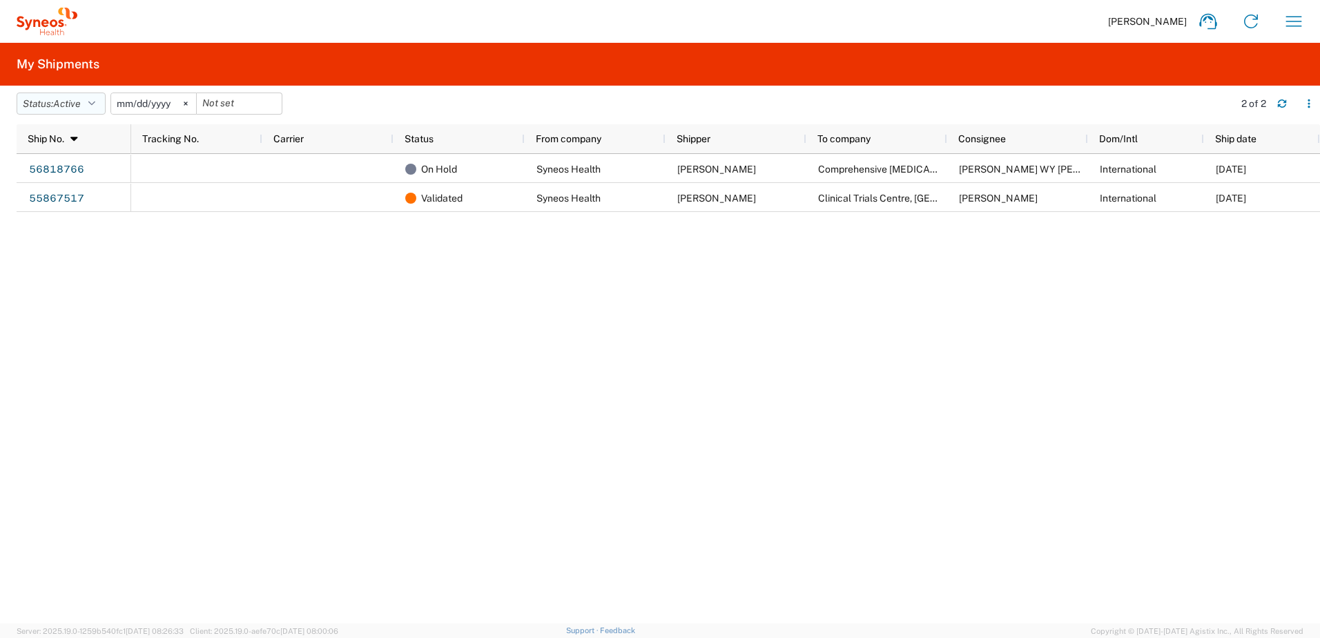
click at [95, 102] on icon "button" at bounding box center [91, 104] width 7 height 10
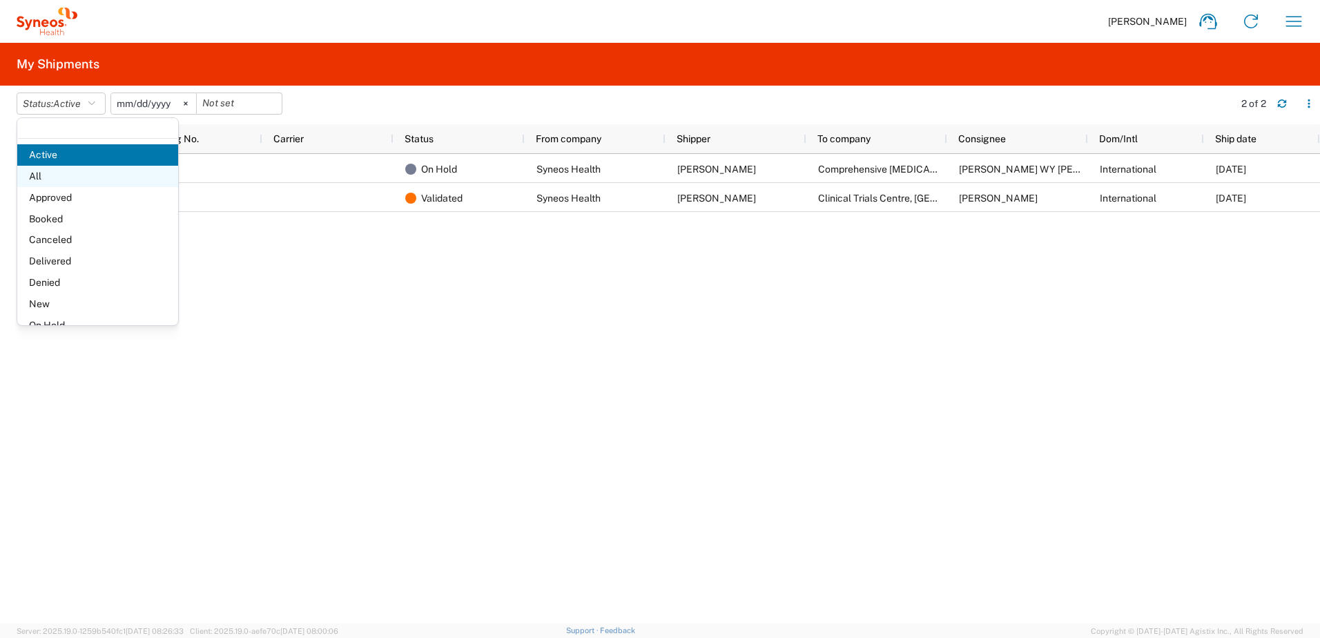
click at [42, 177] on span "All" at bounding box center [97, 176] width 161 height 21
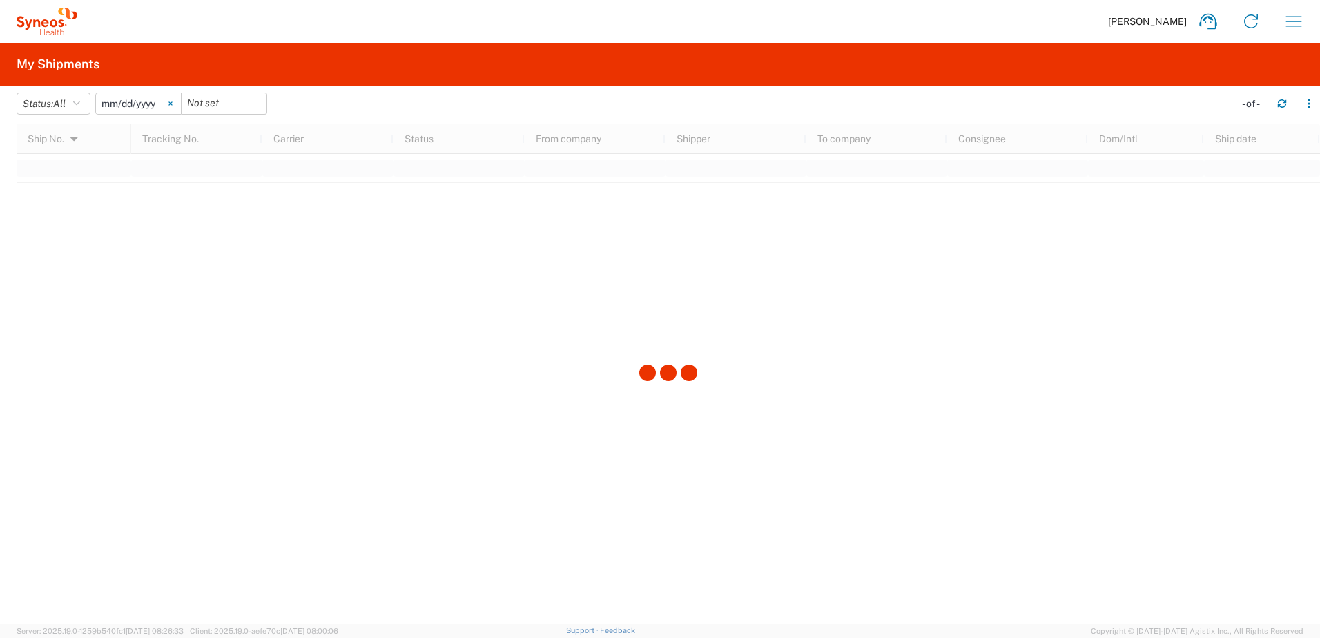
click at [173, 103] on icon at bounding box center [170, 103] width 4 height 4
click at [1292, 19] on icon "button" at bounding box center [1294, 21] width 22 height 22
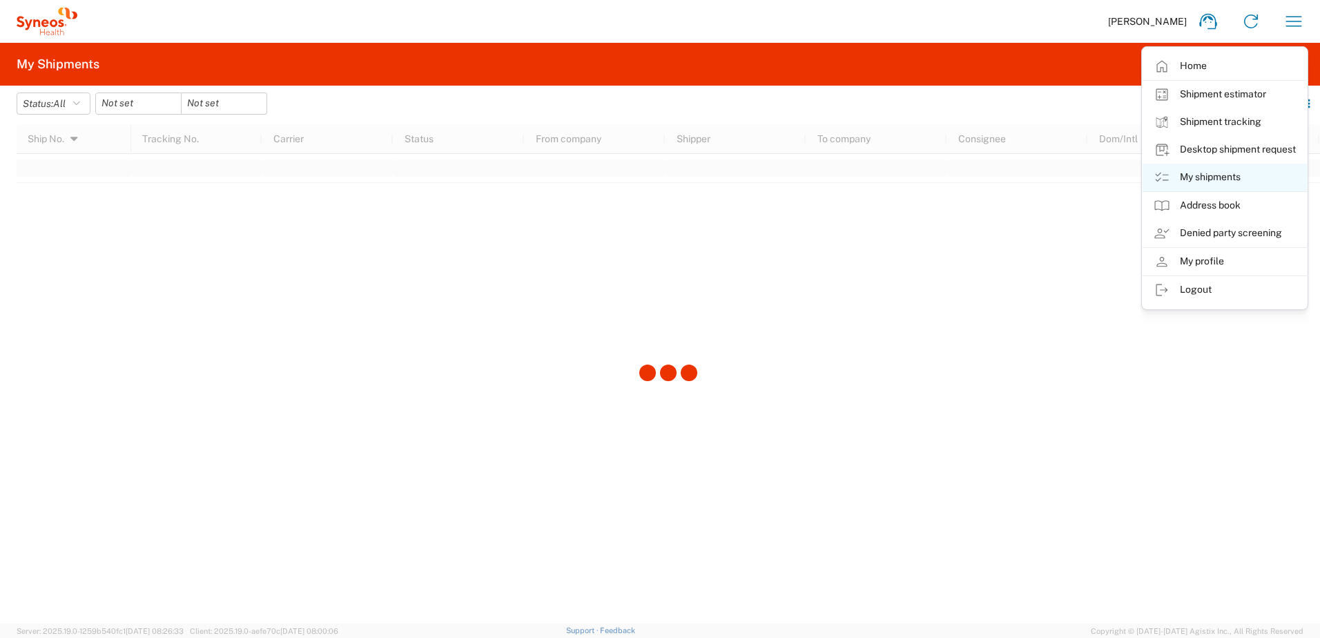
click at [1238, 179] on link "My shipments" at bounding box center [1224, 178] width 164 height 28
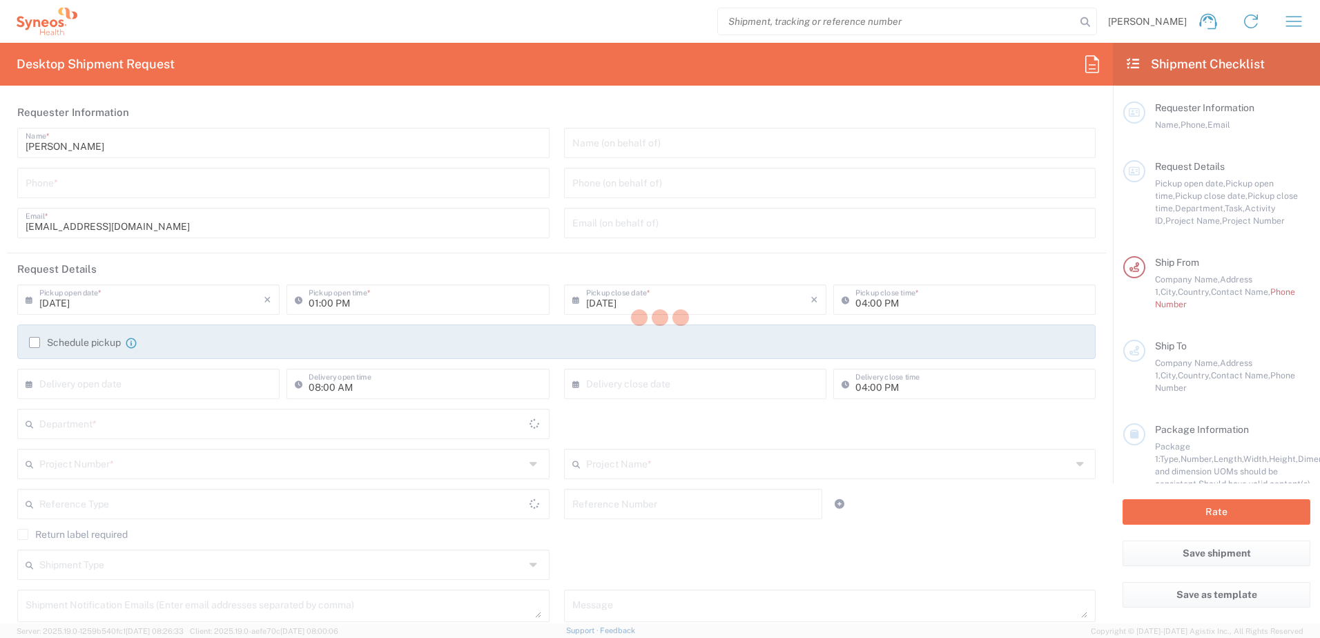
type input "3226"
type input "[GEOGRAPHIC_DATA]"
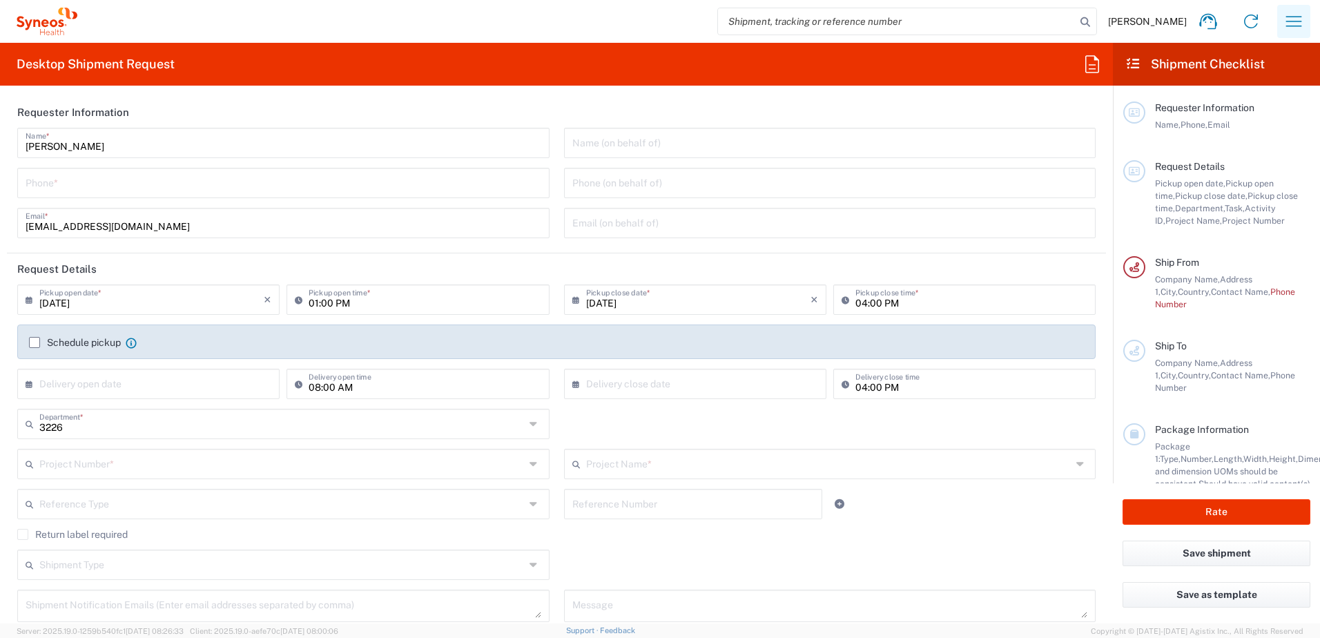
type input "Taiwan Syneos Health Company L"
click at [1296, 19] on icon "button" at bounding box center [1294, 21] width 22 height 22
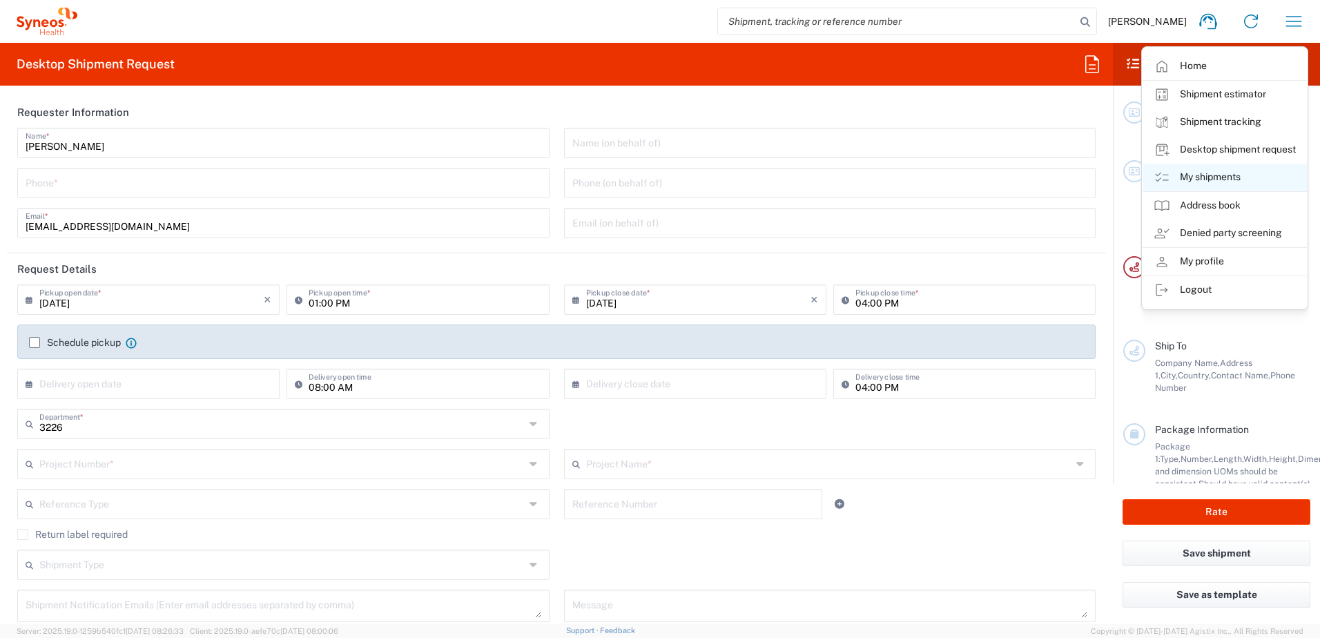
click at [1235, 176] on link "My shipments" at bounding box center [1224, 178] width 164 height 28
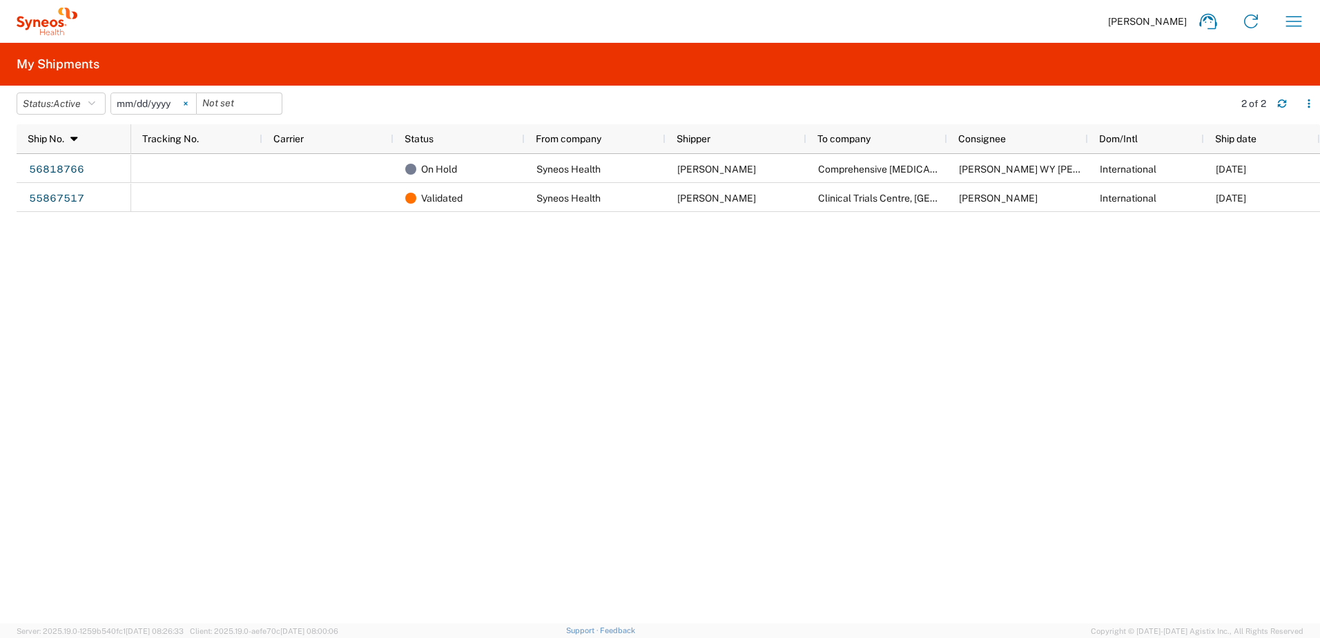
click at [194, 101] on svg-icon at bounding box center [185, 103] width 21 height 21
click at [93, 103] on icon "button" at bounding box center [91, 104] width 7 height 10
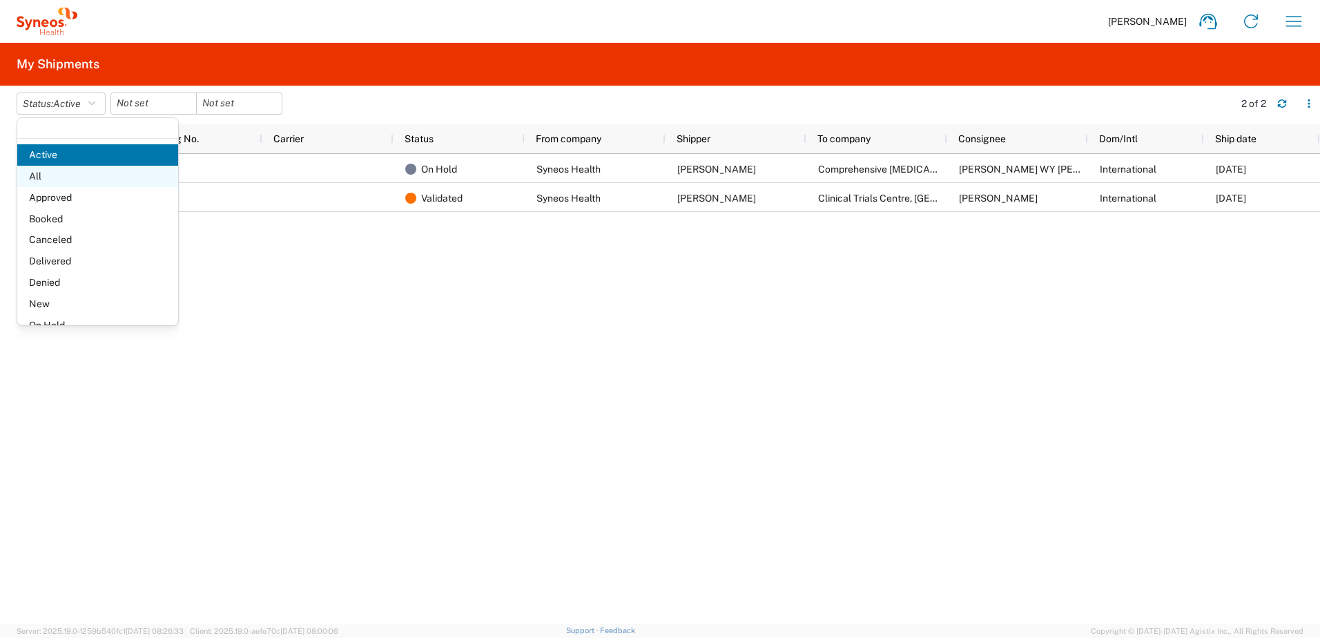
click at [50, 178] on span "All" at bounding box center [97, 176] width 161 height 21
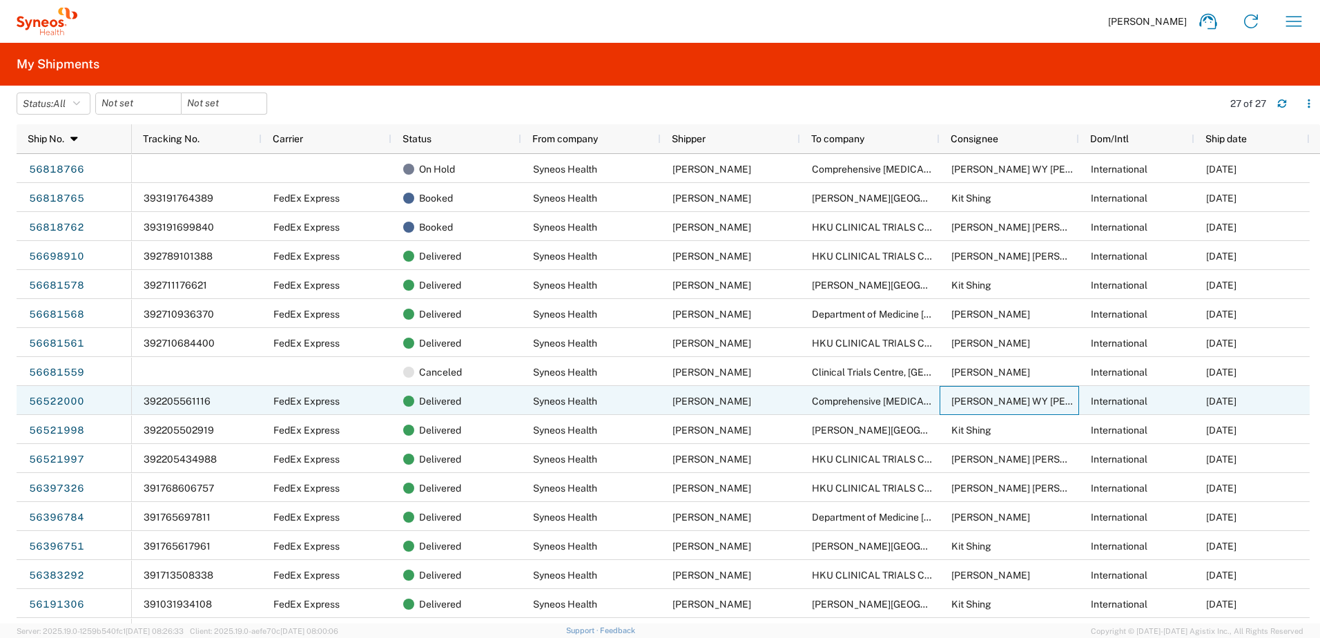
click at [1008, 400] on span "[PERSON_NAME] WY [PERSON_NAME]" at bounding box center [1039, 401] width 177 height 11
click at [76, 402] on link "56522000" at bounding box center [56, 402] width 57 height 22
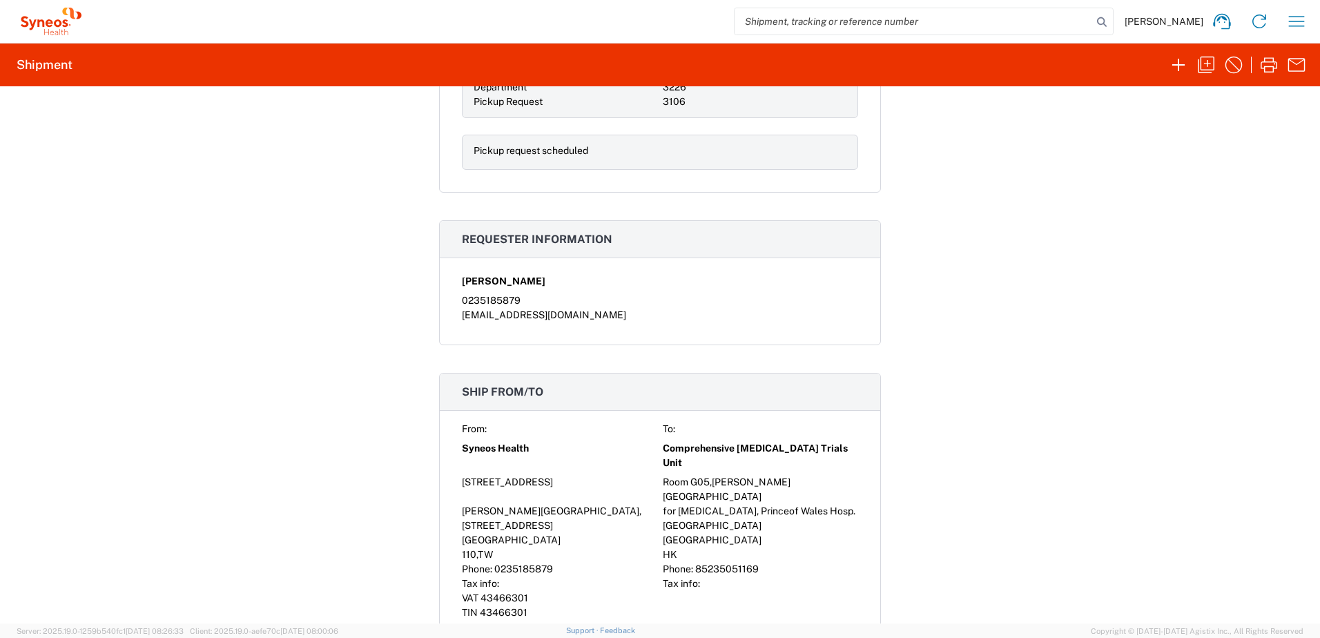
scroll to position [690, 0]
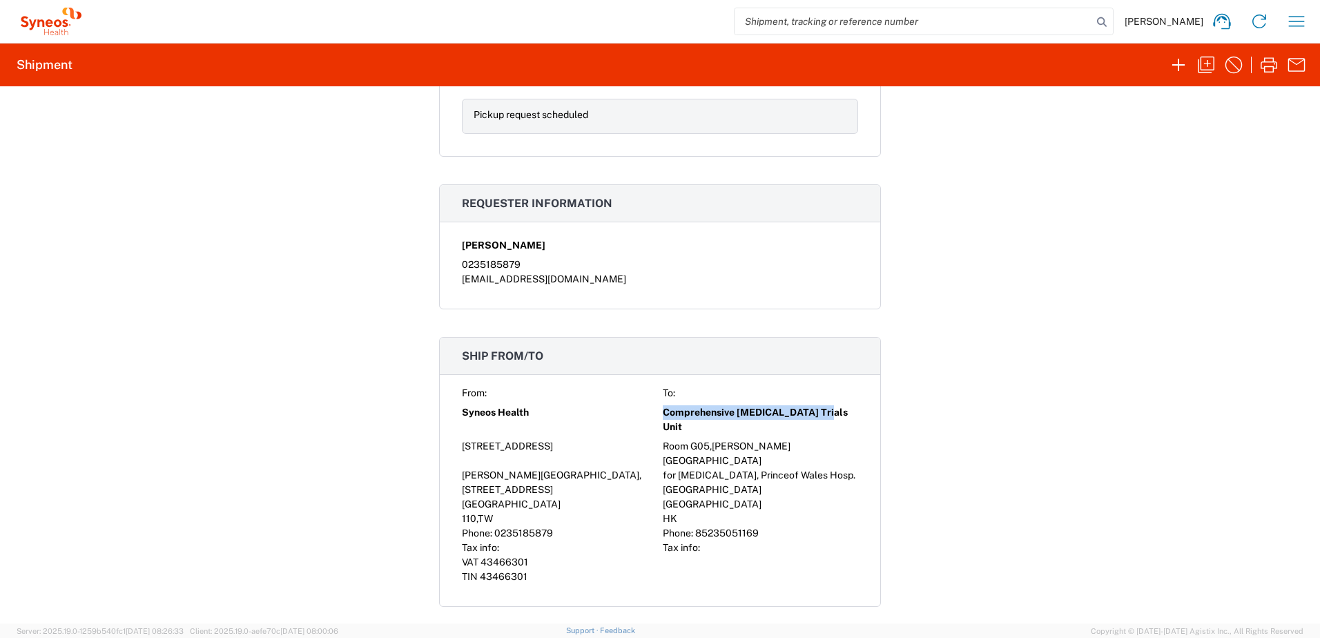
drag, startPoint x: 659, startPoint y: 412, endPoint x: 818, endPoint y: 413, distance: 158.8
click at [818, 413] on div "Comprehensive [MEDICAL_DATA] Trials Unit" at bounding box center [760, 419] width 195 height 39
copy span "Comprehensive [MEDICAL_DATA] Trials Unit"
click at [538, 511] on div "110 , TW" at bounding box center [559, 518] width 195 height 14
drag, startPoint x: 658, startPoint y: 433, endPoint x: 822, endPoint y: 429, distance: 164.3
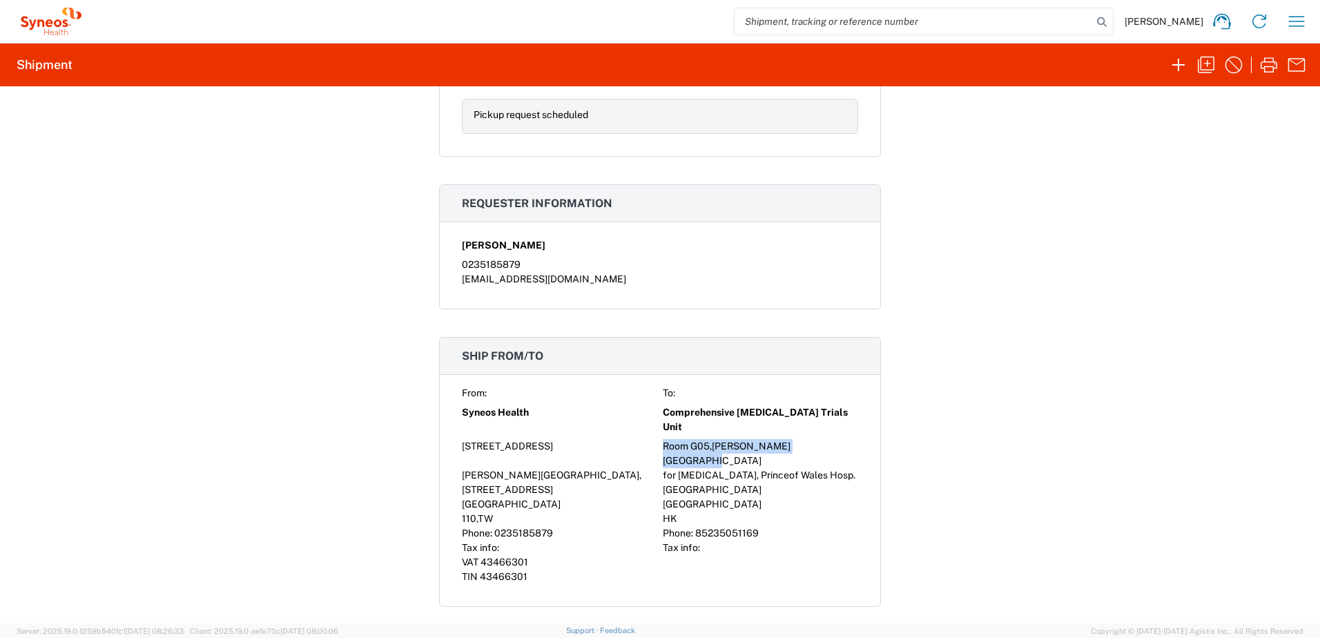
click at [822, 439] on div "Room G05,[PERSON_NAME][GEOGRAPHIC_DATA]" at bounding box center [760, 453] width 195 height 29
copy div "Room G05,[PERSON_NAME][GEOGRAPHIC_DATA]"
drag, startPoint x: 556, startPoint y: 524, endPoint x: 564, endPoint y: 521, distance: 8.7
click at [556, 540] on div "Tax info:" at bounding box center [559, 547] width 195 height 14
drag, startPoint x: 658, startPoint y: 460, endPoint x: 842, endPoint y: 458, distance: 184.3
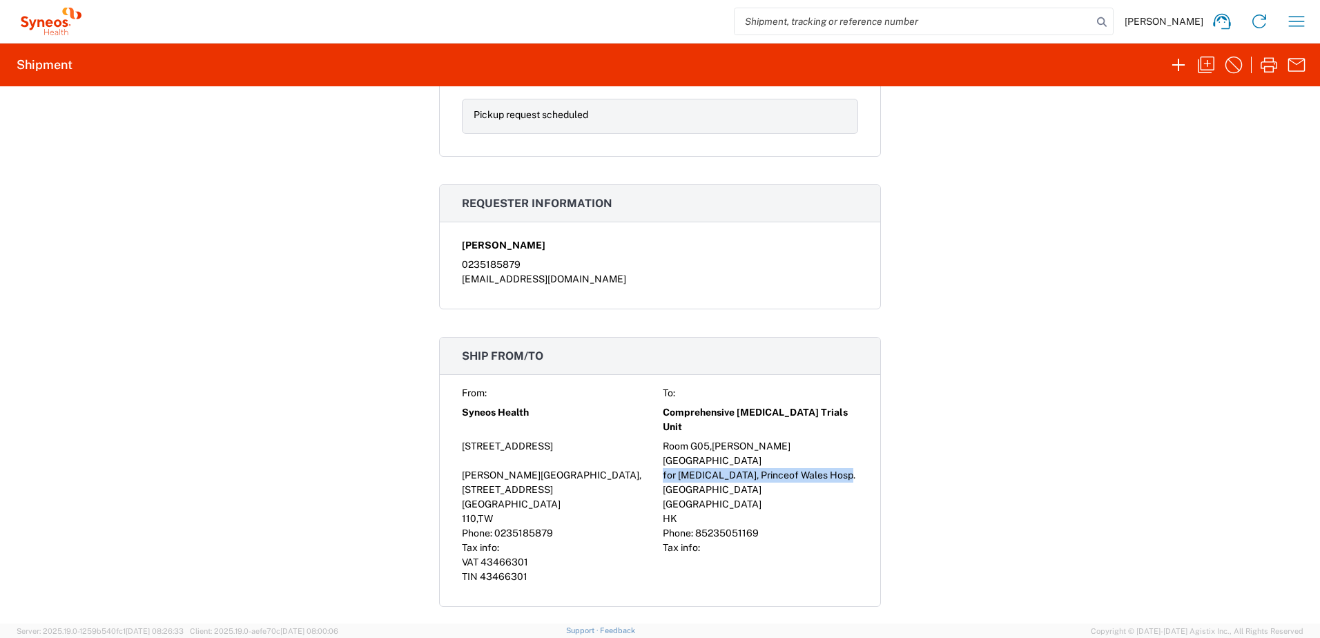
click at [842, 468] on div "for [MEDICAL_DATA], Princeof Wales Hosp. [GEOGRAPHIC_DATA]" at bounding box center [760, 482] width 195 height 29
copy div "for [MEDICAL_DATA], Princeof Wales Hosp. [GEOGRAPHIC_DATA]"
click at [576, 569] on div "TIN 43466301" at bounding box center [559, 576] width 195 height 14
drag, startPoint x: 658, startPoint y: 474, endPoint x: 721, endPoint y: 476, distance: 62.8
click at [721, 497] on div "[GEOGRAPHIC_DATA]" at bounding box center [760, 504] width 195 height 14
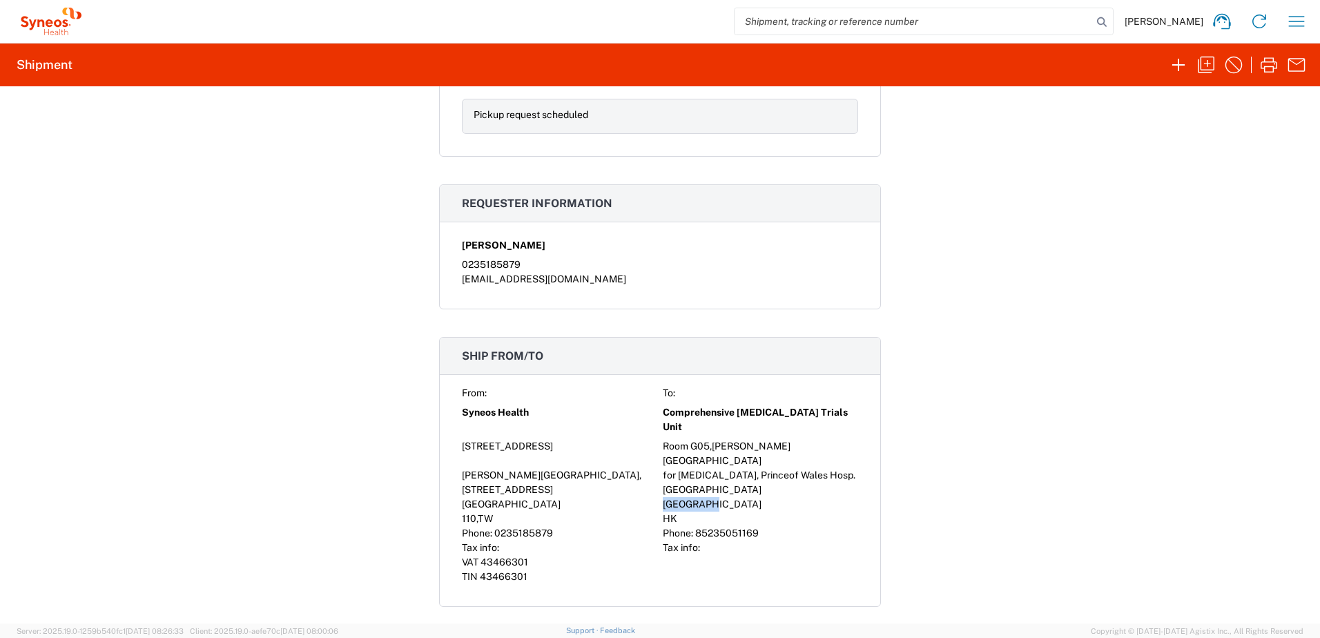
copy span "[GEOGRAPHIC_DATA]"
click at [585, 555] on div "VAT 43466301" at bounding box center [559, 562] width 195 height 14
drag, startPoint x: 691, startPoint y: 502, endPoint x: 759, endPoint y: 502, distance: 68.3
click at [759, 526] on div "Phone: [PHONE_NUMBER]" at bounding box center [760, 533] width 195 height 14
copy span "85235051169"
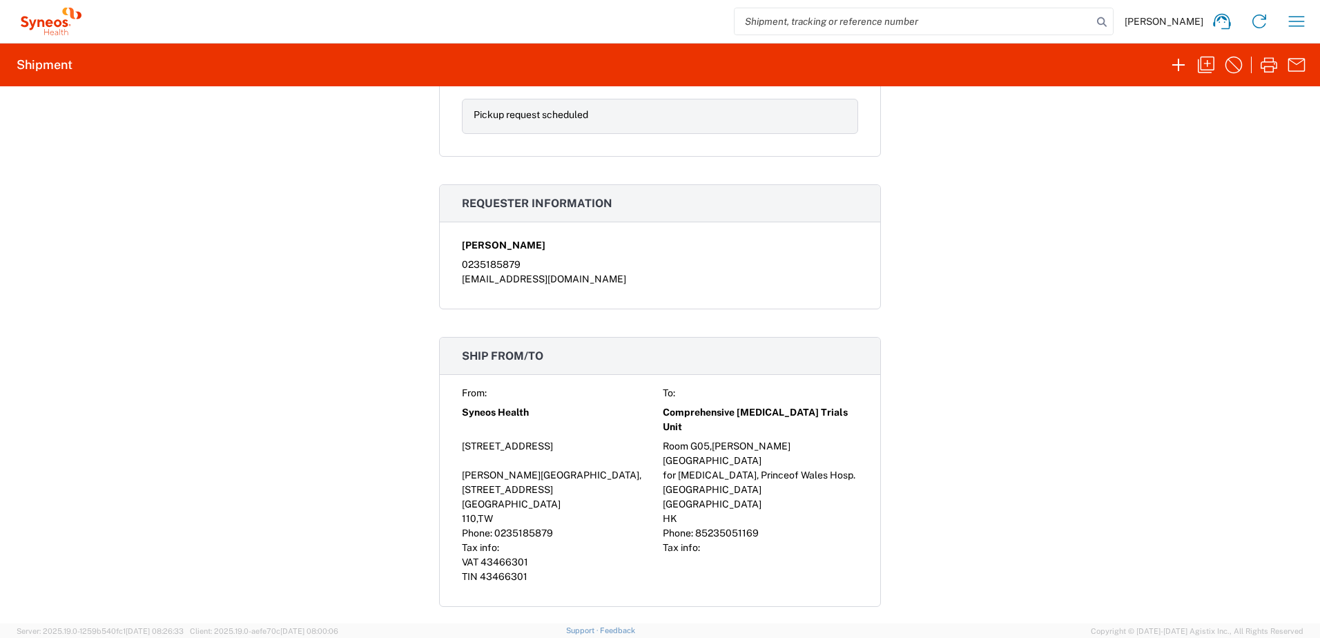
click at [542, 320] on div "Documents [DATE]_Commercial_Invoice_Vivian.pdf Packing List AWB Label Laser Shi…" at bounding box center [660, 546] width 442 height 2114
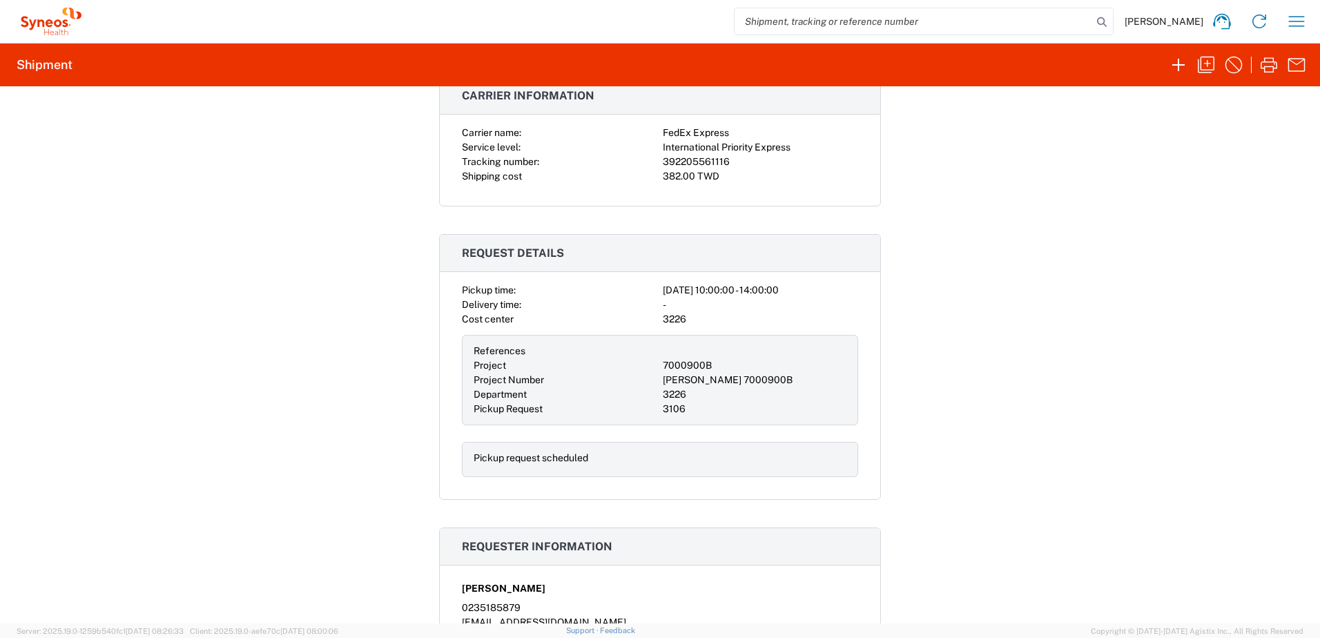
scroll to position [345, 0]
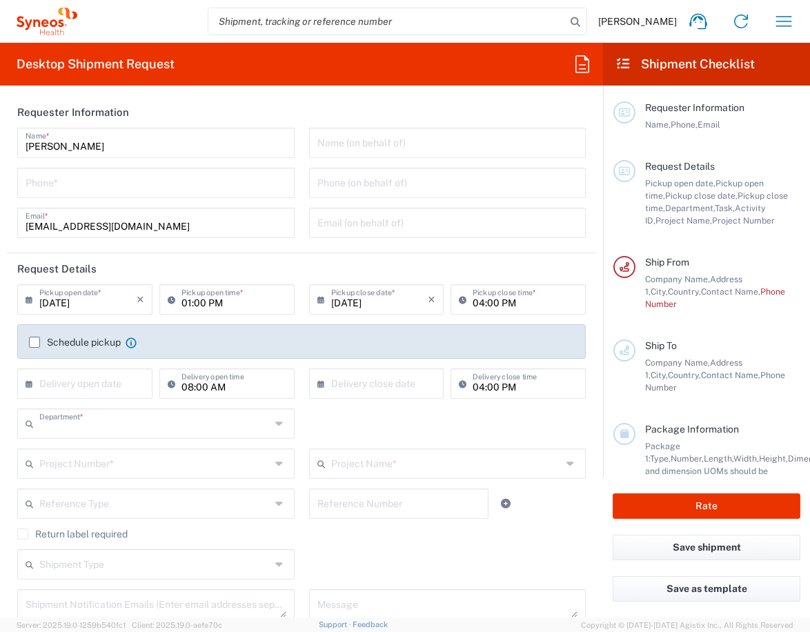
type input "3226"
type input "[GEOGRAPHIC_DATA]"
type input "Taiwan Syneos Health Company L"
click at [105, 193] on input "tel" at bounding box center [156, 182] width 261 height 24
type input "0235185879"
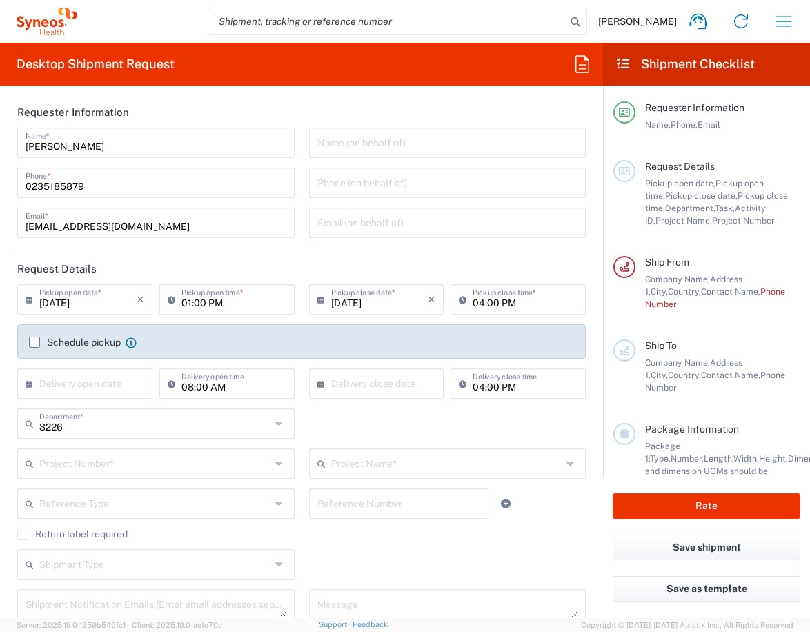
click at [360, 248] on agx-form-section "Requester Information [PERSON_NAME] Name * [PHONE_NUMBER] Phone * [EMAIL_ADDRES…" at bounding box center [301, 175] width 589 height 157
click at [40, 342] on label "Schedule pickup" at bounding box center [75, 342] width 92 height 11
click at [35, 342] on input "Schedule pickup" at bounding box center [35, 342] width 0 height 0
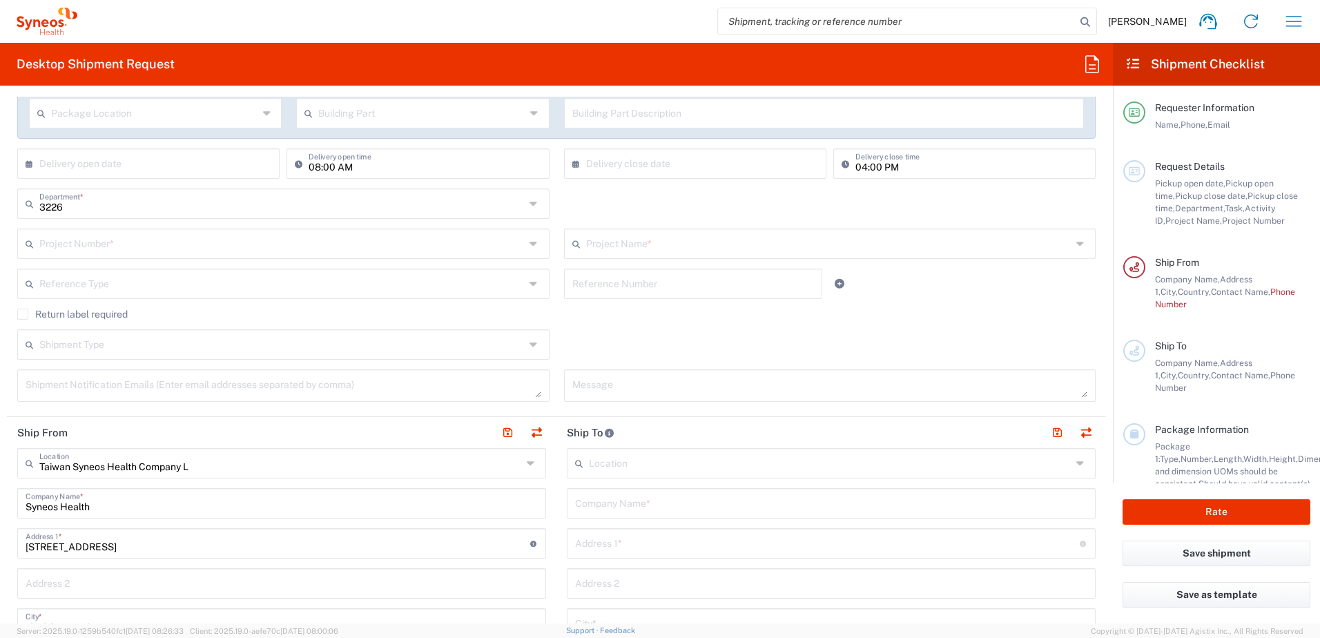
scroll to position [276, 0]
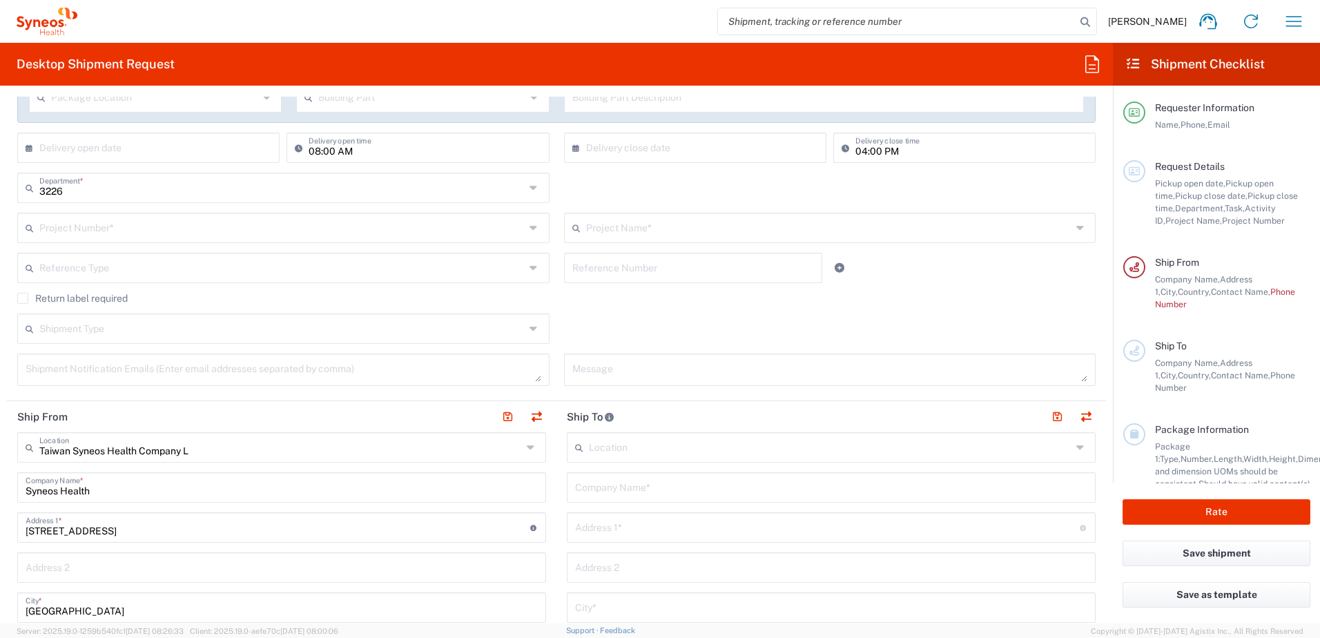
click at [616, 233] on input "text" at bounding box center [828, 227] width 485 height 24
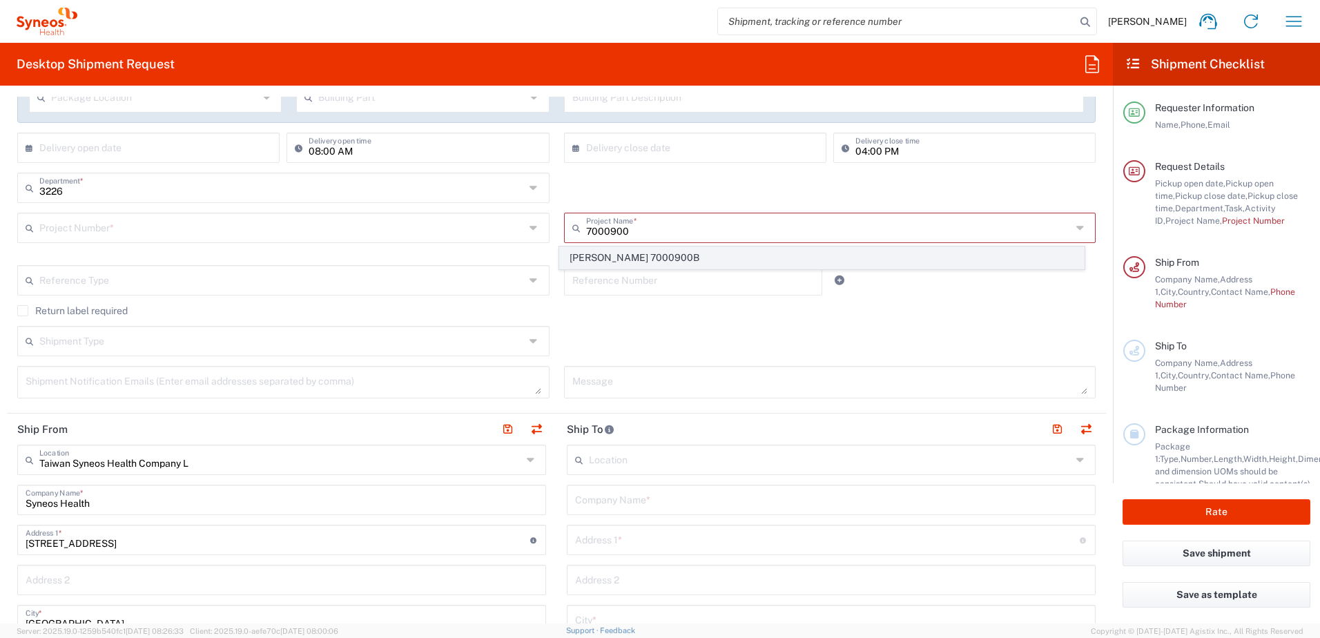
click at [634, 257] on span "[PERSON_NAME] 7000900B" at bounding box center [822, 257] width 524 height 21
type input "[PERSON_NAME] 7000900B"
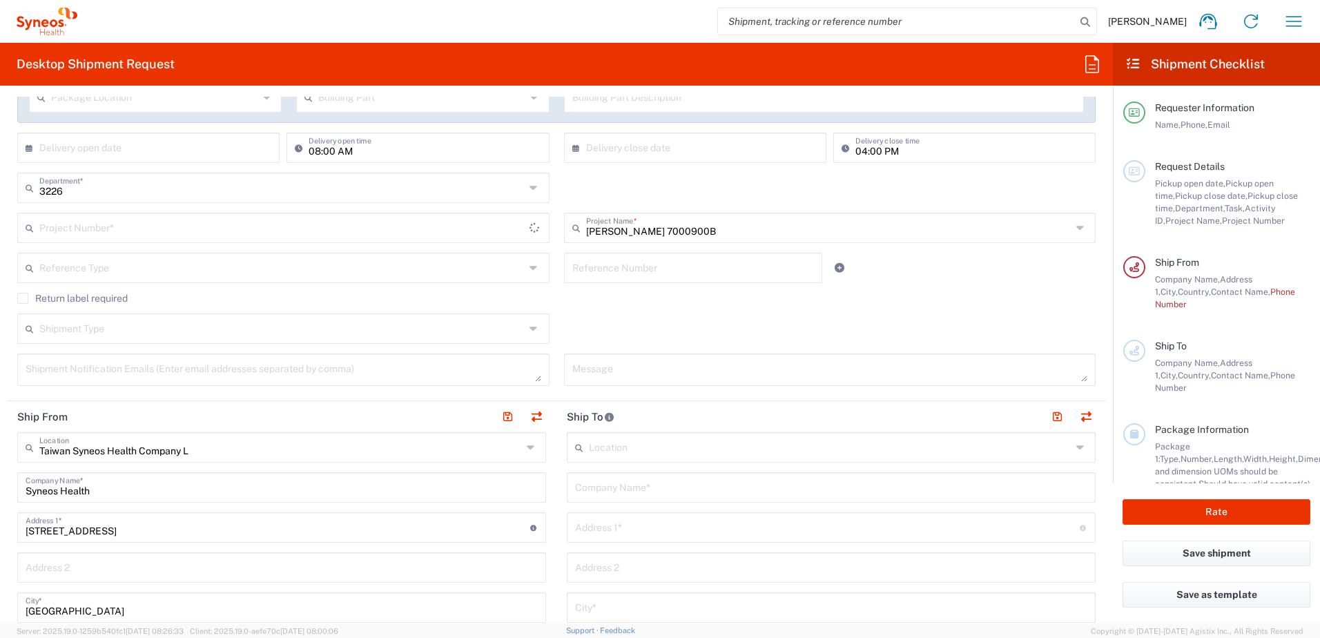
type input "7000900B"
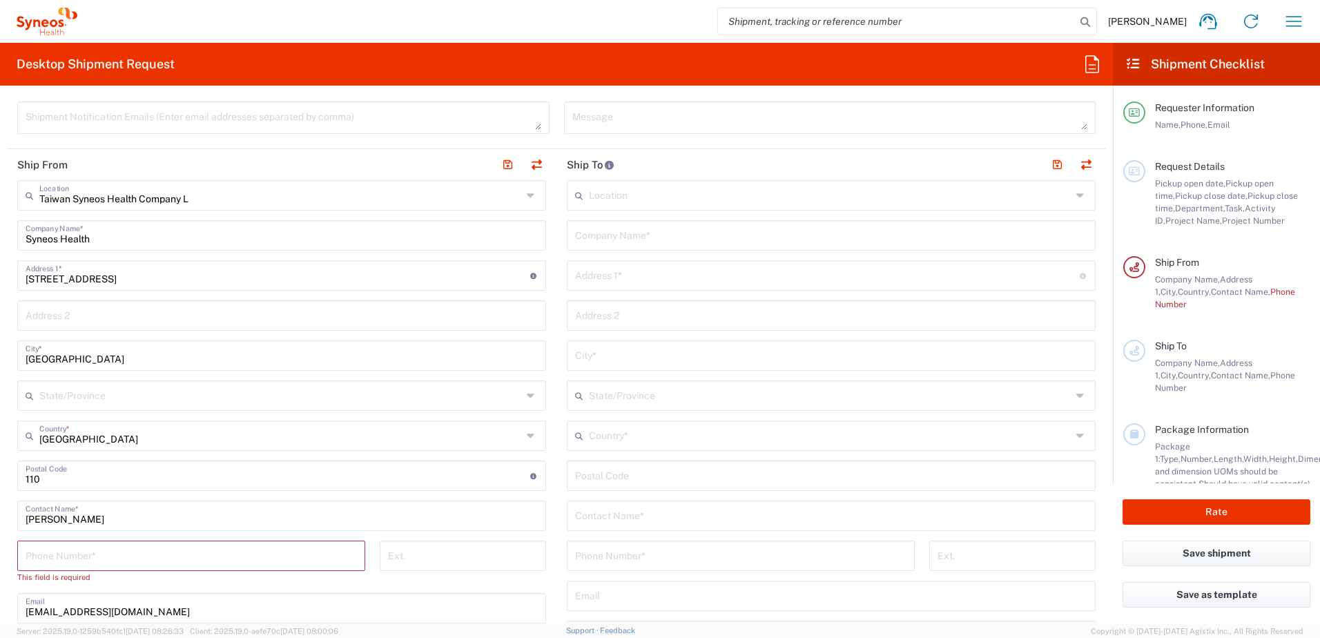
scroll to position [552, 0]
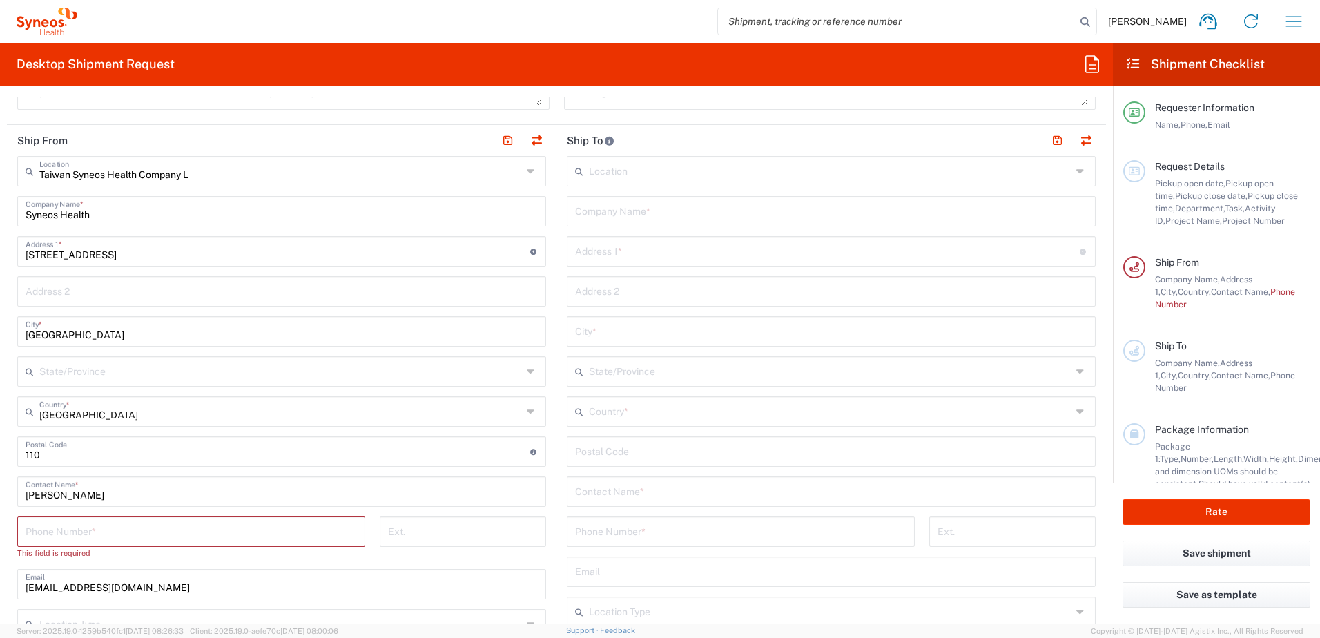
click at [71, 531] on input "tel" at bounding box center [191, 530] width 331 height 24
type input "2"
type input "0135185879"
click at [556, 547] on main "Location [PERSON_NAME] LLC-[GEOGRAPHIC_DATA] [GEOGRAPHIC_DATA] [GEOGRAPHIC_DATA…" at bounding box center [830, 446] width 549 height 580
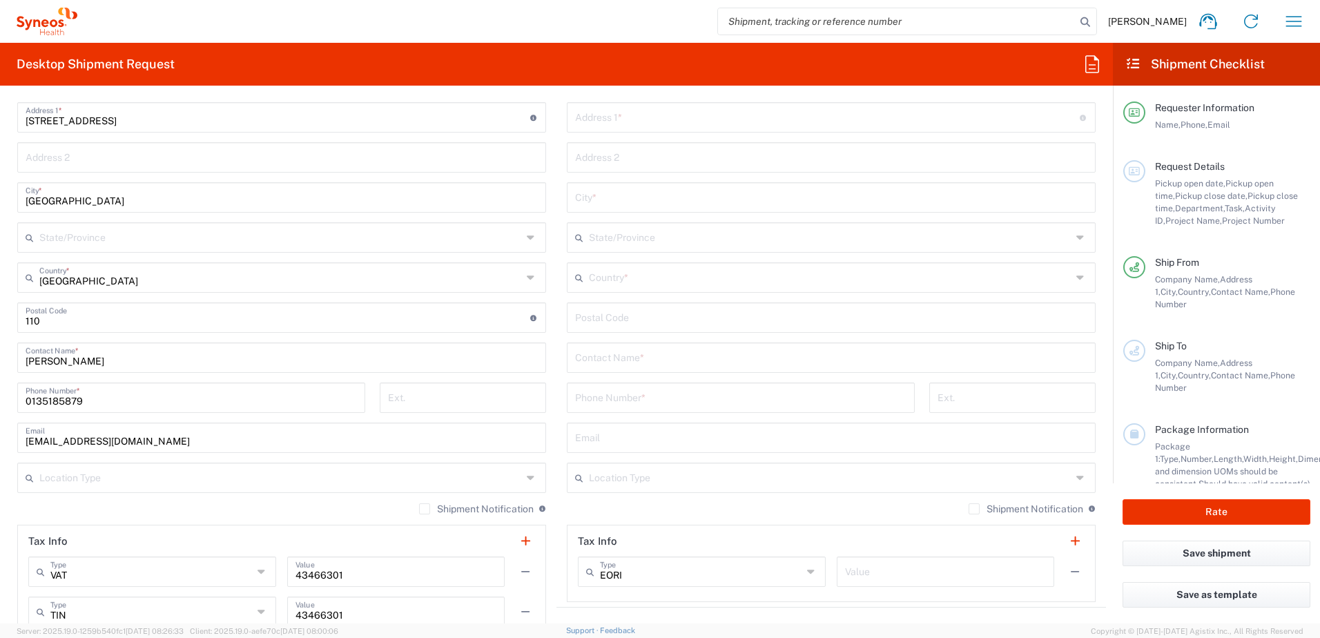
scroll to position [690, 0]
click at [419, 503] on label "Shipment Notification" at bounding box center [476, 504] width 115 height 11
click at [425, 505] on input "Shipment Notification" at bounding box center [425, 505] width 0 height 0
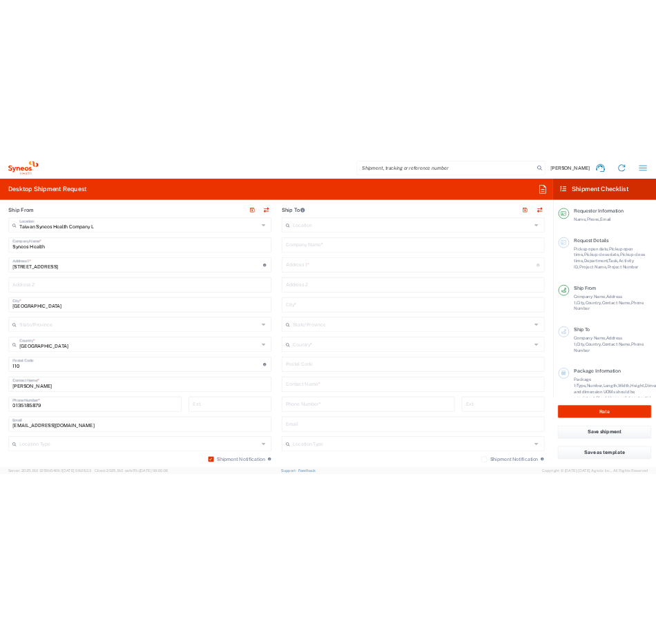
scroll to position [483, 0]
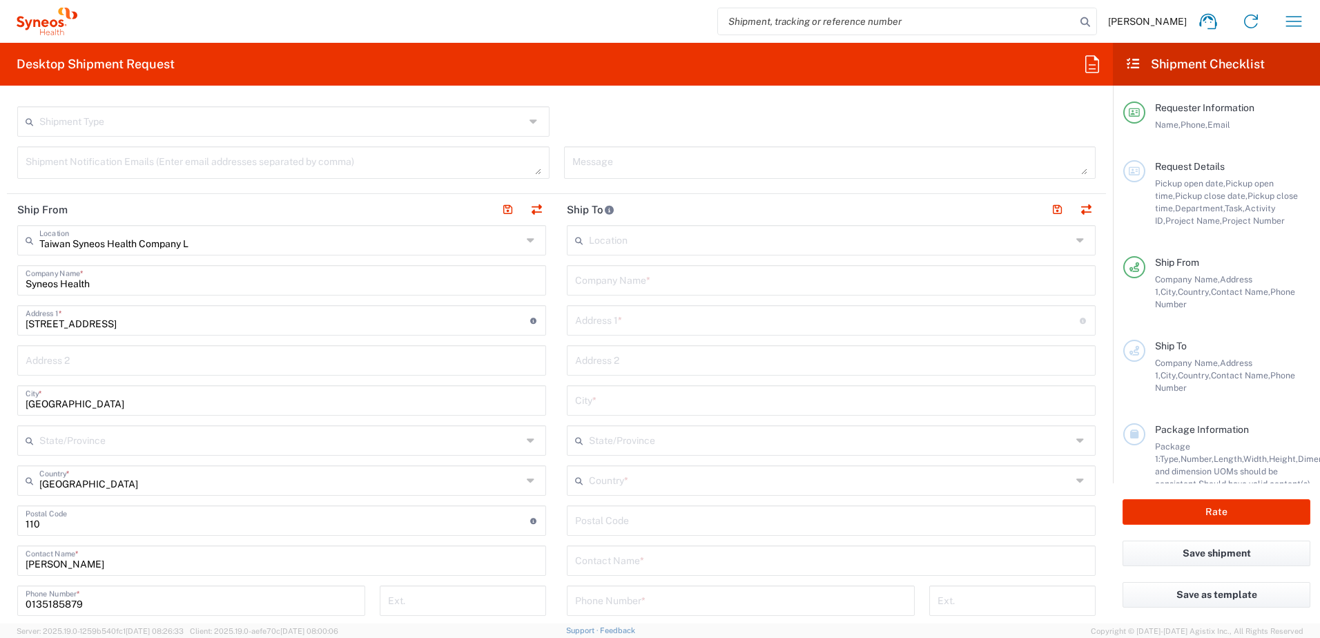
click at [657, 284] on input "text" at bounding box center [831, 279] width 512 height 24
click at [591, 288] on input "text" at bounding box center [831, 279] width 512 height 24
paste input "Comprehensive [MEDICAL_DATA] Trials Unit"
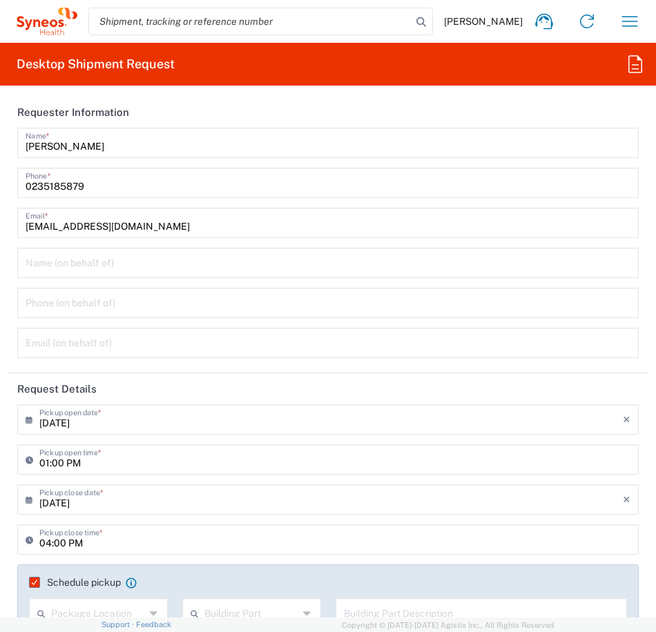
type input "Comprehensive [MEDICAL_DATA] Trials Unit"
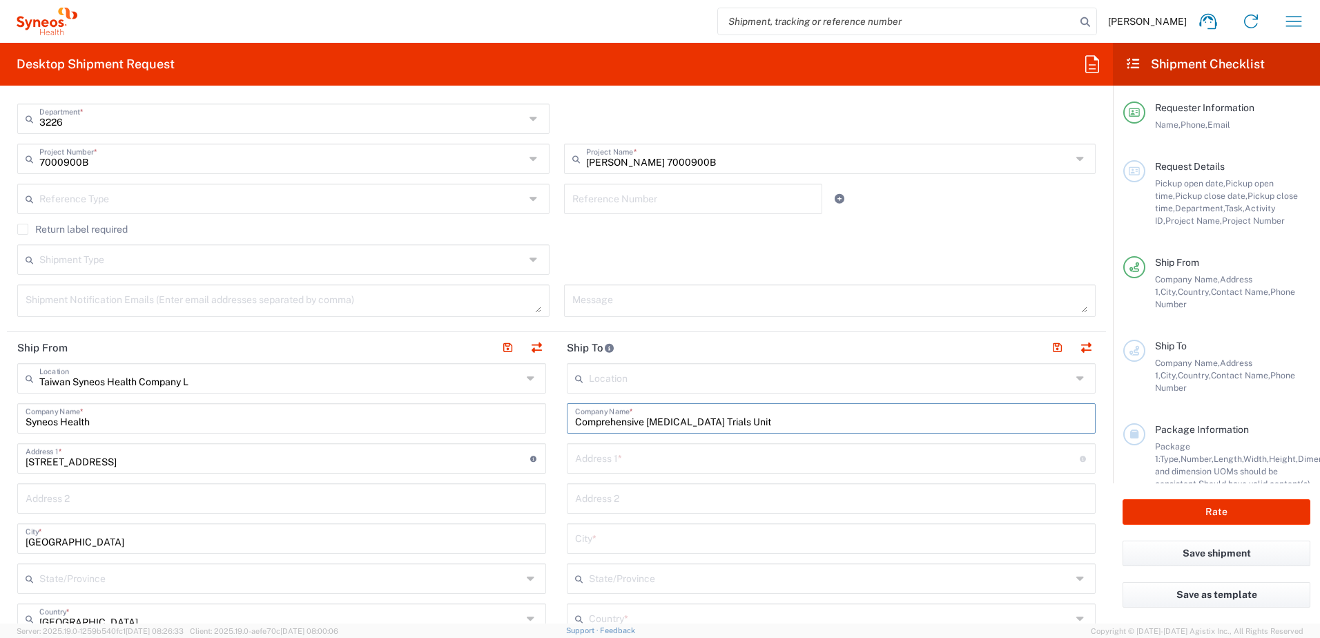
scroll to position [552, 0]
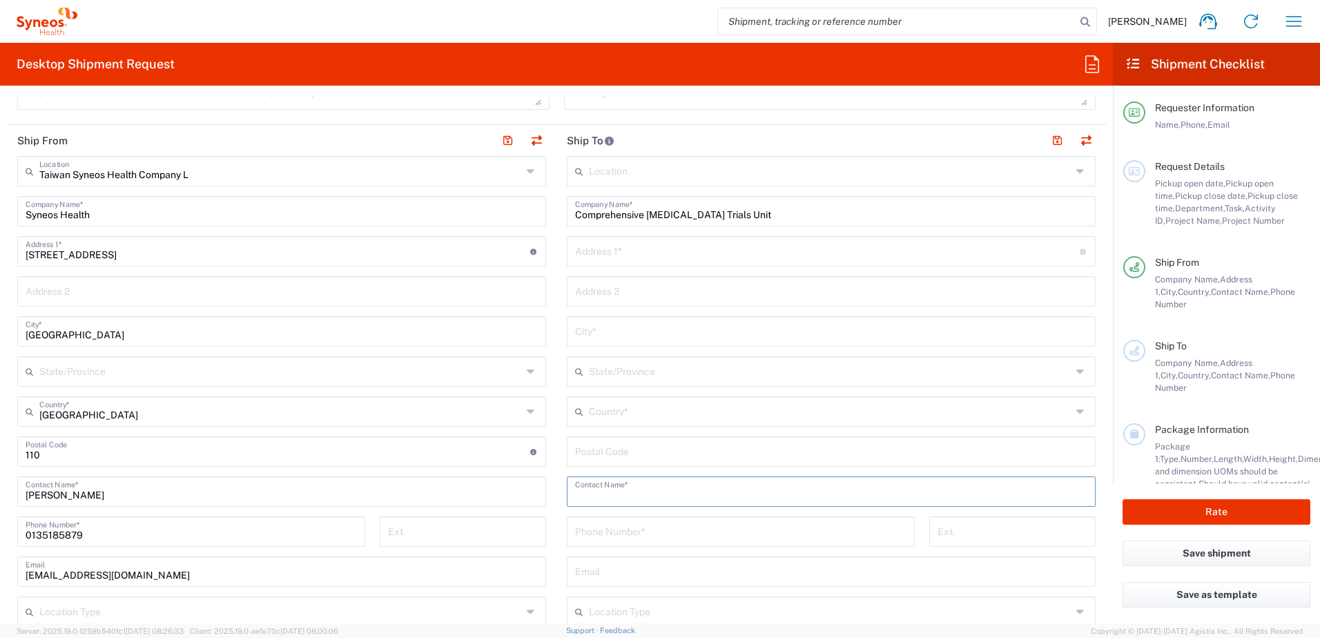
click at [634, 495] on input "text" at bounding box center [831, 490] width 512 height 24
paste input "85235051169"
type input "85235051169"
click at [610, 538] on input "tel" at bounding box center [740, 530] width 331 height 24
paste input "85235051169"
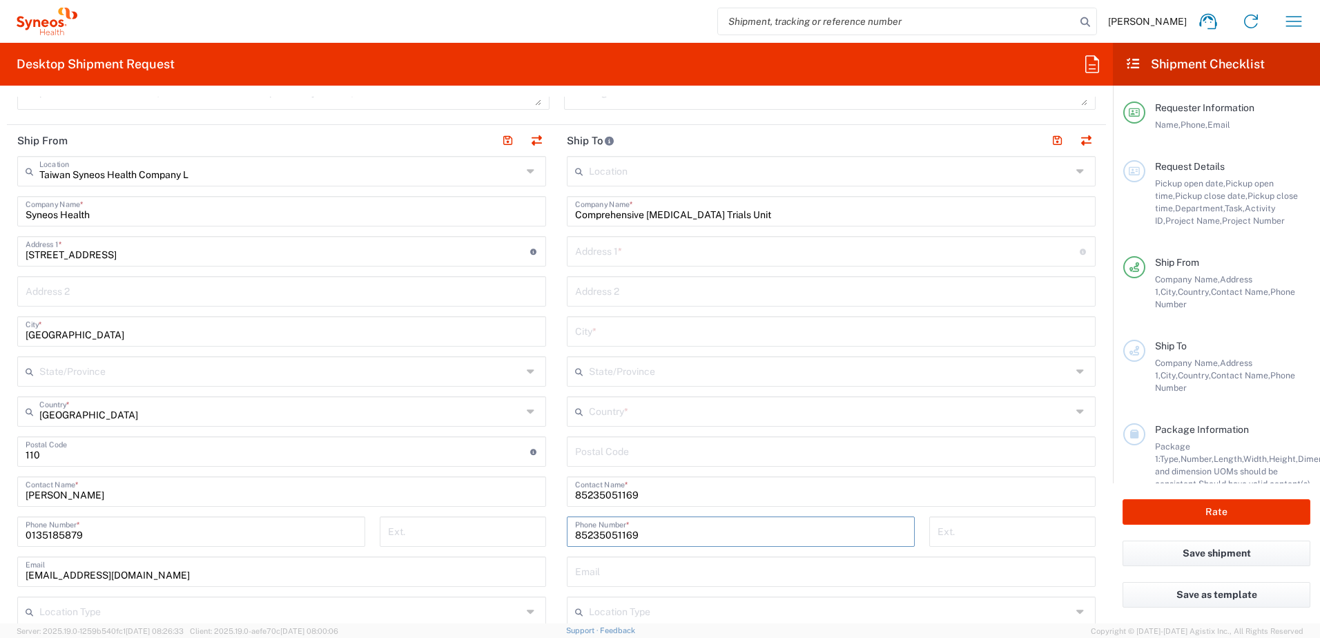
type input "85235051169"
click at [578, 490] on input "85235051169" at bounding box center [831, 490] width 512 height 24
drag, startPoint x: 569, startPoint y: 494, endPoint x: 647, endPoint y: 497, distance: 78.8
click at [647, 497] on div "85235051169 Contact Name *" at bounding box center [831, 491] width 529 height 30
drag, startPoint x: 636, startPoint y: 497, endPoint x: 540, endPoint y: 494, distance: 96.7
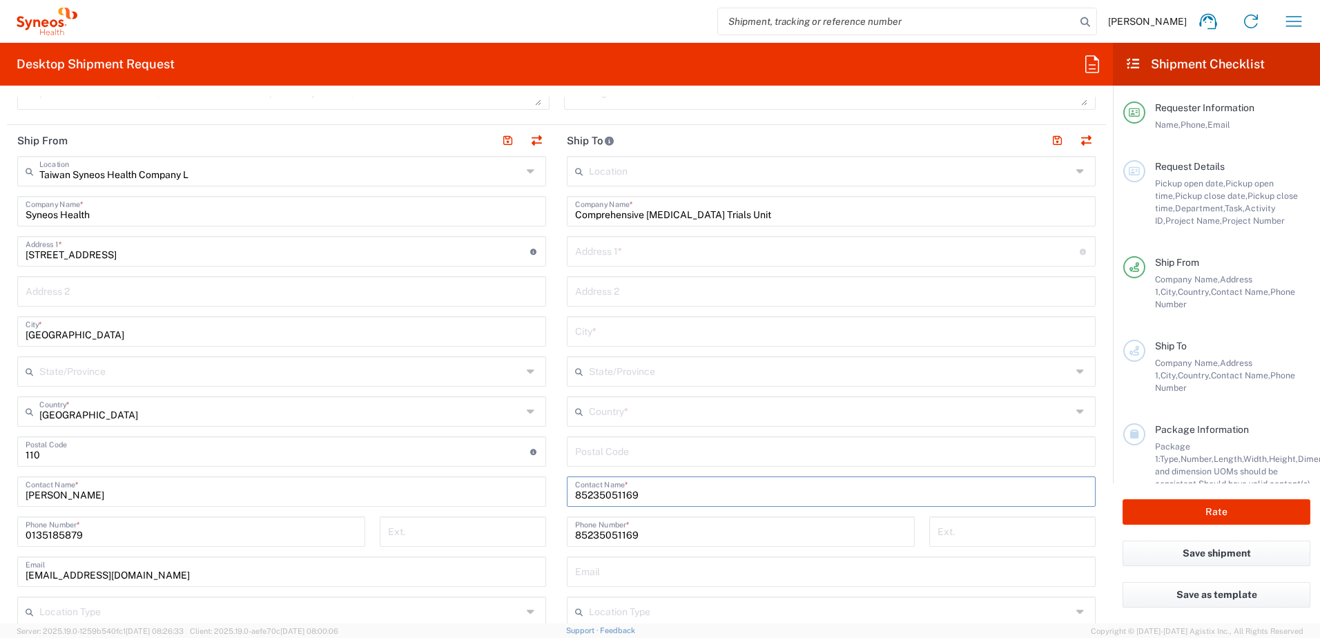
click at [540, 494] on div "Ship From Taiwan Syneos Health Company L Location Taiwan Syneos Health Company …" at bounding box center [556, 453] width 1099 height 656
click at [649, 546] on input "85235051169" at bounding box center [740, 543] width 331 height 24
click at [657, 516] on div "This field is required" at bounding box center [831, 513] width 529 height 12
drag, startPoint x: 589, startPoint y: 497, endPoint x: 600, endPoint y: 495, distance: 10.6
click at [589, 497] on input "text" at bounding box center [831, 490] width 512 height 24
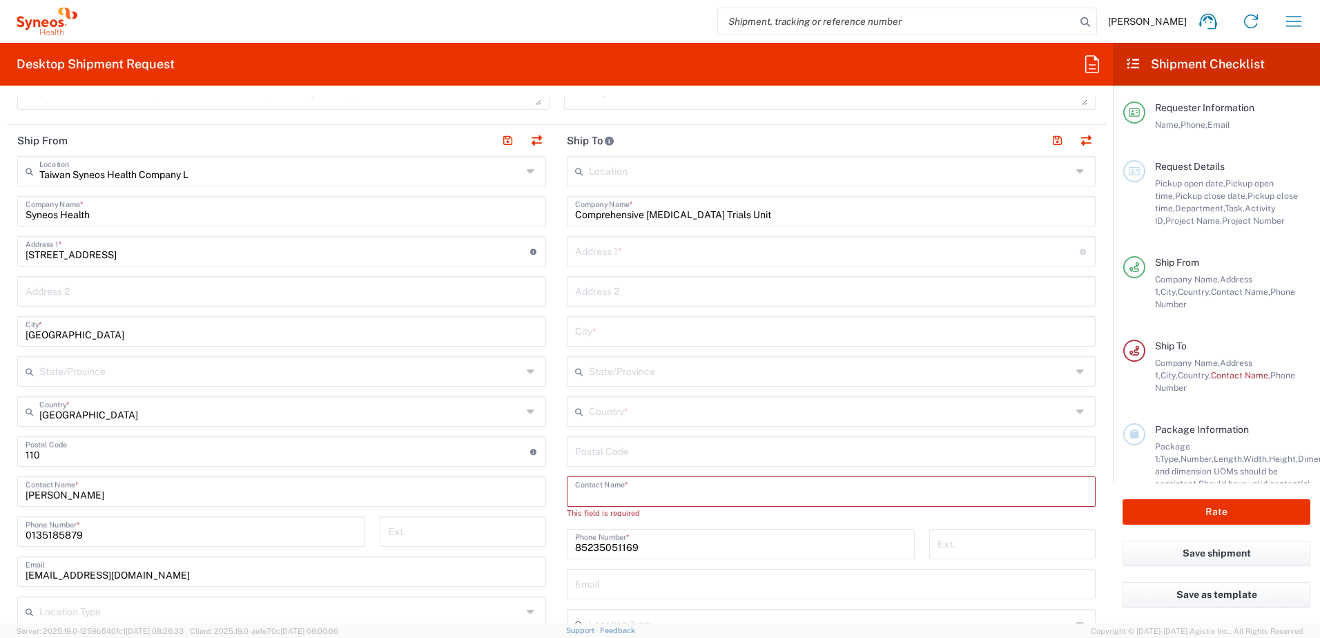
paste input "Vivian Chan"
type input "Vivian Chan"
click at [627, 417] on input "text" at bounding box center [830, 410] width 483 height 24
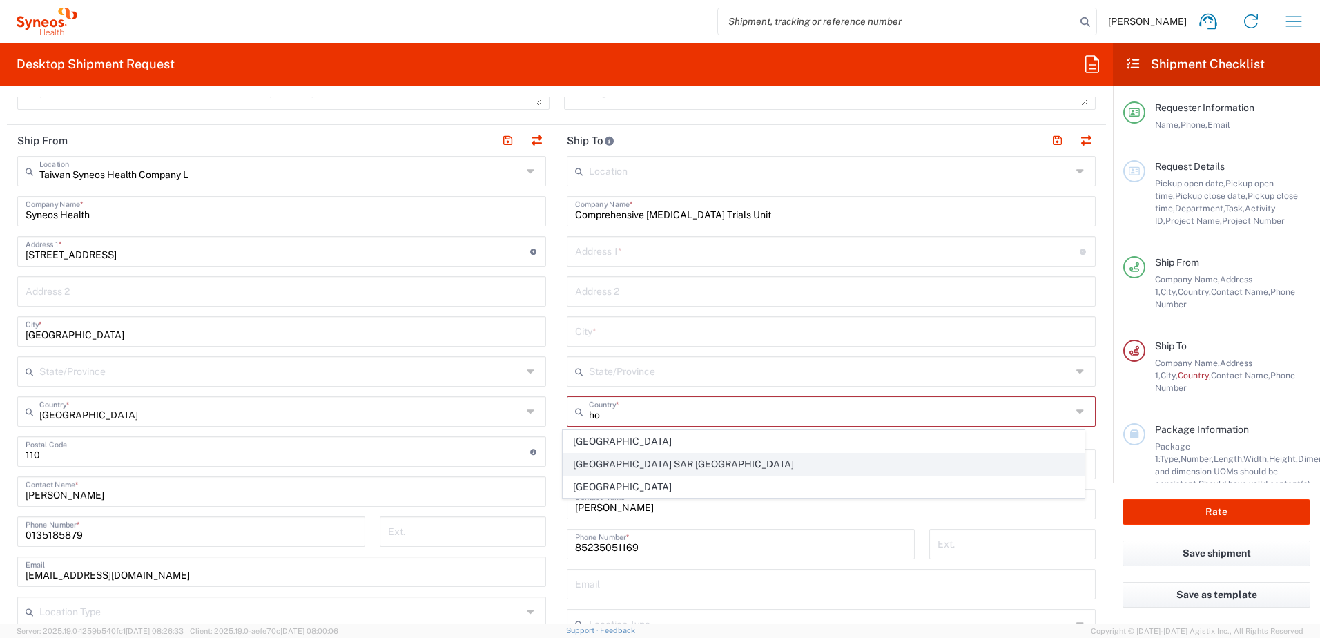
click at [645, 468] on span "[GEOGRAPHIC_DATA] SAR [GEOGRAPHIC_DATA]" at bounding box center [823, 464] width 521 height 21
type input "[GEOGRAPHIC_DATA] SAR [GEOGRAPHIC_DATA]"
type input "Sender/Shipper"
type input "Delivery Duty Paid"
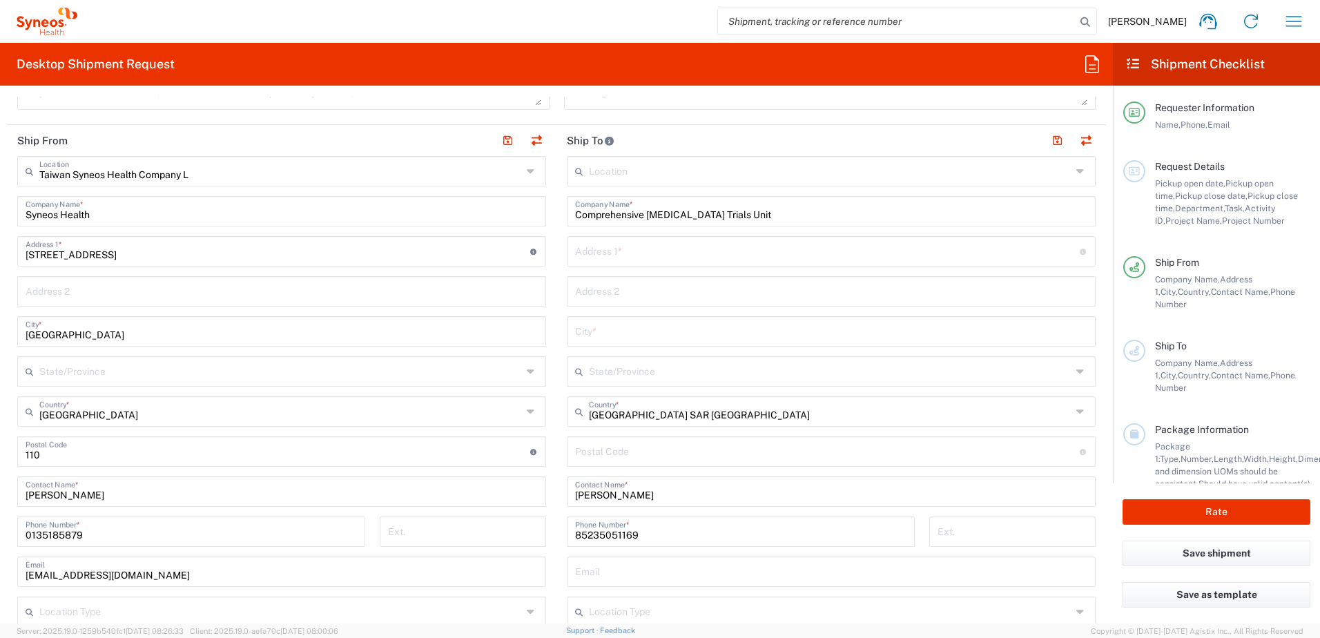
drag, startPoint x: 601, startPoint y: 498, endPoint x: 578, endPoint y: 498, distance: 22.8
click at [601, 498] on input "Vivian Chan" at bounding box center [831, 490] width 512 height 24
drag, startPoint x: 569, startPoint y: 496, endPoint x: 625, endPoint y: 495, distance: 55.9
click at [621, 496] on div "Vivian Chan Contact Name *" at bounding box center [831, 491] width 529 height 30
drag, startPoint x: 625, startPoint y: 495, endPoint x: 570, endPoint y: 494, distance: 54.5
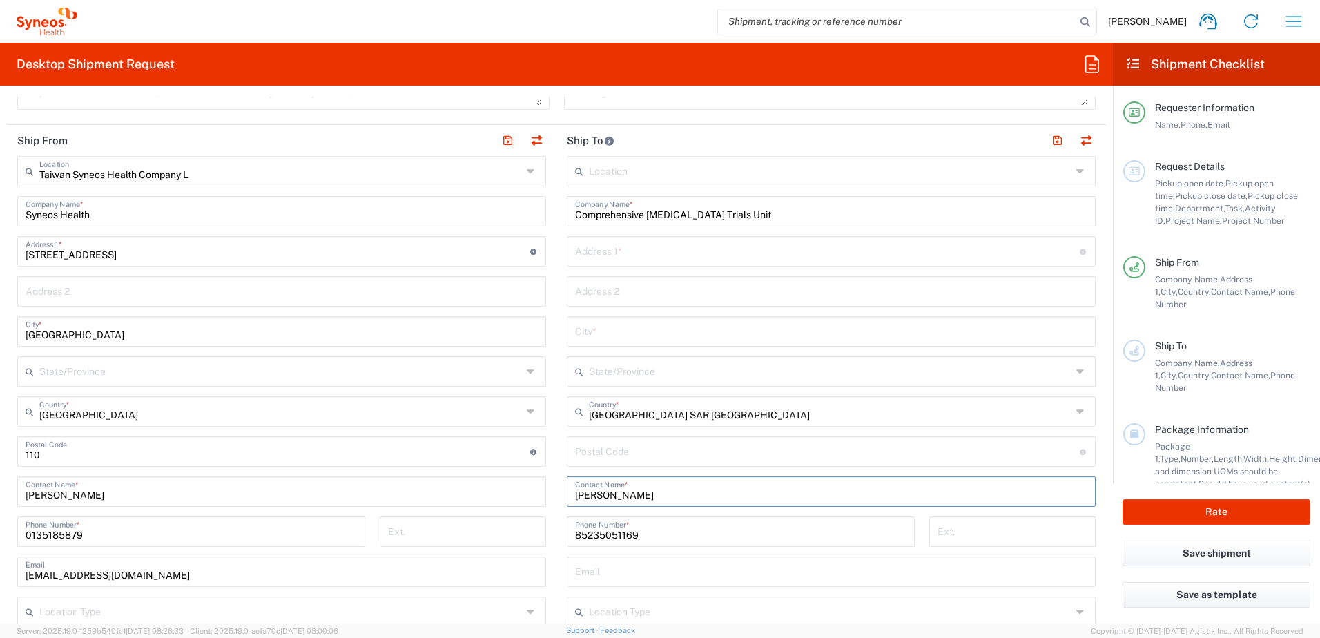
click at [575, 494] on input "Vivian Chan" at bounding box center [831, 490] width 512 height 24
paste input "WY"
click at [638, 496] on input "[PERSON_NAME] WY [PERSON_NAME]" at bounding box center [831, 490] width 512 height 24
drag, startPoint x: 614, startPoint y: 497, endPoint x: 568, endPoint y: 491, distance: 45.9
click at [568, 491] on div "Vivian WY Chan, Contact Name *" at bounding box center [831, 491] width 529 height 30
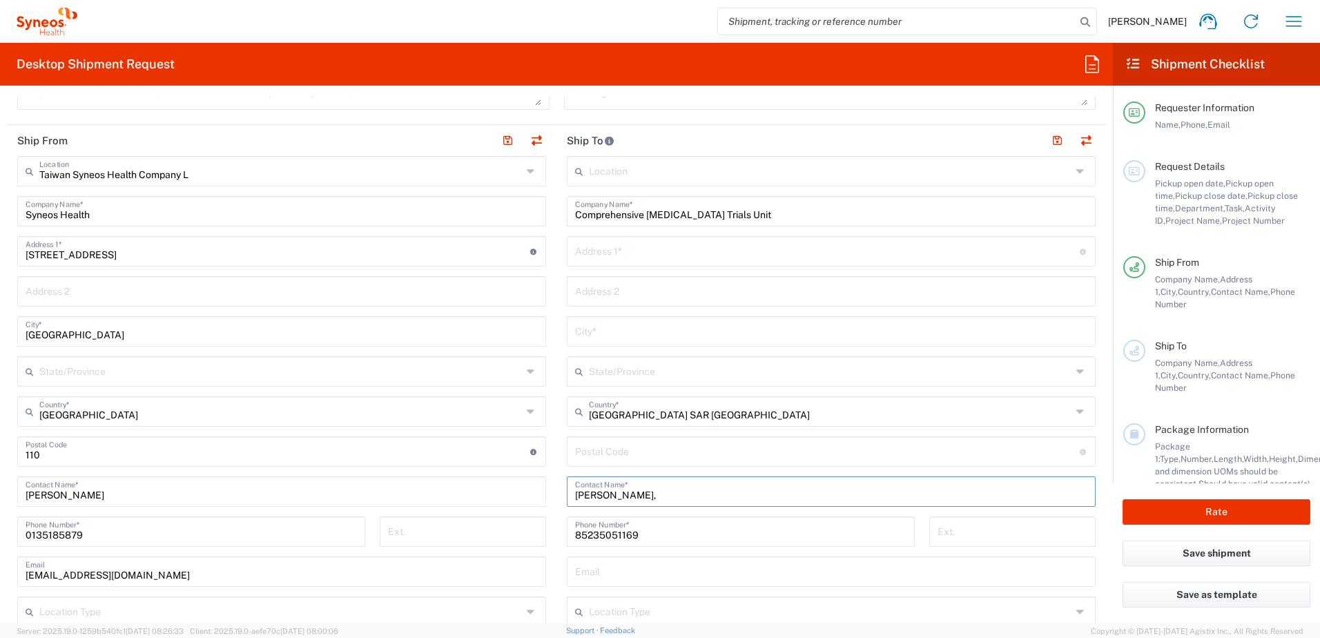
click at [599, 494] on input "Chan," at bounding box center [831, 490] width 512 height 24
paste input "Vivian WY"
drag, startPoint x: 599, startPoint y: 496, endPoint x: 565, endPoint y: 492, distance: 34.1
click at [567, 492] on div "Chan, Vivian WY Contact Name *" at bounding box center [831, 491] width 529 height 30
click at [639, 497] on input "Vivian WY" at bounding box center [825, 490] width 500 height 24
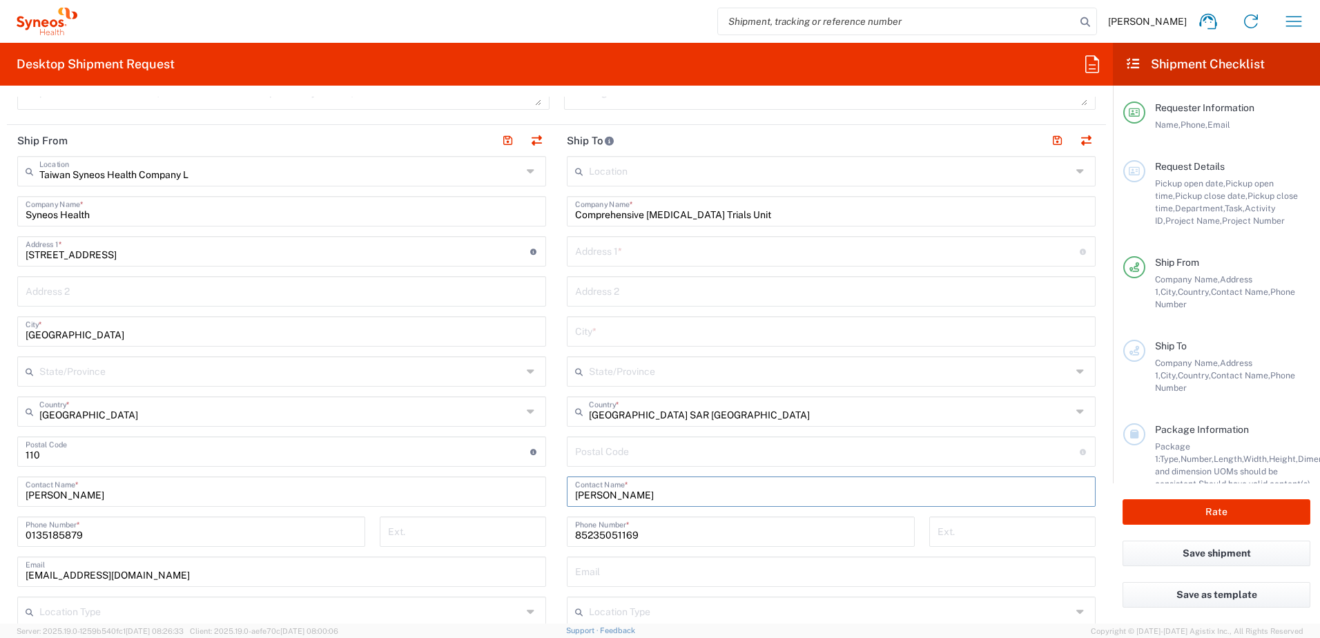
paste input "Chan,"
click at [650, 496] on input "Vivian WY Chan," at bounding box center [831, 490] width 512 height 24
click at [648, 496] on input "Vivian WY Chan," at bounding box center [831, 490] width 512 height 24
type input "[PERSON_NAME] WY [PERSON_NAME]"
click at [622, 340] on input "text" at bounding box center [831, 330] width 512 height 24
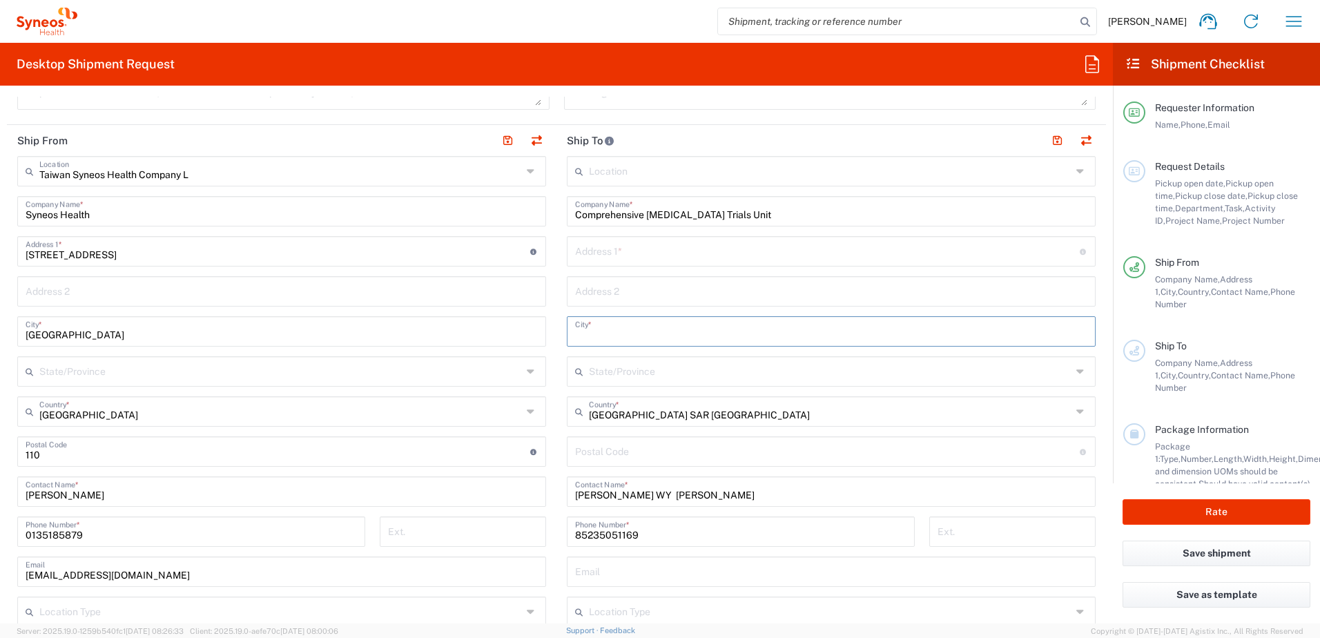
type input "h"
type input "H"
type input "[GEOGRAPHIC_DATA]"
click at [589, 370] on input "text" at bounding box center [830, 370] width 483 height 24
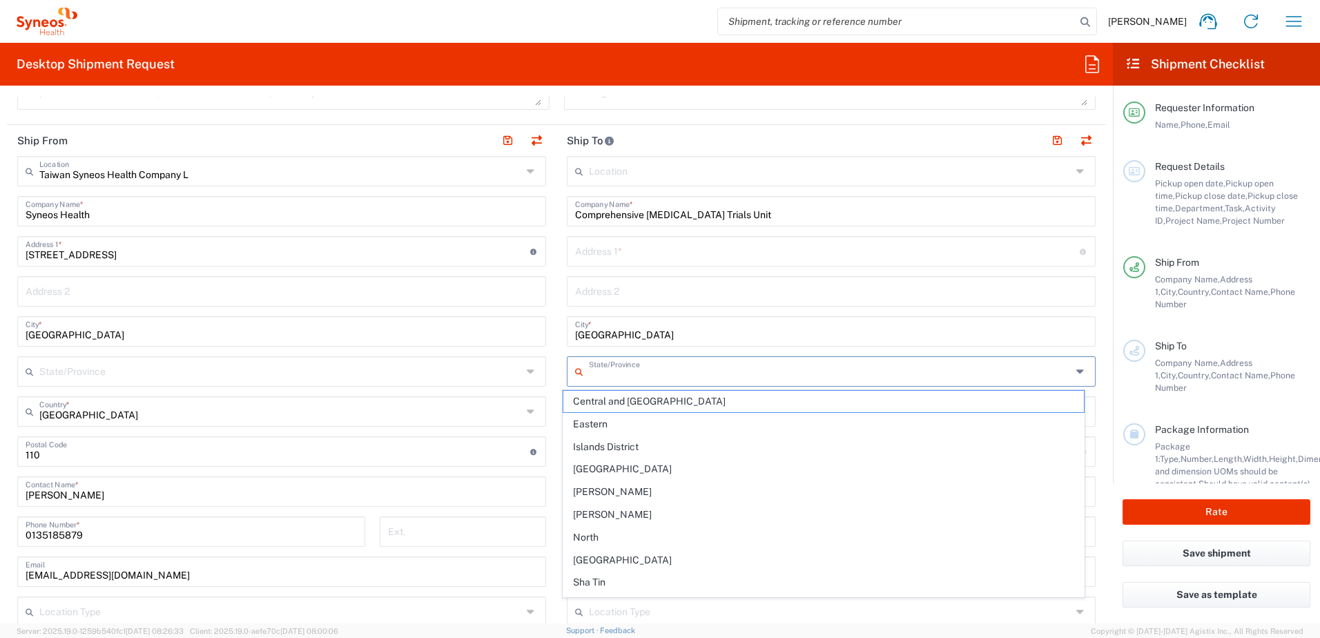
drag, startPoint x: 593, startPoint y: 380, endPoint x: 605, endPoint y: 377, distance: 12.2
click at [593, 380] on input "text" at bounding box center [830, 370] width 483 height 24
paste input "Room G05,[PERSON_NAME][GEOGRAPHIC_DATA]"
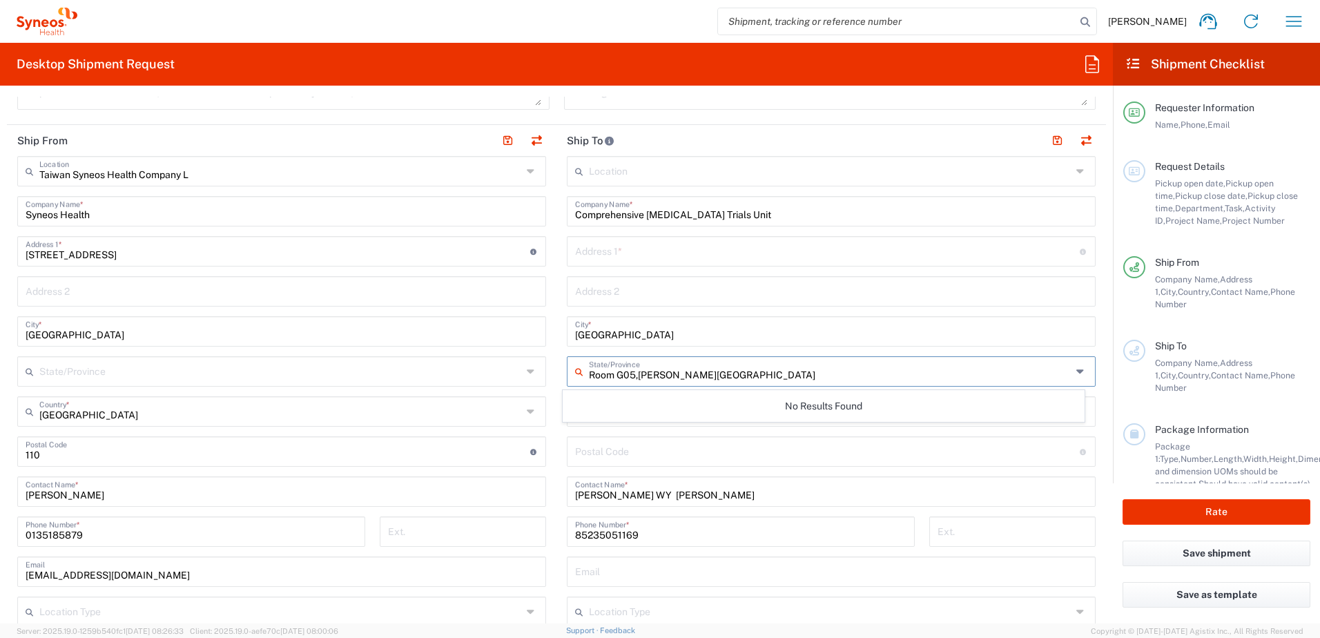
type input "Room G05,[PERSON_NAME][GEOGRAPHIC_DATA]"
click at [624, 404] on div "No Results Found" at bounding box center [824, 406] width 523 height 32
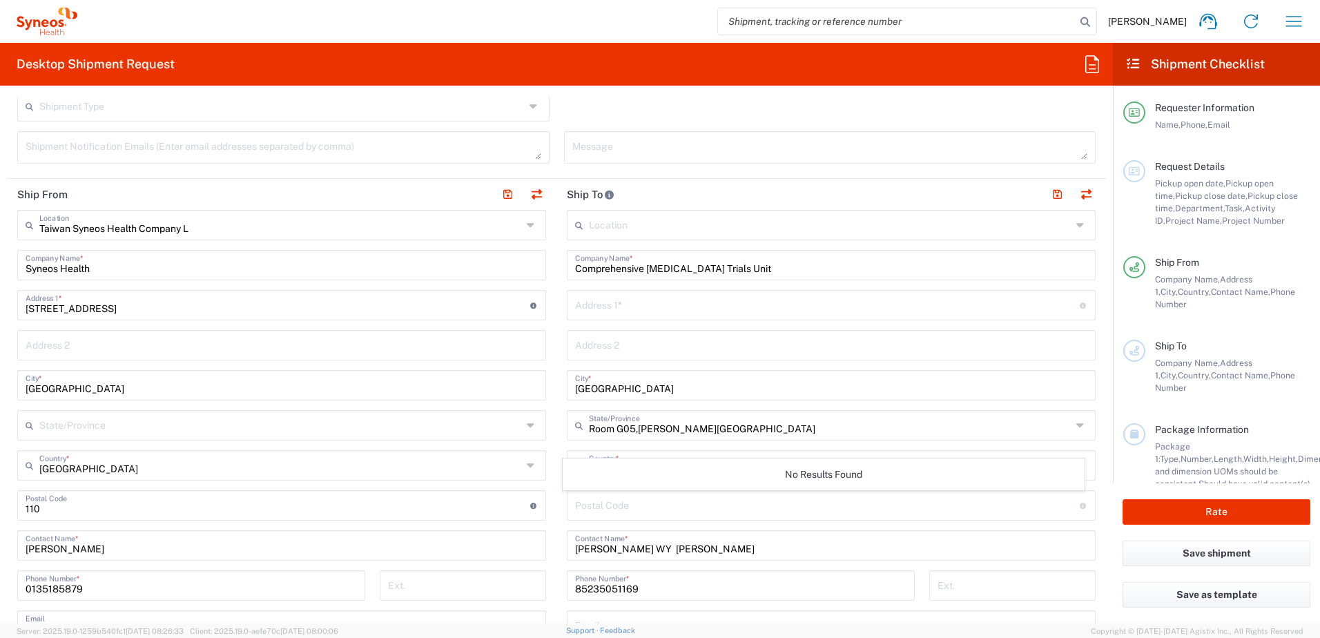
scroll to position [483, 0]
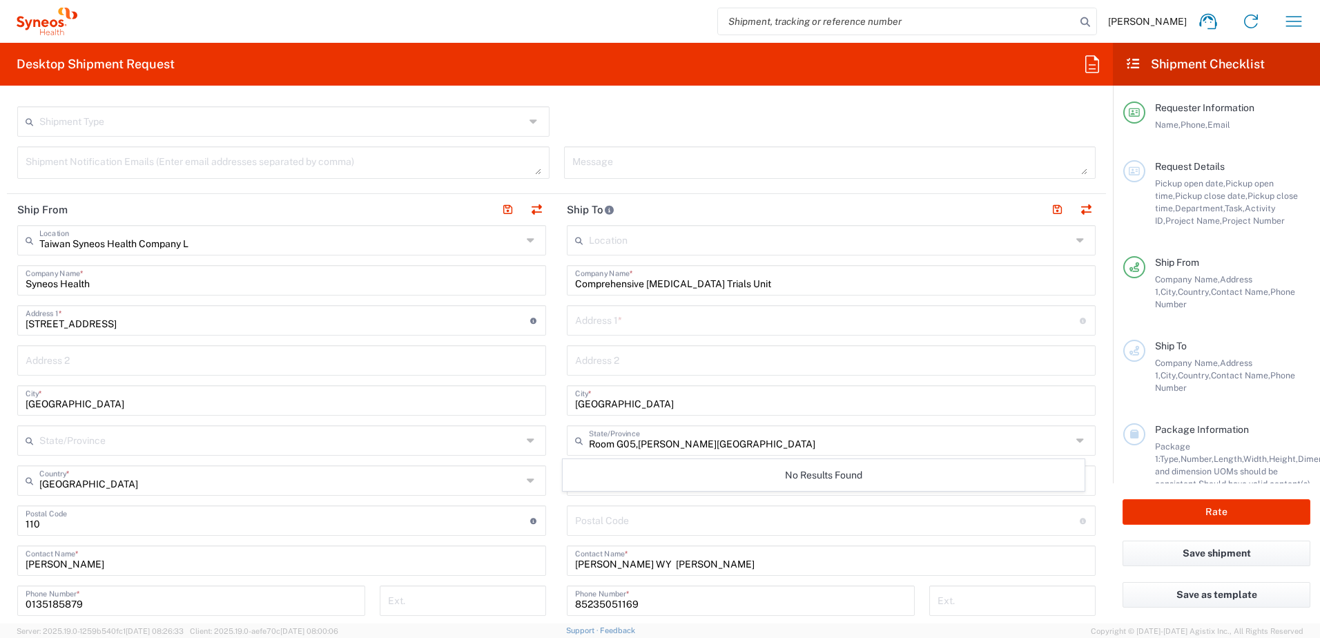
click at [611, 372] on div "Address 2" at bounding box center [831, 360] width 529 height 30
click at [657, 445] on main "Location Addison Whitney LLC-Morrisvile NC US Barcelona-Syneos Health BioSector…" at bounding box center [830, 515] width 549 height 580
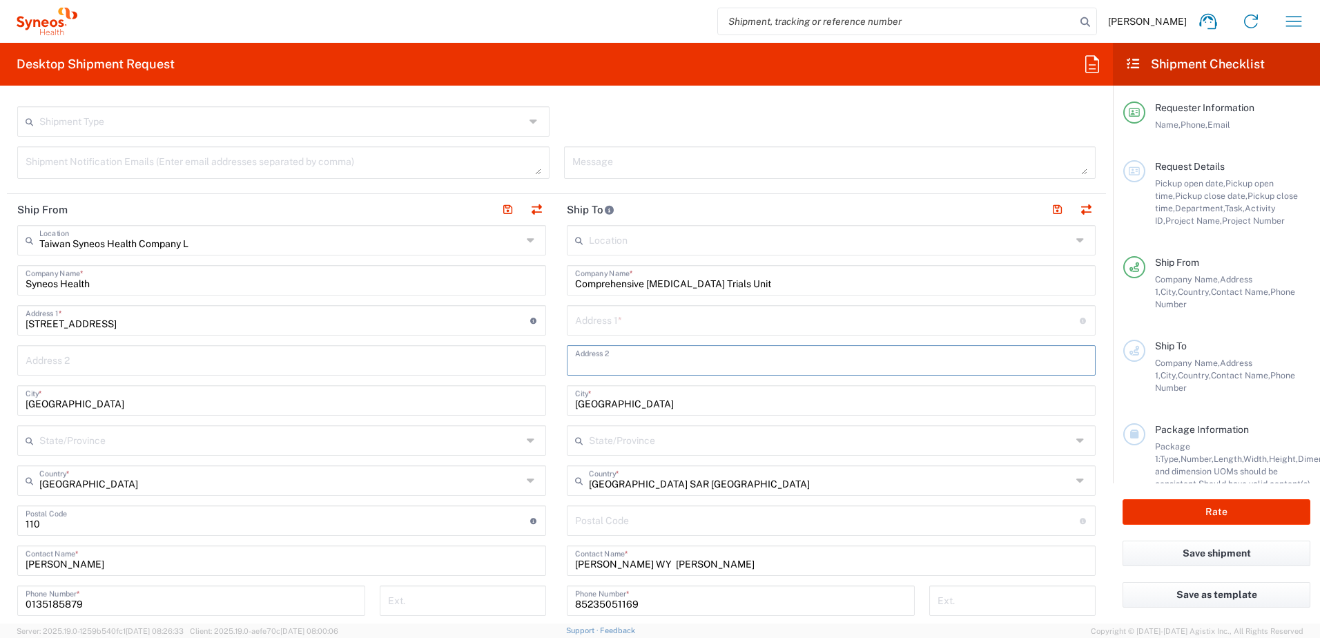
click at [587, 364] on input "text" at bounding box center [831, 359] width 512 height 24
paste input "for [MEDICAL_DATA], Princeof Wales Hosp. [GEOGRAPHIC_DATA]"
type input "for [MEDICAL_DATA], Princeof Wales Hosp. [GEOGRAPHIC_DATA]"
click at [657, 503] on div "Location Addison Whitney LLC-Morrisvile NC US Barcelona-Syneos Health BioSector…" at bounding box center [831, 515] width 529 height 580
click at [657, 474] on agx-dropdown-input "Hong Kong SAR China Country * Honduras Hong Kong SAR China Lesotho" at bounding box center [831, 480] width 529 height 30
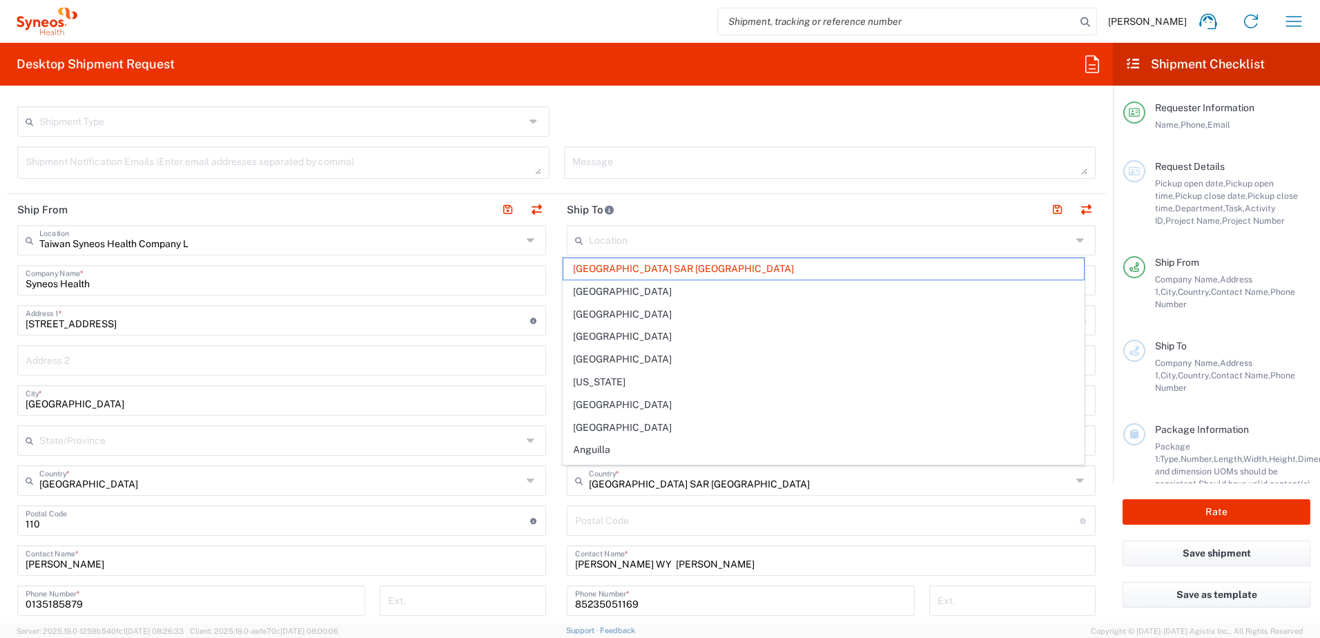
click at [657, 438] on span "[GEOGRAPHIC_DATA]" at bounding box center [823, 427] width 521 height 21
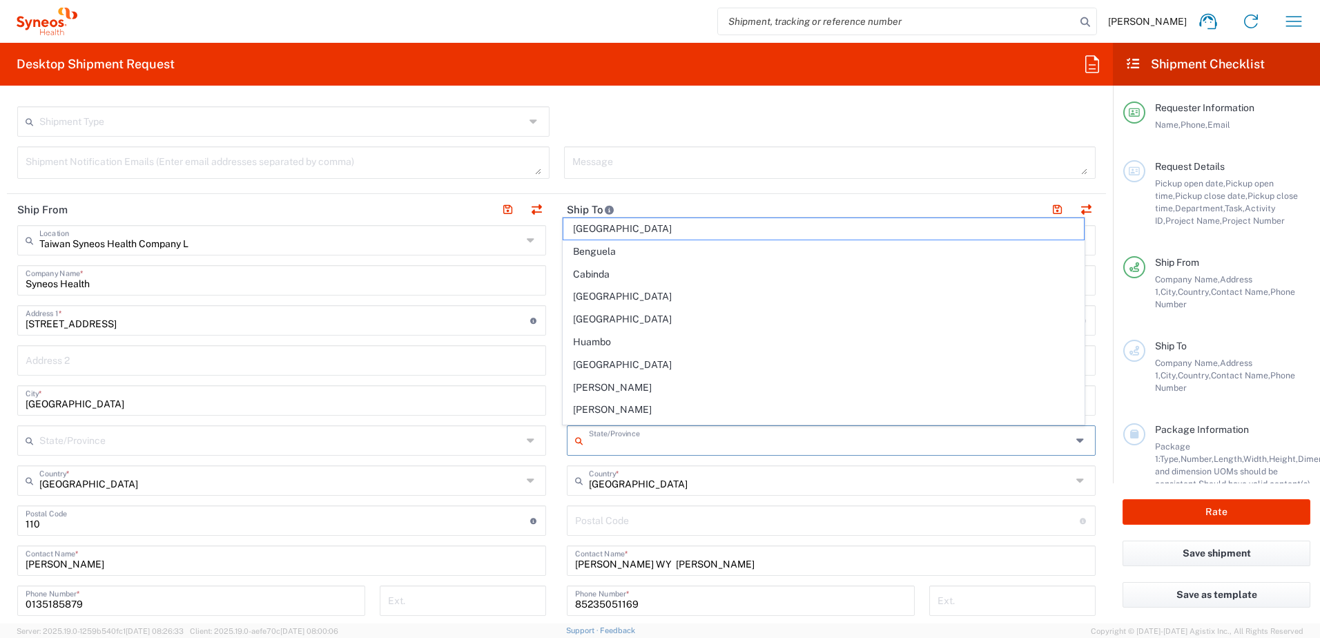
click at [636, 442] on input "text" at bounding box center [830, 439] width 483 height 24
click at [657, 480] on input "[GEOGRAPHIC_DATA]" at bounding box center [830, 479] width 483 height 24
type input "[GEOGRAPHIC_DATA]"
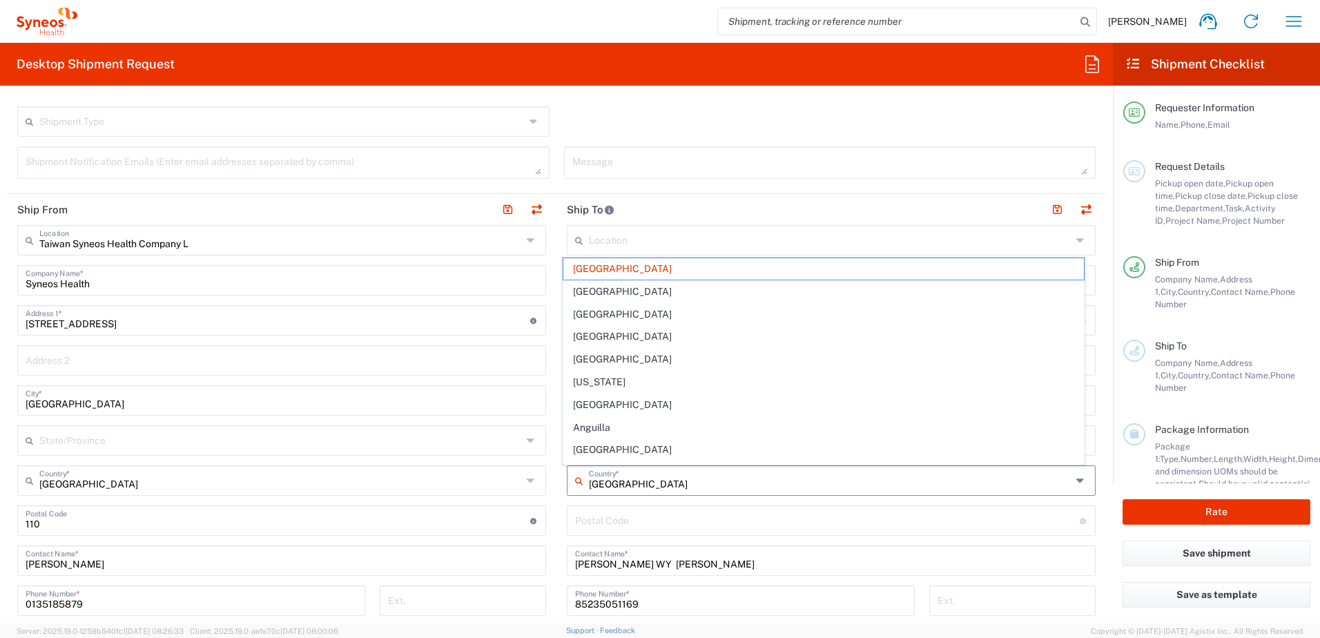
drag, startPoint x: 645, startPoint y: 483, endPoint x: 558, endPoint y: 484, distance: 87.7
click at [558, 484] on main "Location Addison Whitney LLC-Morrisvile NC US Barcelona-Syneos Health BioSector…" at bounding box center [830, 515] width 549 height 580
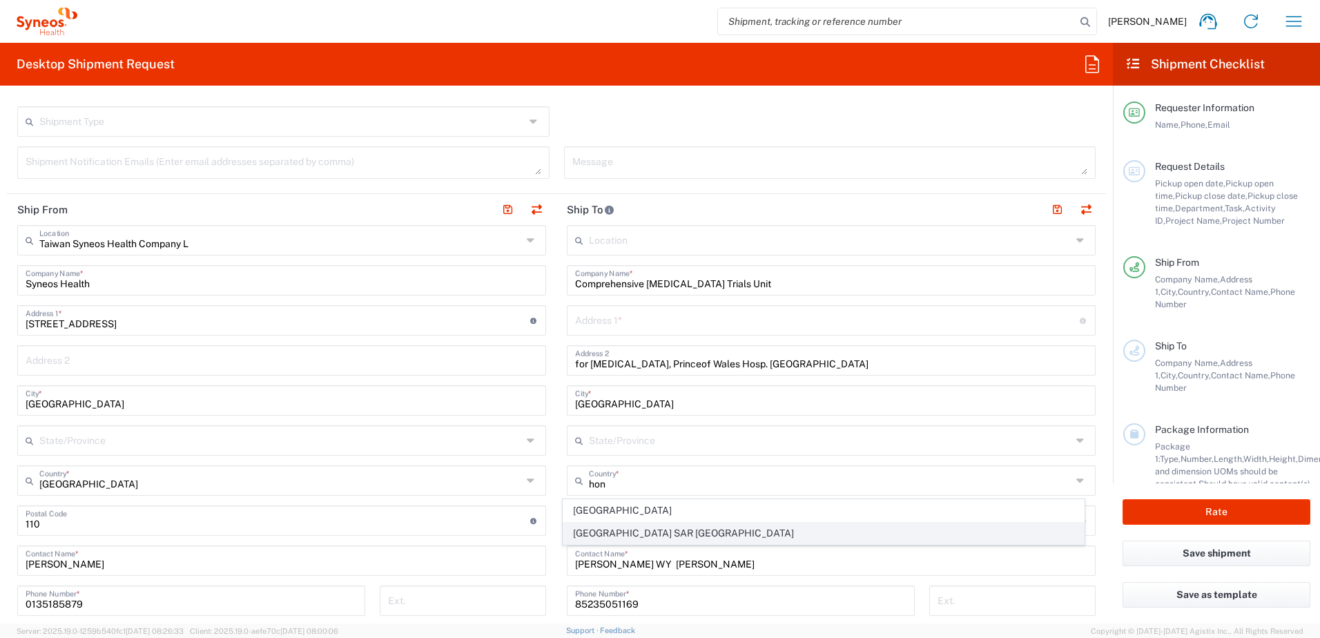
click at [644, 534] on span "[GEOGRAPHIC_DATA] SAR [GEOGRAPHIC_DATA]" at bounding box center [823, 533] width 521 height 21
type input "[GEOGRAPHIC_DATA] SAR [GEOGRAPHIC_DATA]"
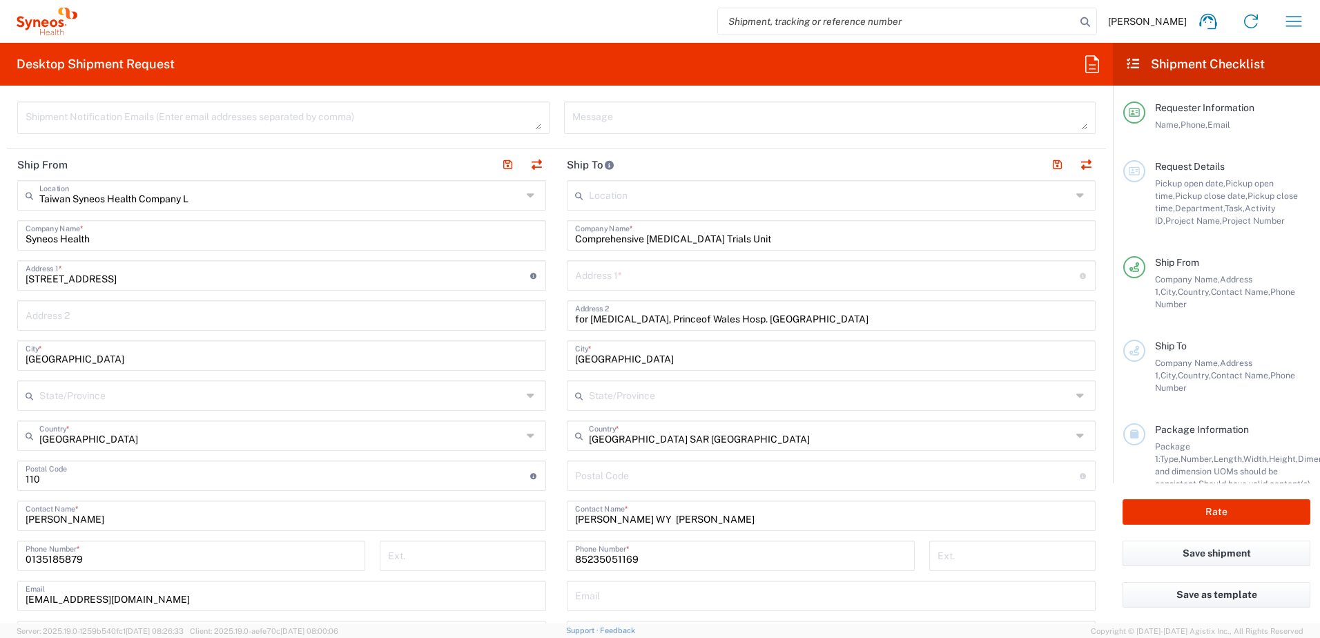
scroll to position [552, 0]
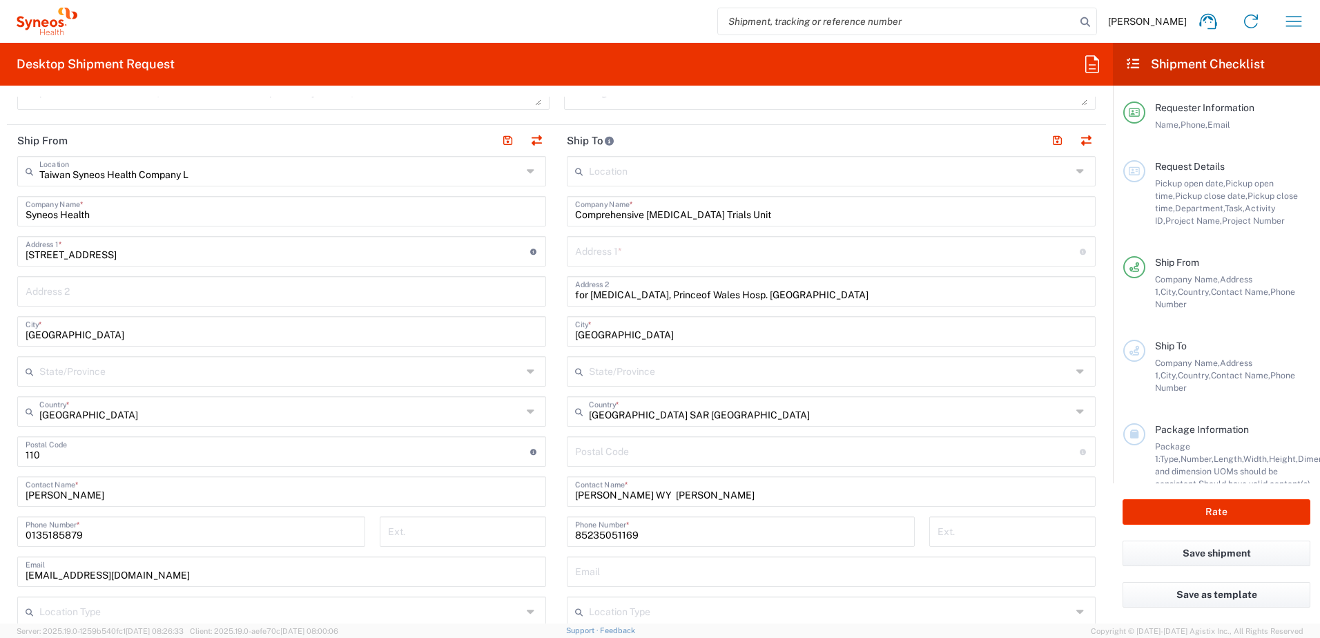
click at [657, 460] on input "undefined" at bounding box center [827, 450] width 505 height 24
click at [657, 375] on input "text" at bounding box center [830, 370] width 483 height 24
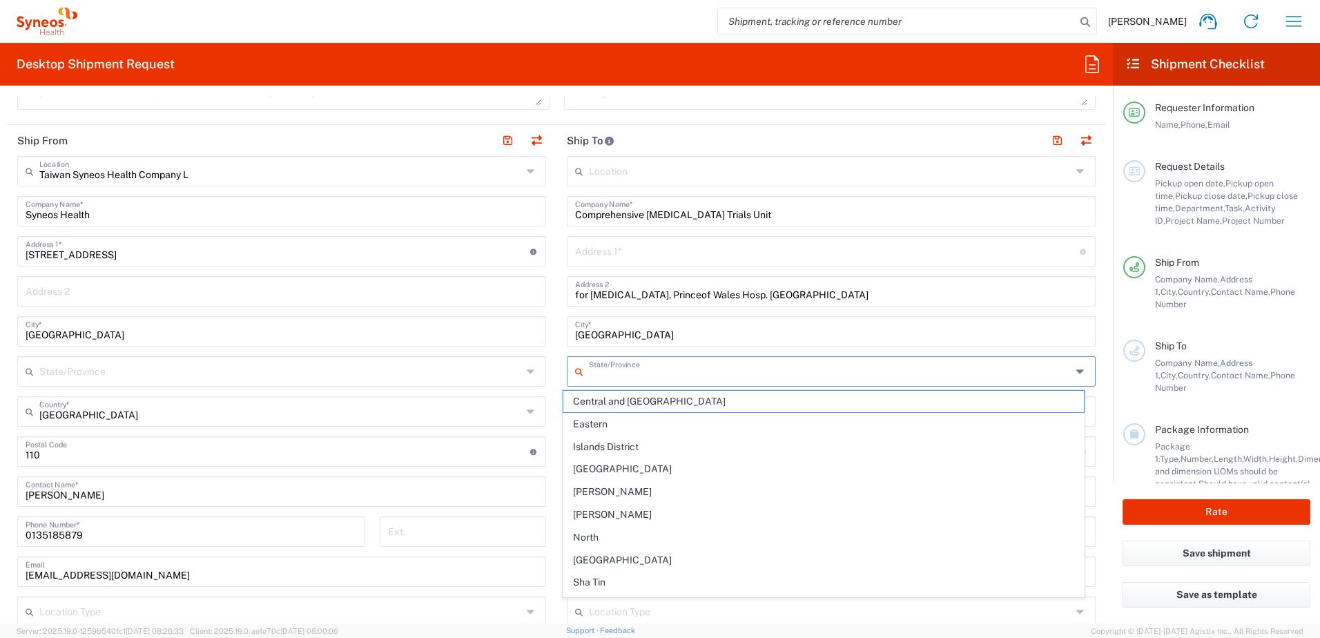
click at [639, 246] on input "text" at bounding box center [827, 250] width 505 height 24
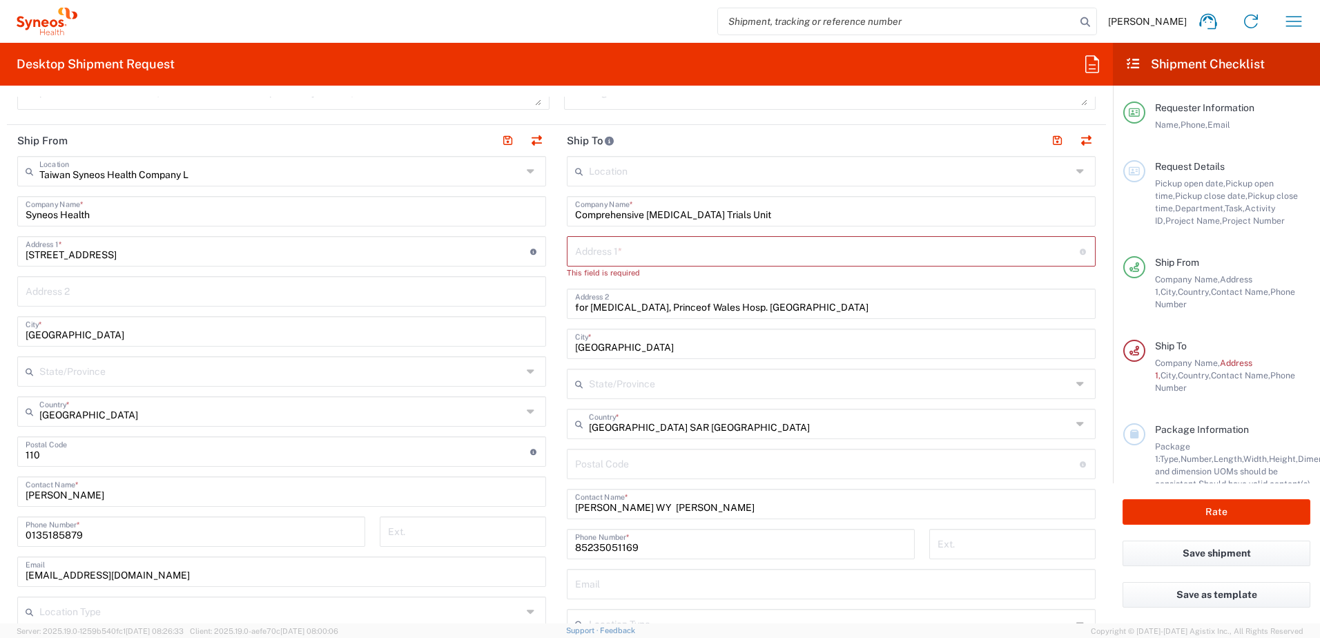
click at [605, 253] on input "text" at bounding box center [827, 250] width 505 height 24
paste input "Room G05,[PERSON_NAME][GEOGRAPHIC_DATA]"
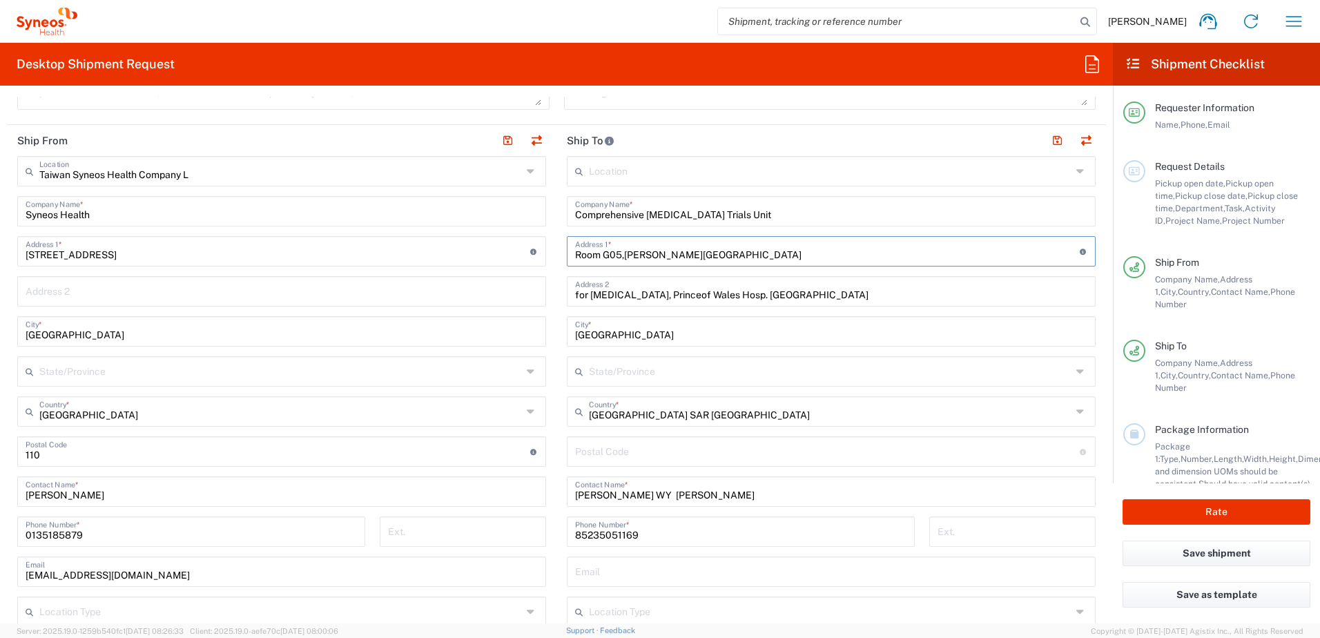
drag, startPoint x: 785, startPoint y: 249, endPoint x: 985, endPoint y: 301, distance: 206.8
click at [657, 249] on input "Room G05,[PERSON_NAME][GEOGRAPHIC_DATA]" at bounding box center [827, 250] width 505 height 24
type input "Room G05,[PERSON_NAME][GEOGRAPHIC_DATA]"
click at [657, 316] on form "Requester Information Linda Lin Name * 0235185879 Phone * dairung.lin@syneoshea…" at bounding box center [556, 360] width 1113 height 527
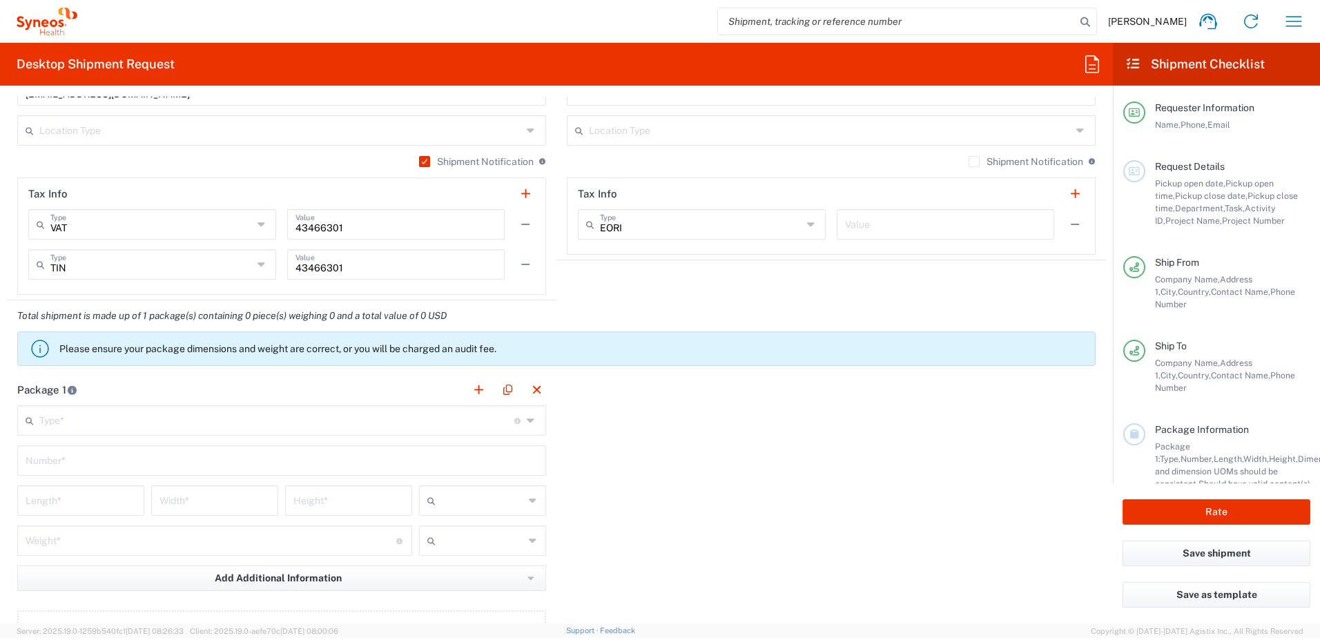
scroll to position [897, 0]
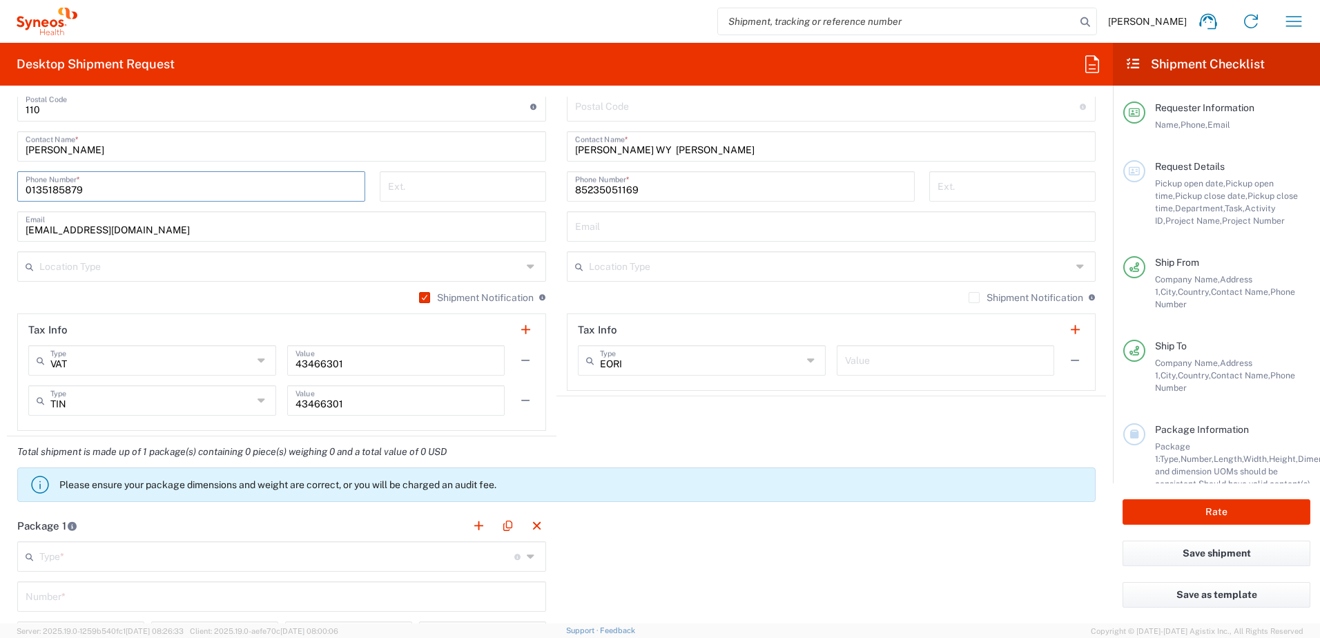
click at [32, 188] on input "0135185879" at bounding box center [191, 185] width 331 height 24
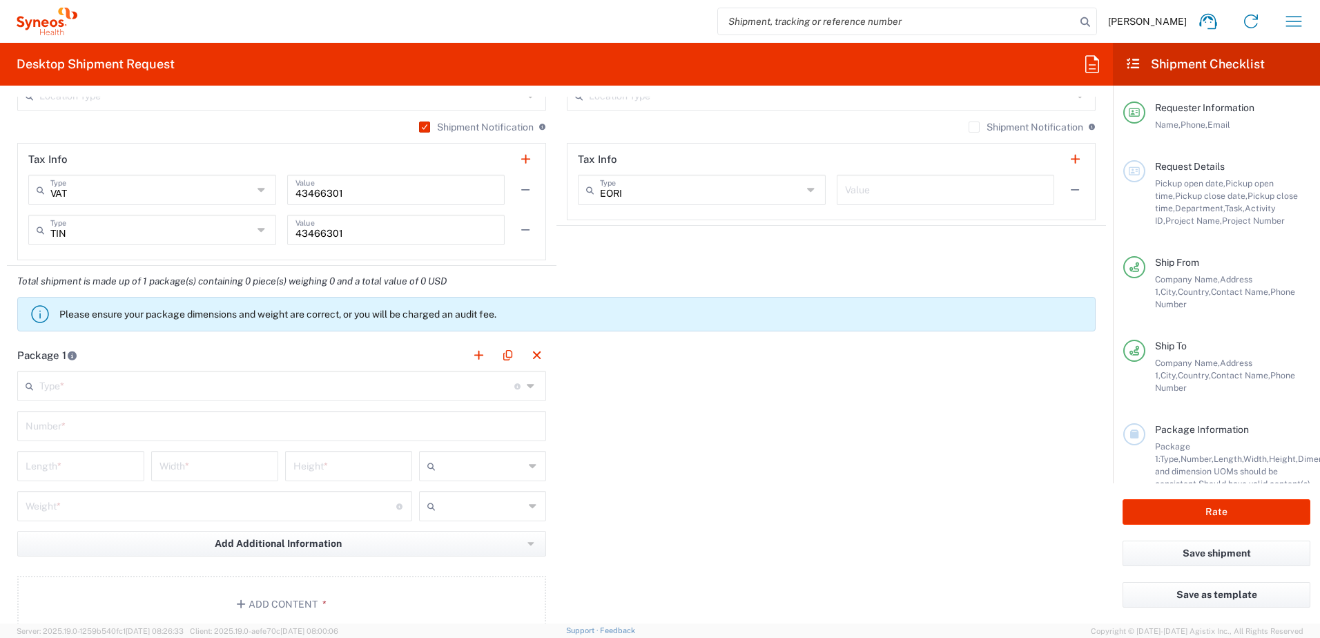
scroll to position [1173, 0]
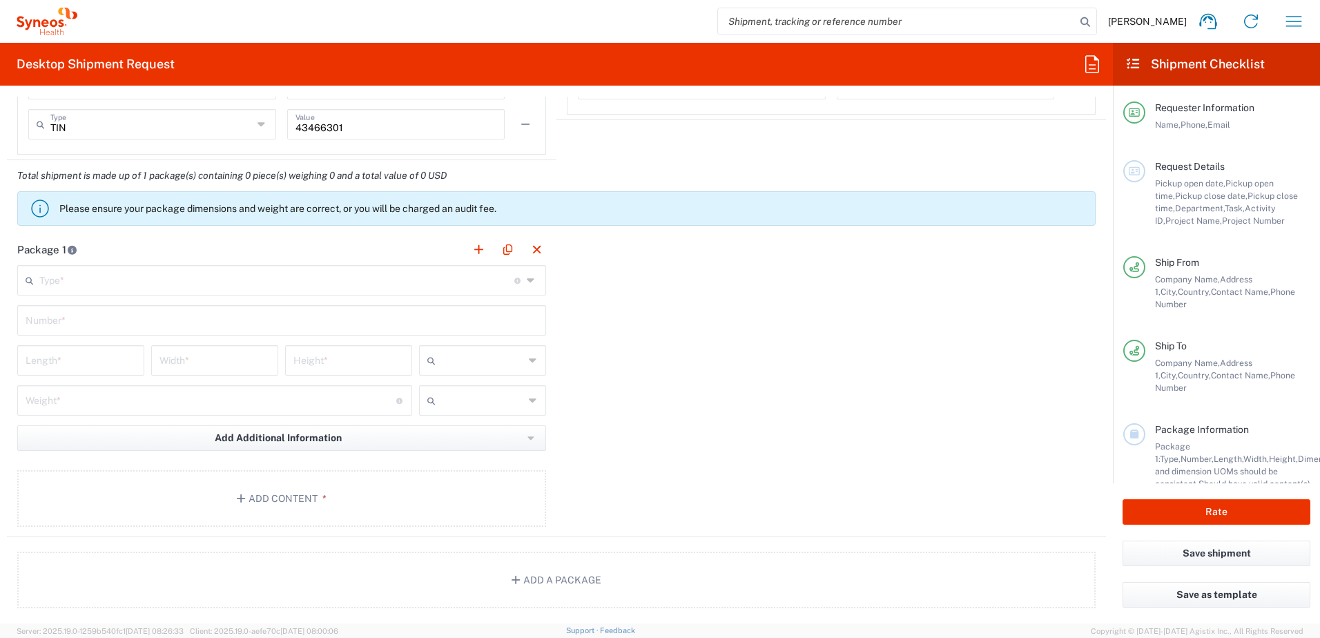
type input "0235185879"
click at [72, 282] on input "text" at bounding box center [276, 279] width 475 height 24
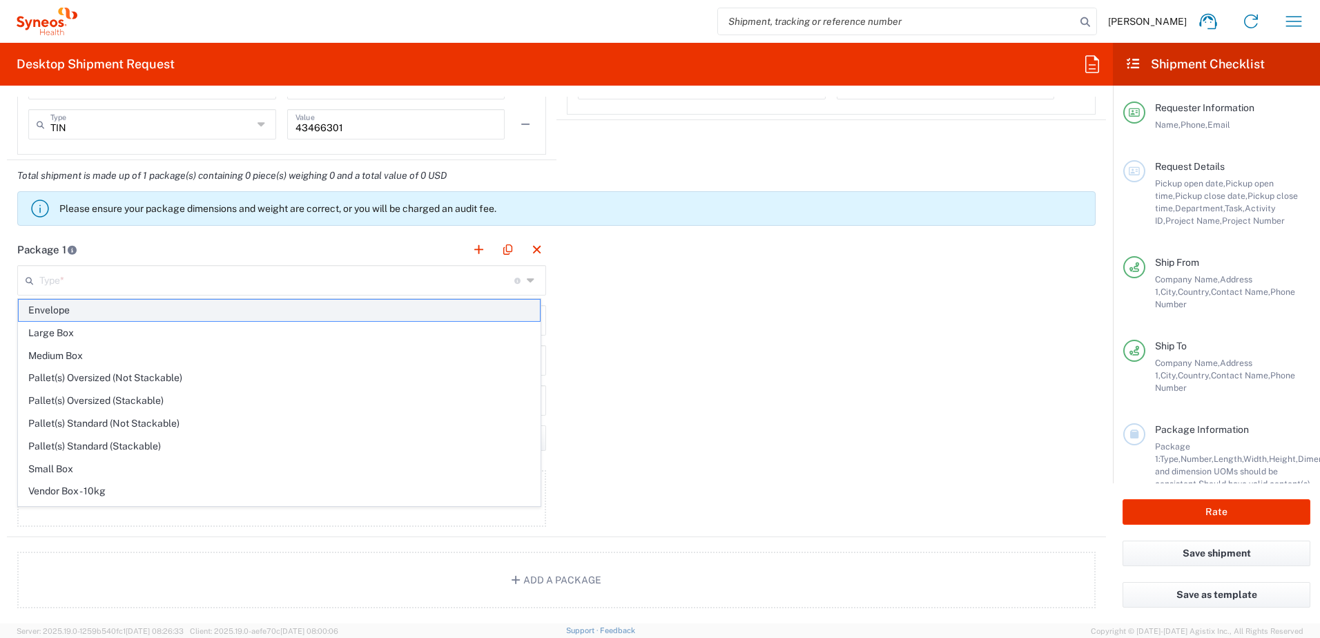
click at [61, 305] on span "Envelope" at bounding box center [279, 310] width 521 height 21
type input "Envelope"
type input "1"
type input "9.5"
type input "12.5"
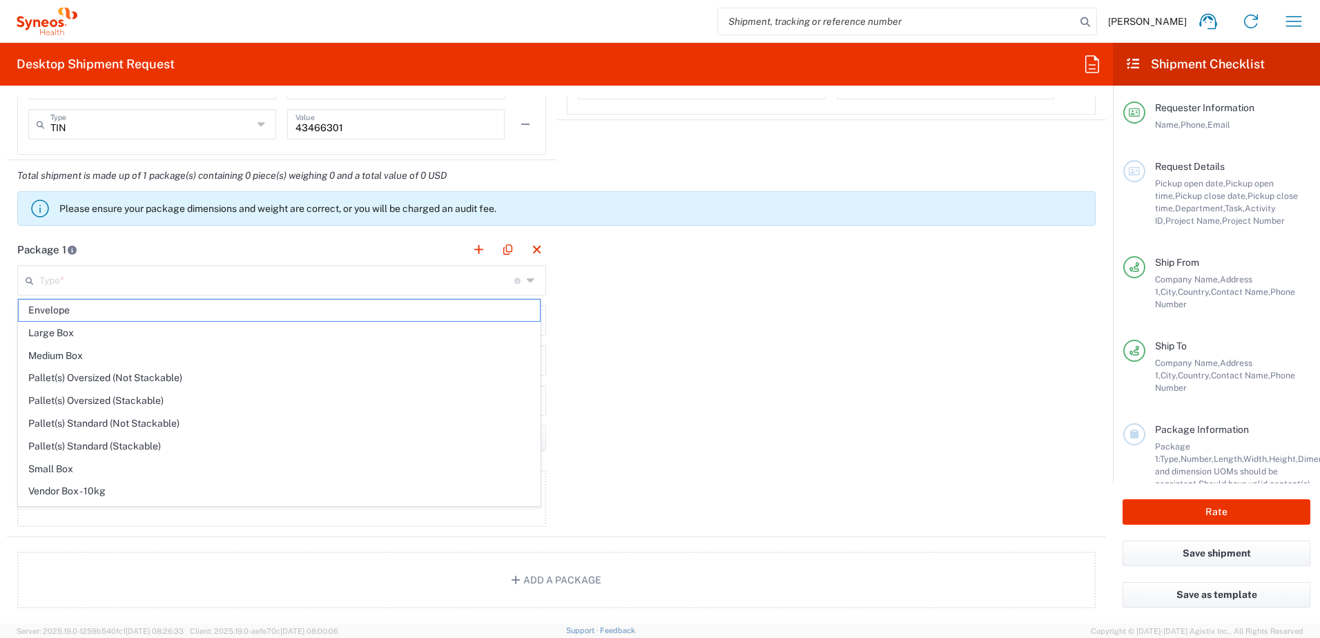
type input "0.25"
type input "in"
type input "0.45"
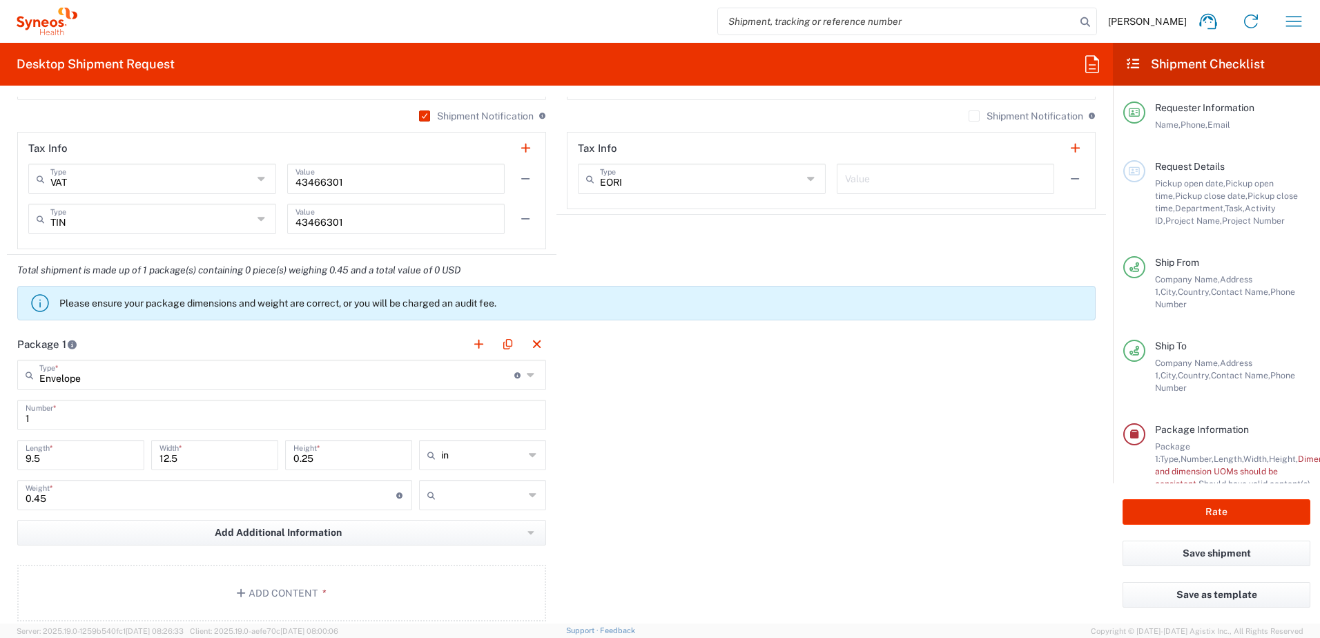
scroll to position [1104, 0]
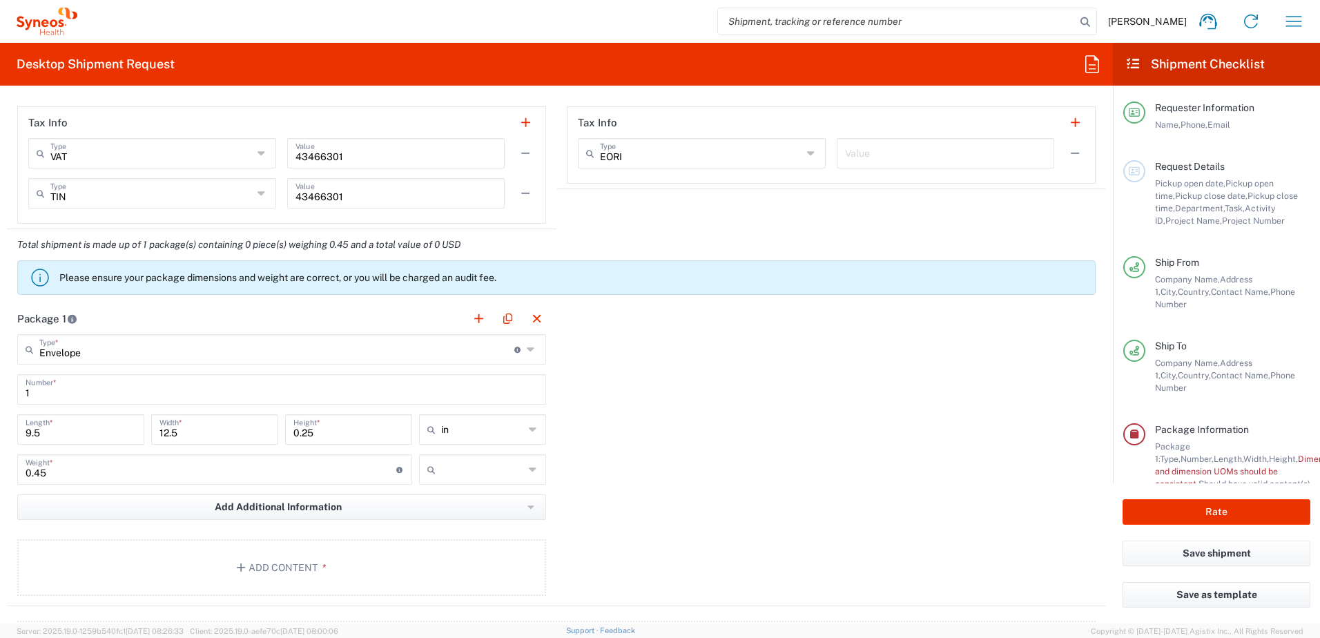
click at [529, 430] on icon at bounding box center [533, 429] width 9 height 22
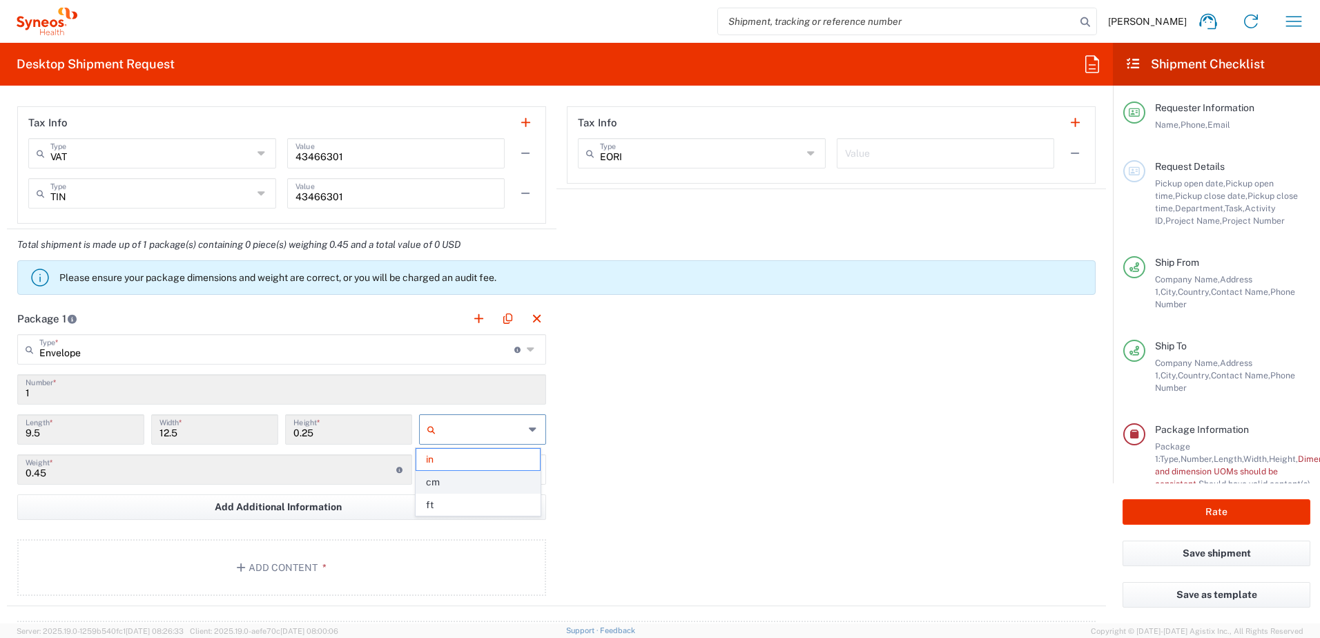
click at [454, 484] on span "cm" at bounding box center [477, 481] width 123 height 21
type input "24.13"
type input "31.75"
type input "0.64"
type input "cm"
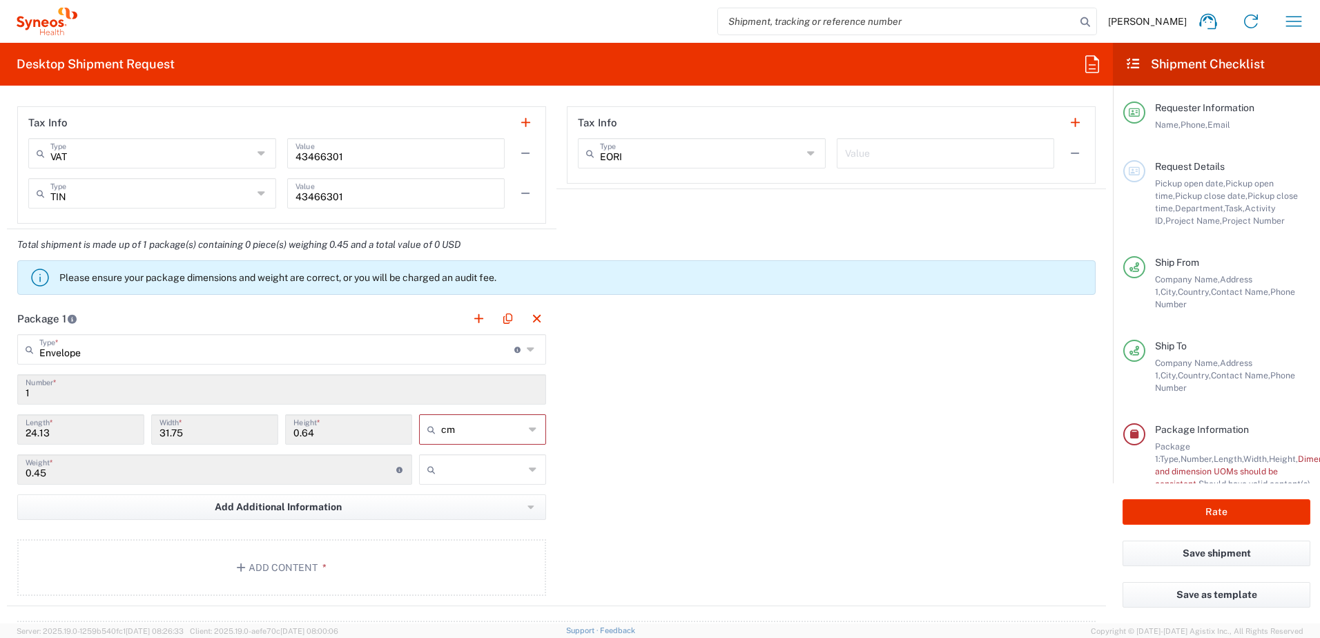
click at [529, 467] on icon at bounding box center [533, 469] width 9 height 22
click at [455, 500] on span "kgs" at bounding box center [477, 499] width 123 height 21
type input "kgs"
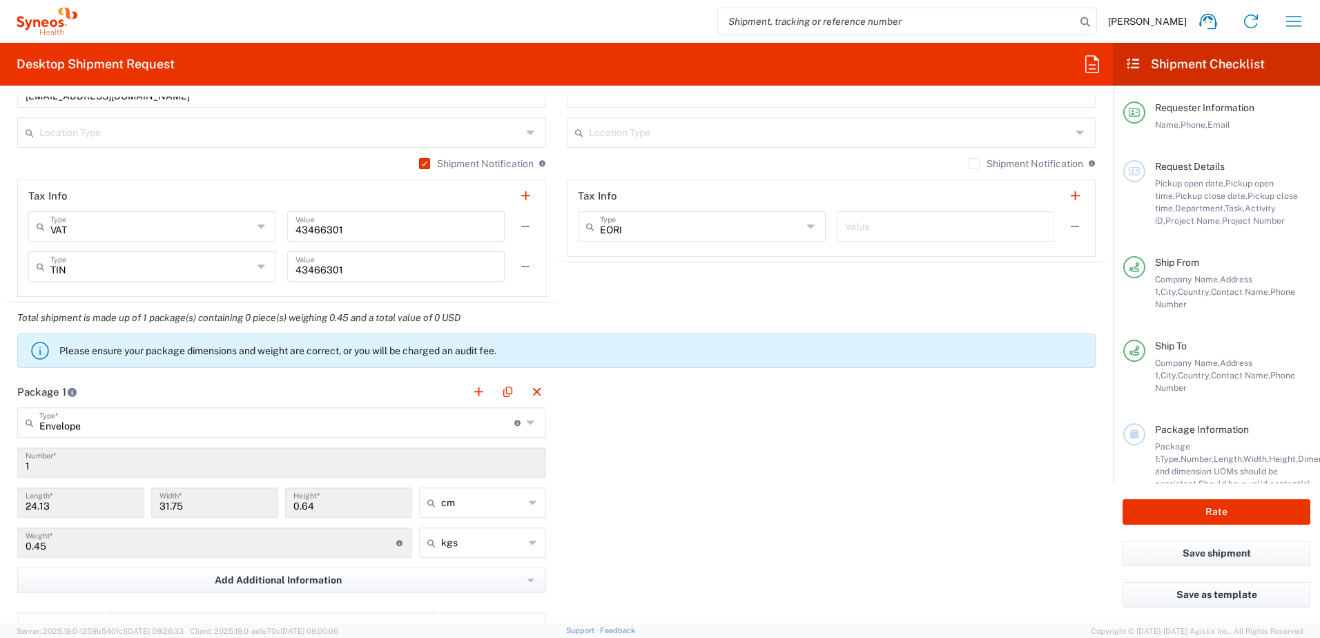
scroll to position [1035, 0]
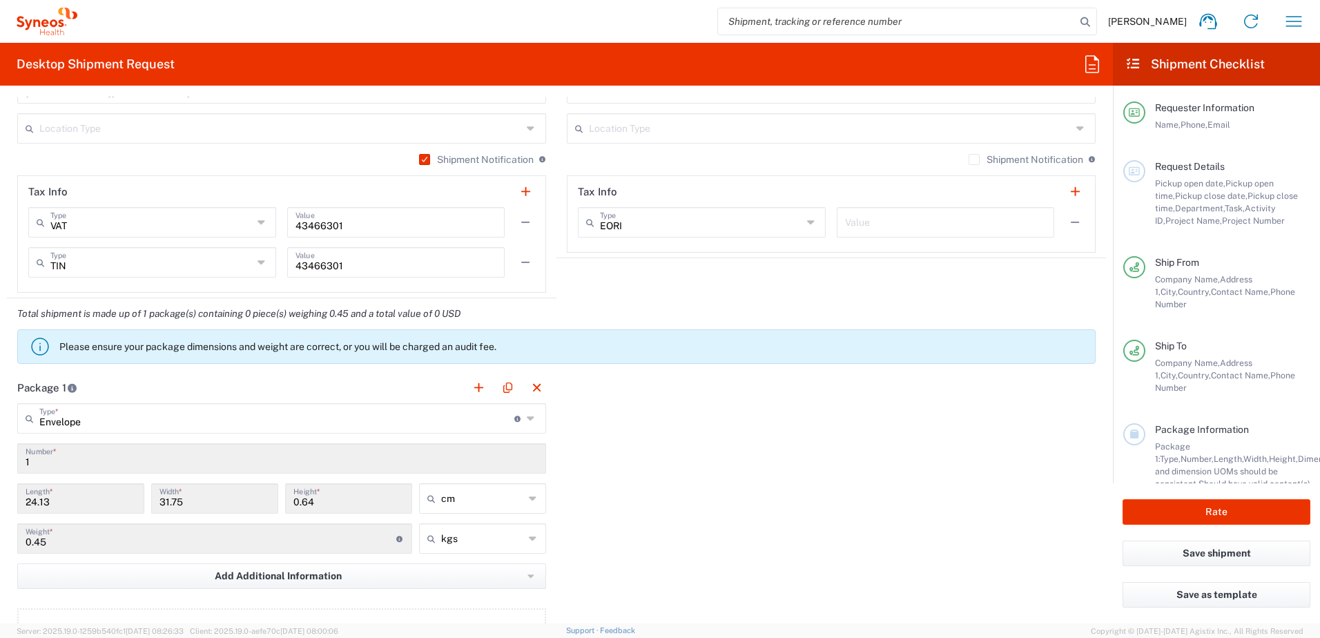
click at [657, 480] on div "Package 1 Envelope Type * Material used to package goods Envelope Large Box Med…" at bounding box center [556, 523] width 1099 height 303
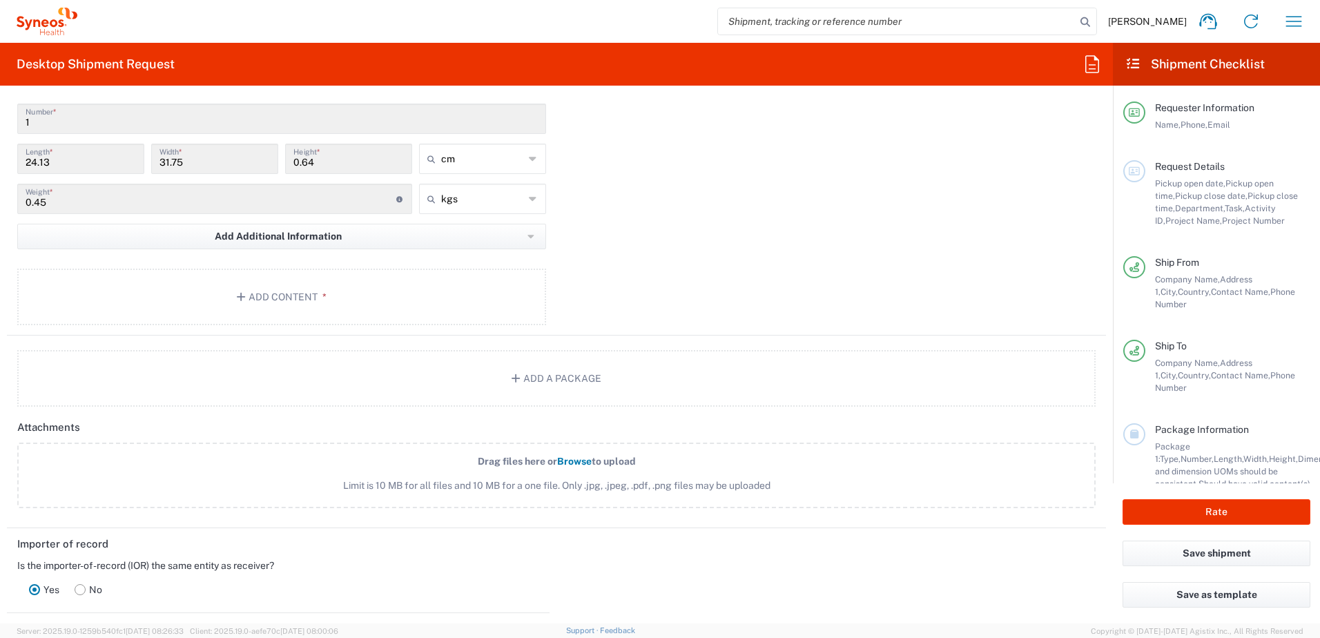
scroll to position [1381, 0]
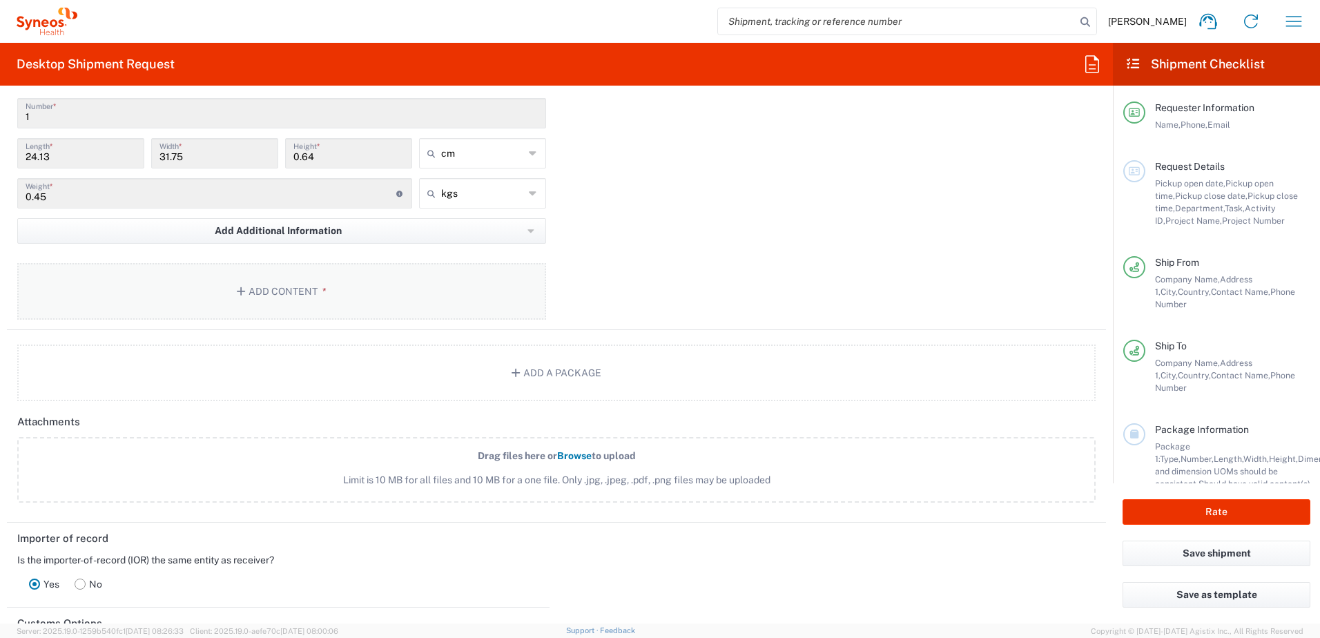
click at [284, 290] on button "Add Content *" at bounding box center [281, 291] width 529 height 57
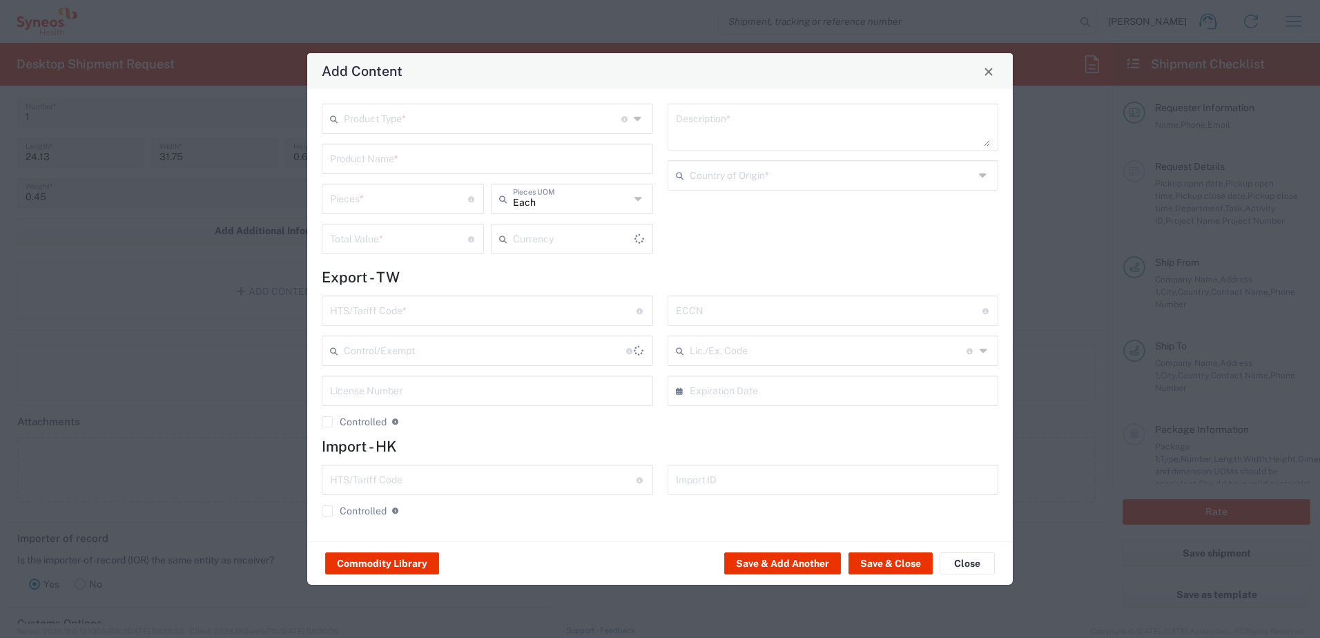
click at [409, 119] on input "text" at bounding box center [482, 118] width 277 height 24
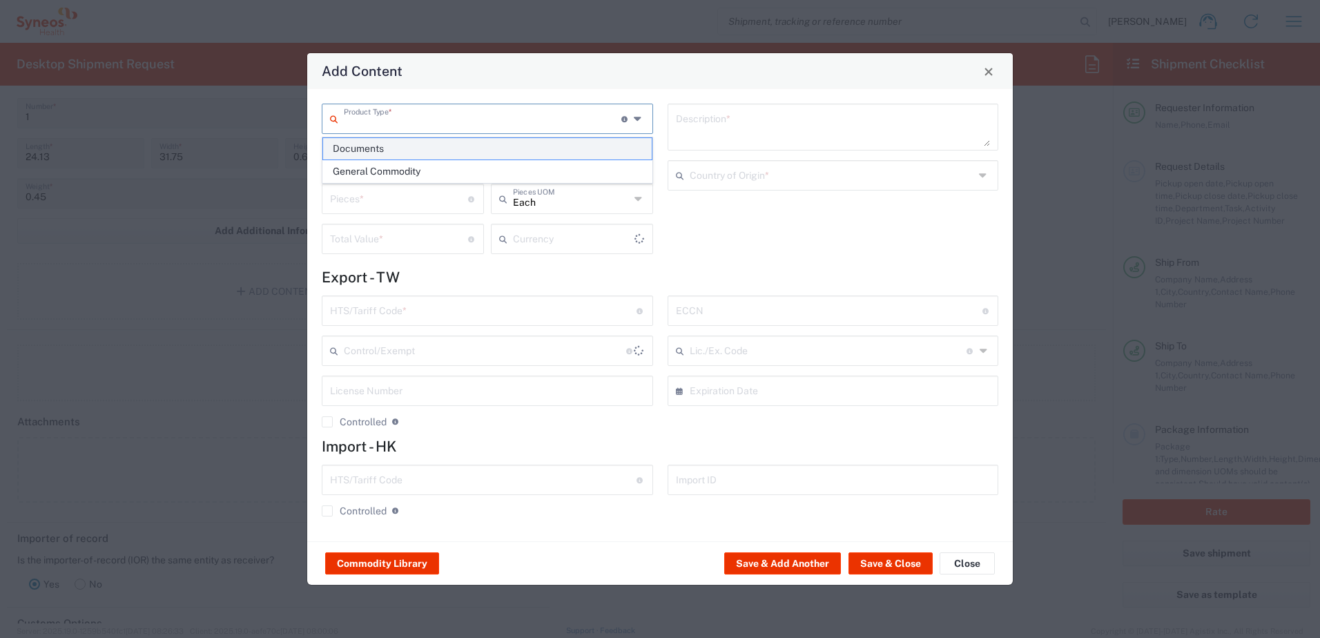
type input "US Dollar"
click at [367, 150] on span "Documents" at bounding box center [487, 148] width 329 height 21
type input "Documents"
type input "1"
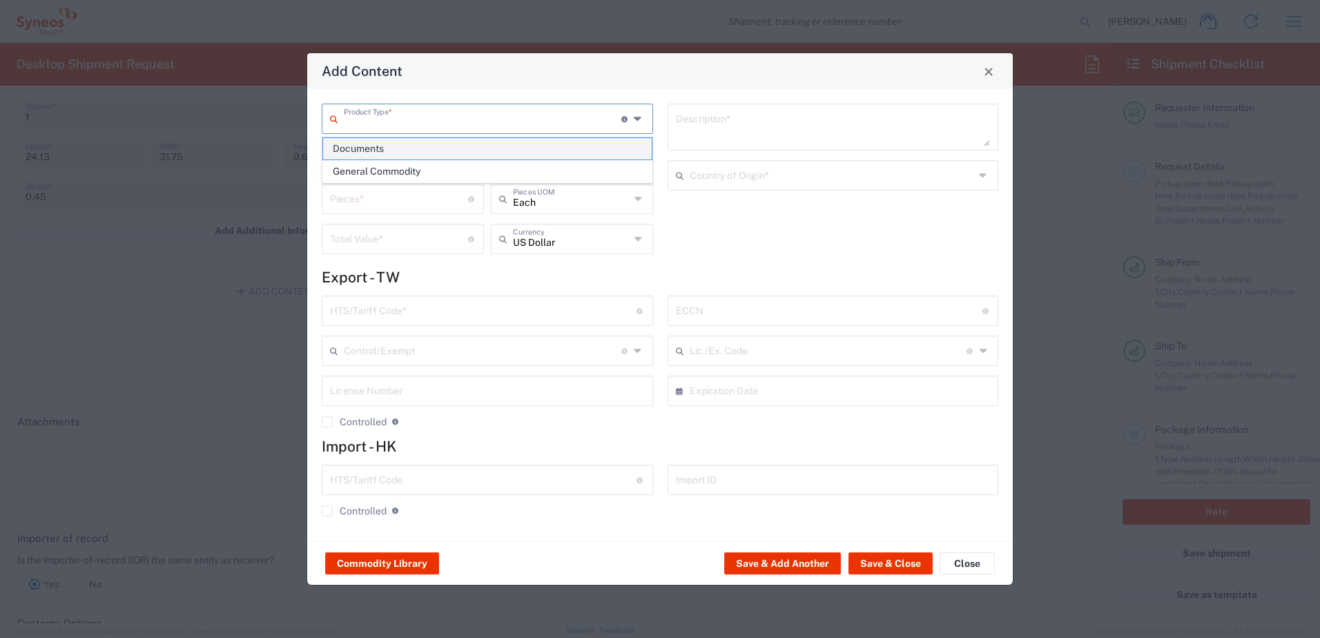
type input "1"
type textarea "Documents"
type input "[GEOGRAPHIC_DATA]"
type input "0000.00.0000"
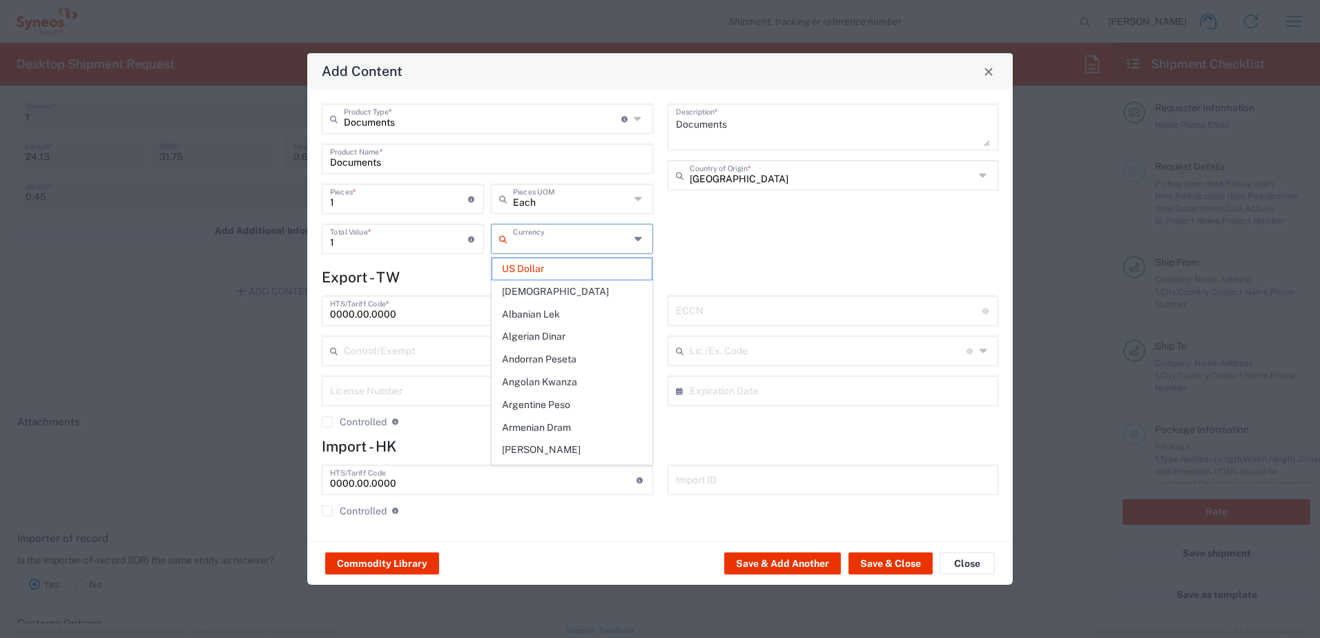
click at [543, 242] on input "text" at bounding box center [571, 238] width 117 height 24
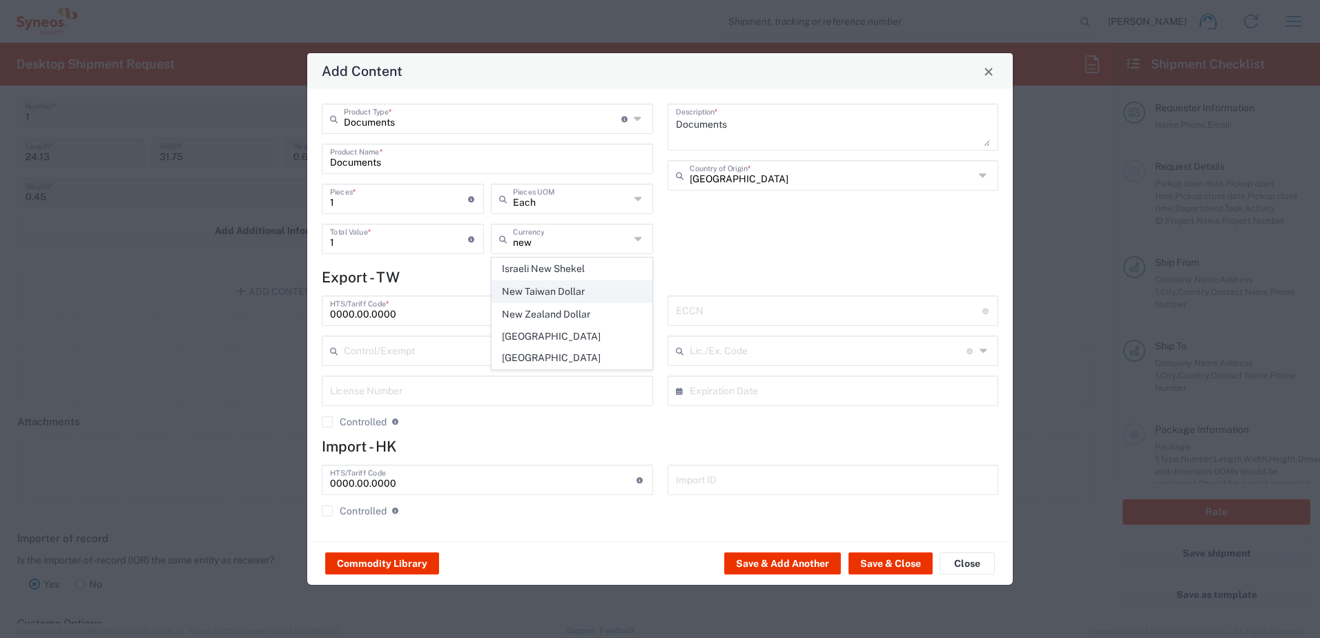
click at [574, 291] on span "New Taiwan Dollar" at bounding box center [571, 291] width 159 height 21
type input "New Taiwan Dollar"
drag, startPoint x: 360, startPoint y: 246, endPoint x: 287, endPoint y: 245, distance: 72.5
click at [287, 245] on div "Add Content Documents Product Type * Document: Paper document generated interna…" at bounding box center [660, 319] width 1320 height 638
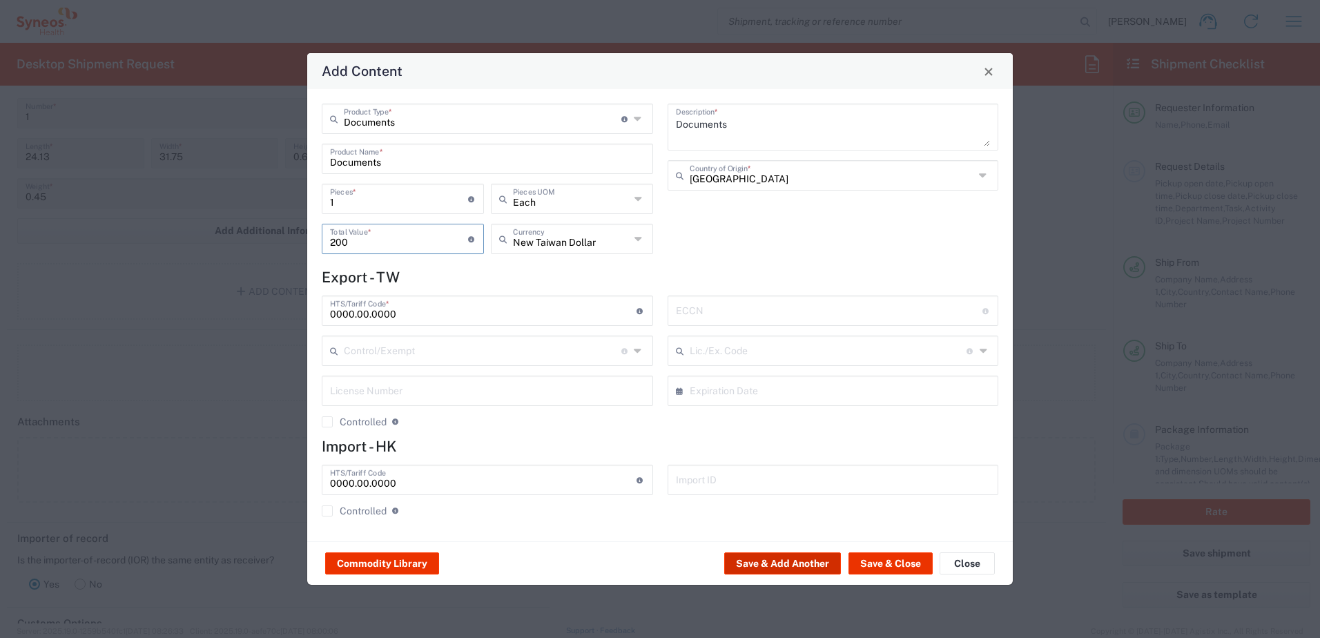
type input "200"
click at [657, 560] on button "Save & Add Another" at bounding box center [782, 563] width 117 height 22
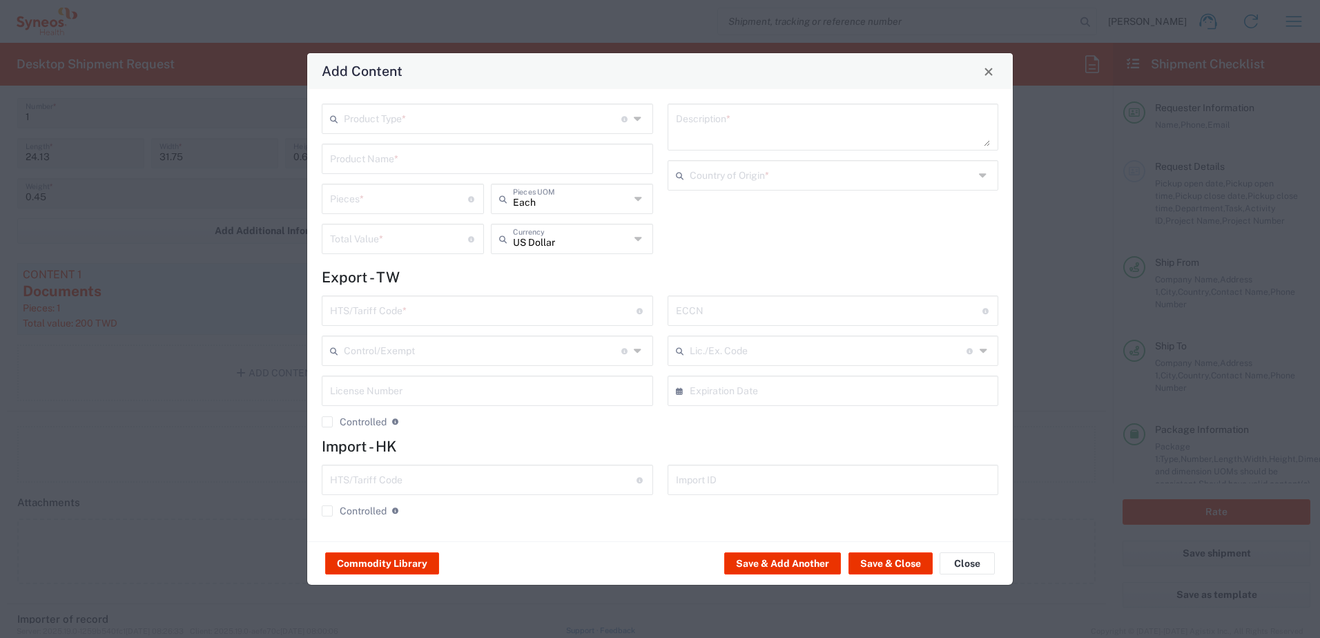
click at [400, 121] on input "text" at bounding box center [482, 118] width 277 height 24
click at [371, 175] on span "General Commodity" at bounding box center [487, 171] width 329 height 21
type input "General Commodity"
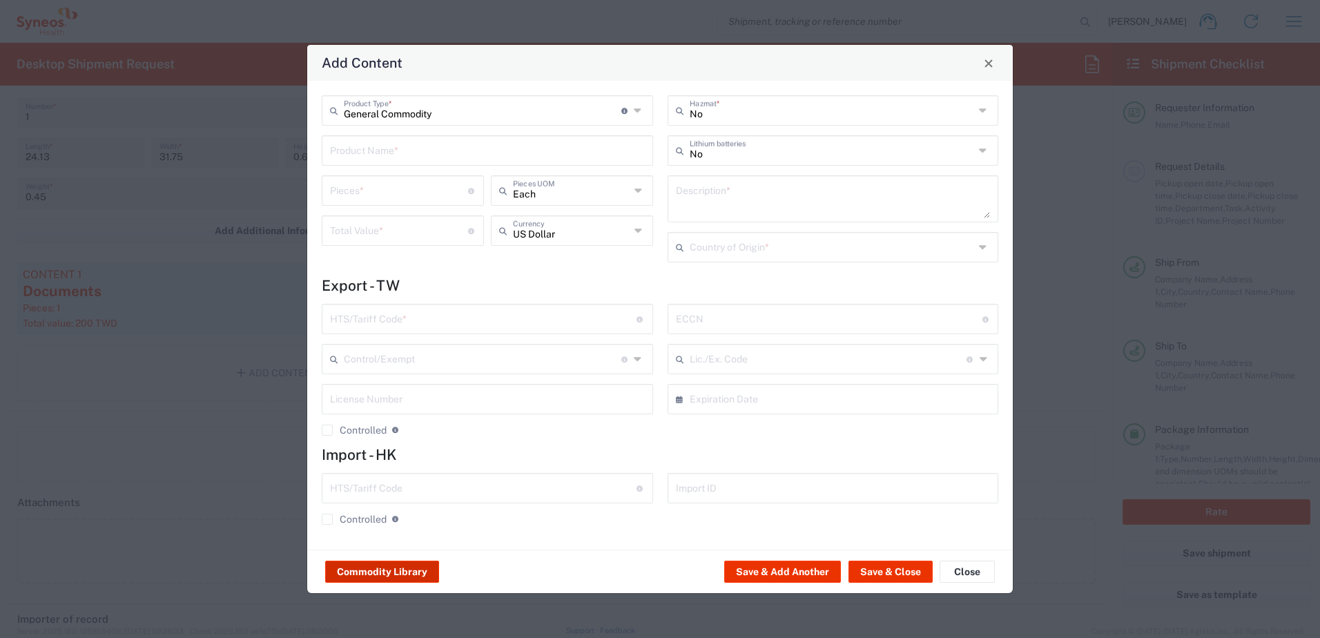
click at [388, 569] on button "Commodity Library" at bounding box center [382, 572] width 114 height 22
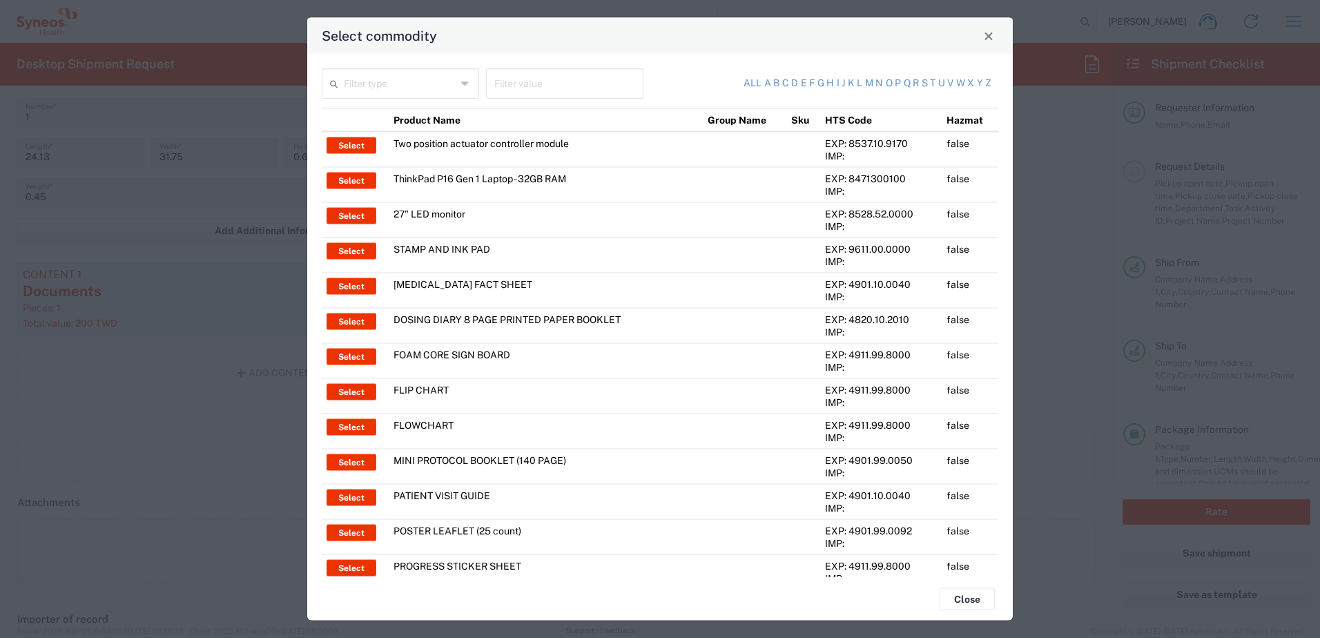
click at [370, 84] on input "text" at bounding box center [400, 82] width 113 height 24
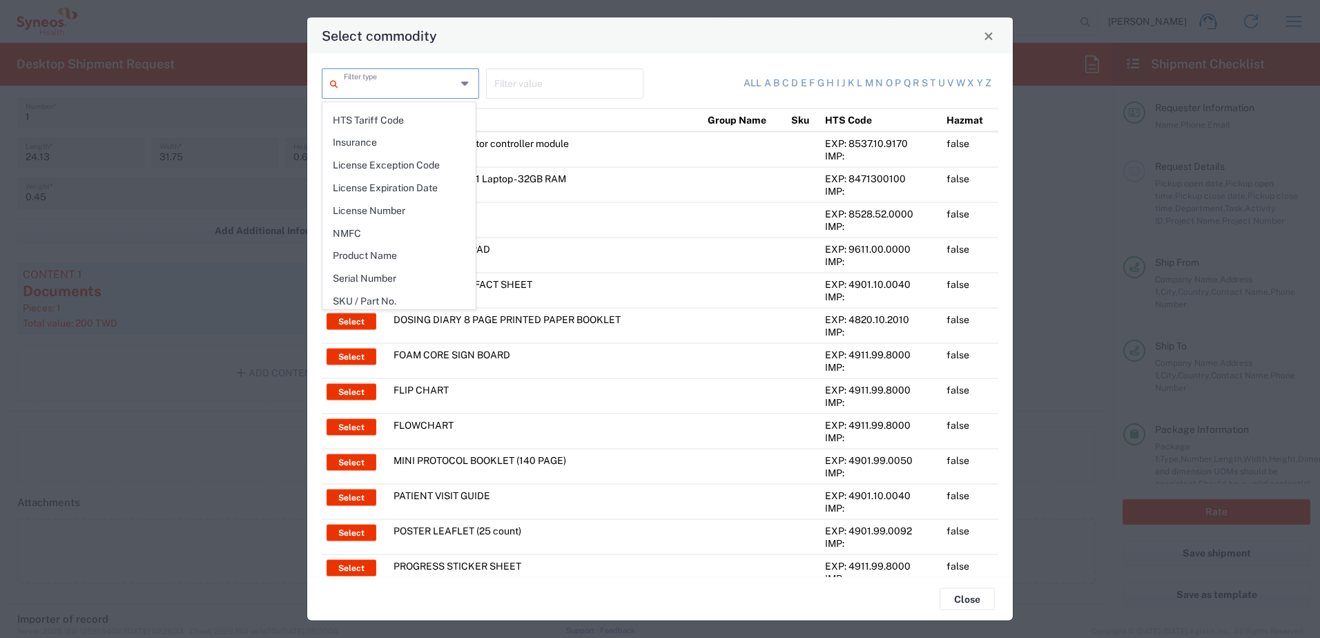
scroll to position [200, 0]
click at [384, 255] on span "Product Name" at bounding box center [399, 252] width 152 height 21
type input "Product Name"
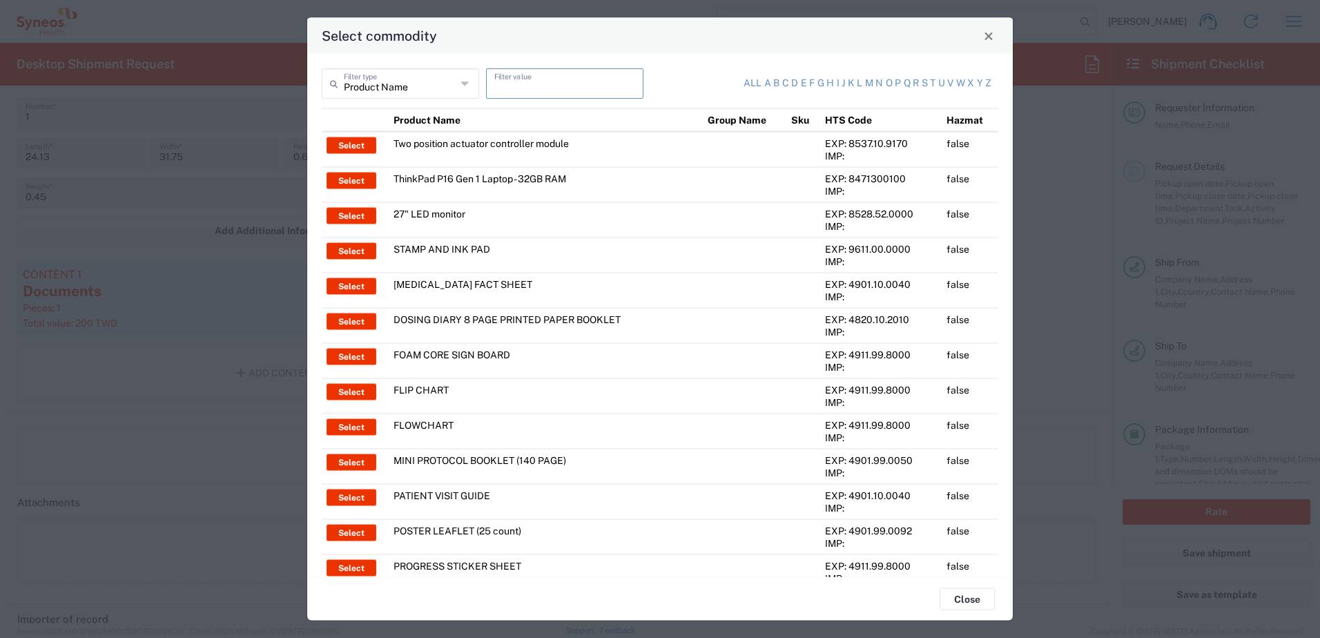
click at [506, 85] on input "text" at bounding box center [564, 82] width 141 height 24
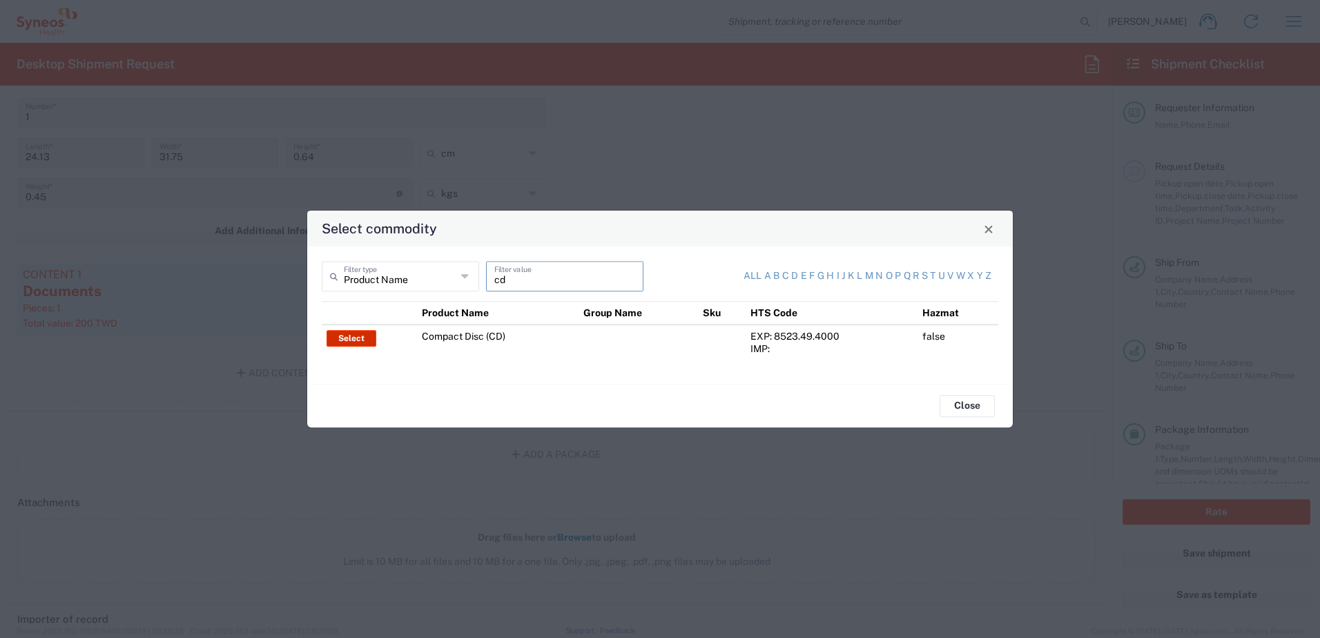
type input "cd"
click at [342, 336] on button "Select" at bounding box center [351, 338] width 50 height 17
type input "Compact Disc (CD)"
type input "1"
type input "2"
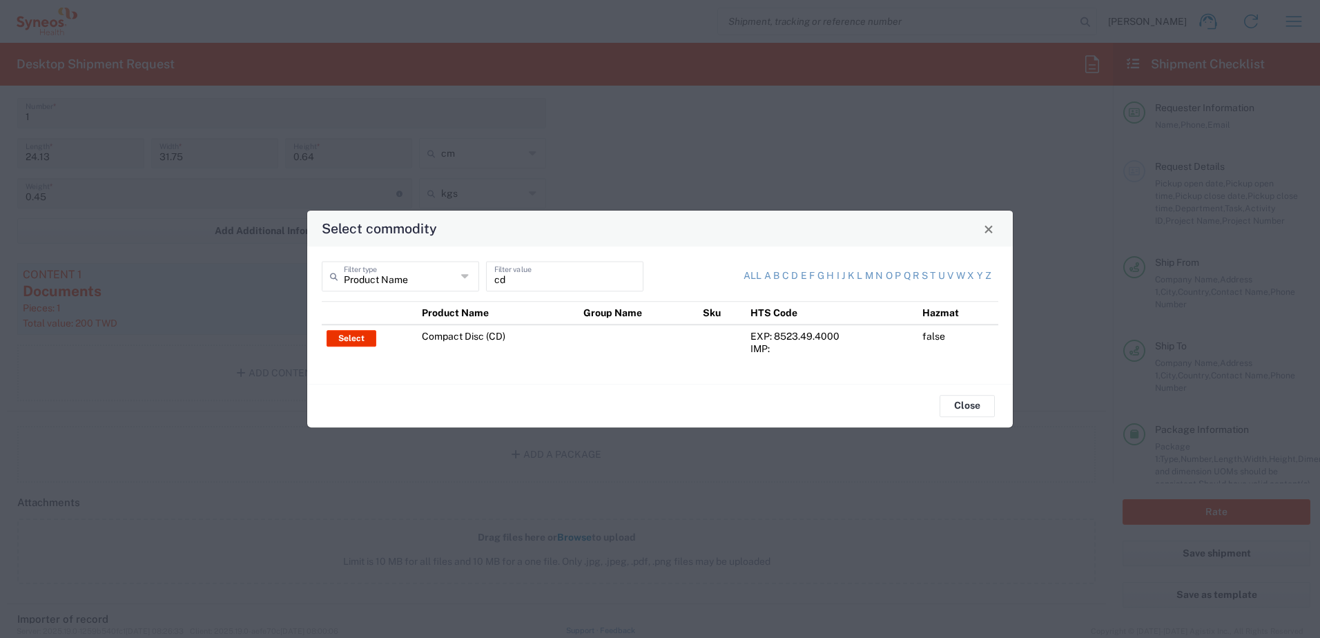
type textarea "Business correspondence on a compact disc"
type input "[GEOGRAPHIC_DATA]"
type input "8523.49.4000"
type input "BIS"
type input "EAR99"
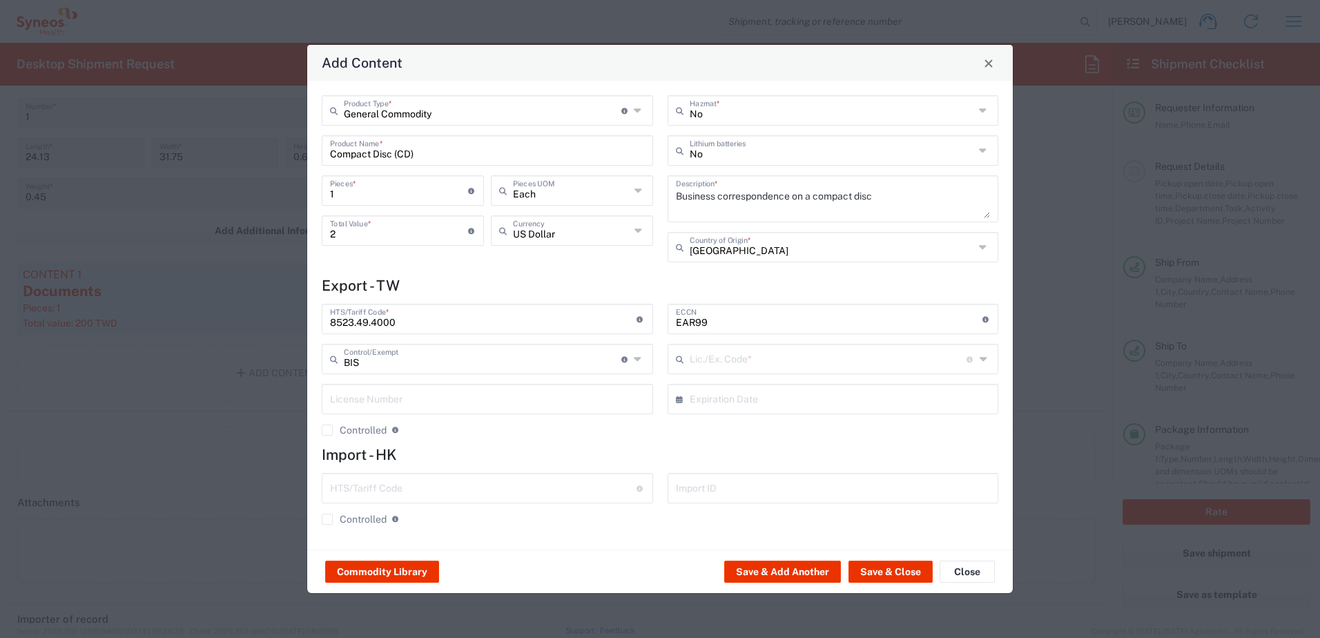
type input "NLR - No License Required"
click at [599, 224] on input "text" at bounding box center [571, 229] width 117 height 24
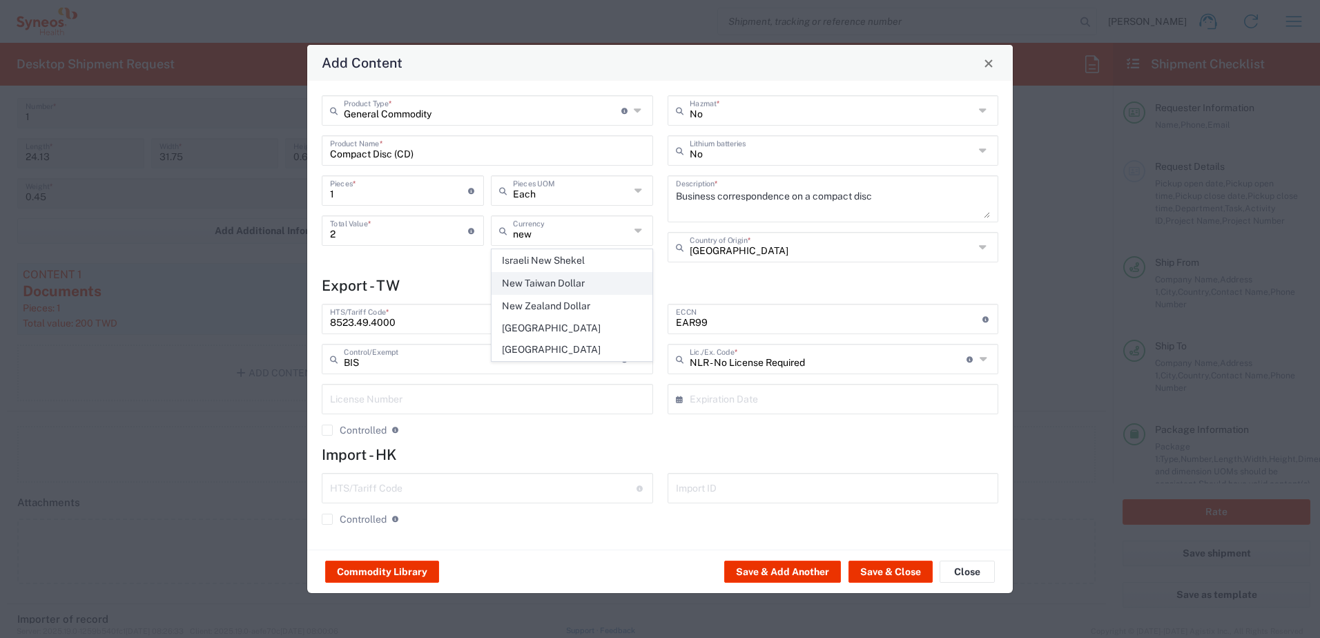
click at [589, 284] on span "New Taiwan Dollar" at bounding box center [571, 283] width 159 height 21
type input "New Taiwan Dollar"
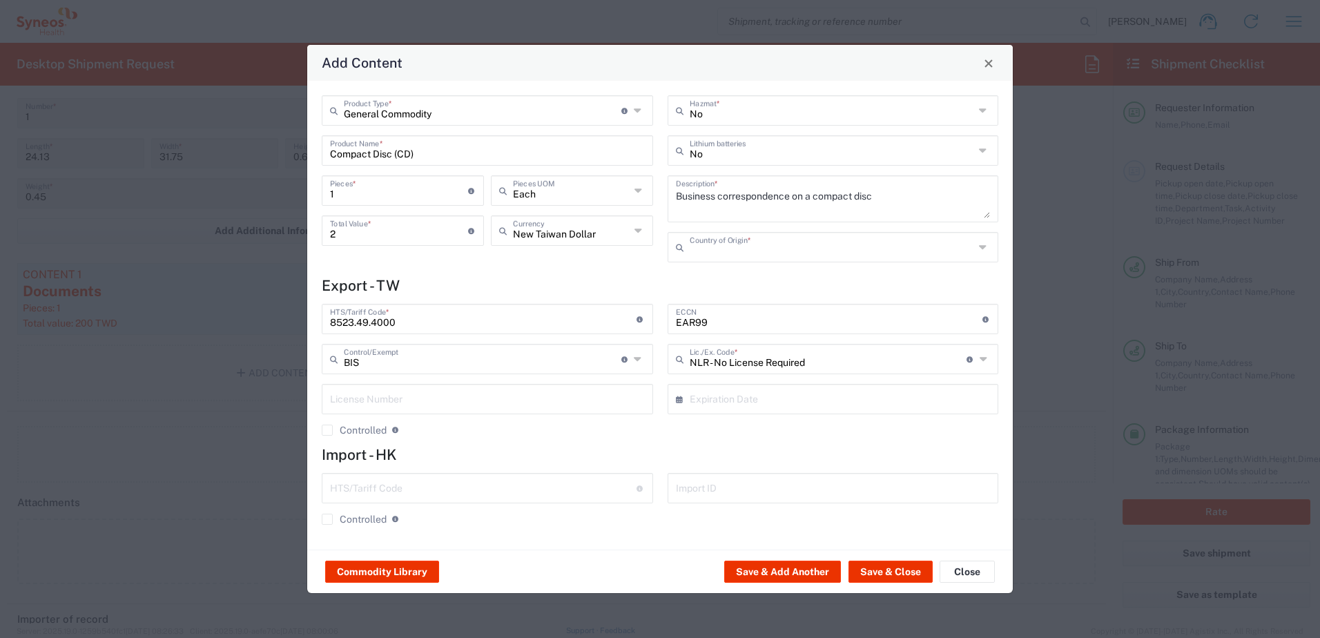
click at [657, 251] on input "text" at bounding box center [832, 246] width 285 height 24
click at [657, 274] on span "[GEOGRAPHIC_DATA]" at bounding box center [833, 276] width 329 height 21
type input "[GEOGRAPHIC_DATA]"
click at [353, 236] on input "2" at bounding box center [399, 229] width 138 height 24
type input "200"
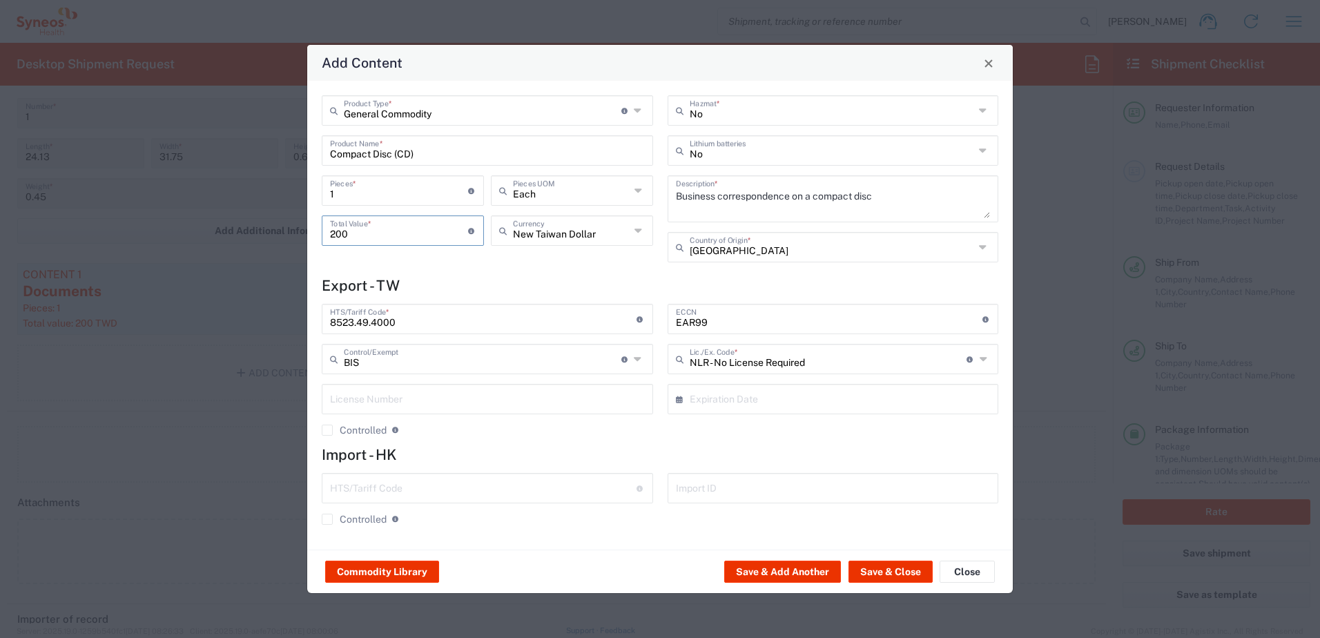
click at [657, 284] on h4 "Export - TW" at bounding box center [660, 285] width 676 height 17
click at [657, 569] on button "Save & Close" at bounding box center [890, 572] width 84 height 22
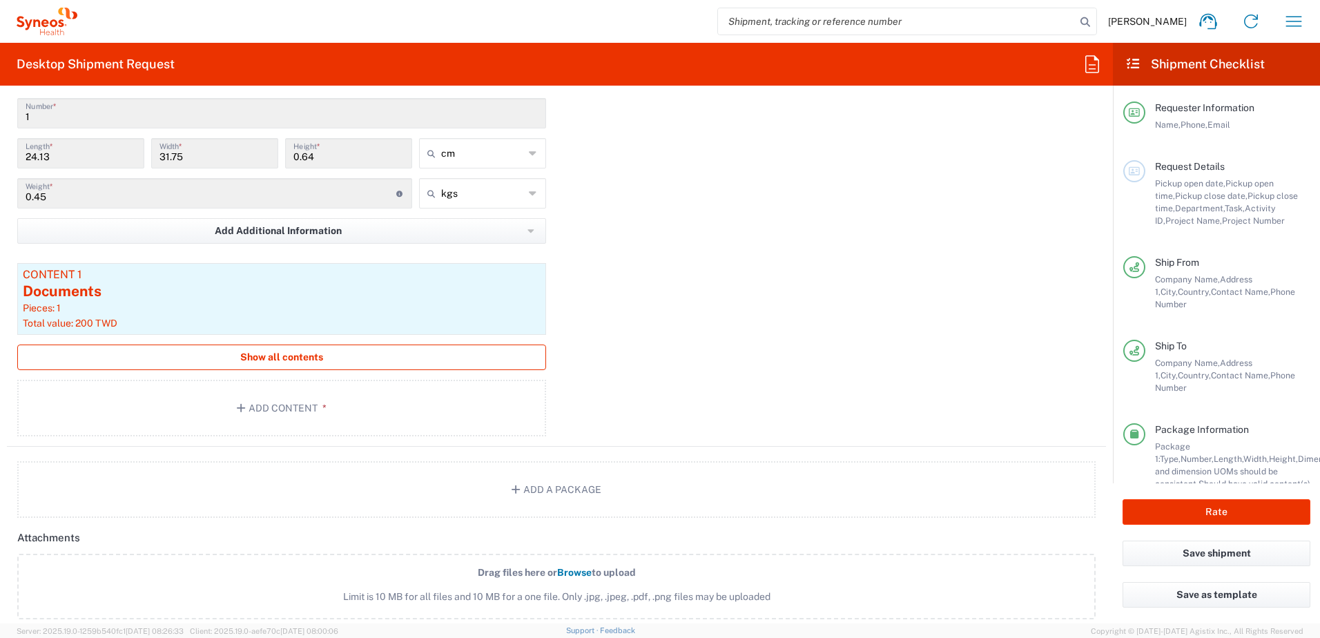
click at [249, 354] on span "Show all contents" at bounding box center [281, 357] width 83 height 13
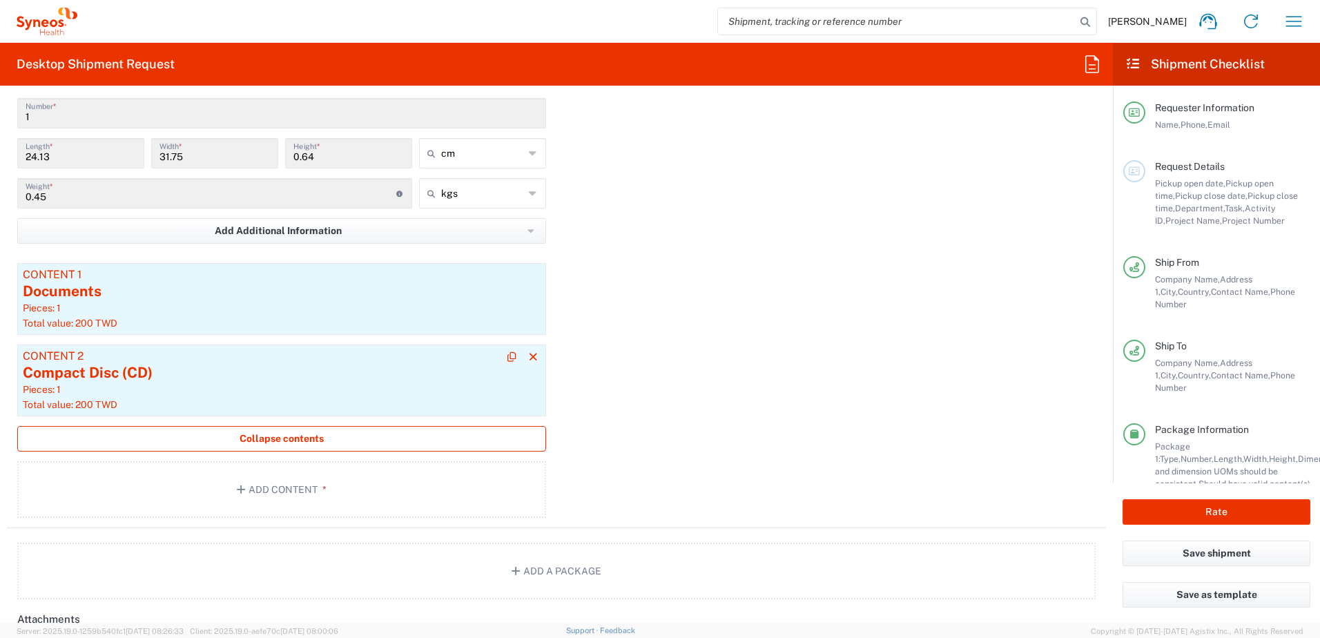
click at [113, 380] on div "Compact Disc (CD)" at bounding box center [282, 372] width 518 height 21
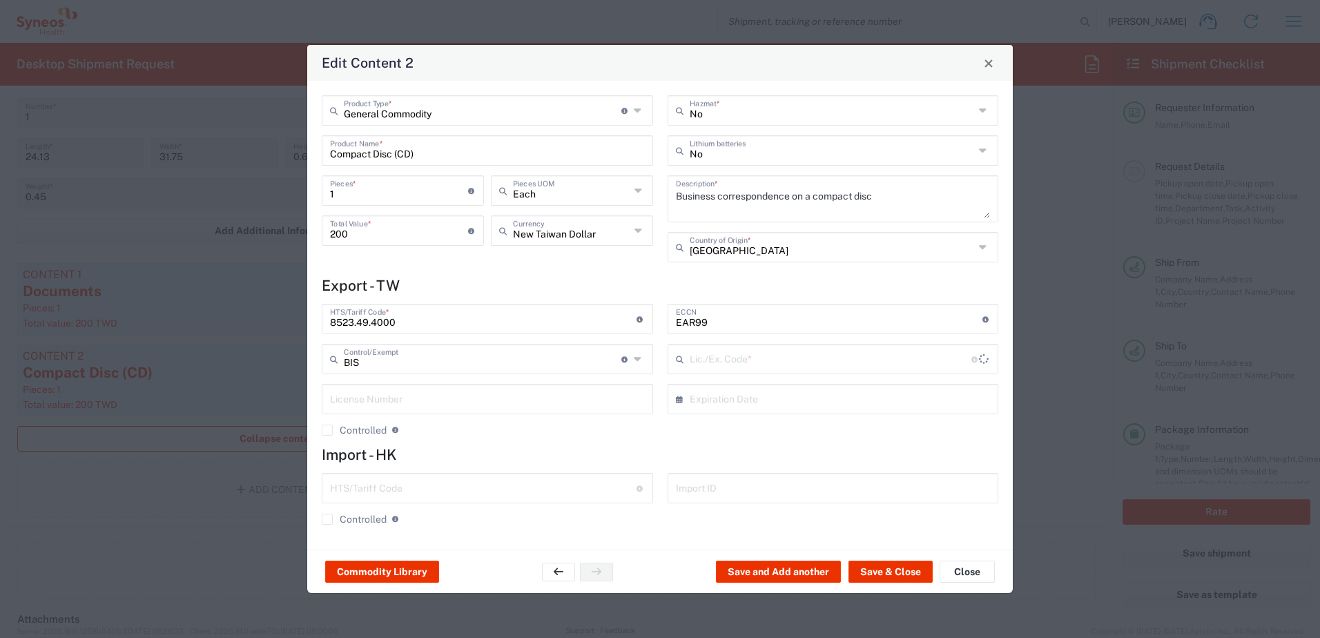
type input "NLR - No License Required"
drag, startPoint x: 345, startPoint y: 192, endPoint x: 326, endPoint y: 195, distance: 18.8
click at [326, 195] on div "1 Pieces * Number of pieces inside all the packages" at bounding box center [403, 190] width 162 height 30
type input "2"
type input "400"
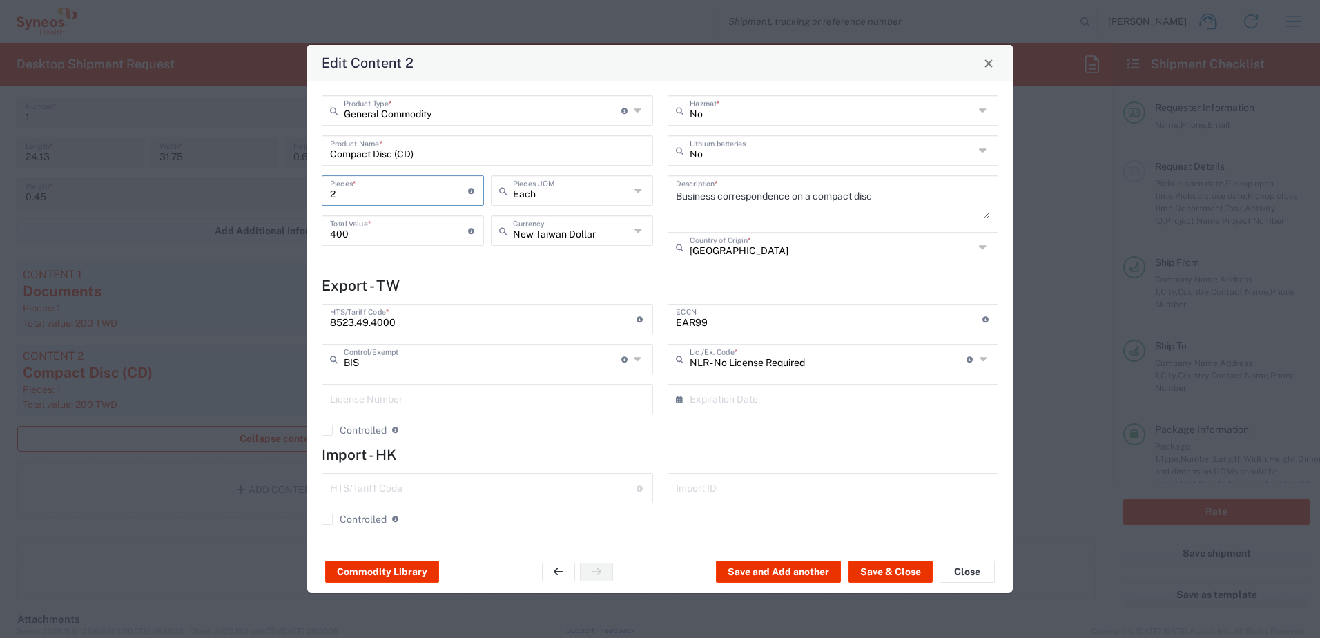
type input "2"
click at [355, 233] on input "400" at bounding box center [399, 229] width 138 height 24
click at [335, 235] on input "400" at bounding box center [399, 229] width 138 height 24
type input "200"
click at [483, 269] on div "General Commodity Product Type * Document: Paper document generated internally …" at bounding box center [488, 183] width 346 height 177
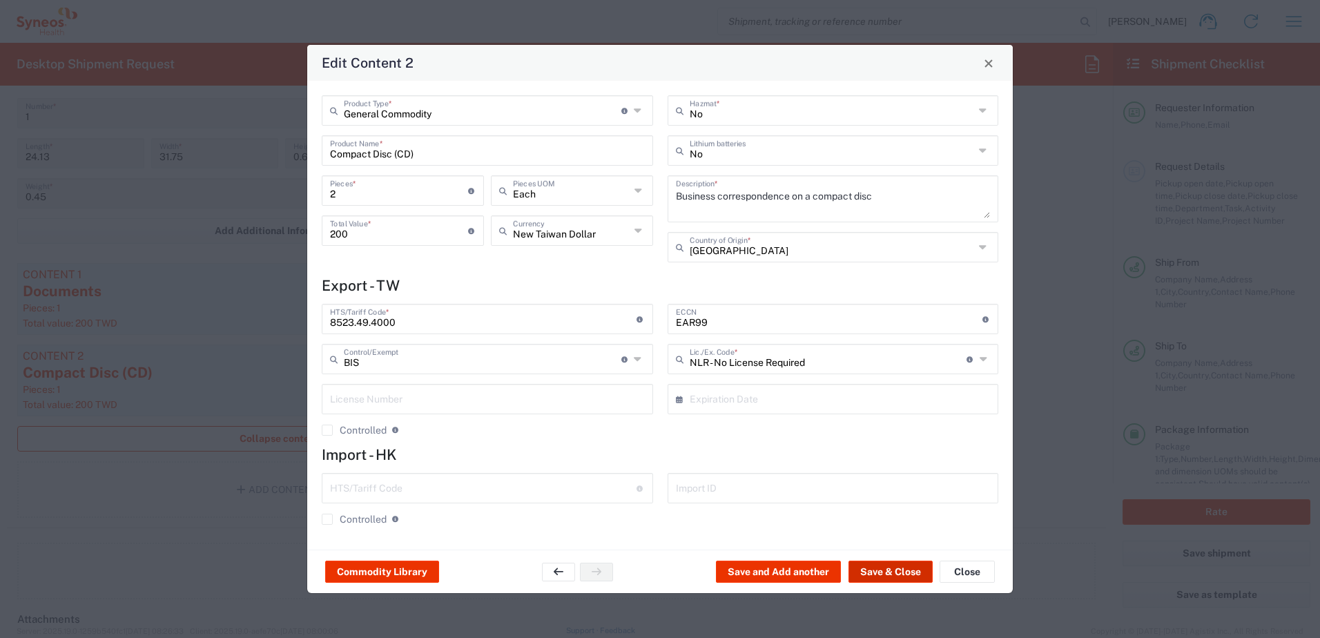
click at [657, 572] on button "Save & Close" at bounding box center [890, 572] width 84 height 22
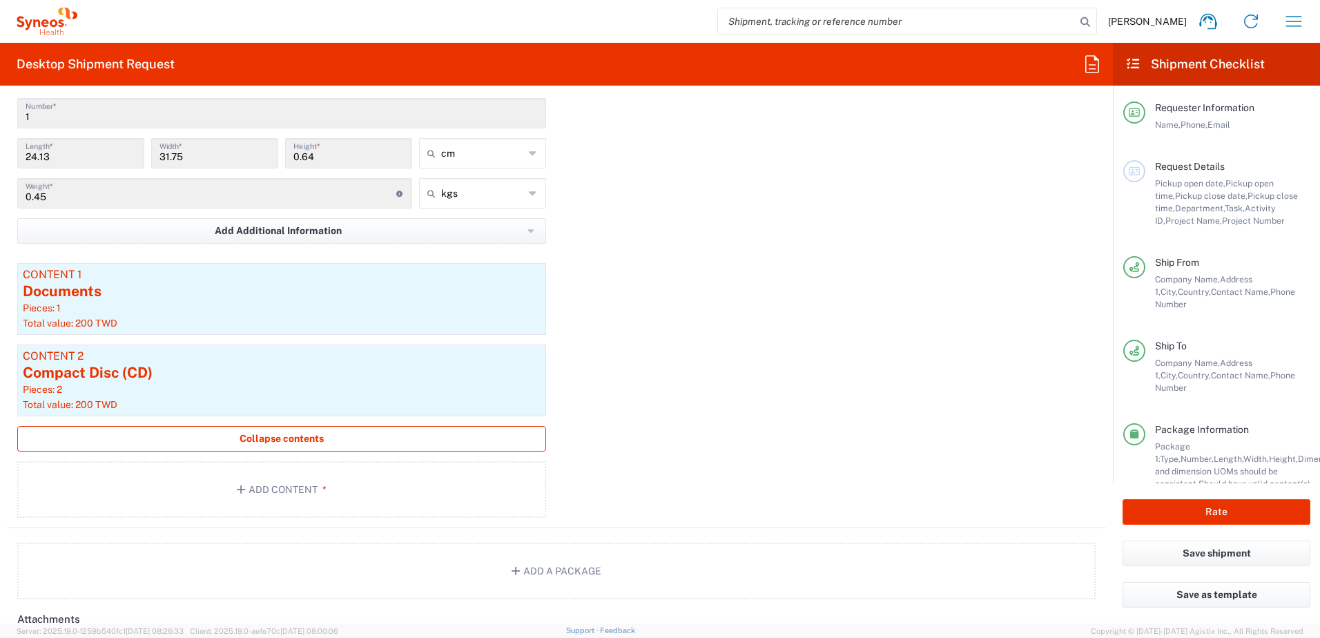
click at [263, 442] on span "Collapse contents" at bounding box center [282, 438] width 84 height 13
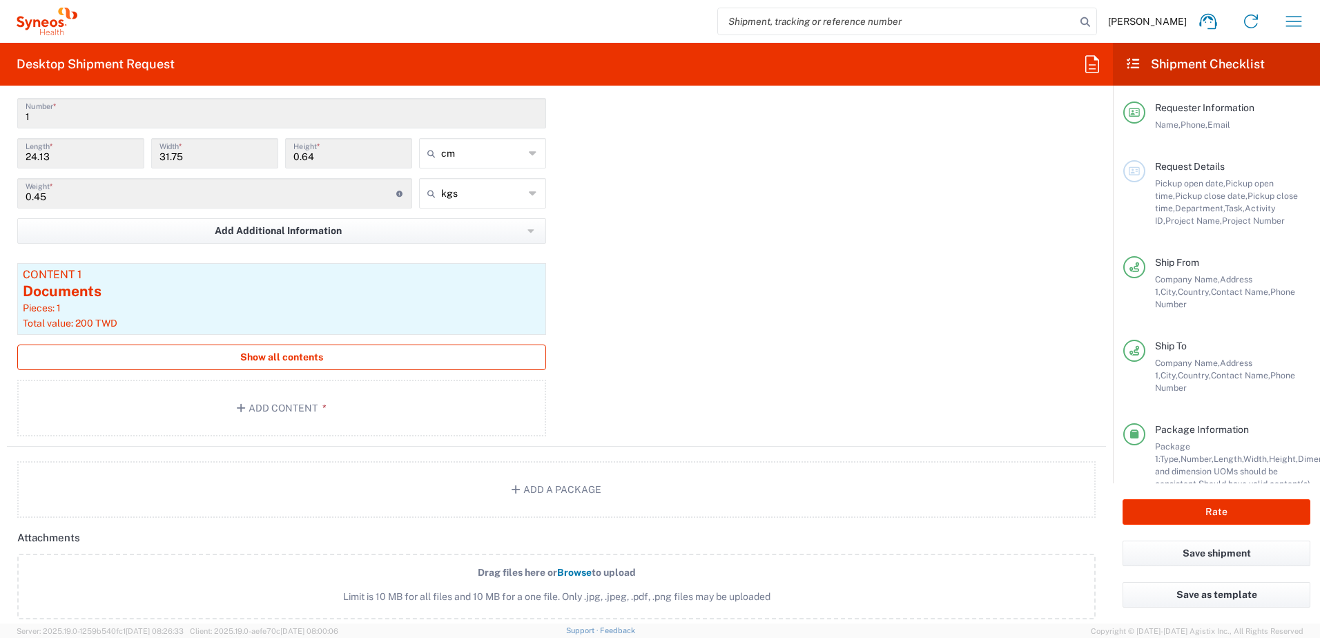
click at [265, 355] on span "Show all contents" at bounding box center [281, 357] width 83 height 13
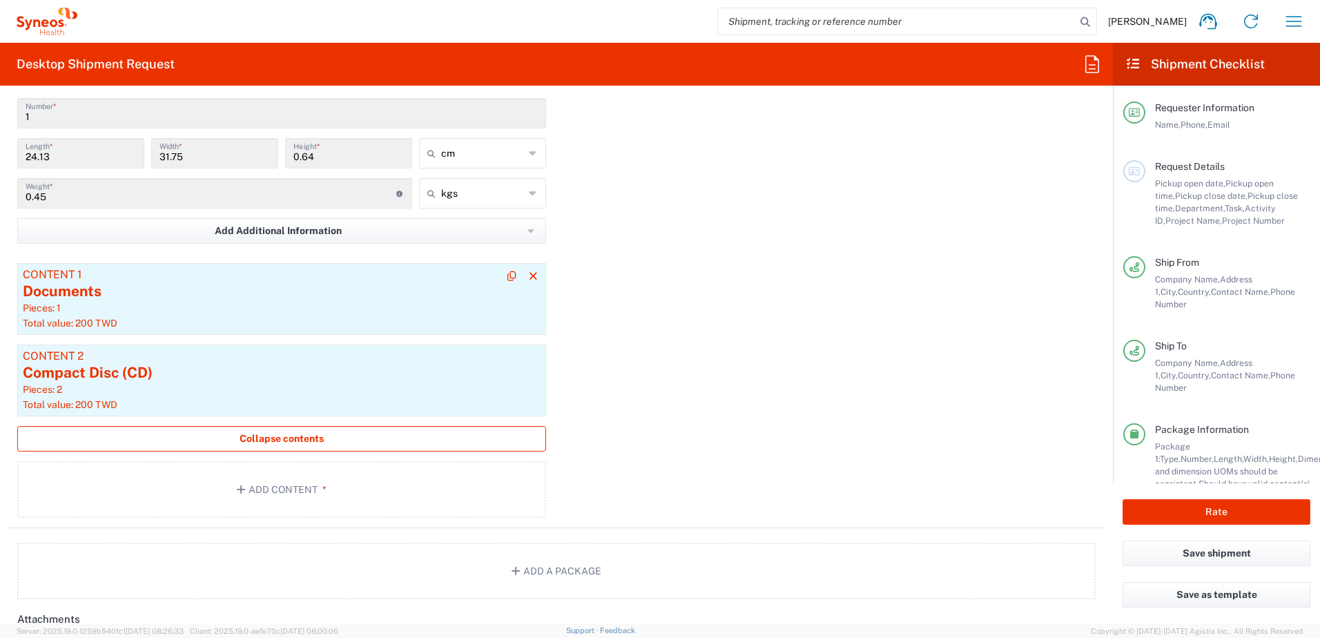
click at [104, 312] on div "Pieces: 1" at bounding box center [282, 308] width 518 height 12
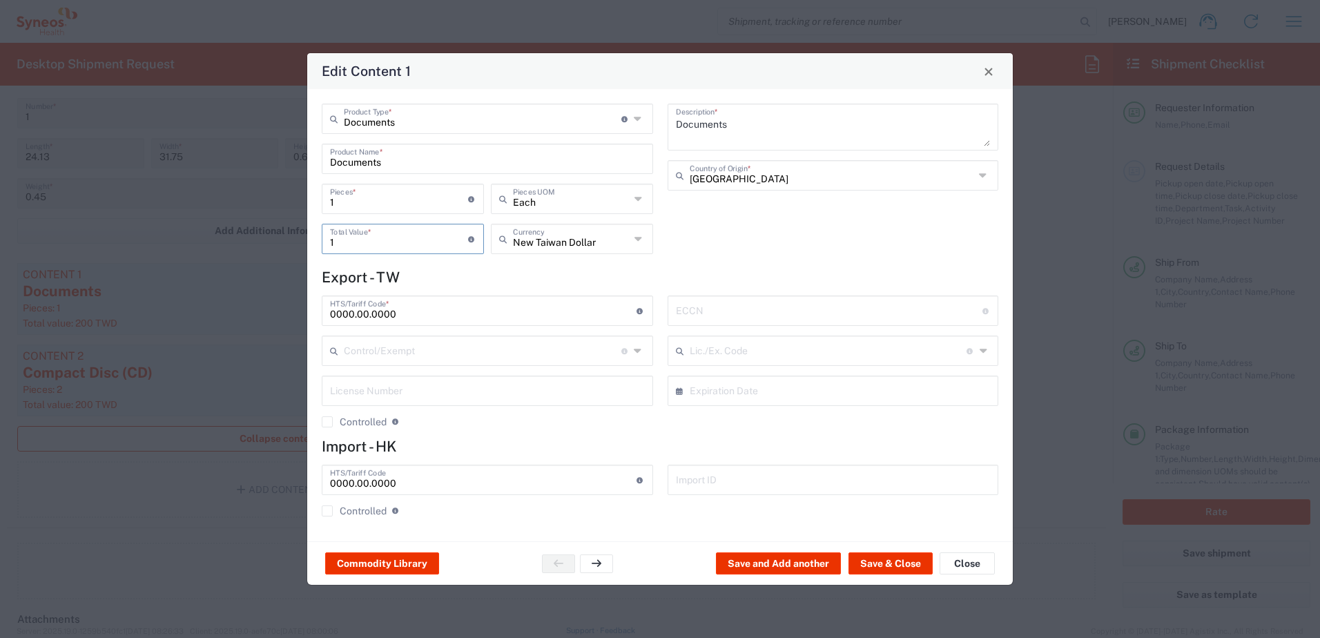
click at [342, 247] on input "1" at bounding box center [399, 238] width 138 height 24
type input "100"
click at [657, 561] on button "Save & Close" at bounding box center [890, 563] width 84 height 22
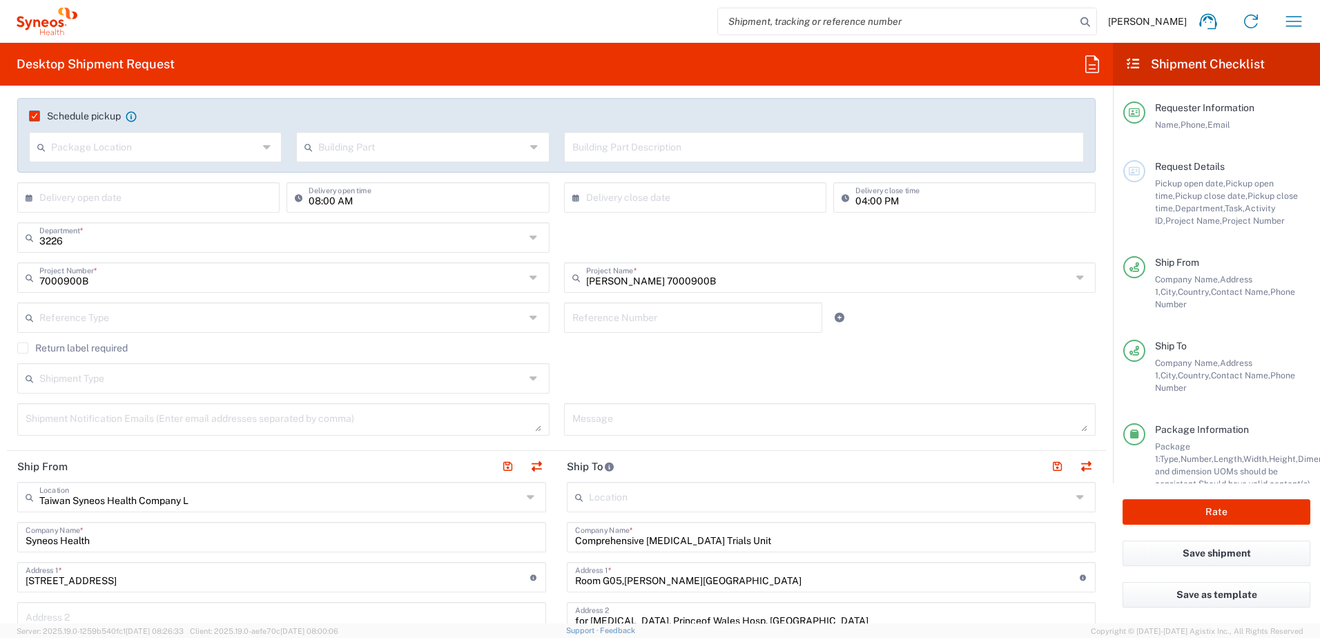
scroll to position [0, 0]
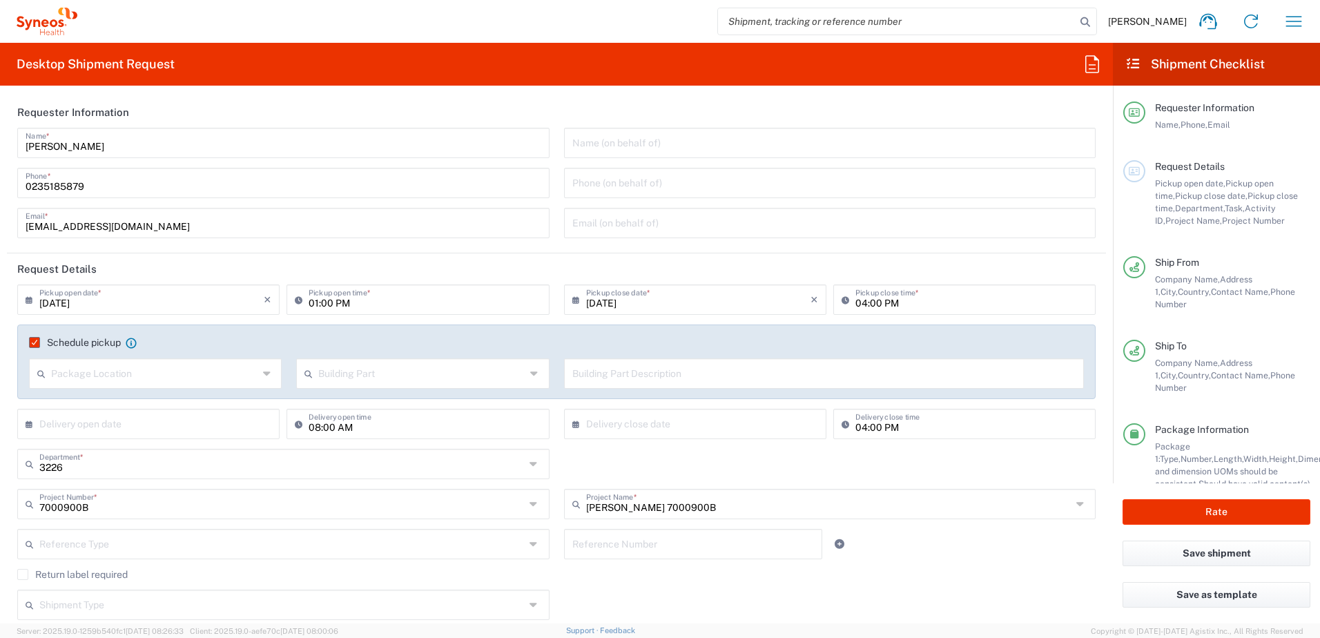
click at [317, 303] on input "01:00 PM" at bounding box center [425, 298] width 232 height 24
type input "02:00 PM"
click at [657, 306] on input "04:00 PM" at bounding box center [971, 298] width 232 height 24
type input "05:00 PM"
click at [657, 459] on div "3226 Department * 3226 3000 3100 3109 3110 3111 3112 3125 3130 3135 3136 3150 3…" at bounding box center [556, 469] width 1093 height 40
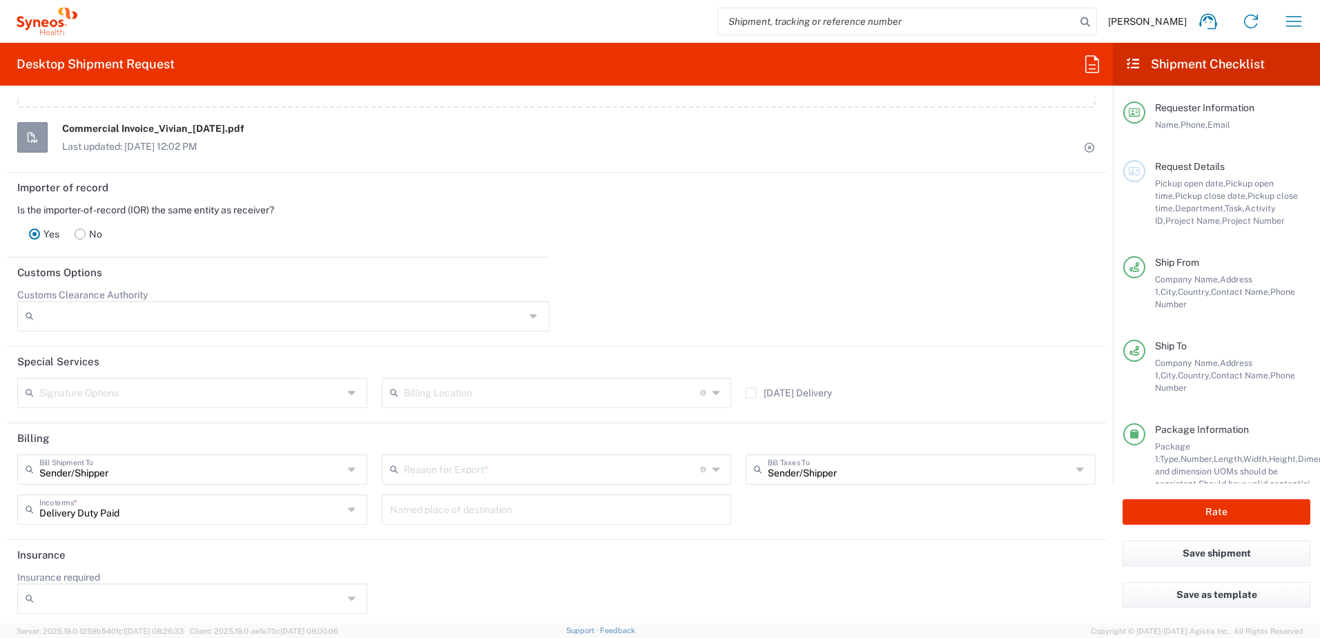
scroll to position [1979, 0]
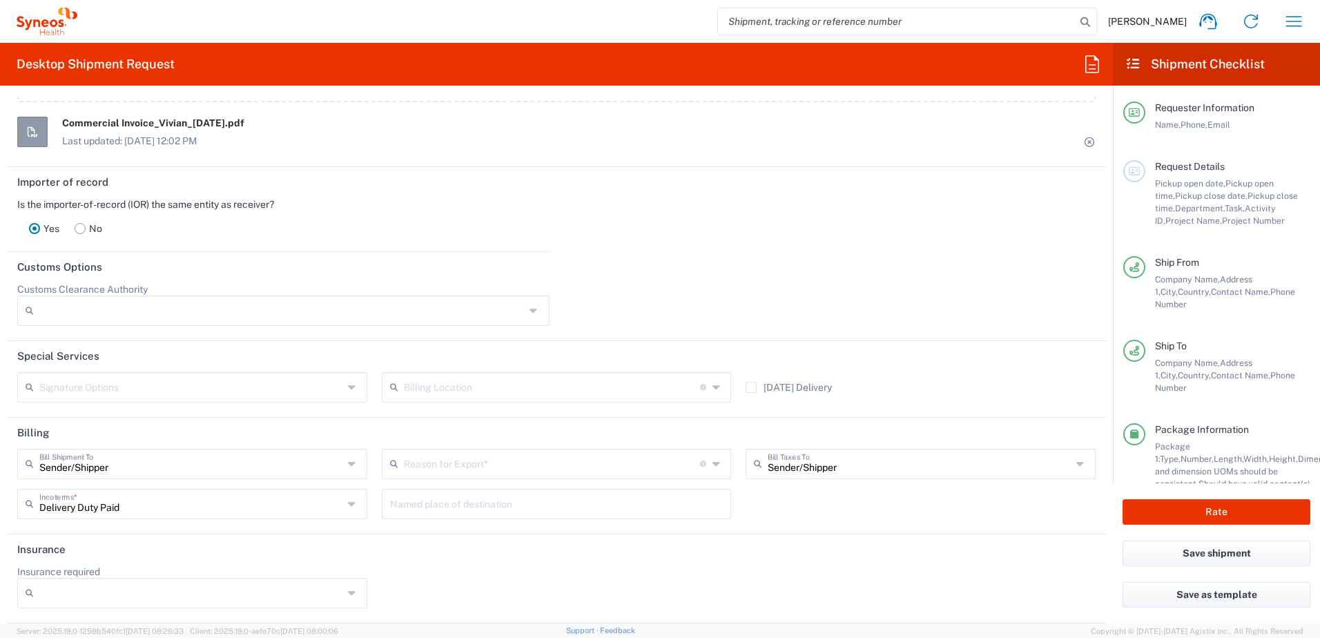
click at [450, 465] on input "text" at bounding box center [552, 463] width 296 height 24
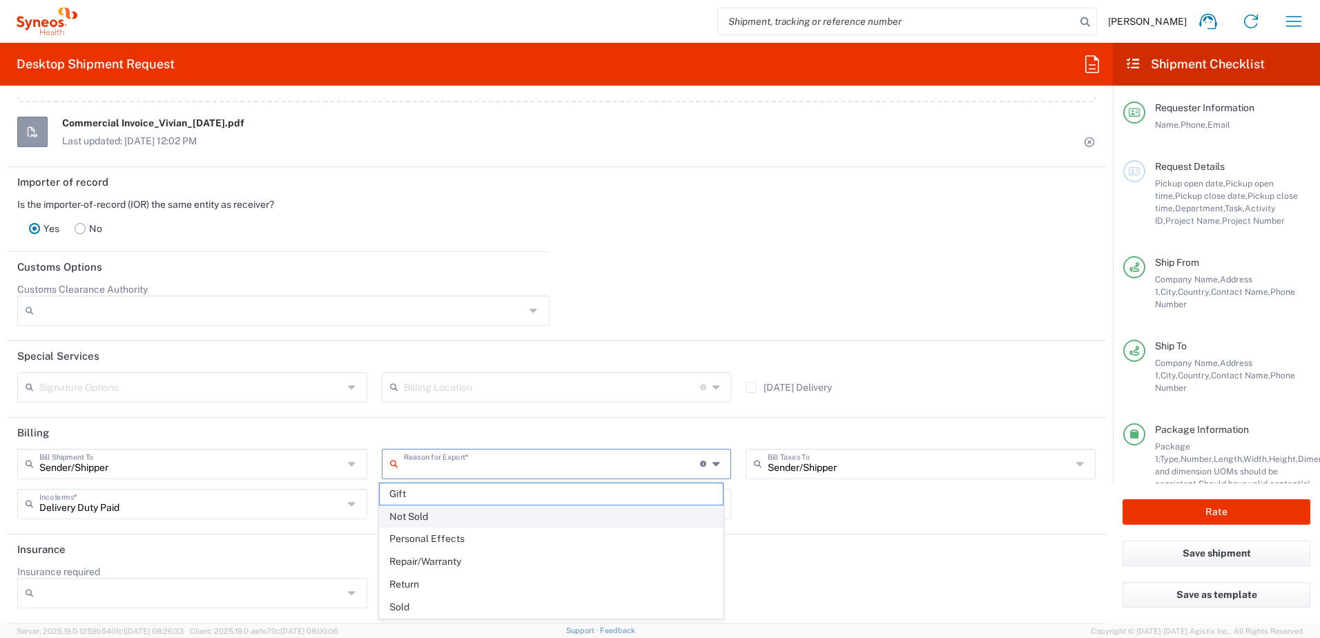
click at [417, 520] on span "Not Sold" at bounding box center [552, 516] width 344 height 21
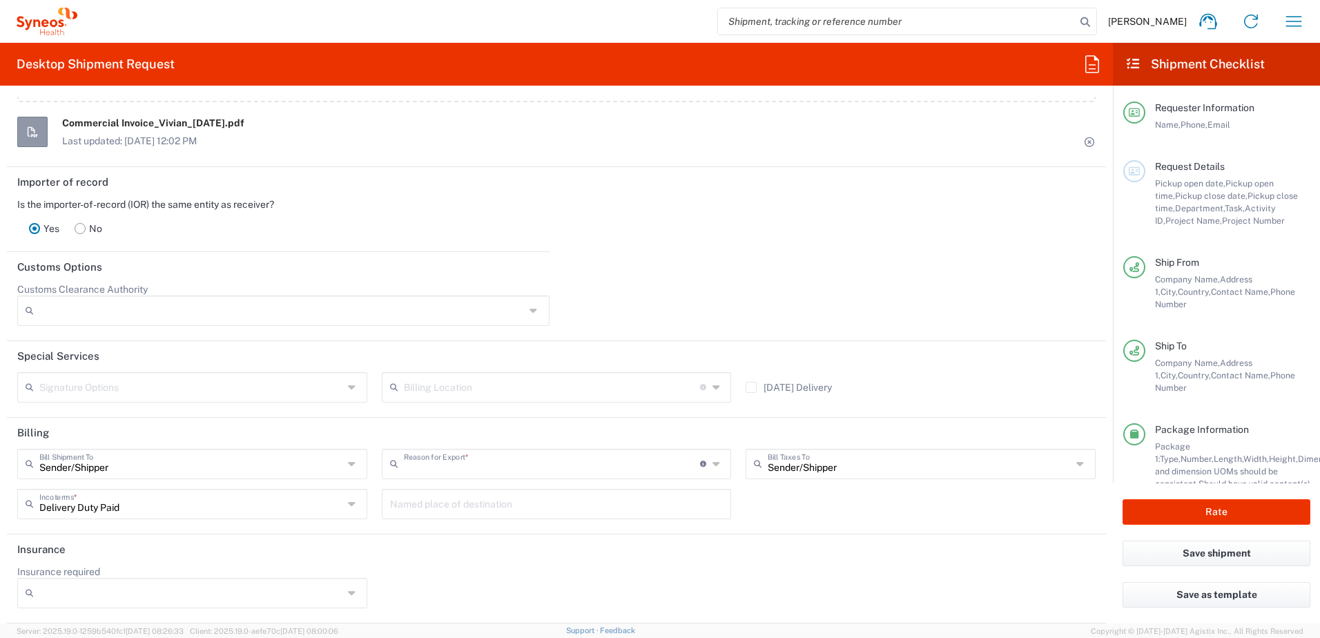
type input "Not Sold"
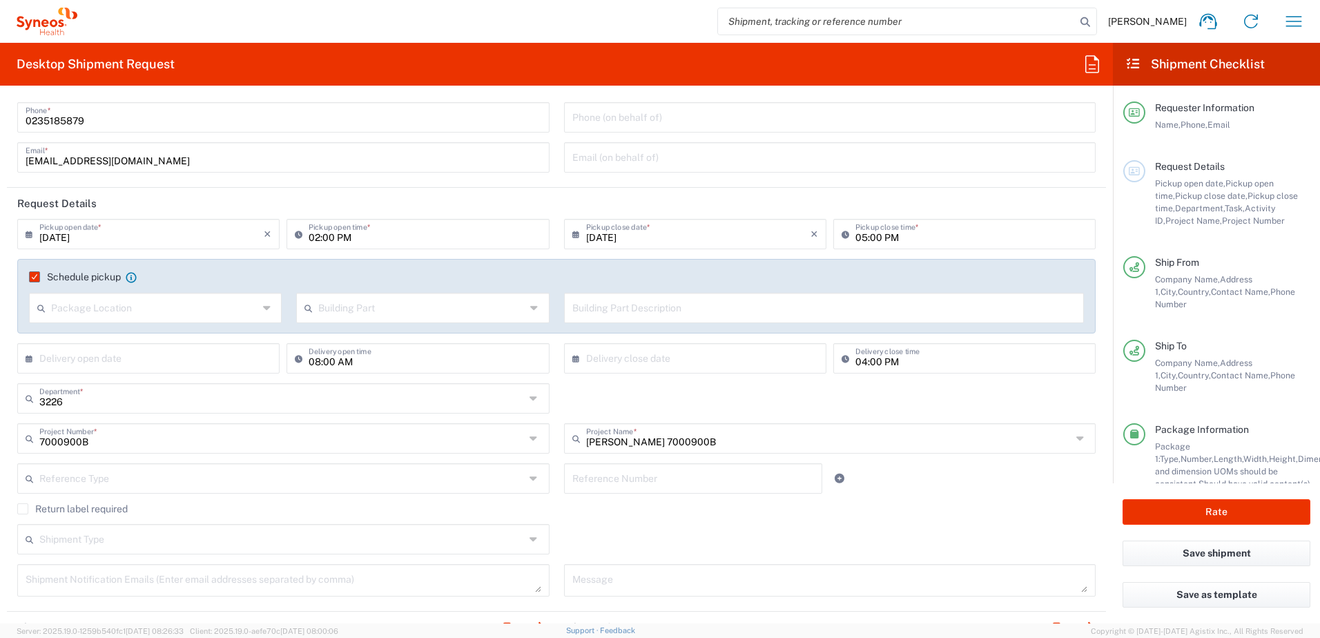
scroll to position [138, 0]
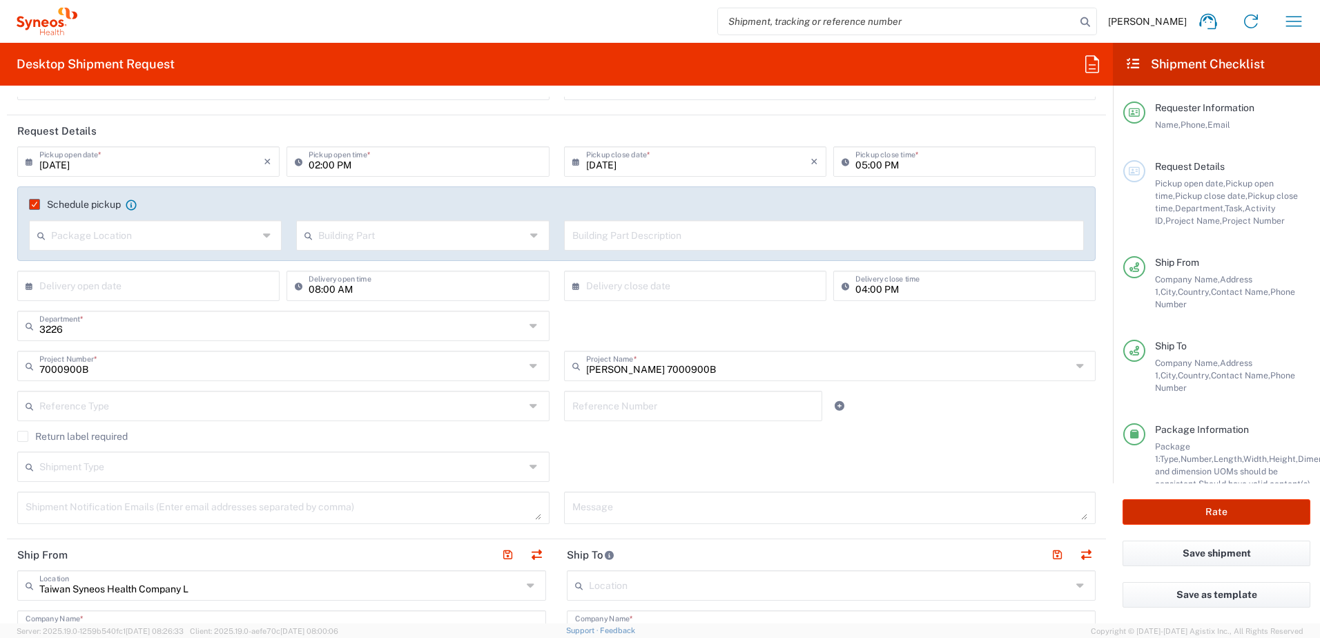
click at [657, 508] on button "Rate" at bounding box center [1216, 512] width 188 height 26
type input "[PERSON_NAME] 7000900B"
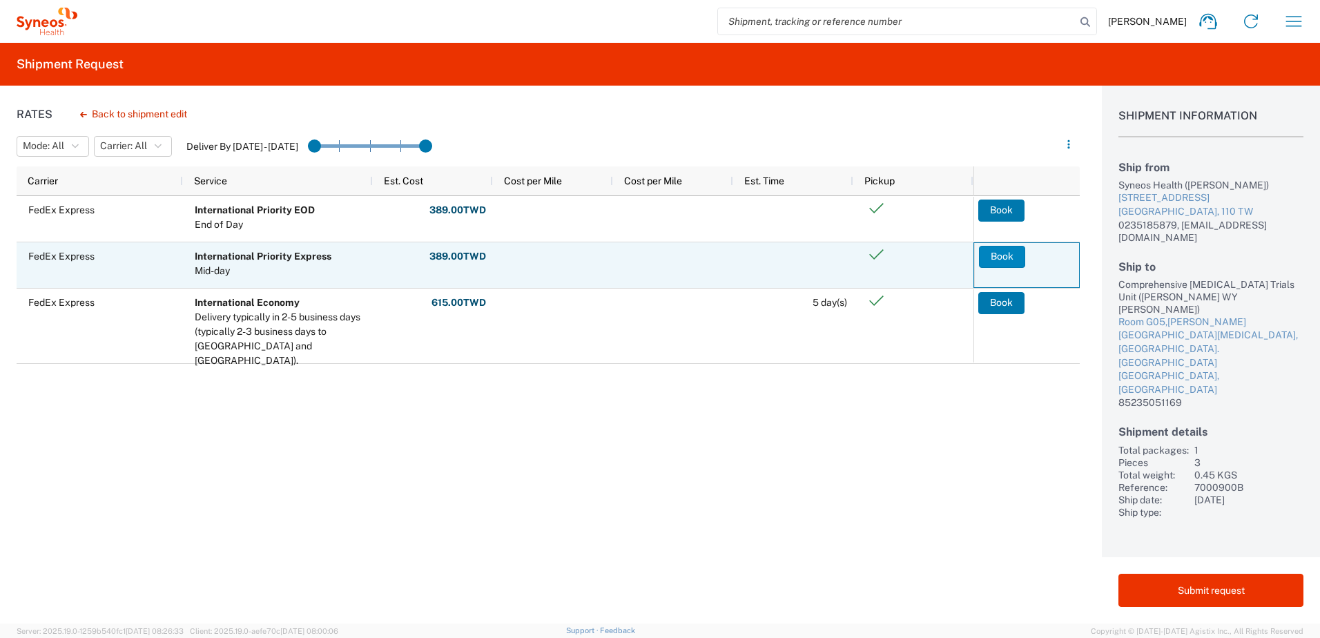
click at [657, 250] on button "Book" at bounding box center [1002, 257] width 46 height 22
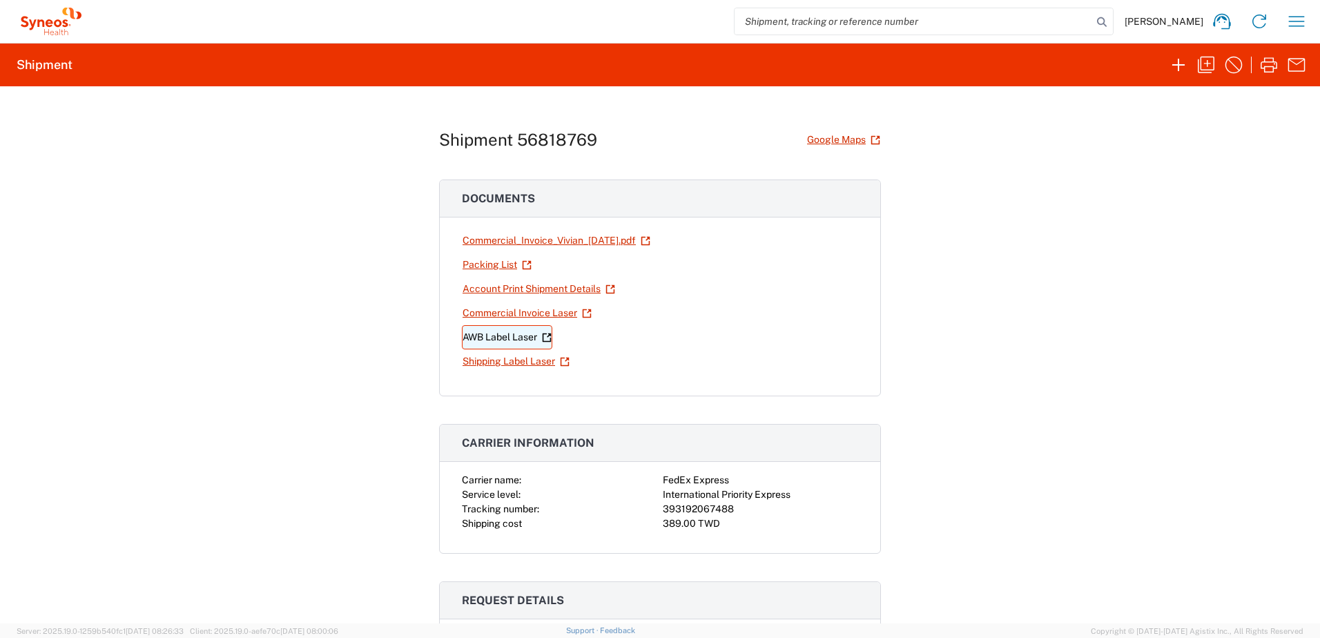
click at [512, 335] on link "AWB Label Laser" at bounding box center [507, 337] width 90 height 24
click at [504, 360] on link "Shipping Label Laser" at bounding box center [516, 361] width 108 height 24
click at [657, 16] on icon "button" at bounding box center [1296, 21] width 22 height 22
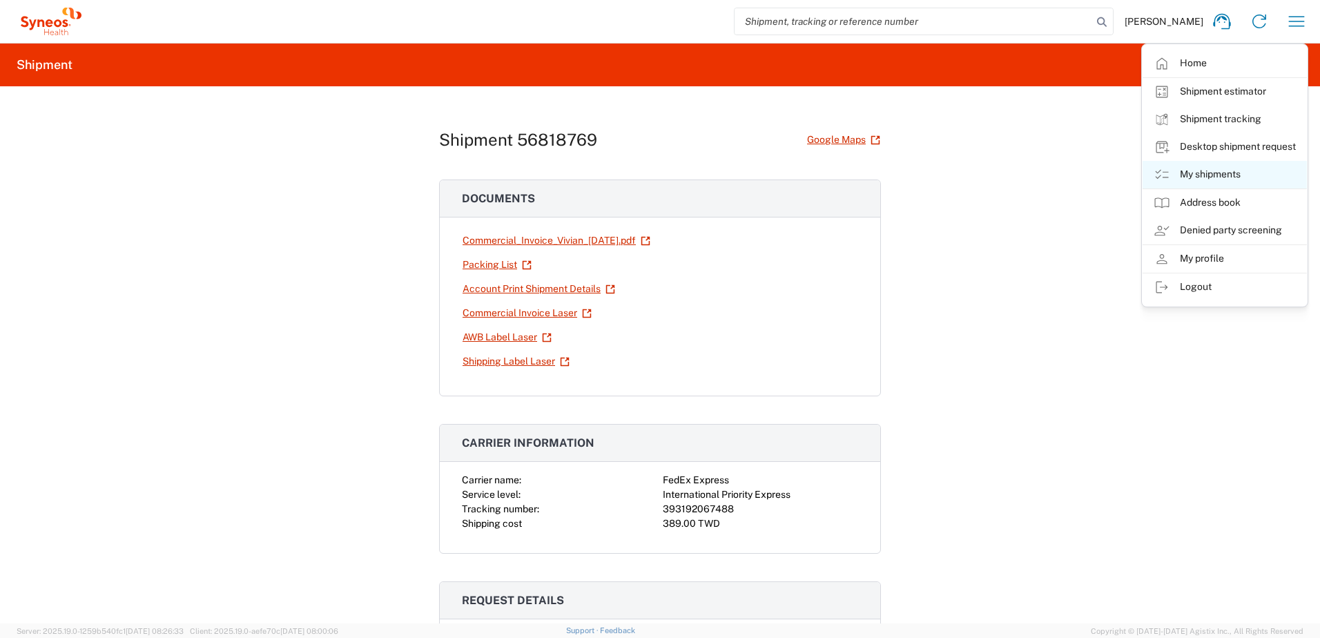
click at [657, 172] on link "My shipments" at bounding box center [1224, 175] width 164 height 28
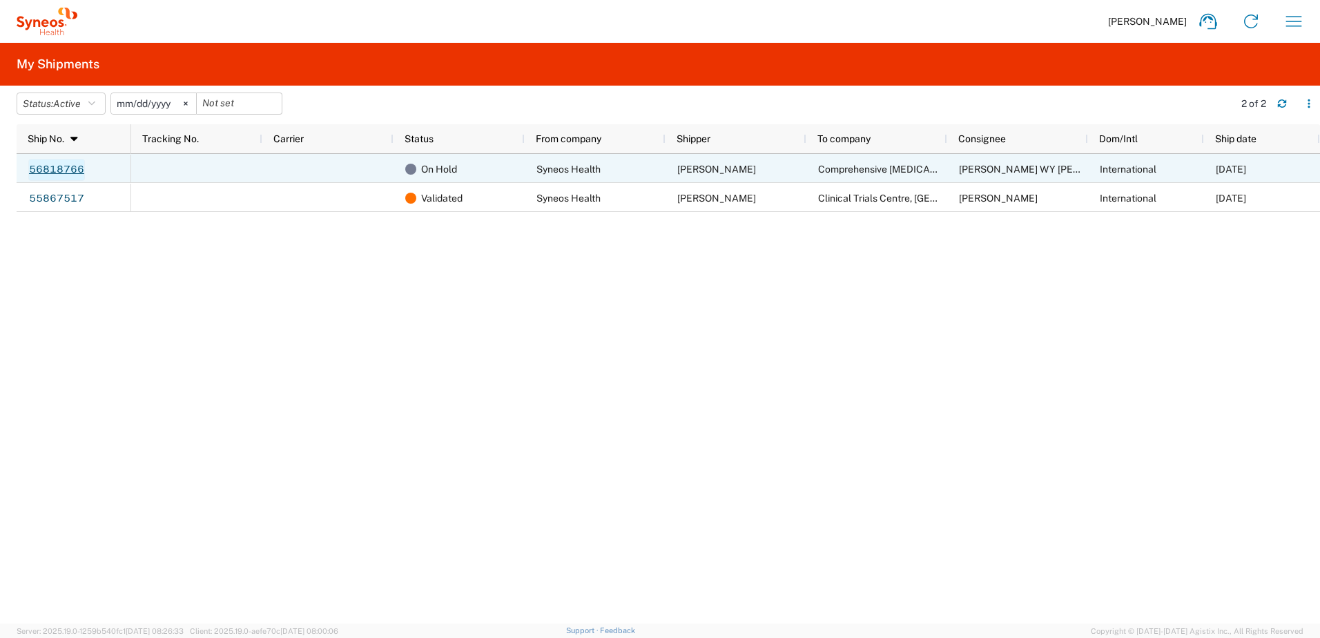
click at [75, 166] on link "56818766" at bounding box center [56, 170] width 57 height 22
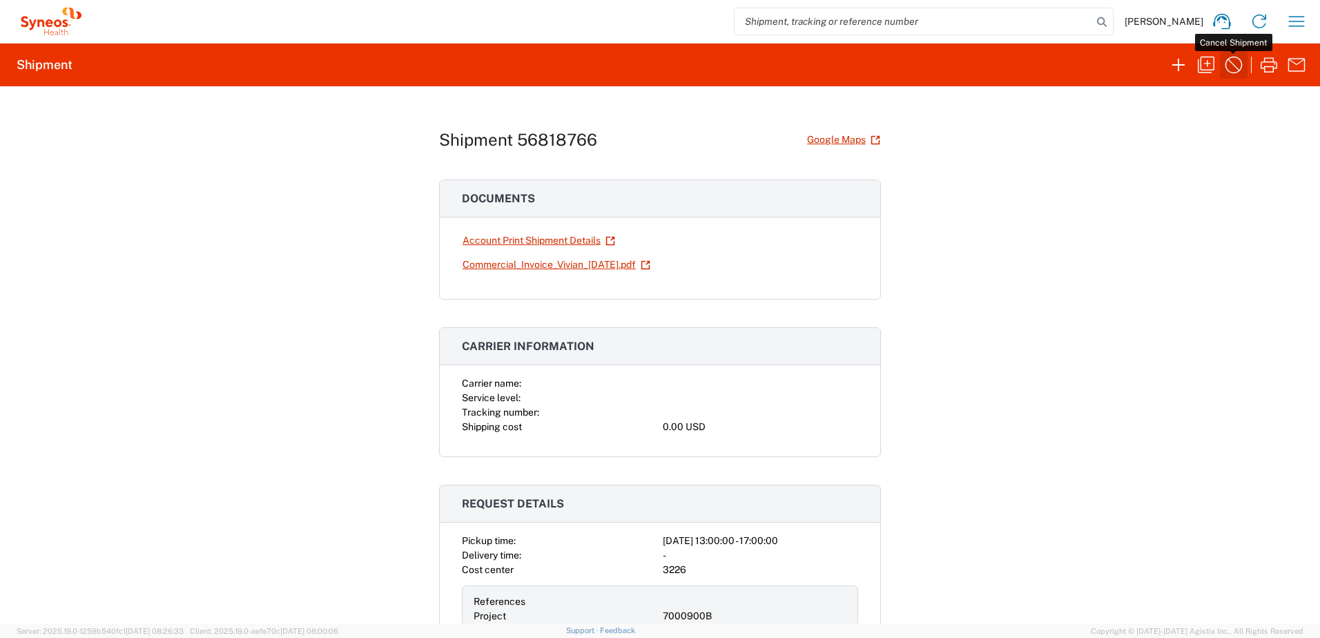
click at [657, 62] on icon "button" at bounding box center [1233, 65] width 22 height 22
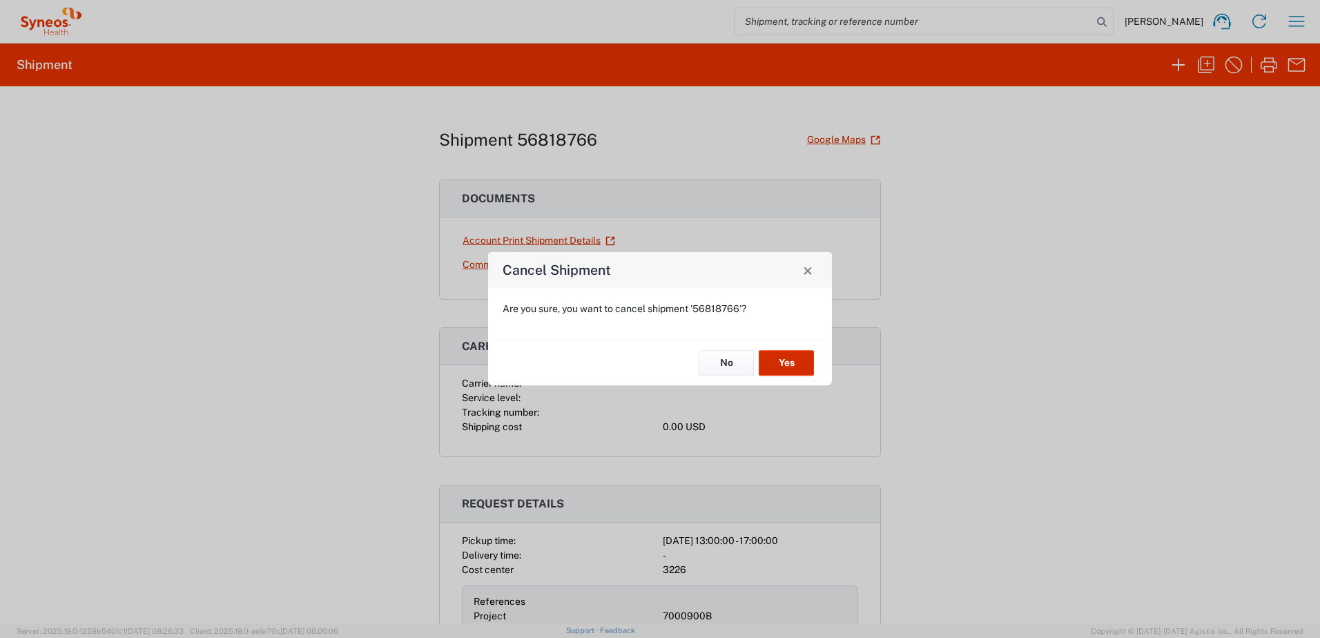
click at [657, 359] on button "Yes" at bounding box center [786, 363] width 55 height 26
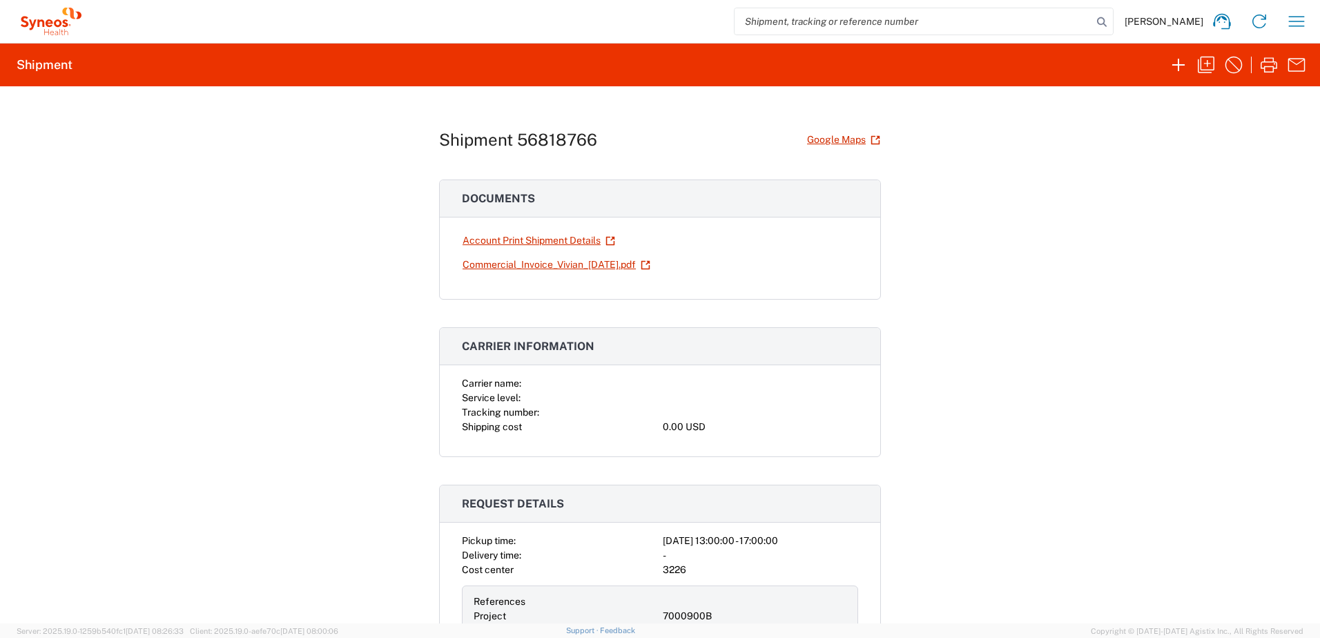
scroll to position [69, 0]
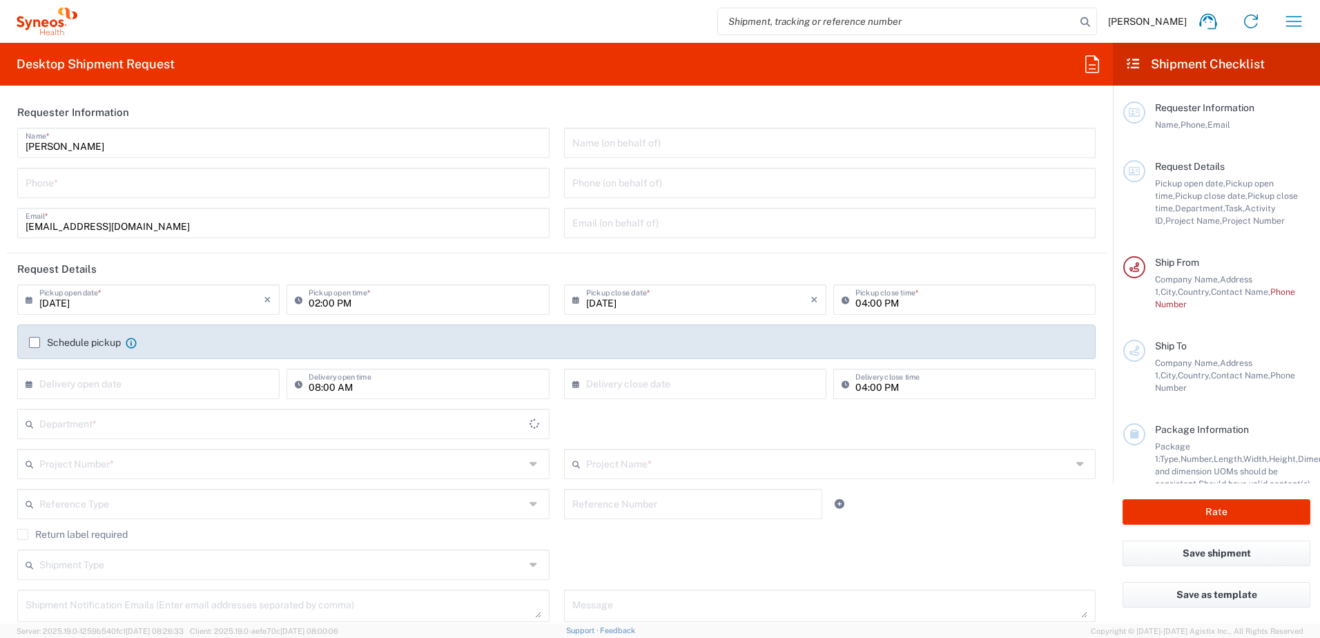
type input "3226"
type input "[GEOGRAPHIC_DATA]"
click at [1285, 20] on icon "button" at bounding box center [1294, 21] width 22 height 22
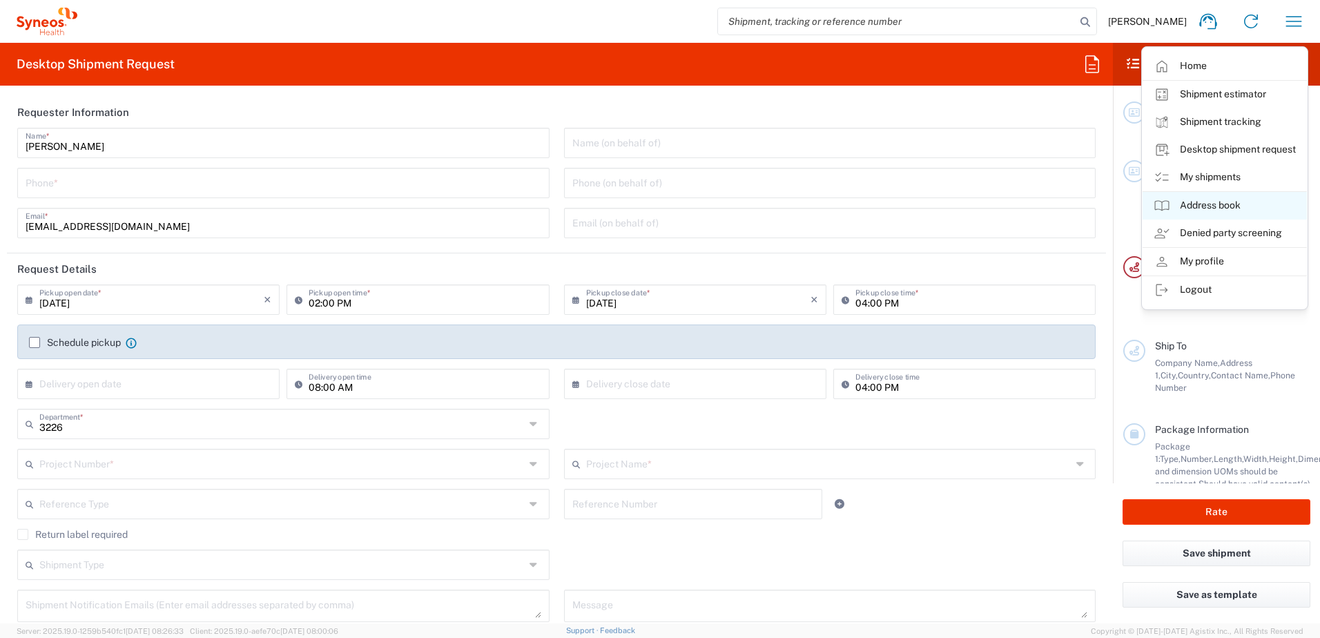
type input "Taiwan Syneos Health Company L"
click at [1210, 179] on link "My shipments" at bounding box center [1224, 178] width 164 height 28
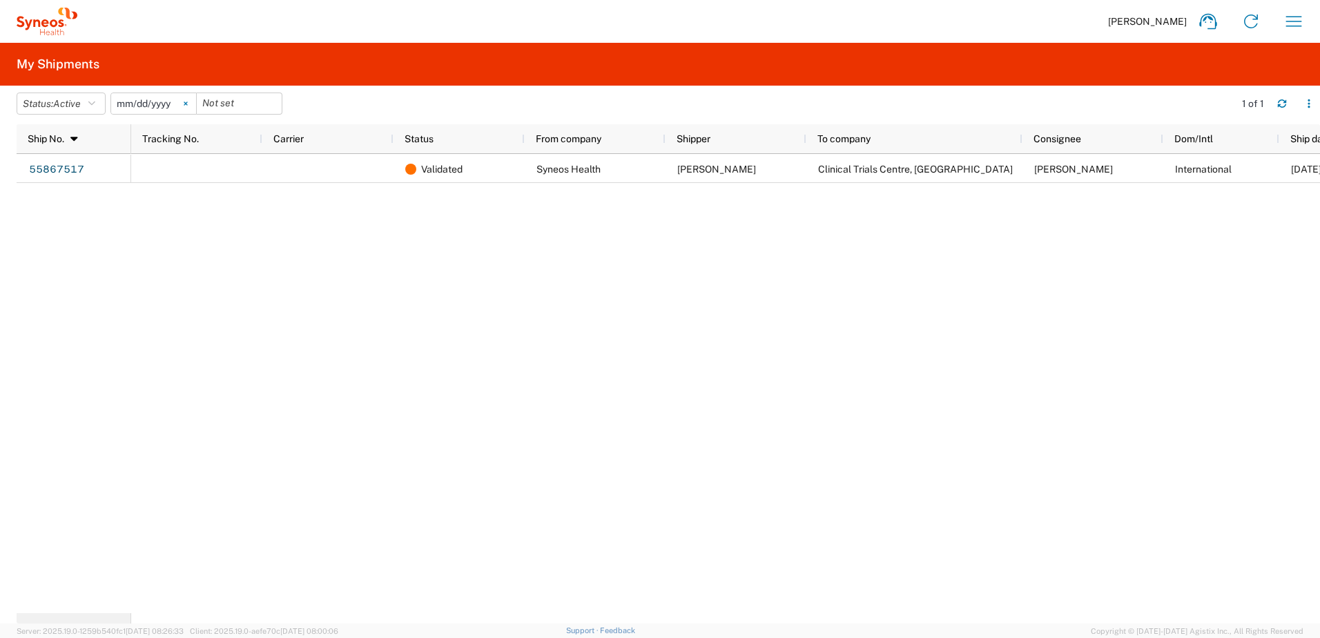
click at [186, 104] on svg-icon at bounding box center [185, 103] width 21 height 21
click at [99, 98] on button "Status: Active" at bounding box center [61, 103] width 89 height 22
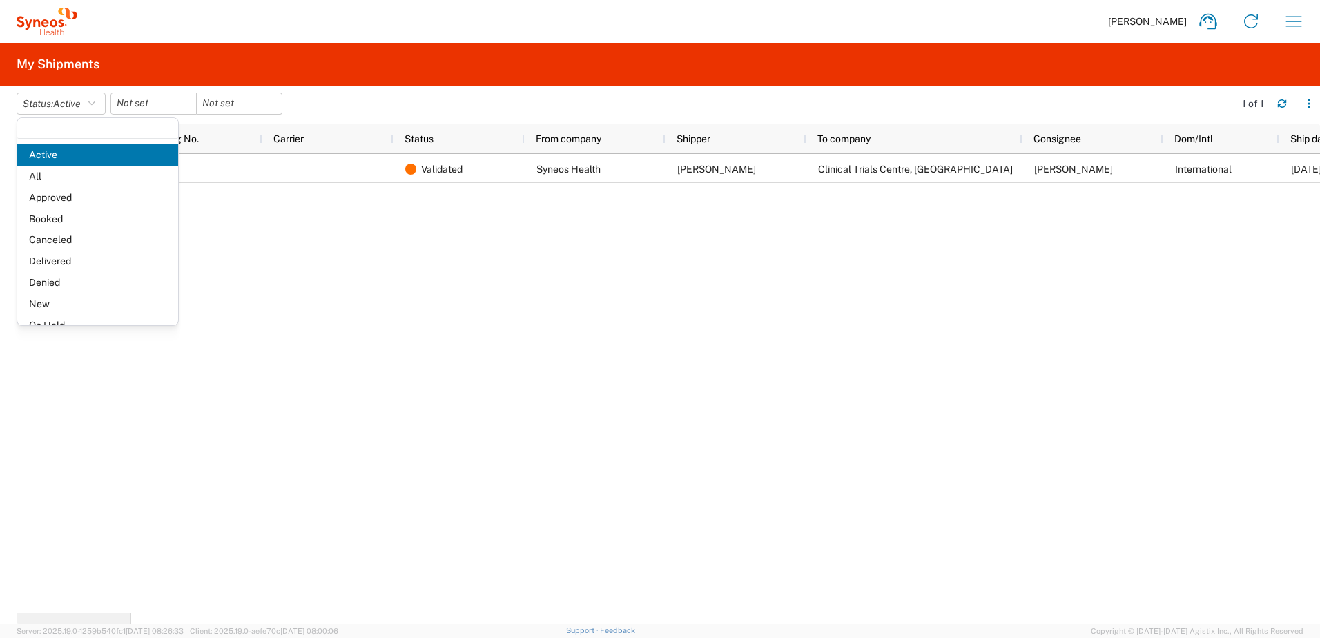
click at [387, 110] on agx-table-filter-chips "Status: Active Active All Approved Booked Canceled Delivered Denied New On Hold…" at bounding box center [622, 108] width 1211 height 32
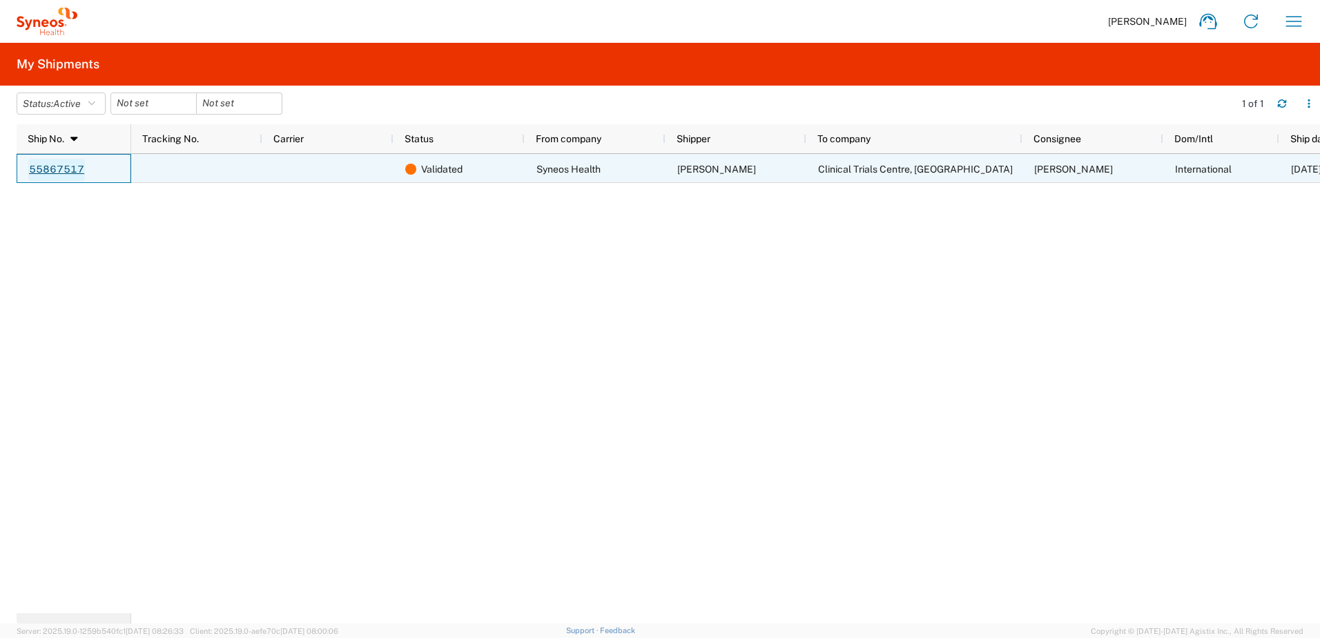
click at [83, 167] on link "55867517" at bounding box center [56, 170] width 57 height 22
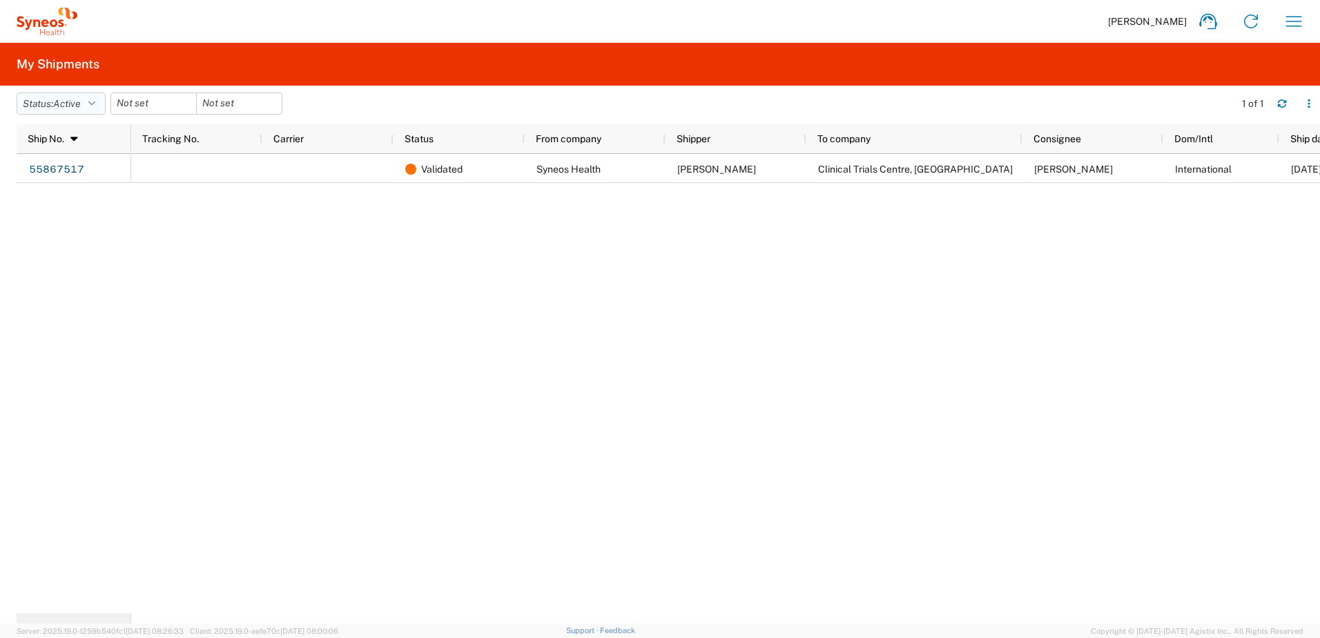
click at [92, 103] on icon "button" at bounding box center [91, 104] width 7 height 10
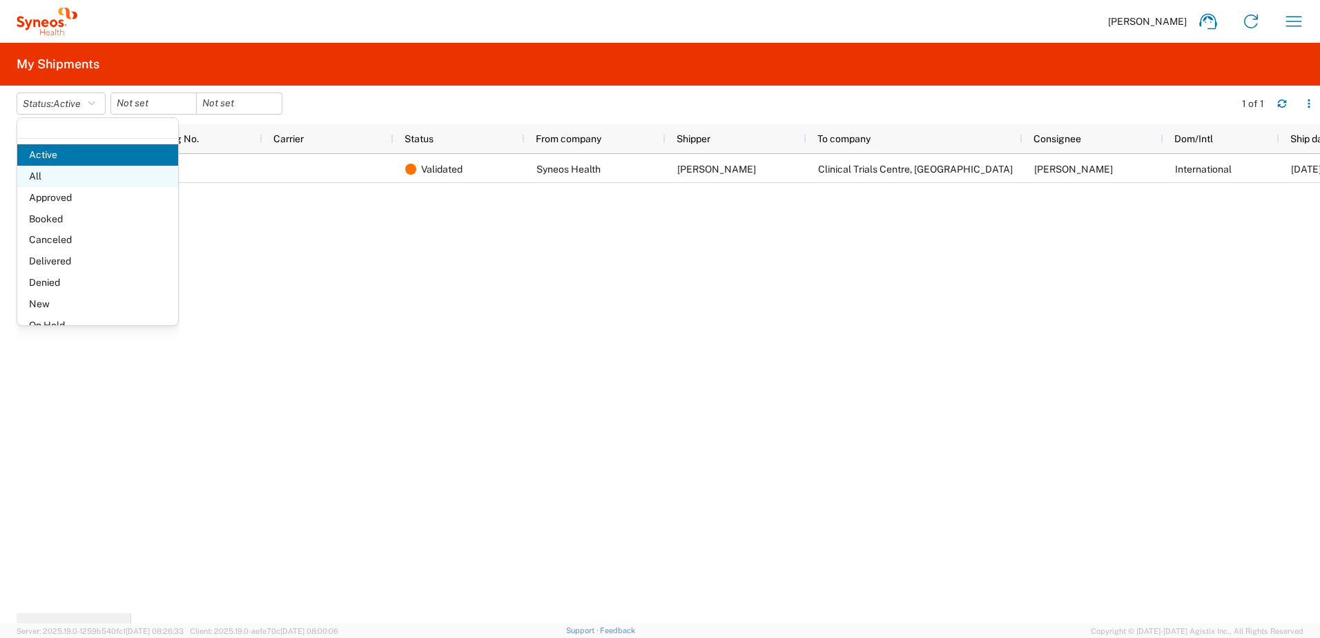
click at [51, 175] on span "All" at bounding box center [97, 176] width 161 height 21
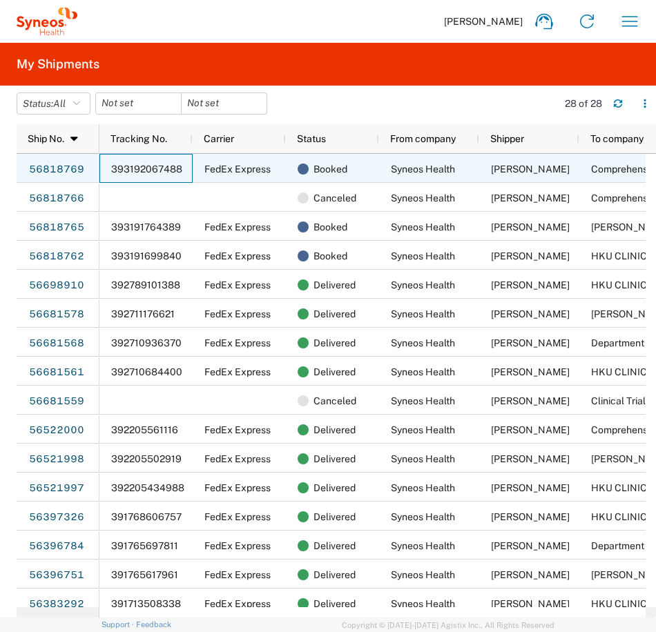
drag, startPoint x: 180, startPoint y: 168, endPoint x: 104, endPoint y: 168, distance: 75.9
click at [104, 168] on div "393192067488" at bounding box center [145, 168] width 93 height 29
drag, startPoint x: 110, startPoint y: 166, endPoint x: 168, endPoint y: 168, distance: 58.0
click at [168, 168] on div "393192067488" at bounding box center [145, 168] width 93 height 29
click at [127, 171] on span "393192067488" at bounding box center [146, 169] width 71 height 11
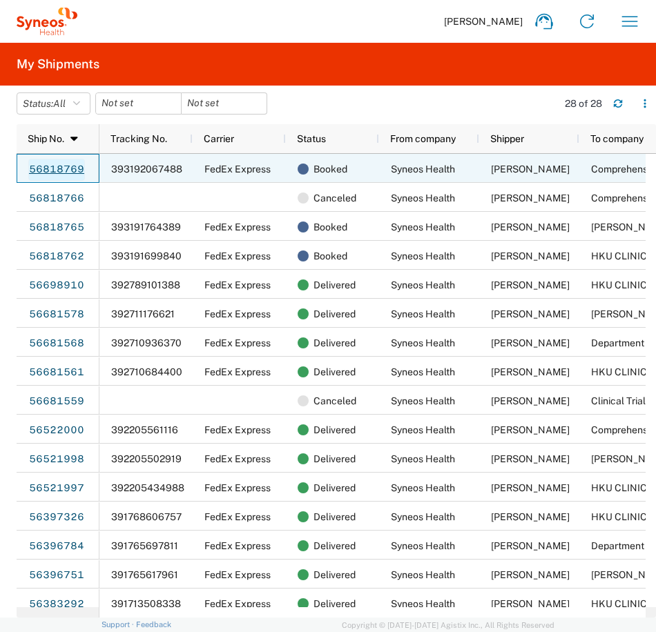
click at [79, 168] on link "56818769" at bounding box center [56, 170] width 57 height 22
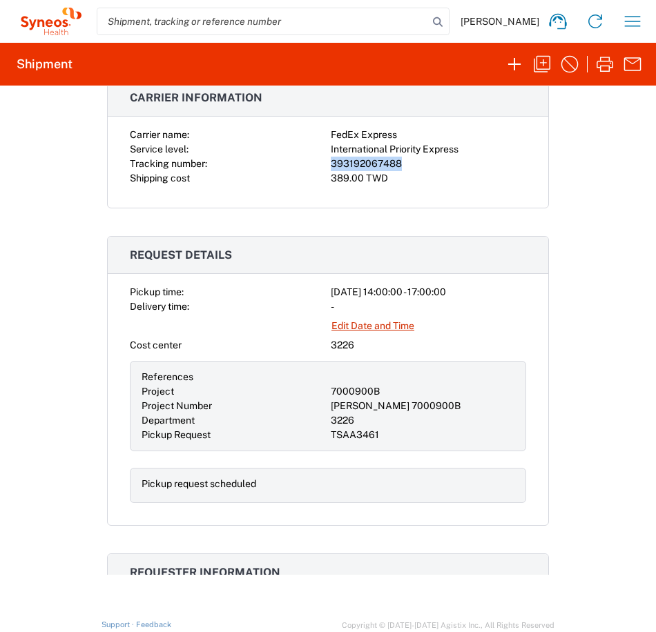
drag, startPoint x: 327, startPoint y: 162, endPoint x: 398, endPoint y: 163, distance: 71.1
click at [398, 163] on div "393192067488" at bounding box center [428, 164] width 195 height 14
copy div "393192067488"
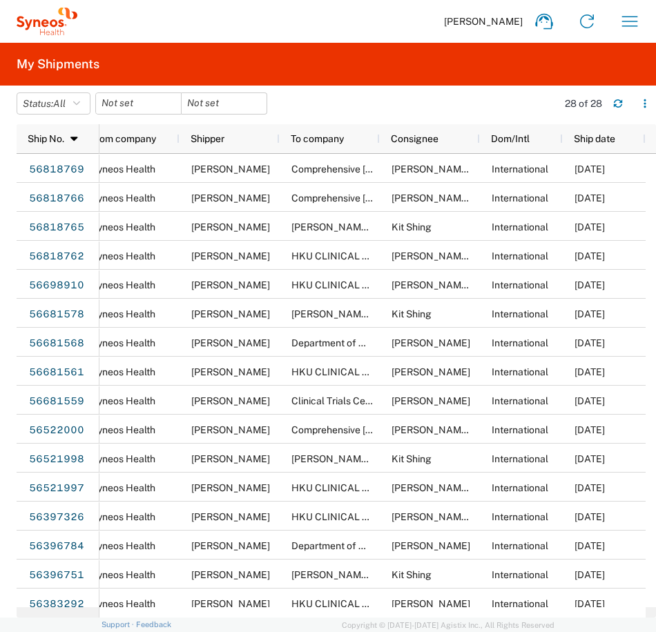
scroll to position [0, 81]
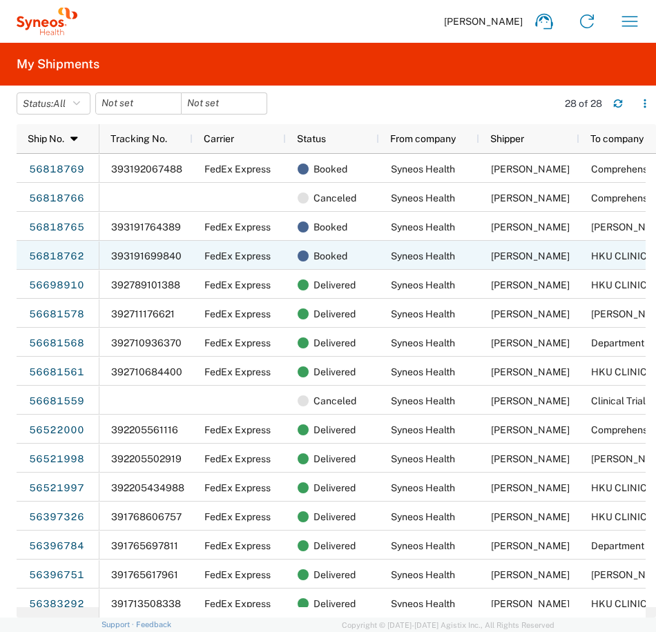
click at [126, 257] on span "393191699840" at bounding box center [146, 256] width 70 height 11
click at [68, 254] on link "56818762" at bounding box center [56, 257] width 57 height 22
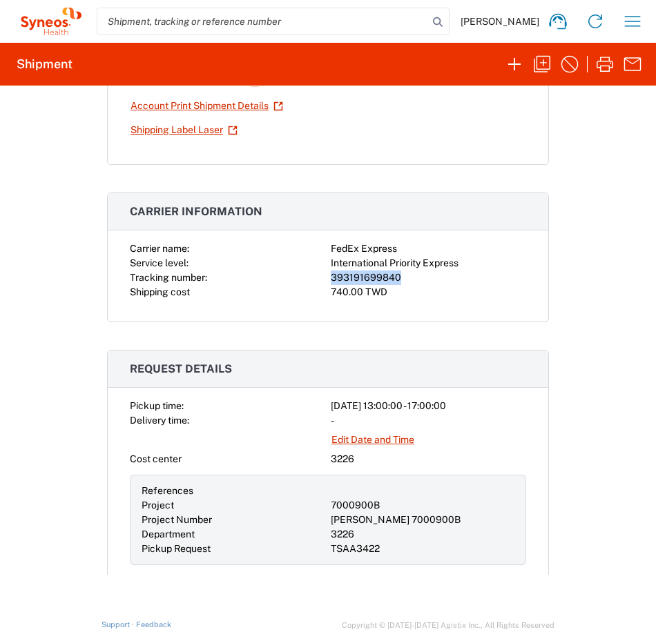
drag, startPoint x: 326, startPoint y: 279, endPoint x: 392, endPoint y: 282, distance: 66.4
click at [392, 282] on div "393191699840" at bounding box center [428, 278] width 195 height 14
copy div "393191699840"
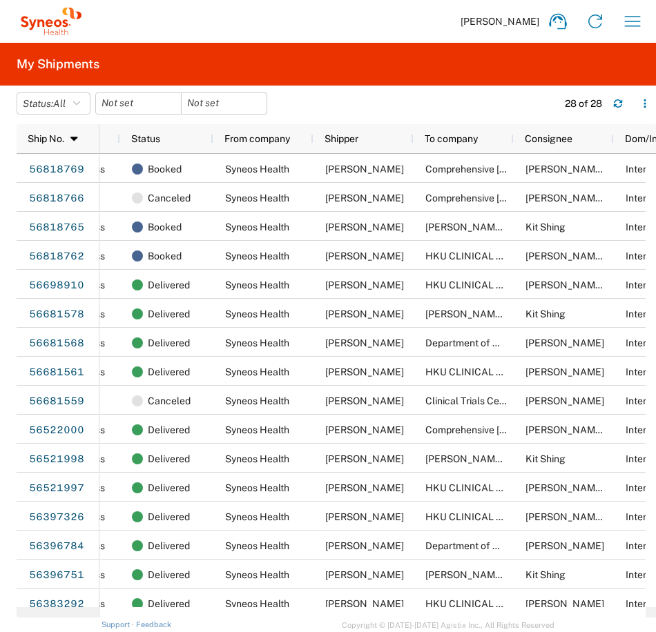
scroll to position [0, 85]
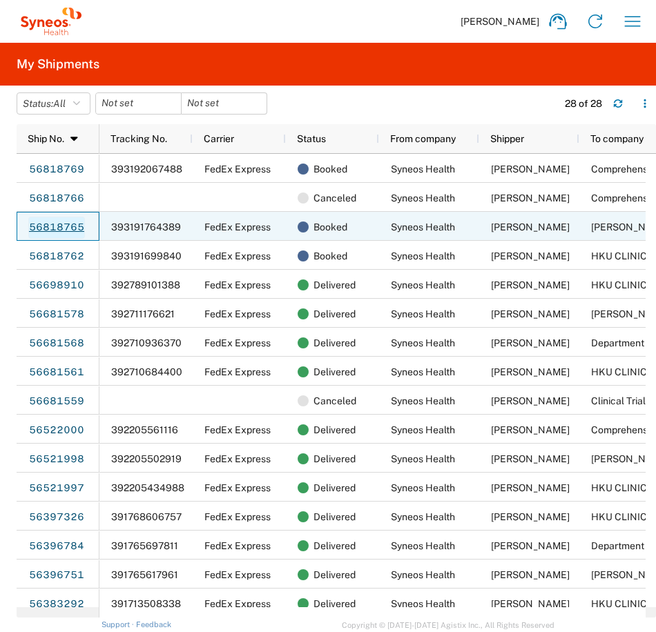
click at [59, 234] on link "56818765" at bounding box center [56, 228] width 57 height 22
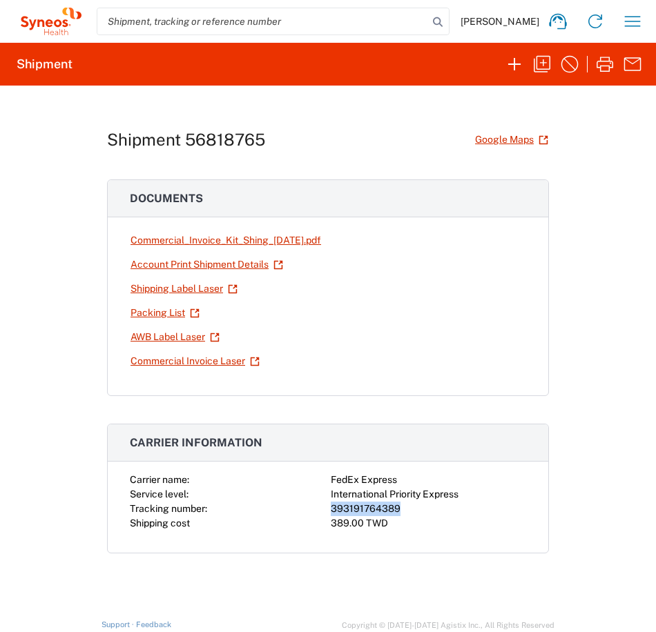
drag, startPoint x: 327, startPoint y: 509, endPoint x: 399, endPoint y: 503, distance: 72.1
click at [399, 503] on div "393191764389" at bounding box center [428, 509] width 195 height 14
copy div "393191764389"
